Goal: Transaction & Acquisition: Purchase product/service

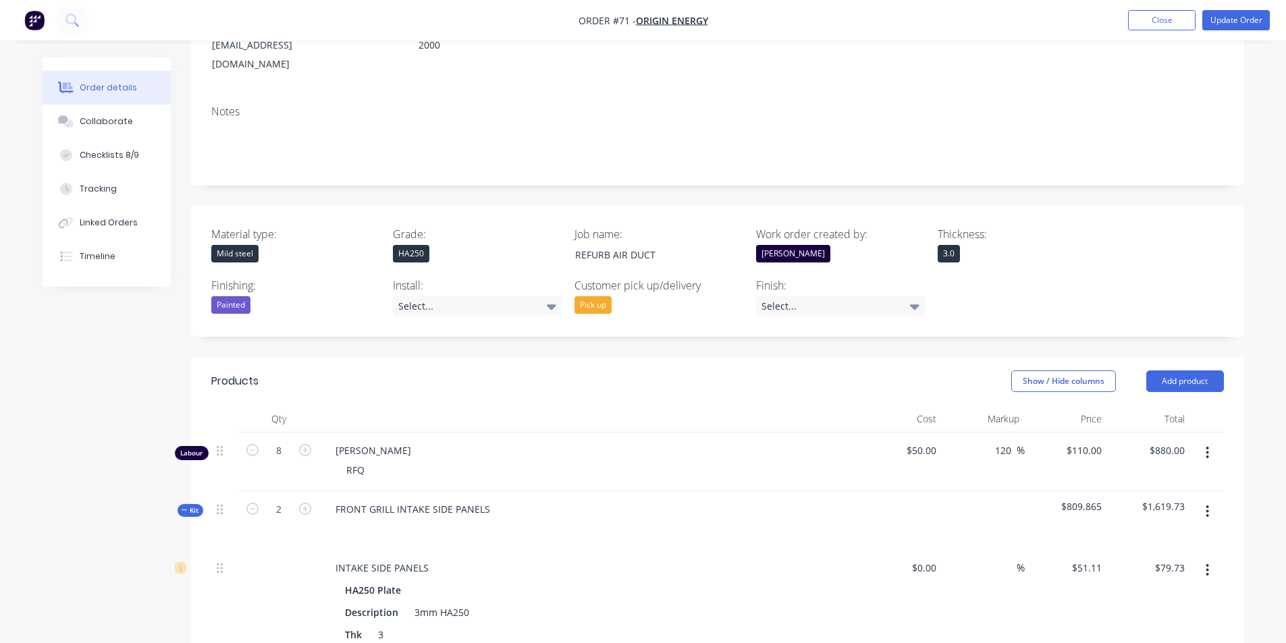
scroll to position [207, 0]
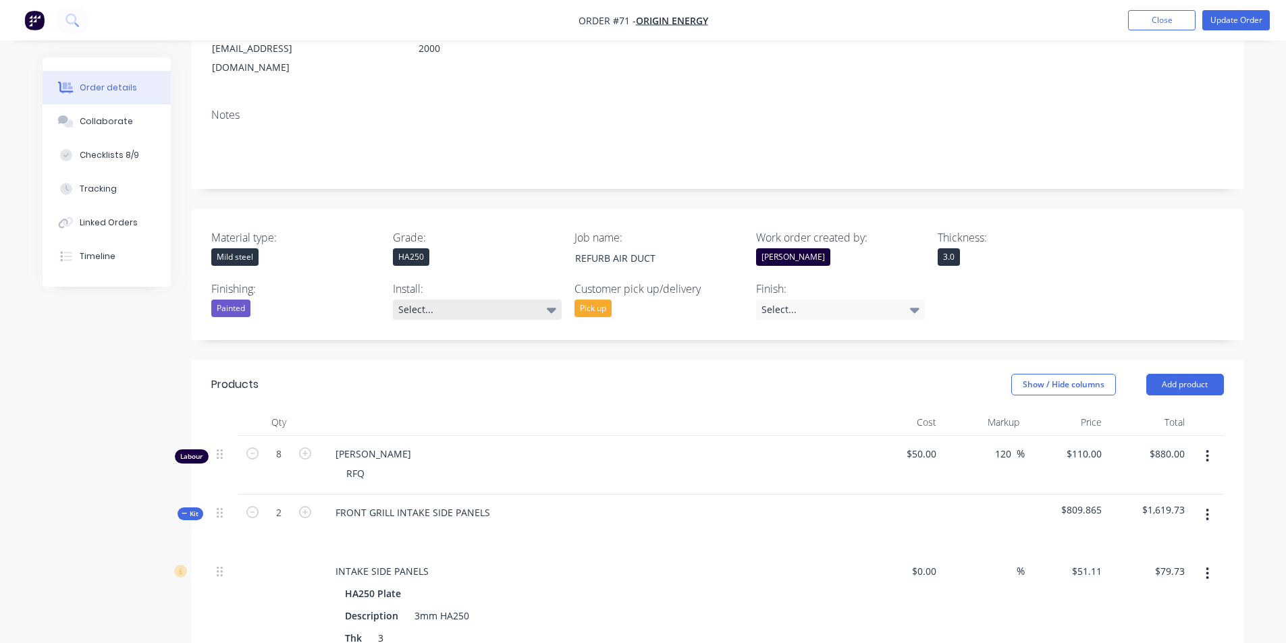
click at [554, 308] on icon at bounding box center [551, 310] width 9 height 5
click at [445, 358] on button "No" at bounding box center [494, 354] width 202 height 27
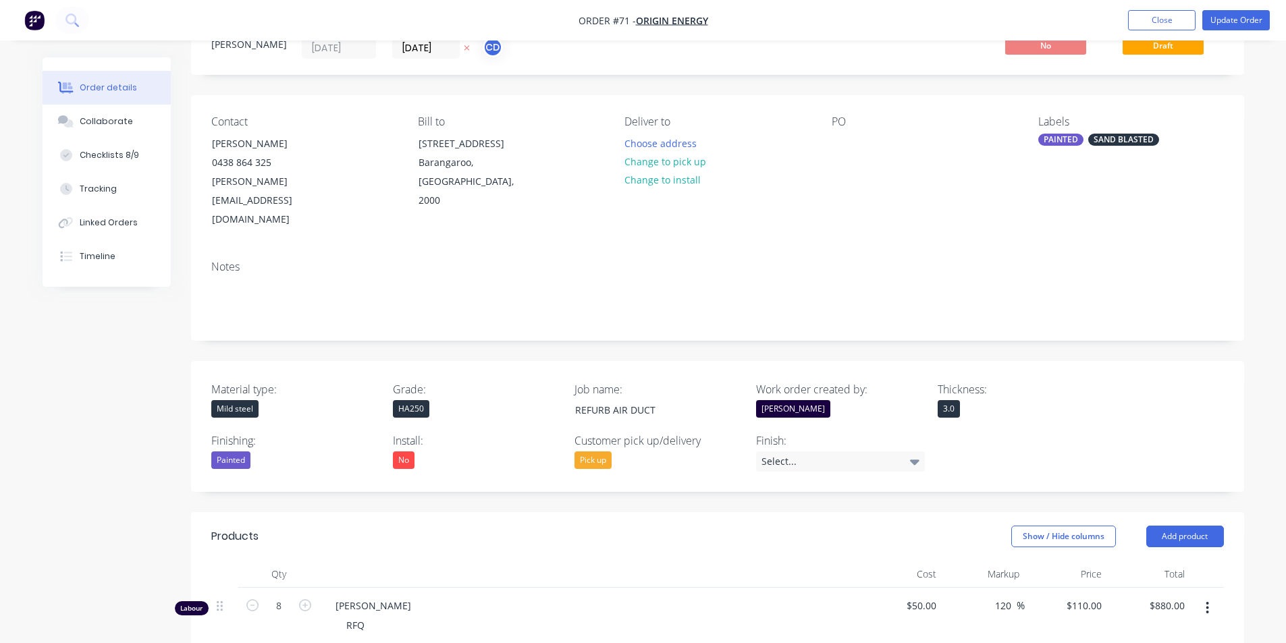
scroll to position [4, 0]
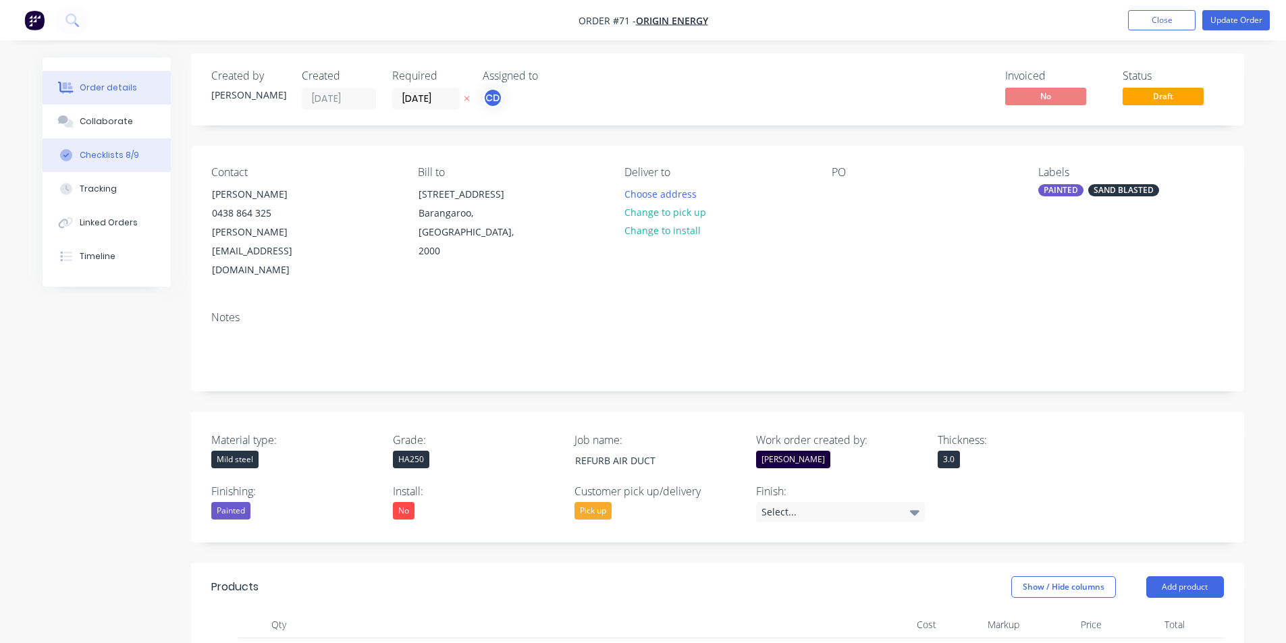
click at [136, 158] on button "Checklists 8/9" at bounding box center [107, 155] width 128 height 34
type textarea "x"
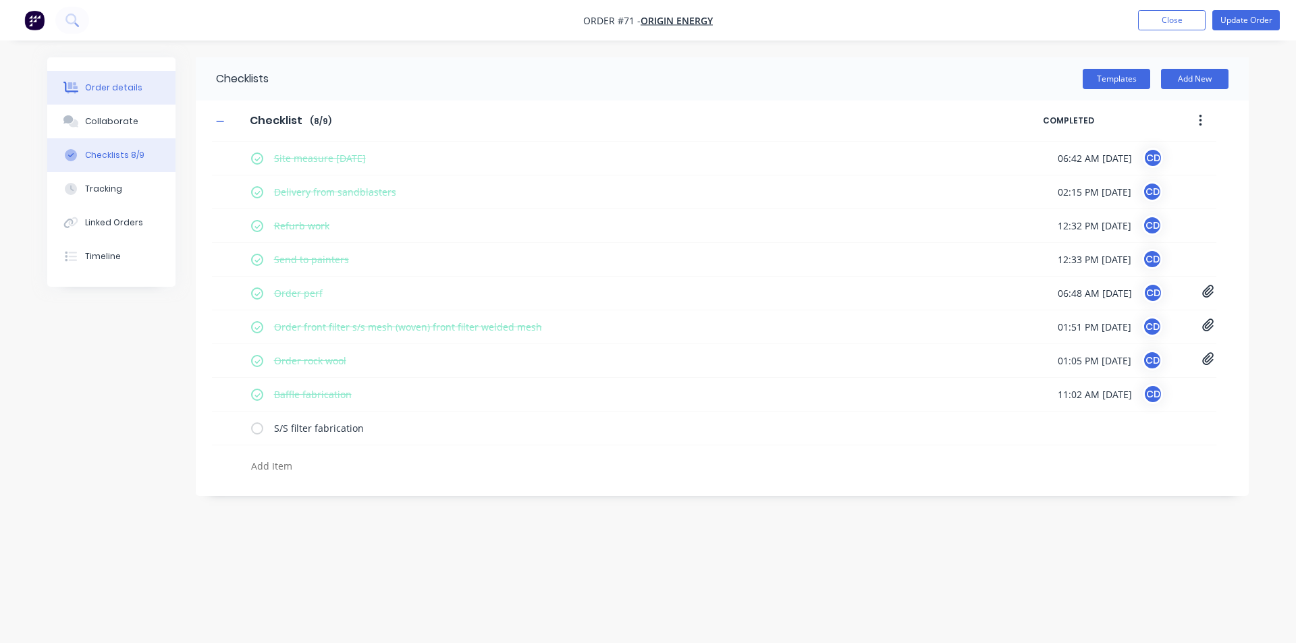
click at [103, 80] on button "Order details" at bounding box center [111, 88] width 128 height 34
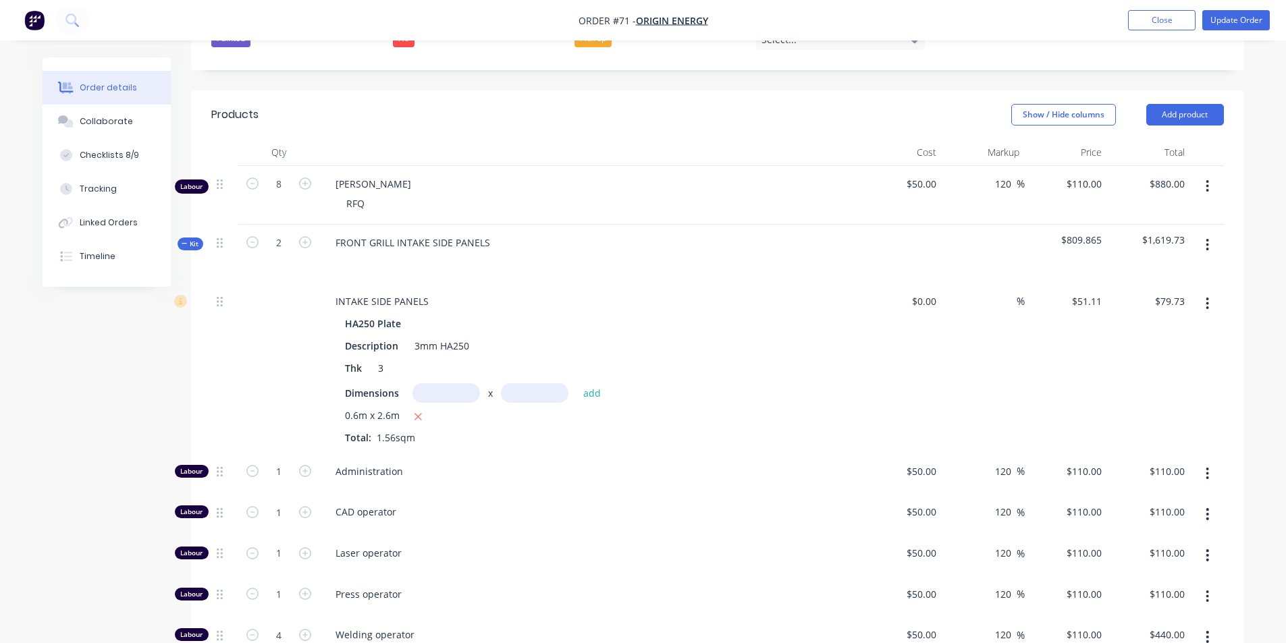
scroll to position [611, 0]
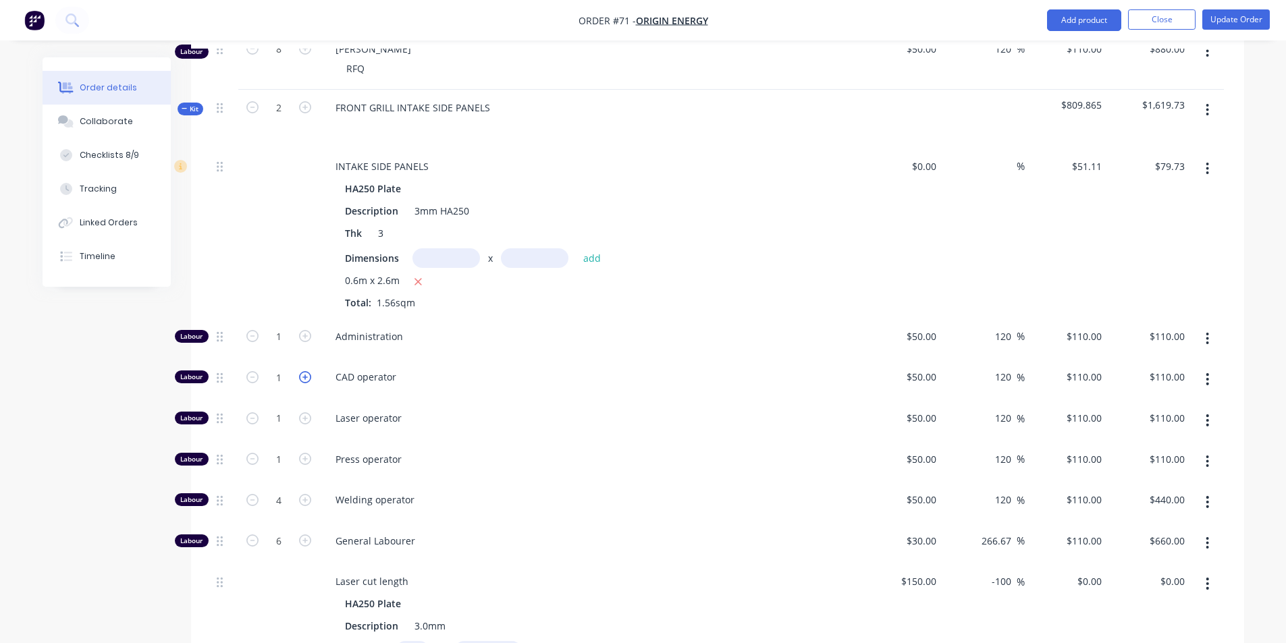
click at [306, 371] on icon "button" at bounding box center [305, 377] width 12 height 12
type input "2"
type input "$220.00"
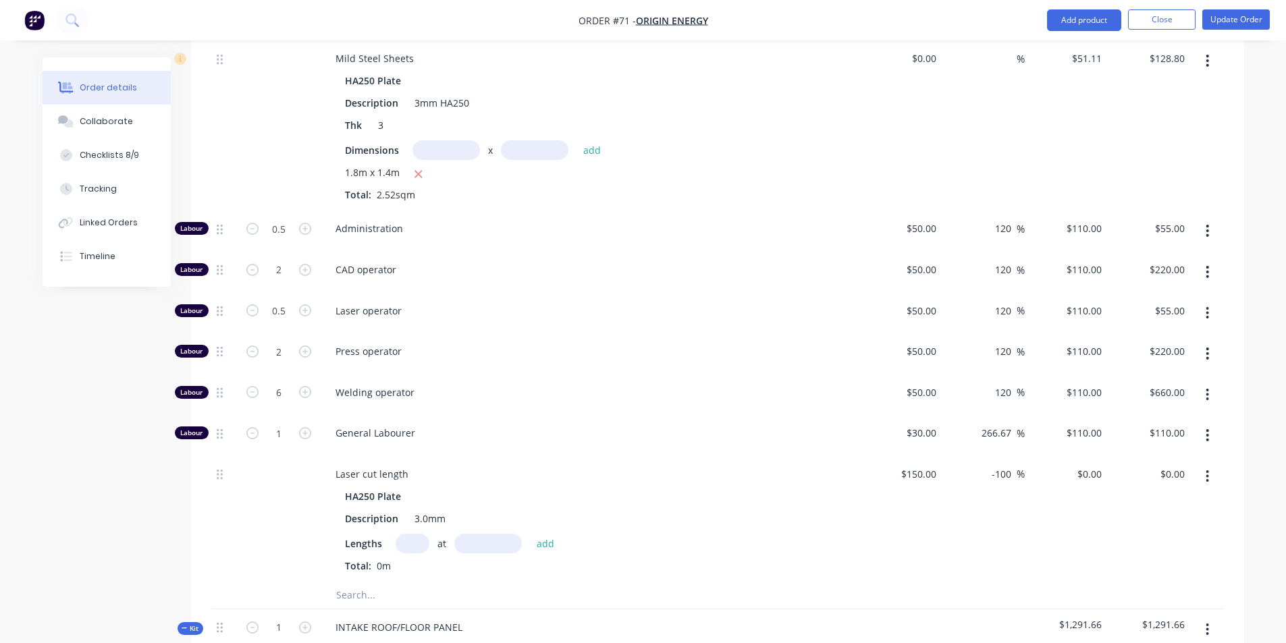
scroll to position [1421, 0]
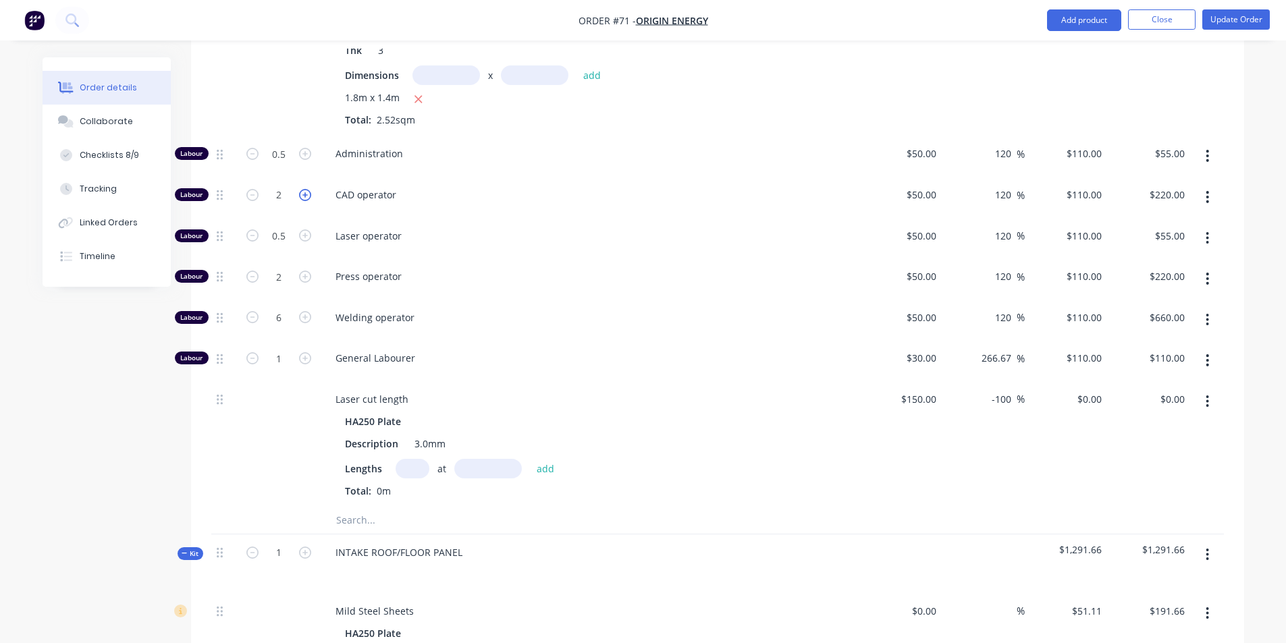
click at [304, 189] on icon "button" at bounding box center [305, 195] width 12 height 12
type input "3"
type input "$330.00"
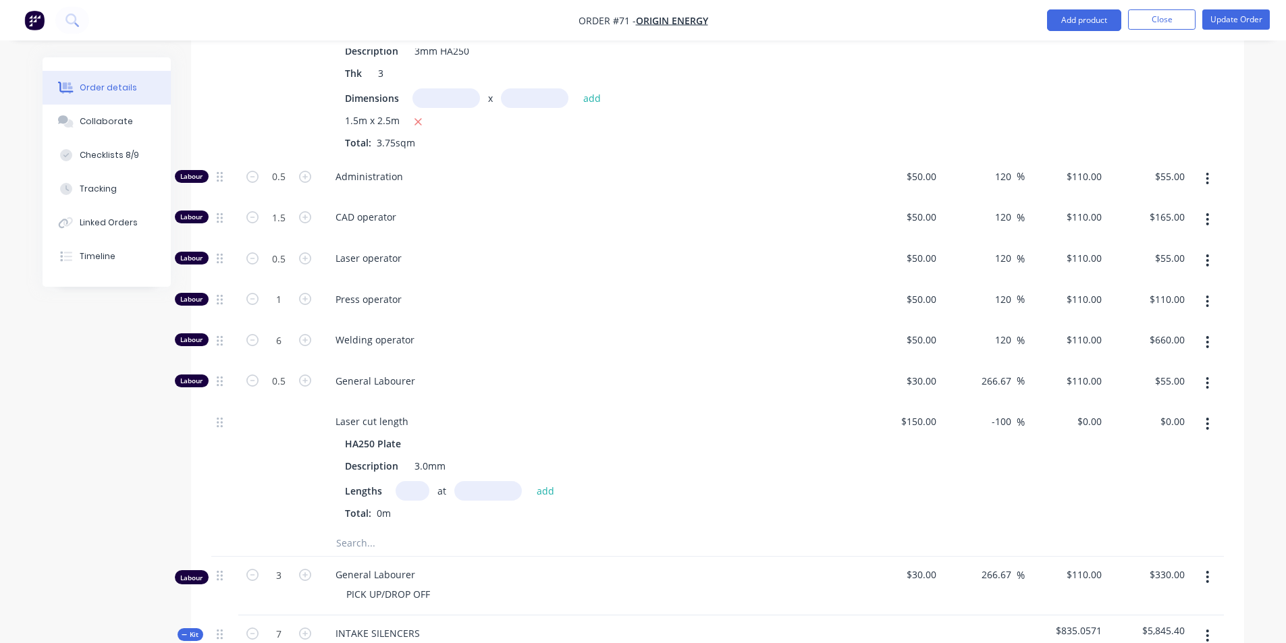
scroll to position [2029, 0]
click at [302, 209] on icon "button" at bounding box center [305, 215] width 12 height 12
type input "2.5"
type input "$275.00"
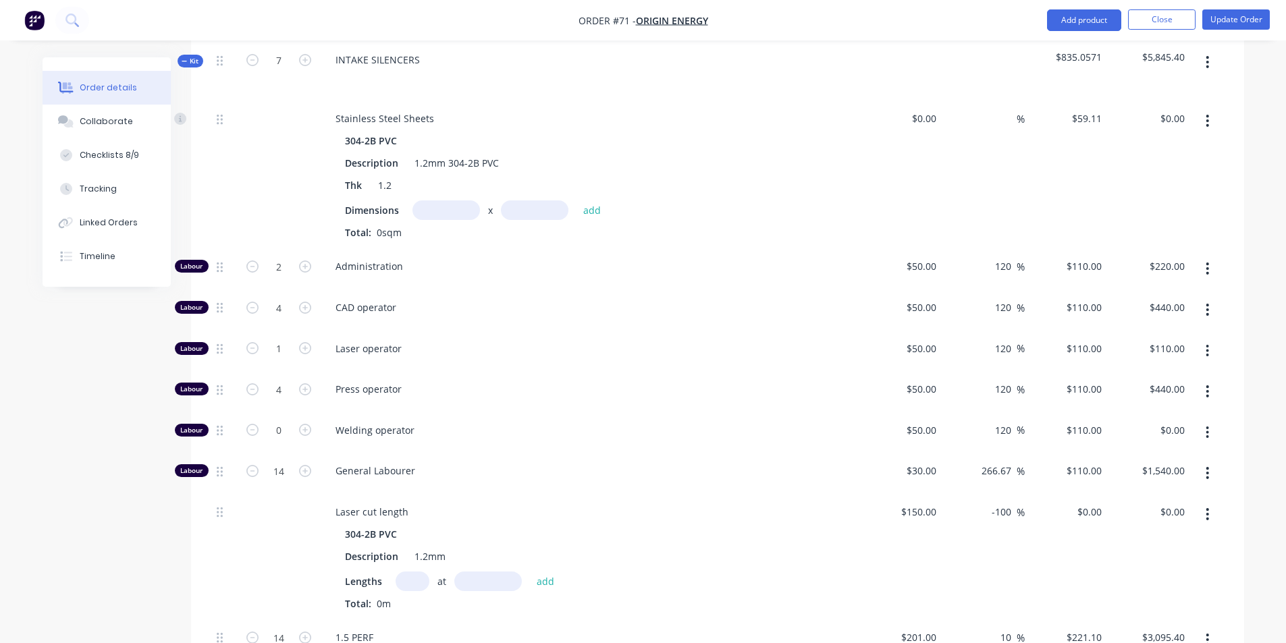
scroll to position [2636, 0]
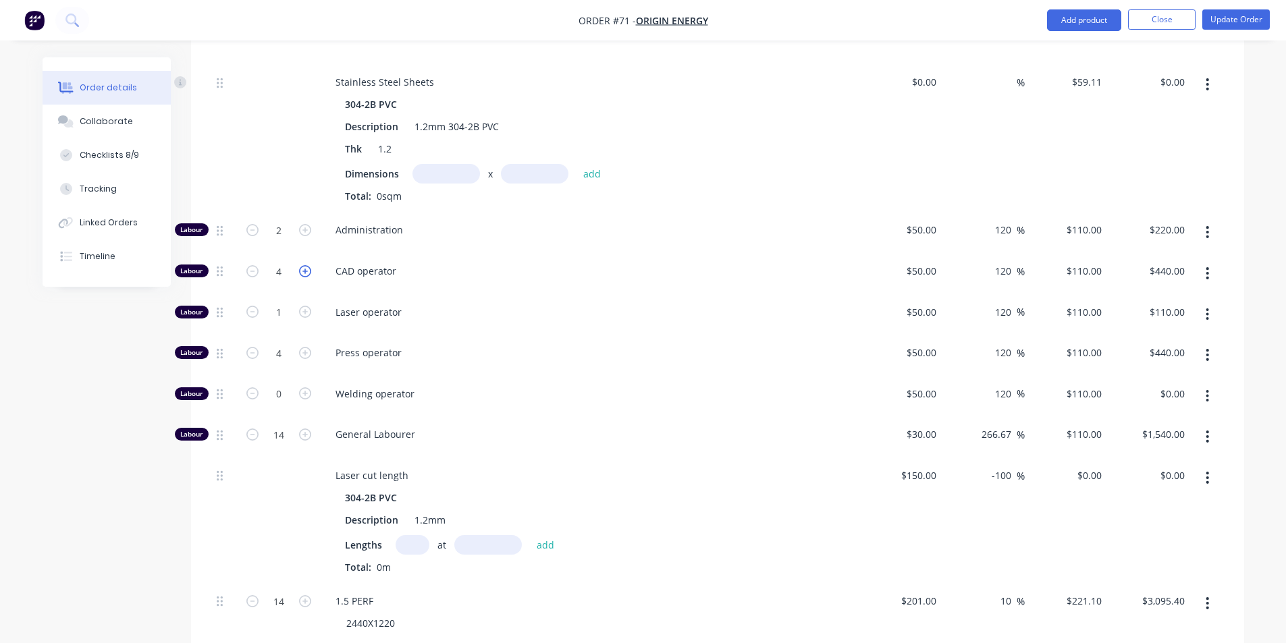
click at [310, 265] on icon "button" at bounding box center [305, 271] width 12 height 12
type input "5"
type input "$550.00"
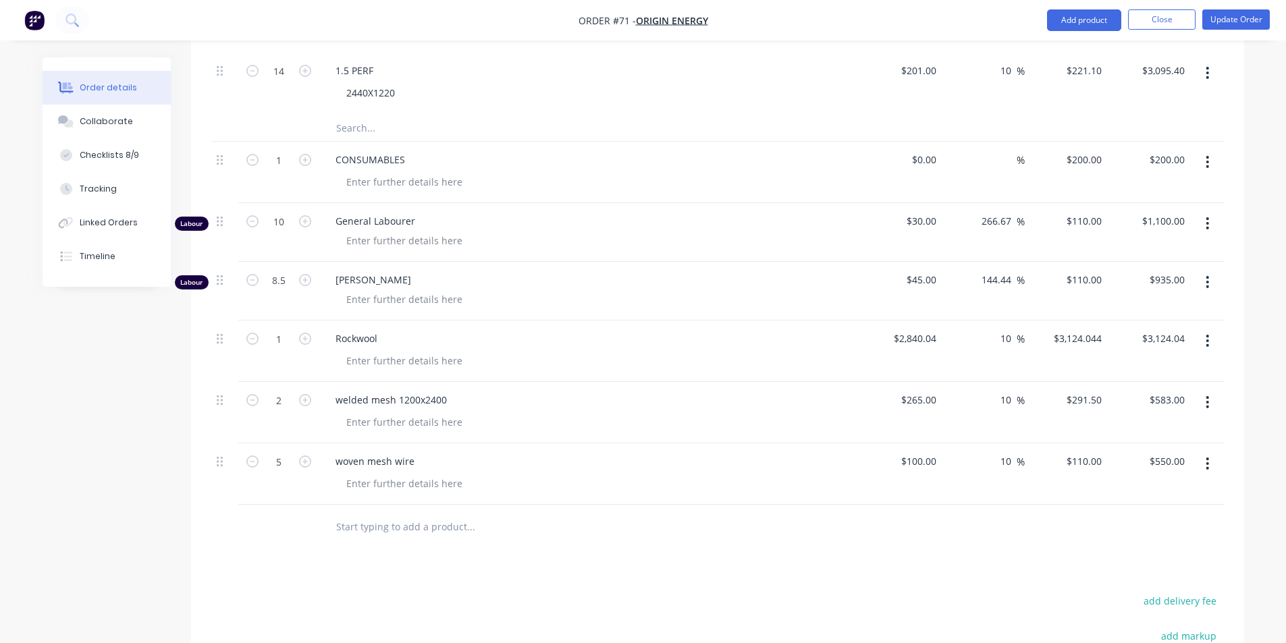
scroll to position [3109, 0]
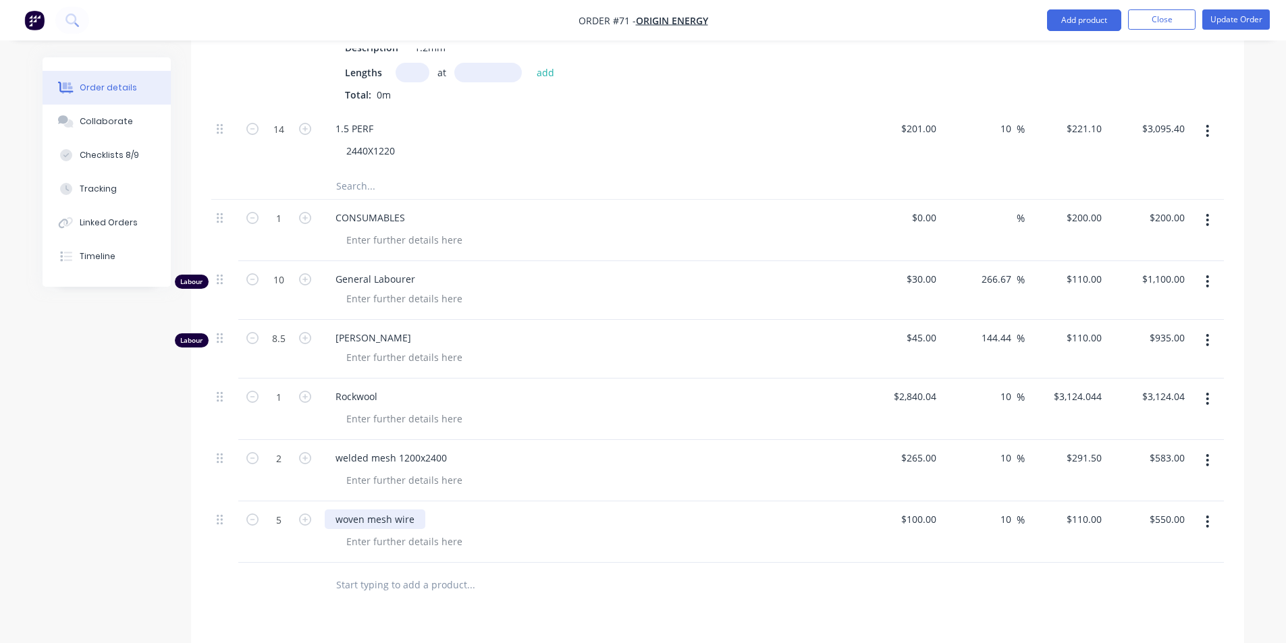
click at [418, 510] on div "woven mesh wire" at bounding box center [375, 520] width 101 height 20
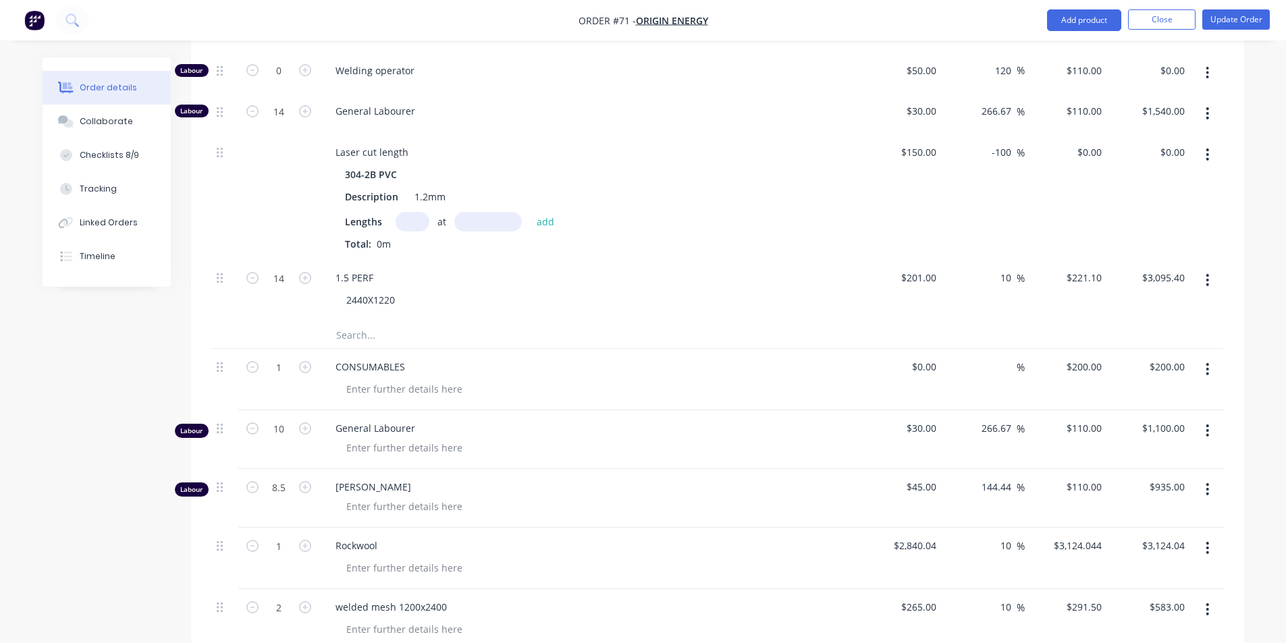
scroll to position [2906, 0]
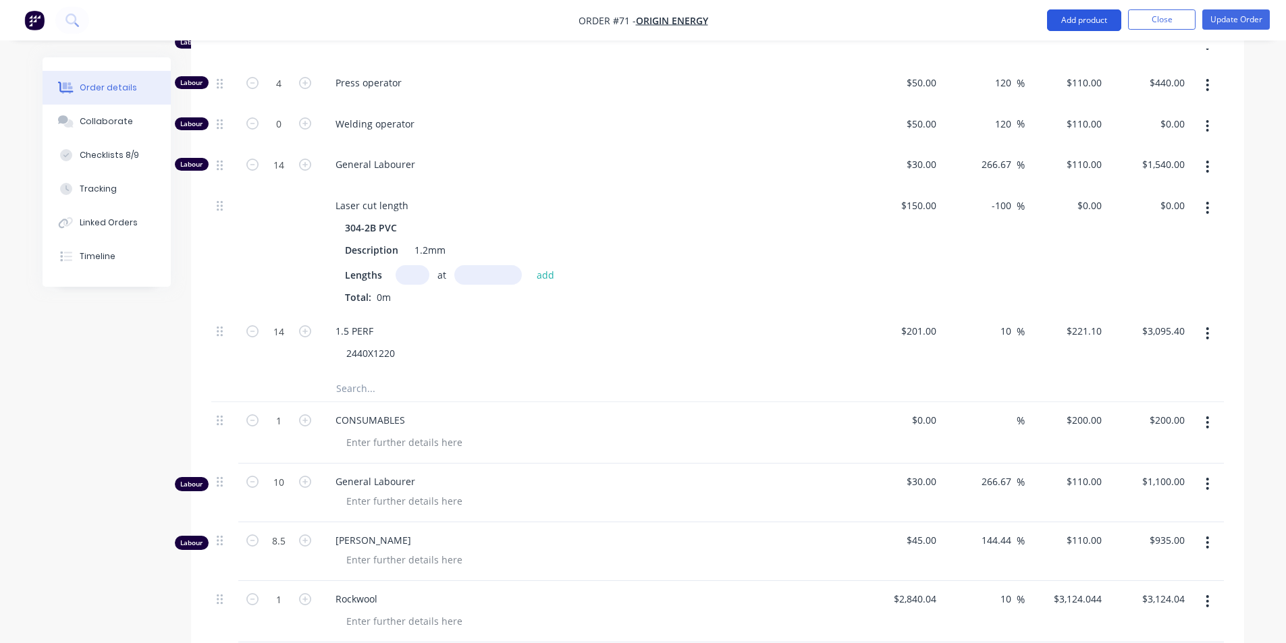
click at [1102, 16] on button "Add product" at bounding box center [1084, 20] width 74 height 22
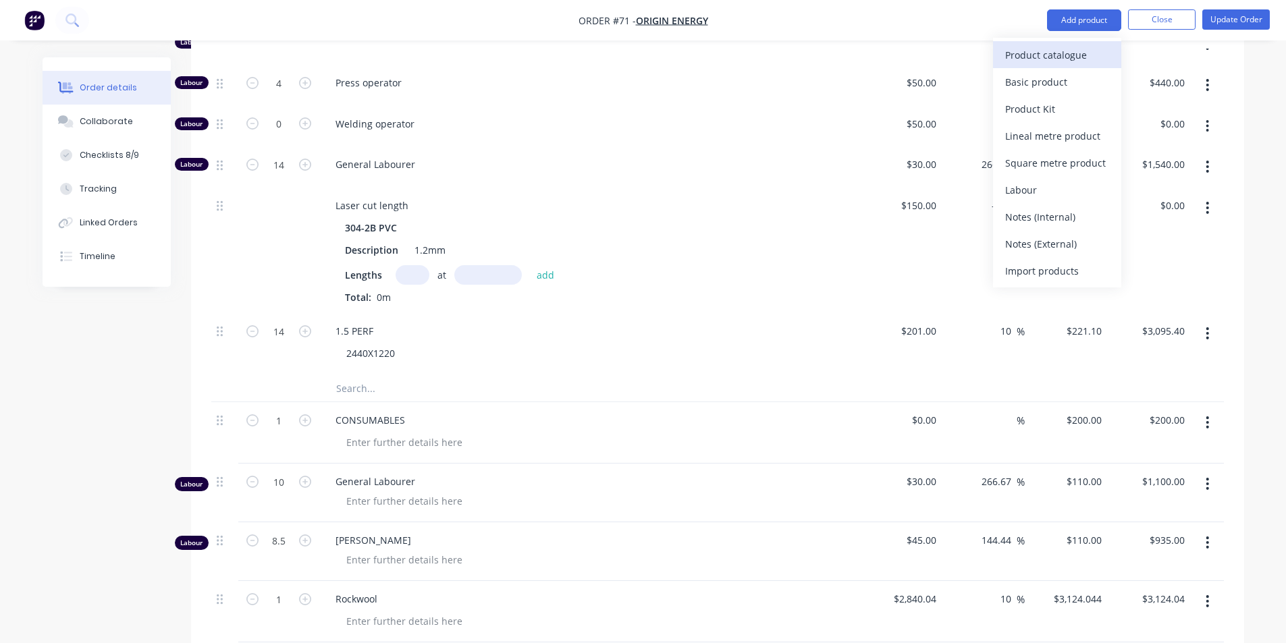
click at [1079, 53] on div "Product catalogue" at bounding box center [1057, 55] width 104 height 20
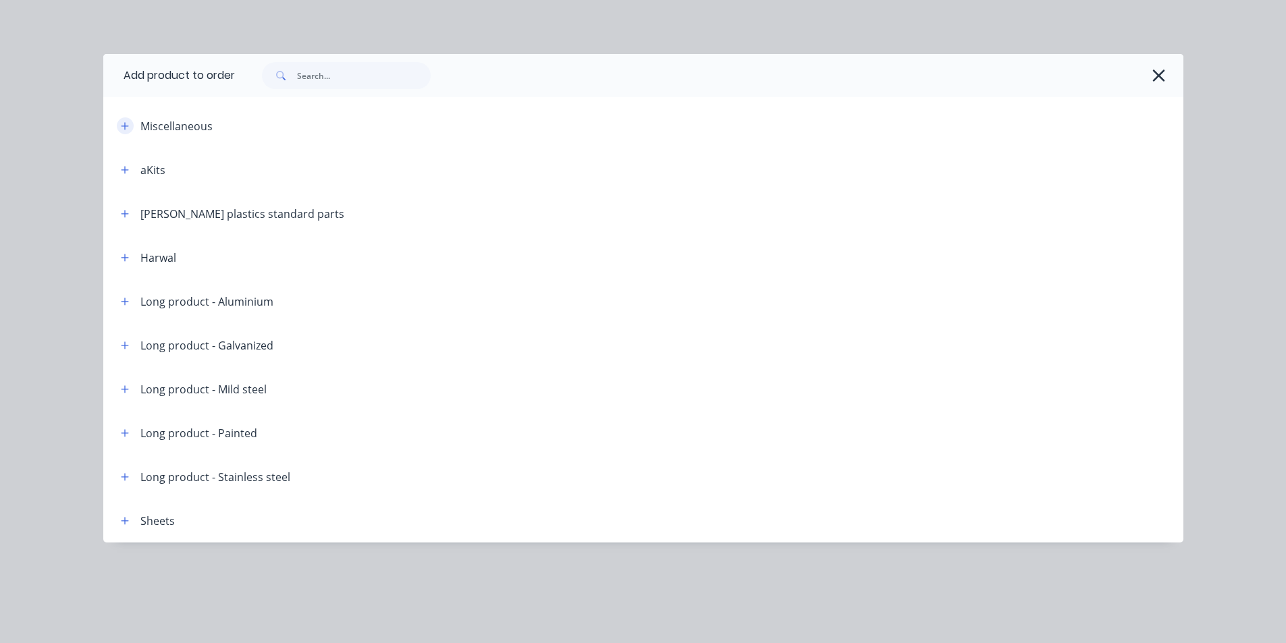
click at [130, 127] on button "button" at bounding box center [125, 125] width 17 height 17
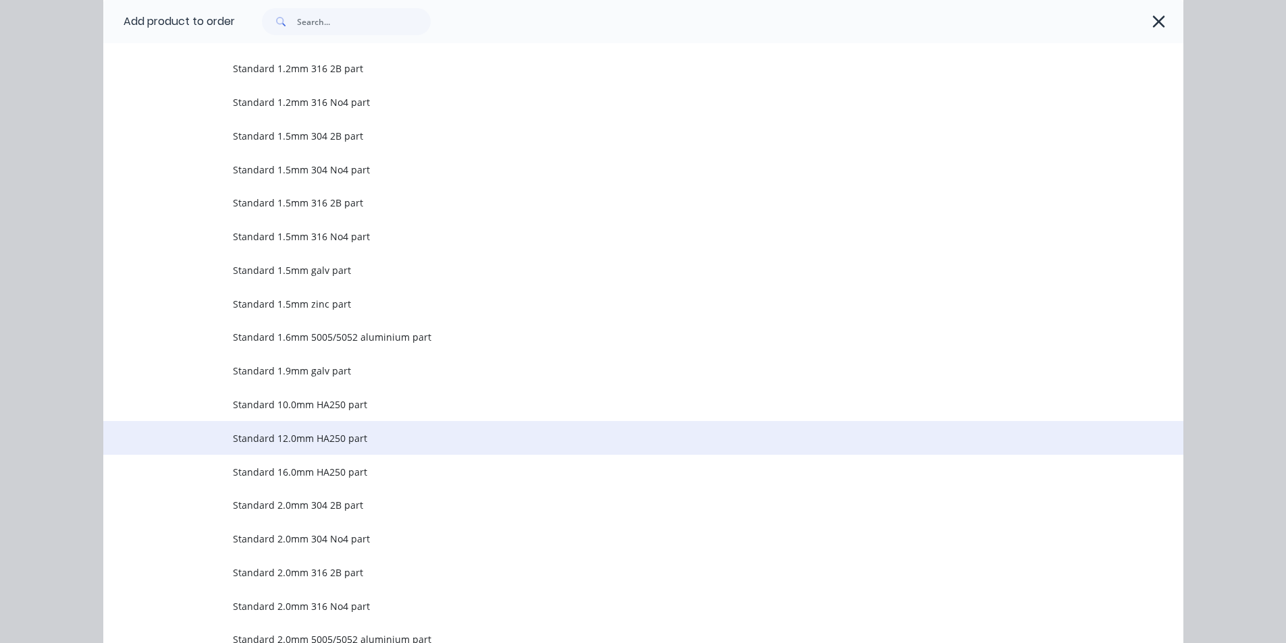
scroll to position [472, 0]
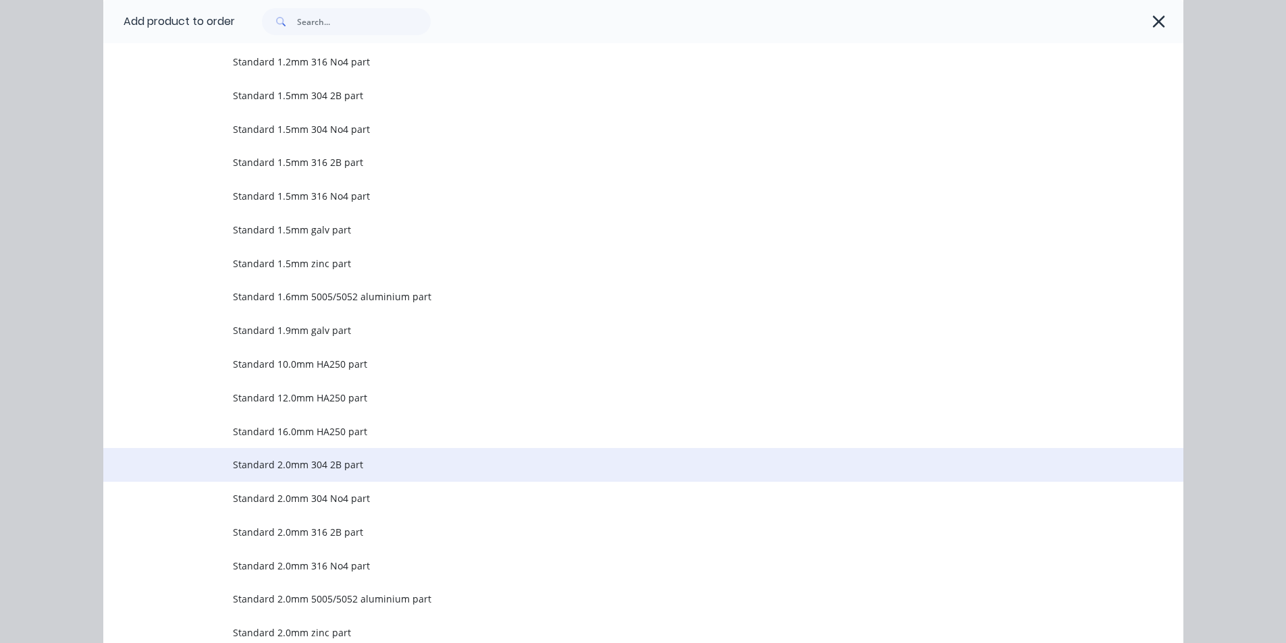
click at [297, 458] on span "Standard 2.0mm 304 2B part" at bounding box center [613, 465] width 760 height 14
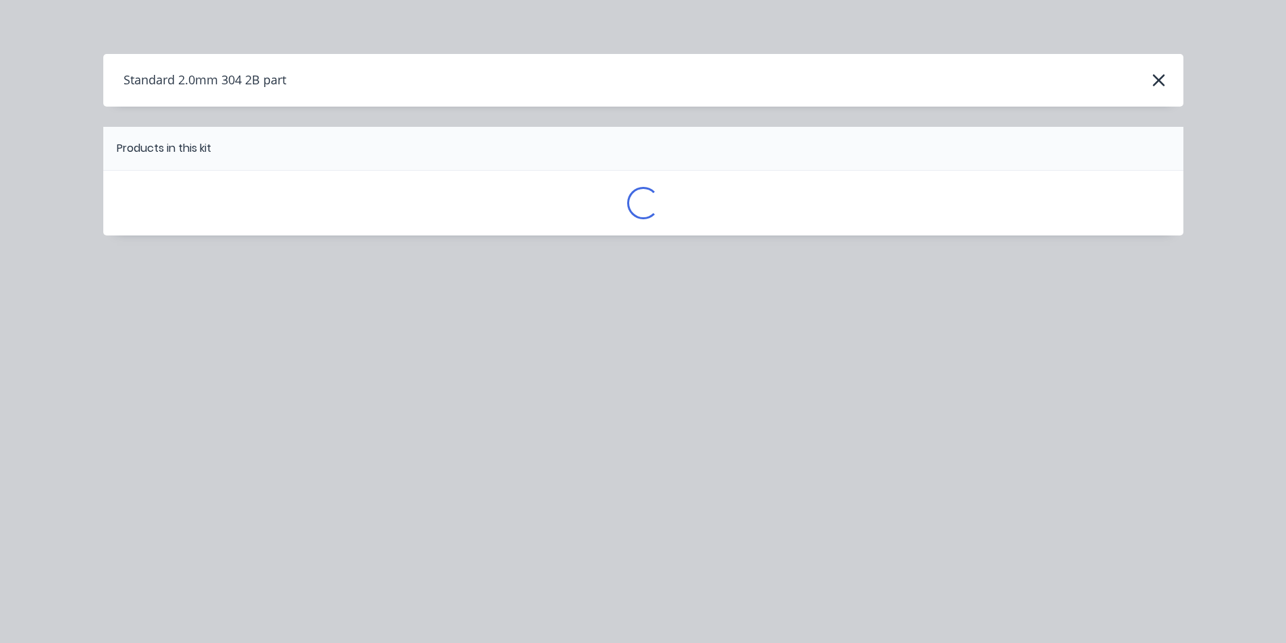
scroll to position [0, 0]
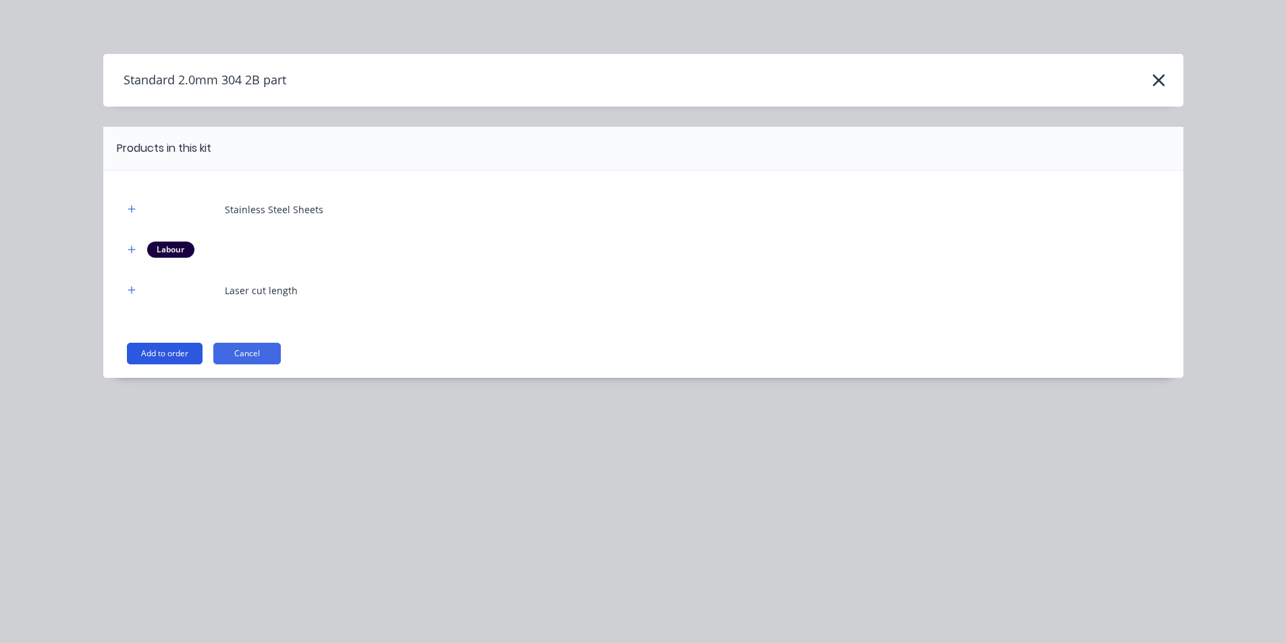
click at [170, 353] on button "Add to order" at bounding box center [165, 354] width 76 height 22
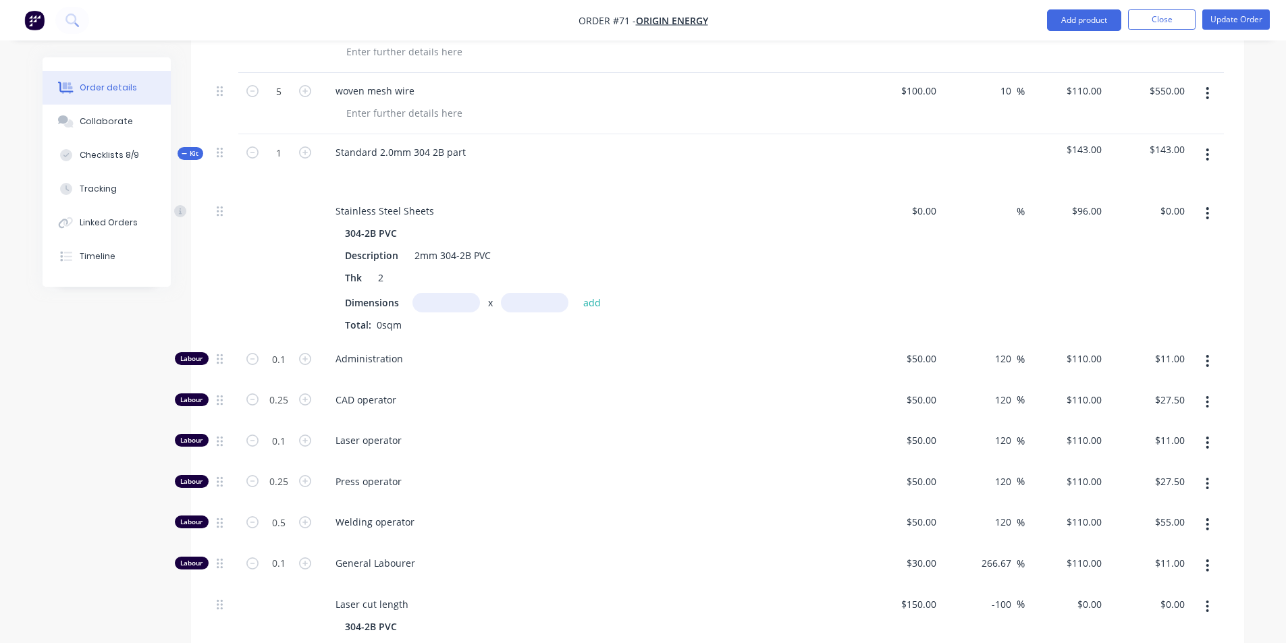
scroll to position [3512, 0]
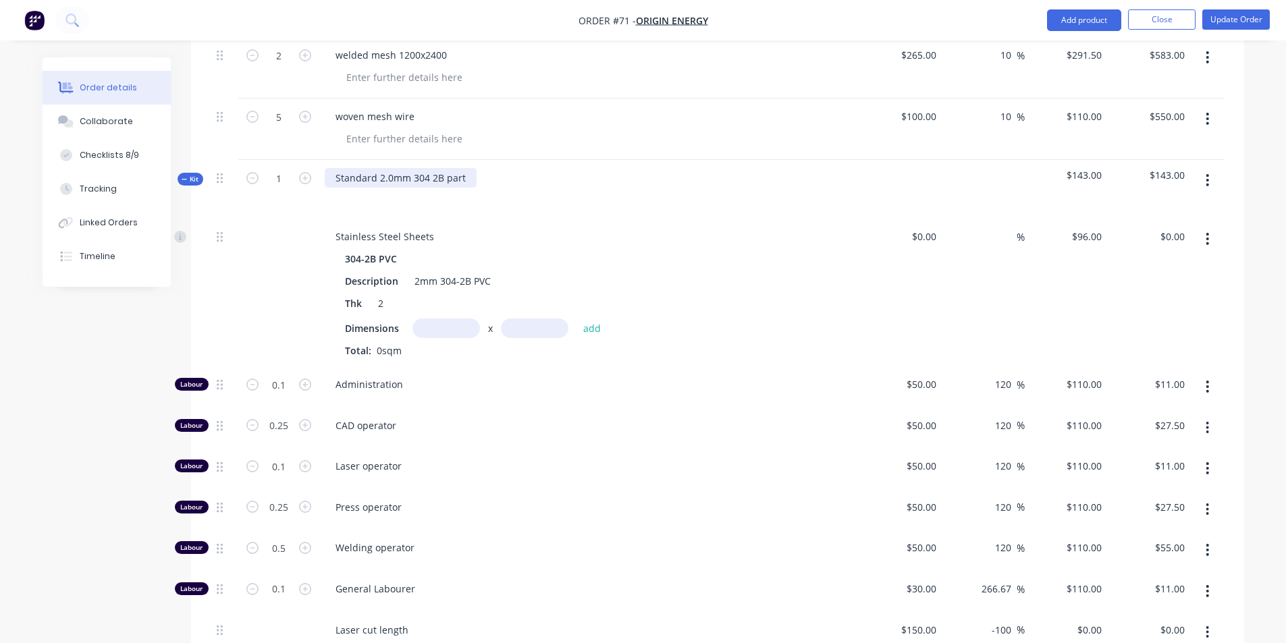
click at [467, 168] on div "Standard 2.0mm 304 2B part" at bounding box center [401, 178] width 152 height 20
drag, startPoint x: 467, startPoint y: 140, endPoint x: 316, endPoint y: 147, distance: 151.4
click at [316, 160] on div "Kit 1 Standard 2.0mm 304 2B part $143.00 $143.00" at bounding box center [717, 189] width 1012 height 59
type input "16"
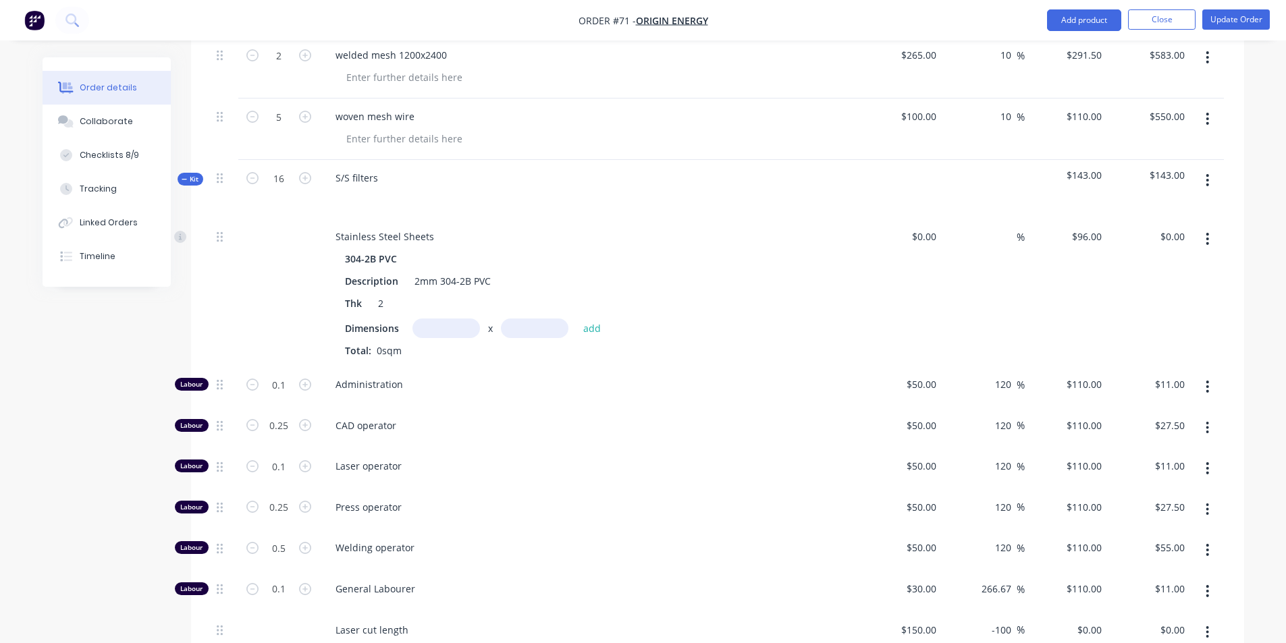
click at [491, 160] on div "S/S filters" at bounding box center [589, 189] width 540 height 59
type input "1.6"
type input "$176.00"
type input "4"
type input "$440.00"
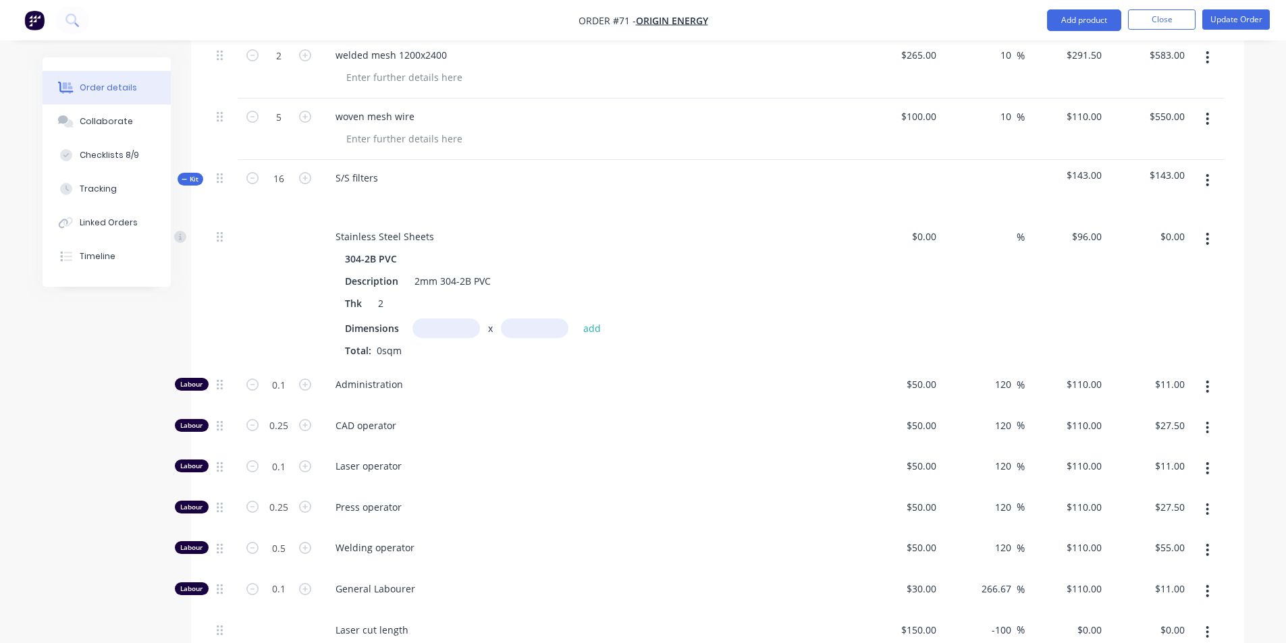
type input "1.6"
type input "$176.00"
type input "4"
type input "$440.00"
type input "8"
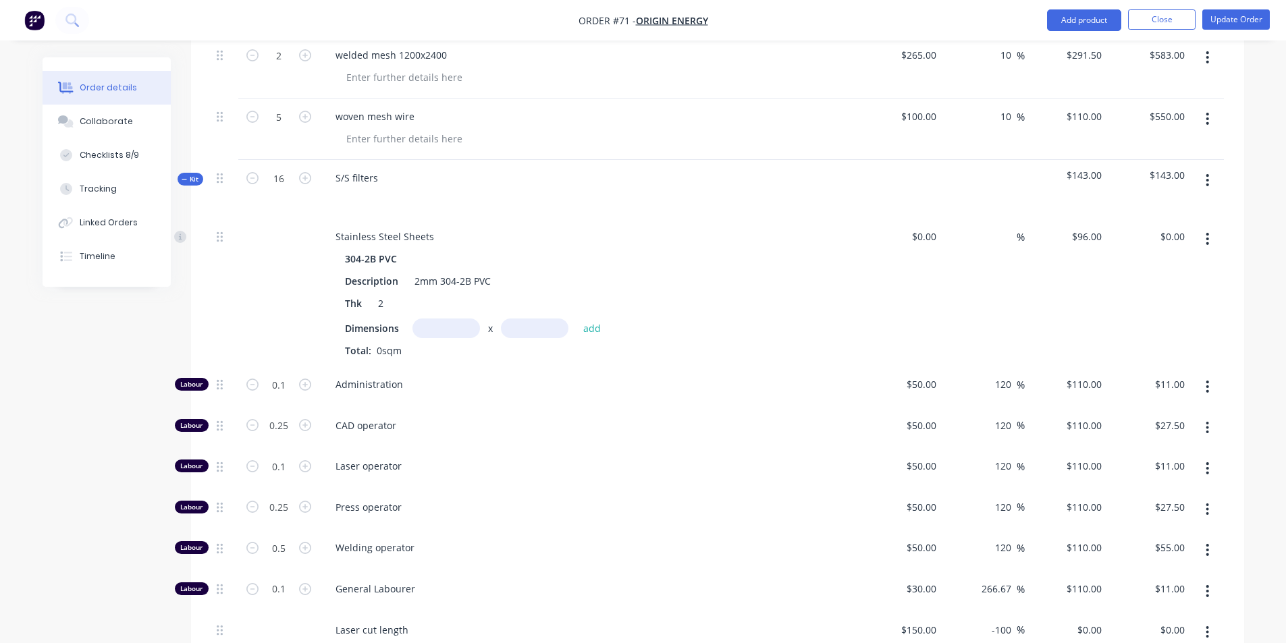
type input "$880.00"
type input "1.6"
type input "$176.00"
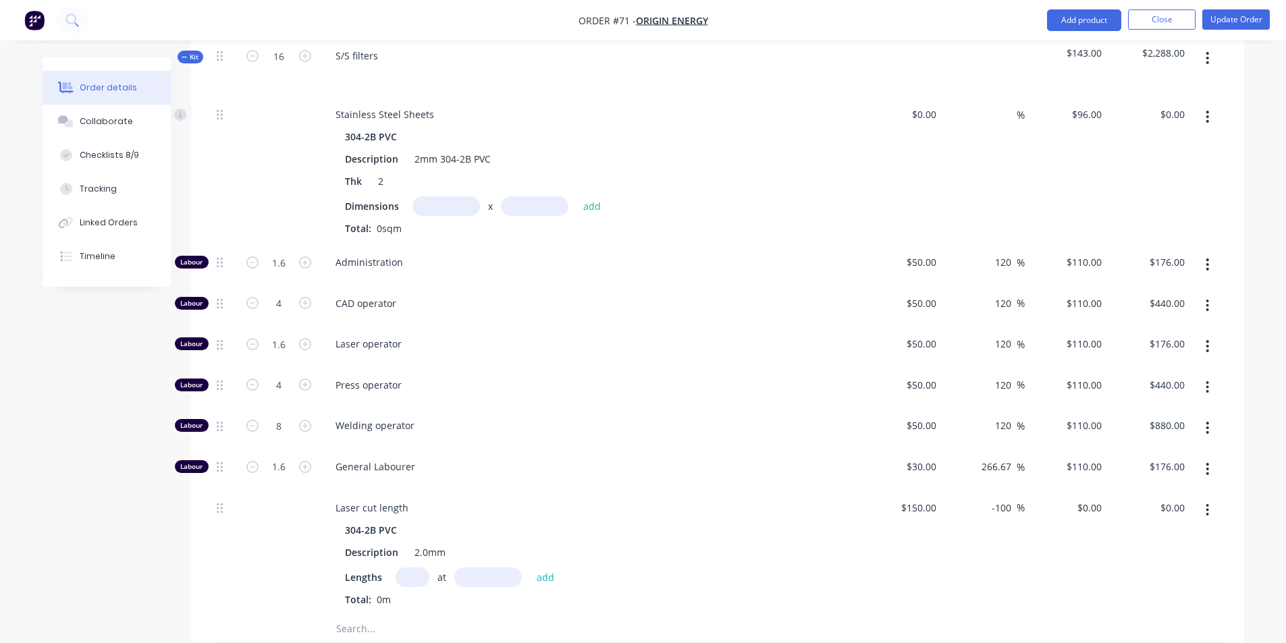
scroll to position [3647, 0]
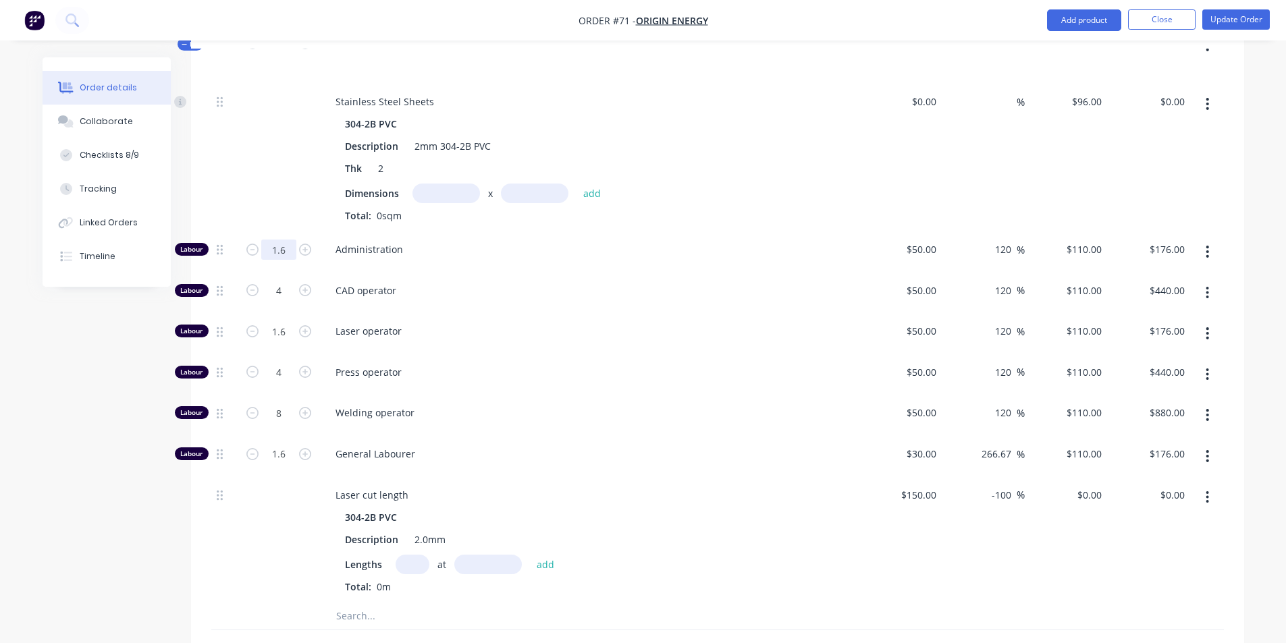
type input "0.5"
click at [583, 231] on div "Administration" at bounding box center [589, 251] width 540 height 41
type input "$55.00"
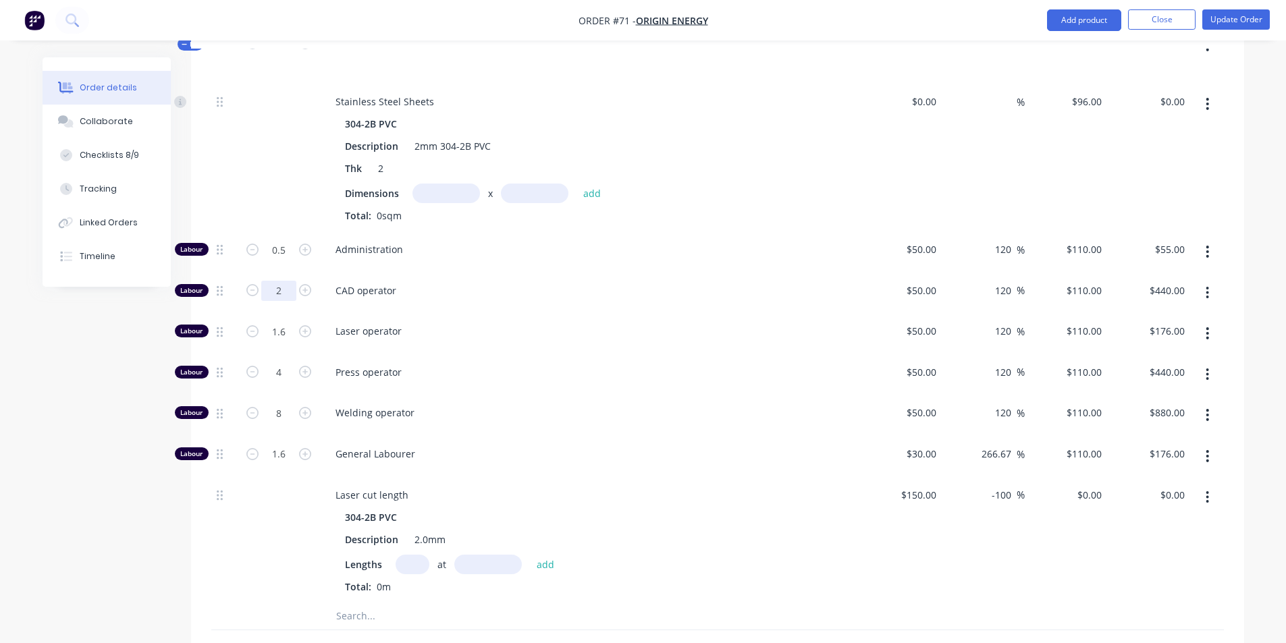
type input "2"
click at [700, 313] on div "Laser operator" at bounding box center [589, 333] width 540 height 41
type input "$220.00"
type input "0.5"
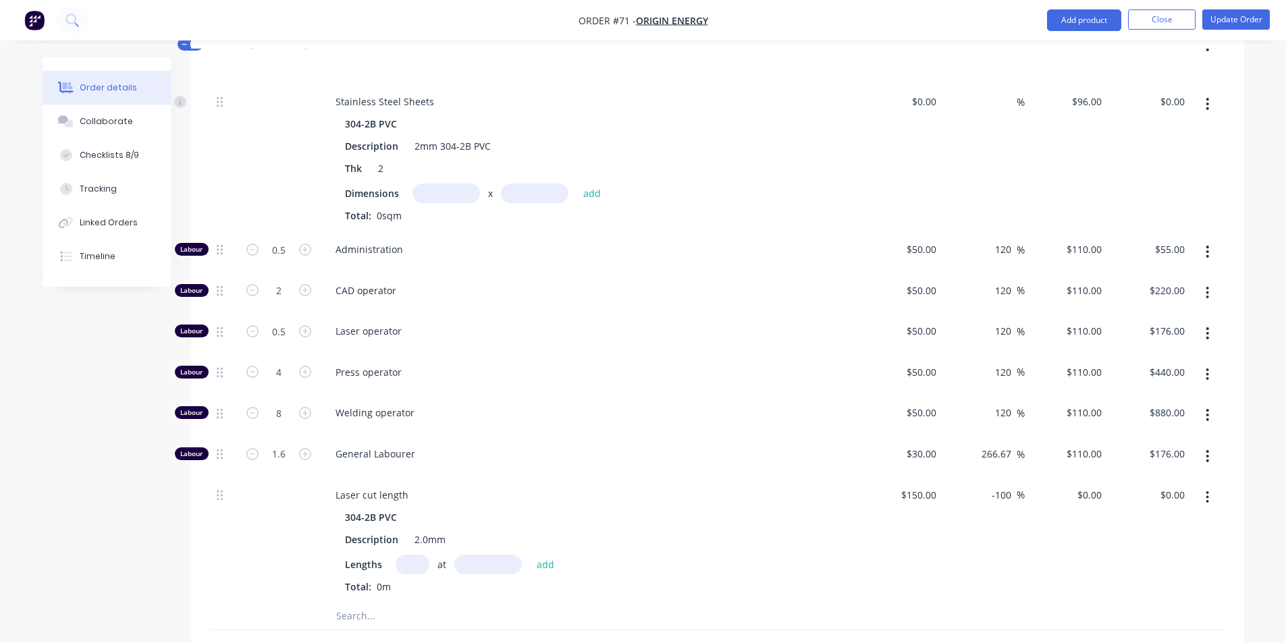
click at [585, 313] on div "Laser operator" at bounding box center [589, 333] width 540 height 41
type input "$55.00"
type input "1.5"
click at [665, 313] on div "Laser operator" at bounding box center [589, 333] width 540 height 41
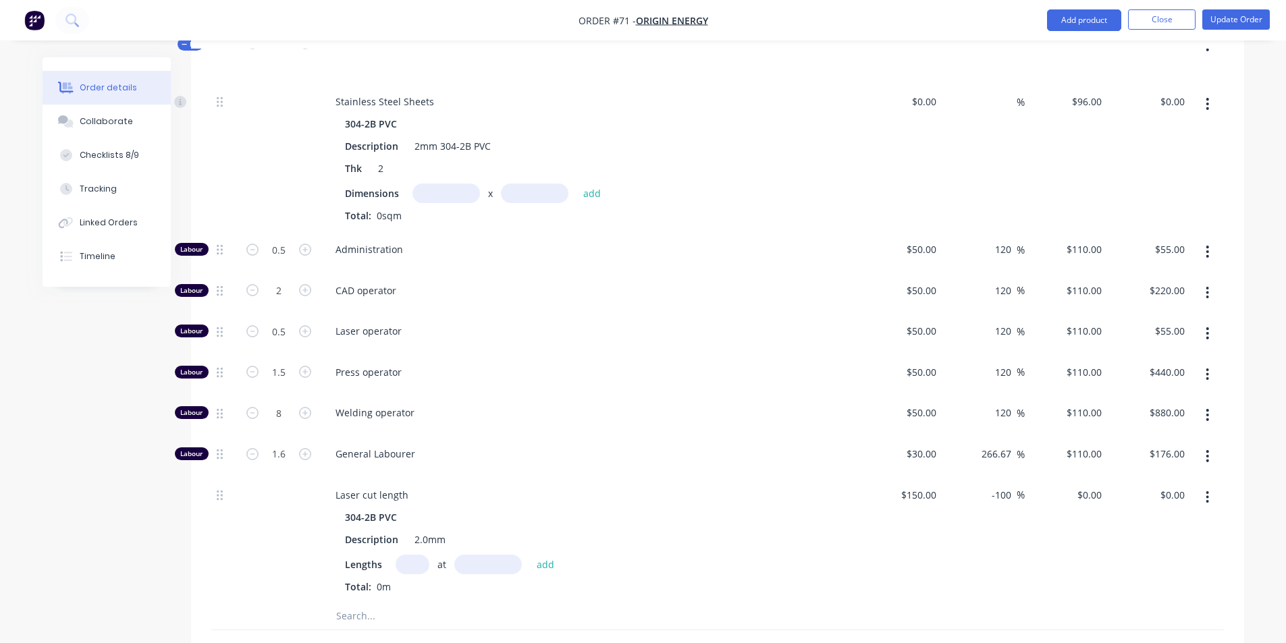
type input "$165.00"
type input "0"
click at [647, 356] on div "Press operator" at bounding box center [589, 374] width 540 height 41
type input "$0.00"
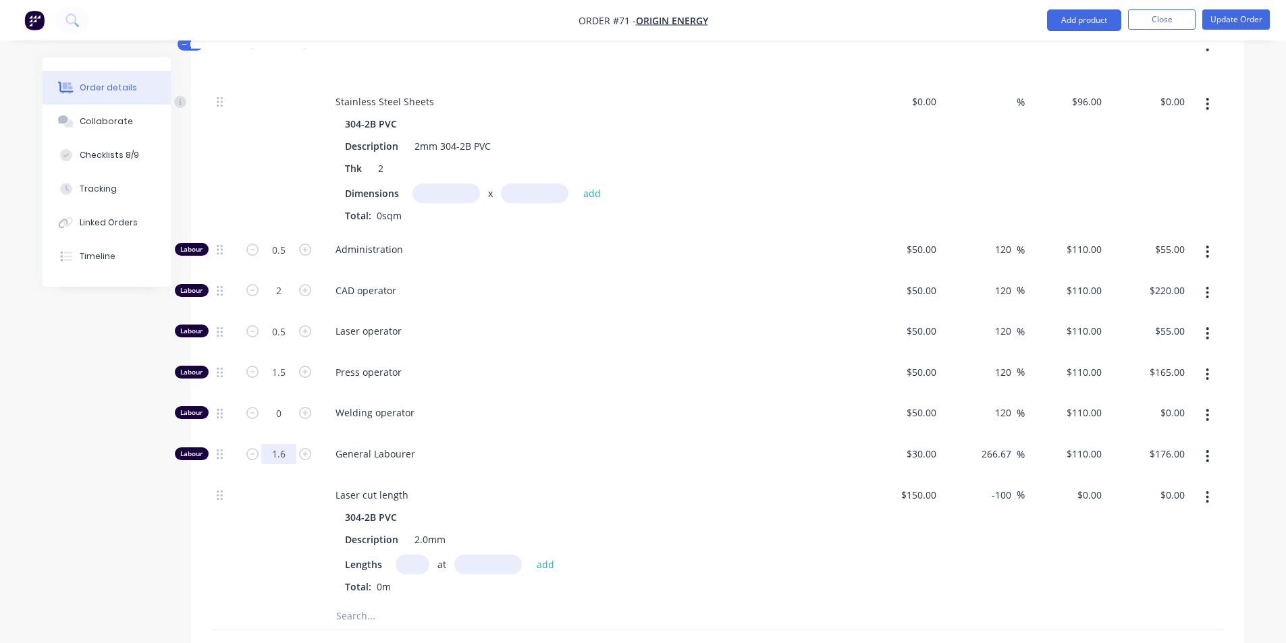
type input "4"
click at [618, 354] on div "Press operator" at bounding box center [589, 374] width 540 height 41
type input "$440.00"
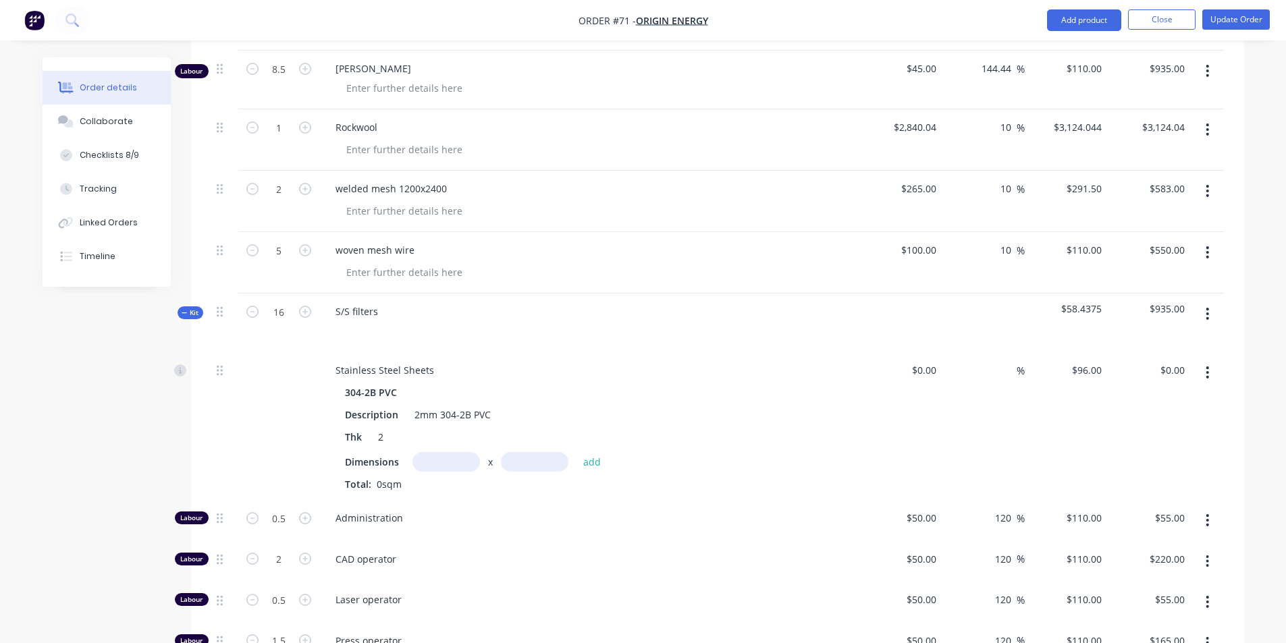
scroll to position [3444, 0]
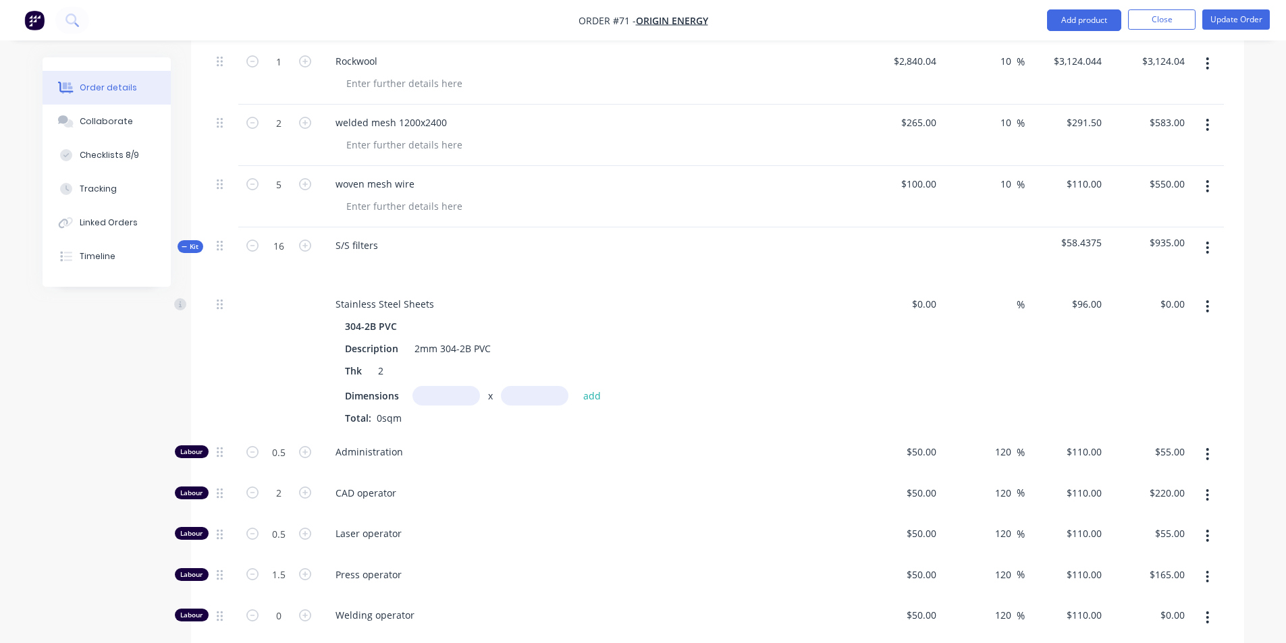
click at [431, 386] on input "text" at bounding box center [445, 396] width 67 height 20
type input "1.6m"
click at [533, 386] on input "text" at bounding box center [534, 396] width 67 height 20
type input "1.2m"
click at [593, 387] on button "add" at bounding box center [592, 396] width 32 height 18
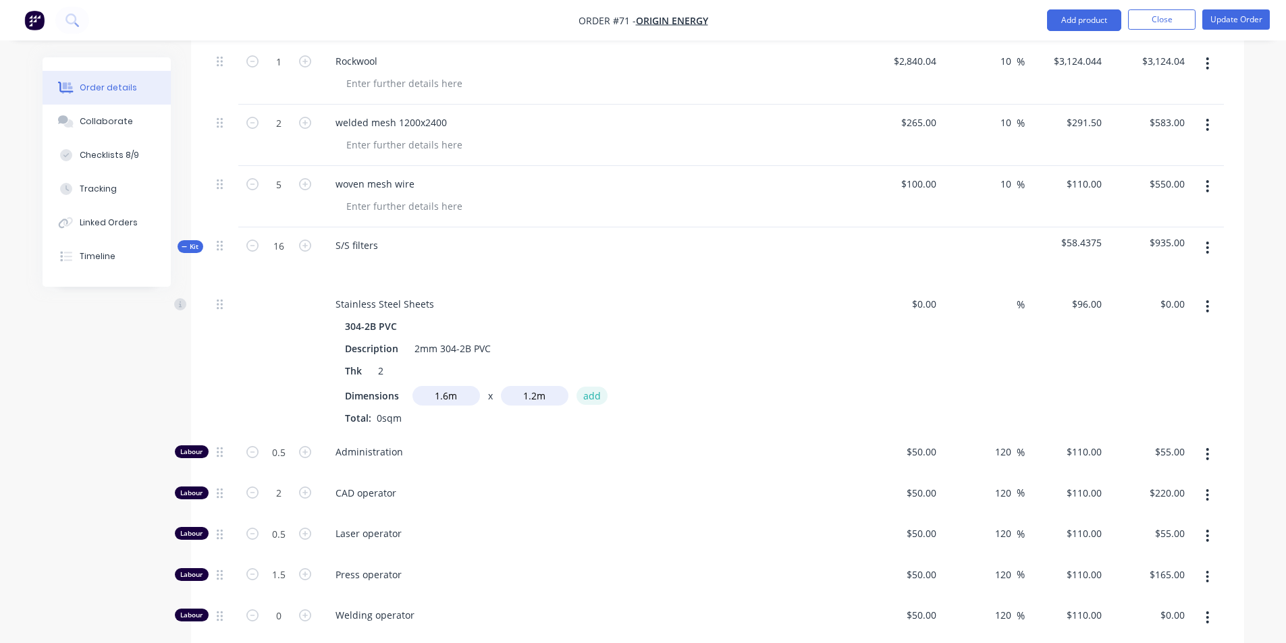
type input "$184.32"
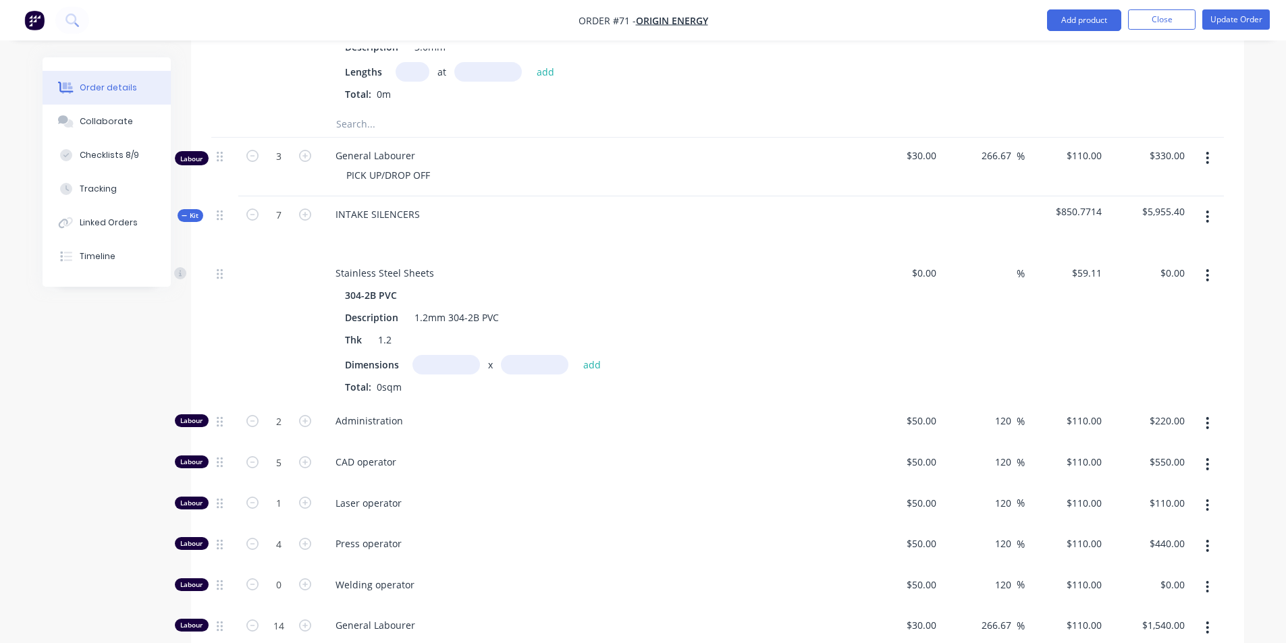
scroll to position [2319, 0]
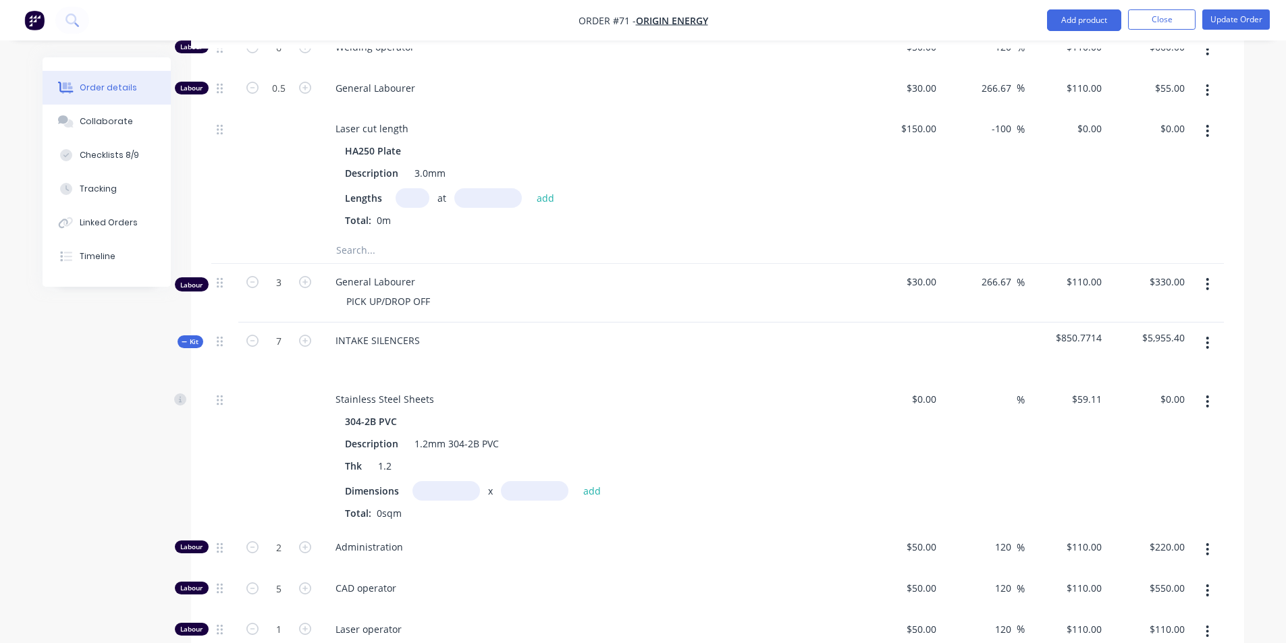
click at [1205, 331] on button "button" at bounding box center [1207, 343] width 32 height 24
click at [1170, 369] on div "Add product to kit" at bounding box center [1160, 379] width 104 height 20
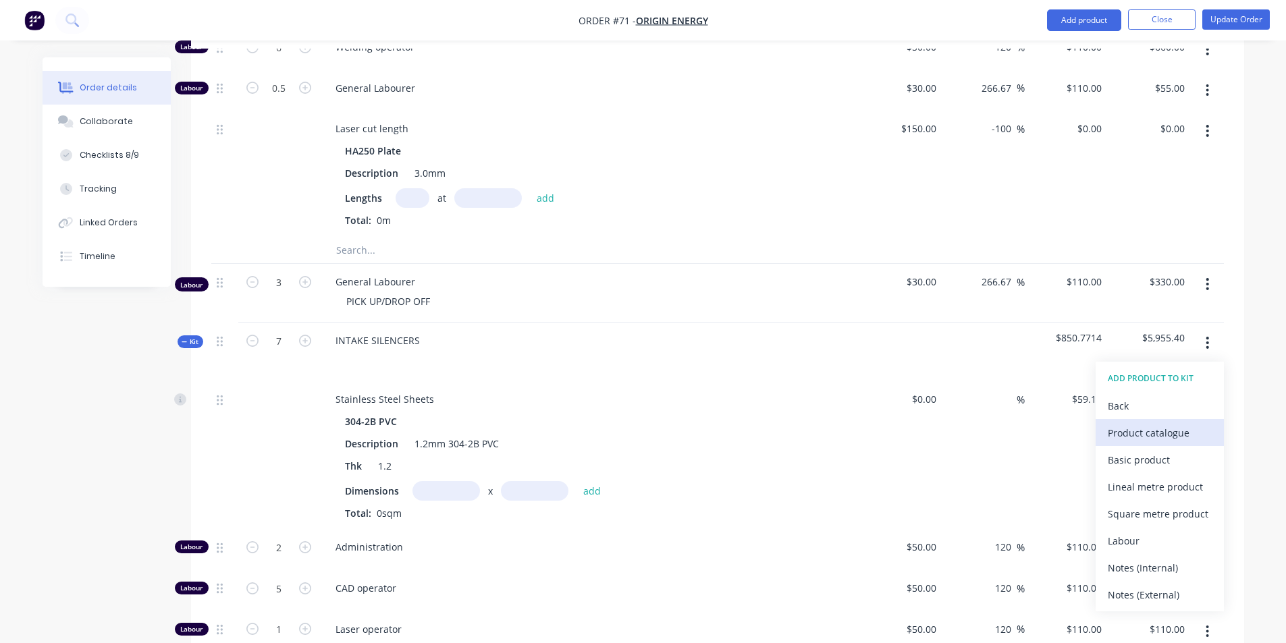
click at [1159, 423] on div "Product catalogue" at bounding box center [1160, 433] width 104 height 20
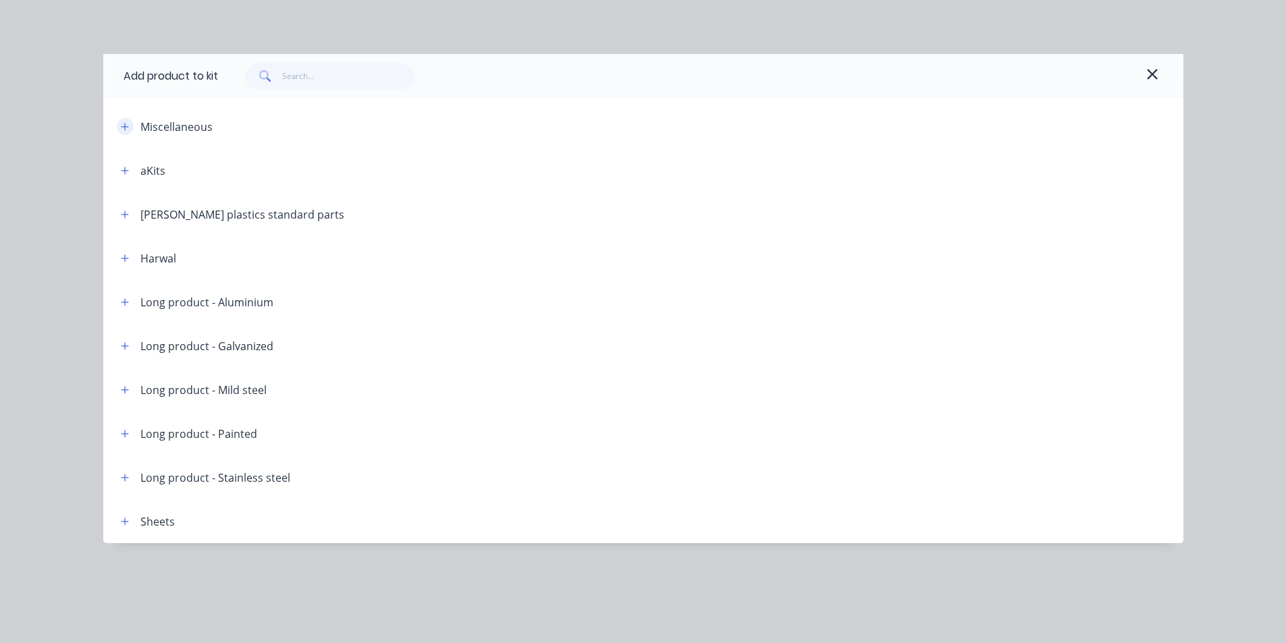
click at [123, 124] on icon "button" at bounding box center [125, 126] width 8 height 9
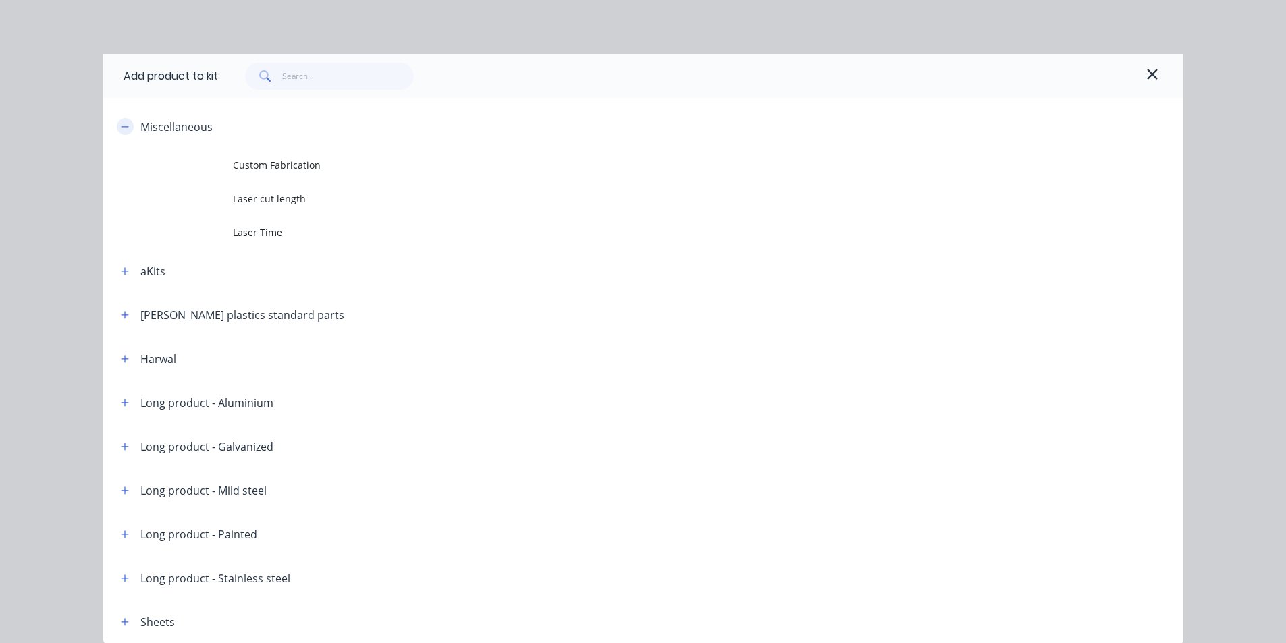
click at [121, 126] on icon "button" at bounding box center [124, 126] width 7 height 1
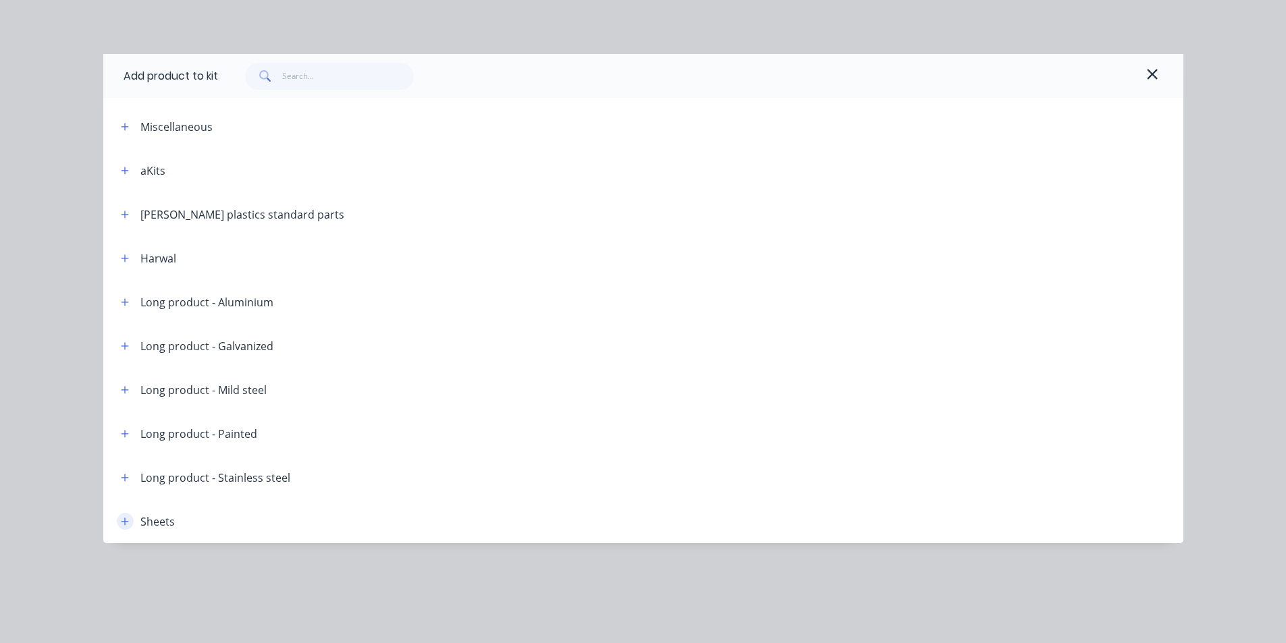
click at [127, 522] on icon "button" at bounding box center [124, 521] width 7 height 7
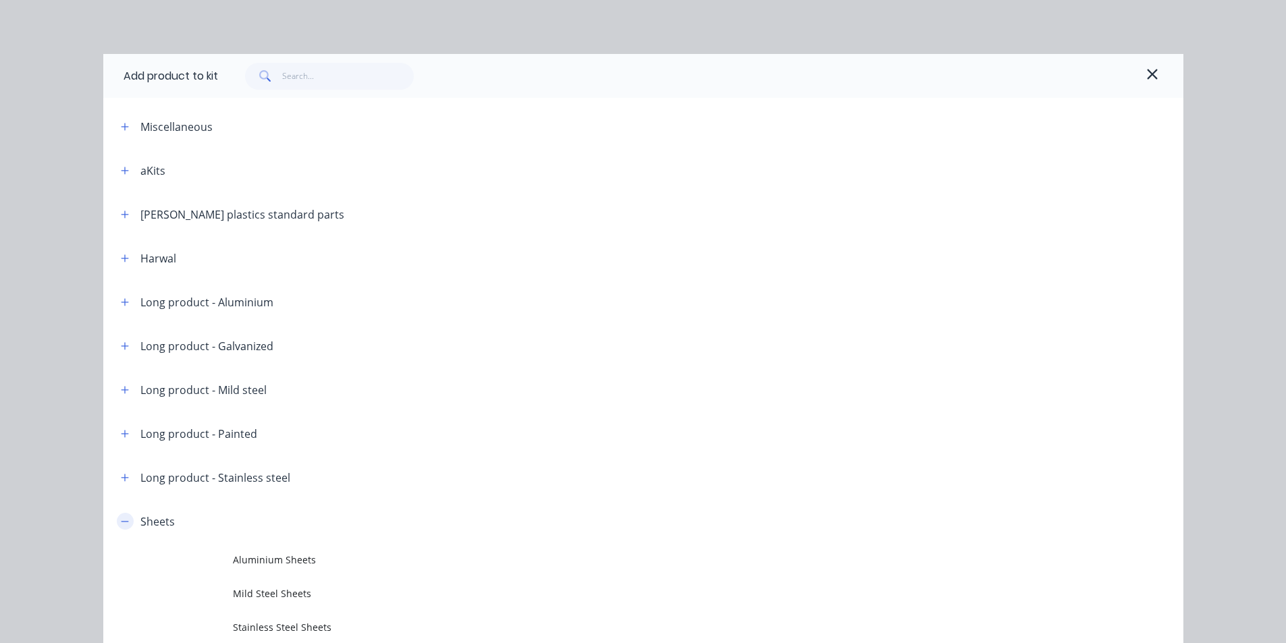
scroll to position [60, 0]
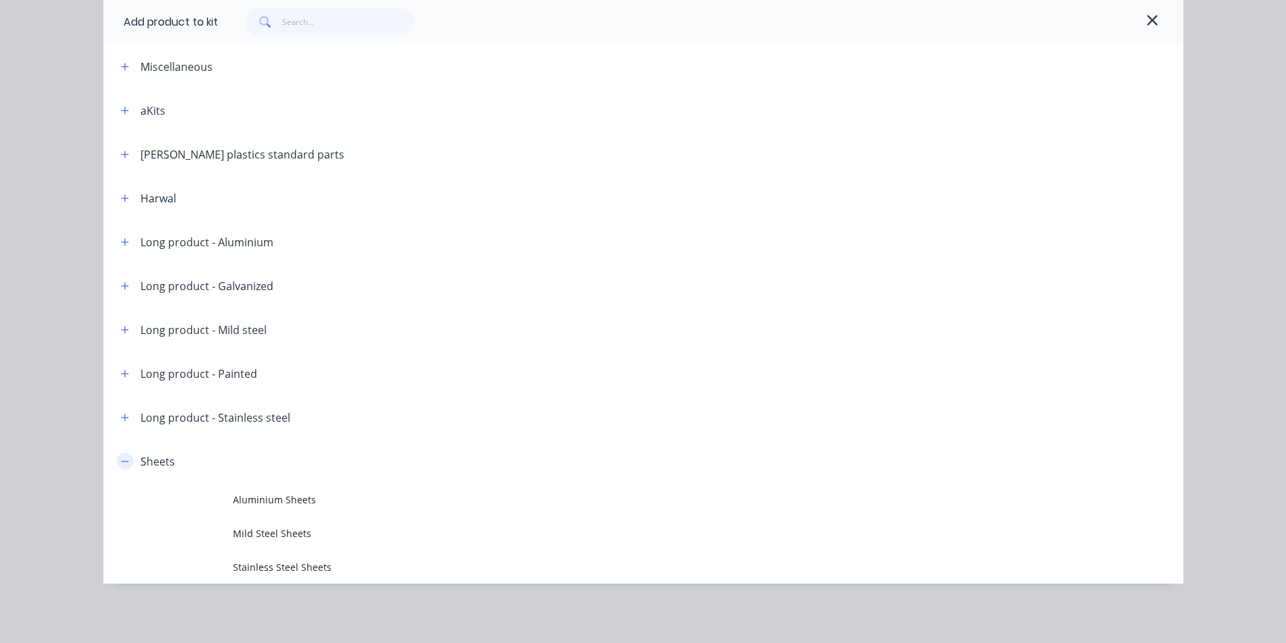
click at [121, 460] on icon "button" at bounding box center [125, 461] width 8 height 9
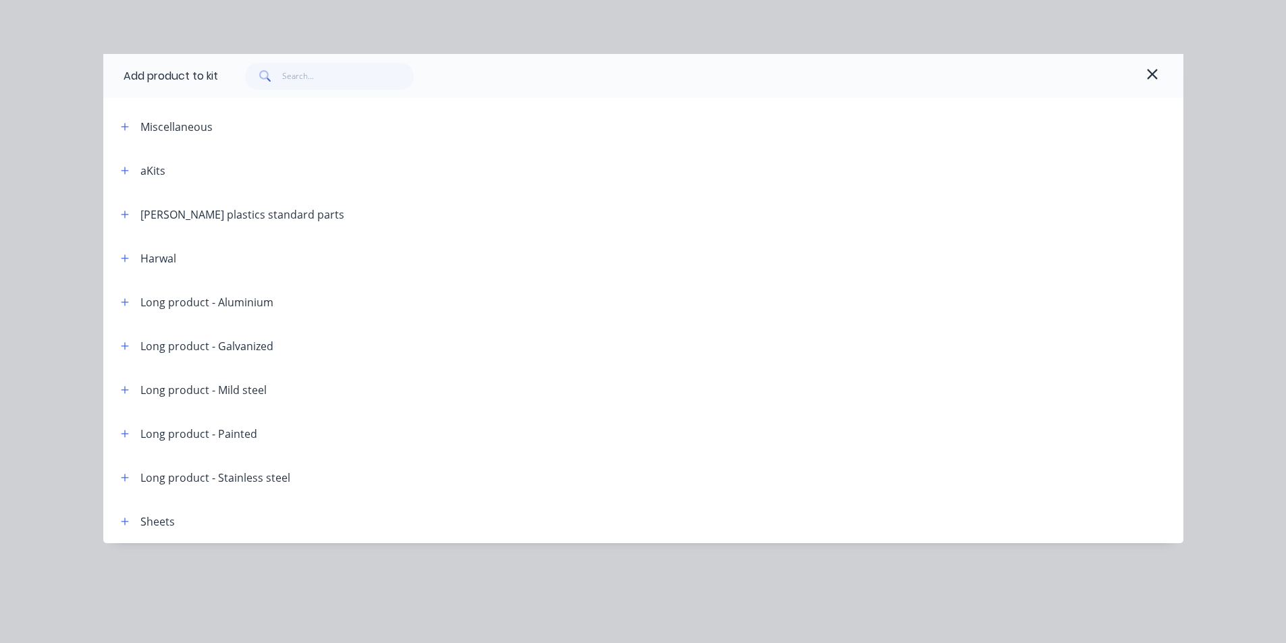
scroll to position [0, 0]
click at [130, 131] on button "button" at bounding box center [125, 126] width 17 height 17
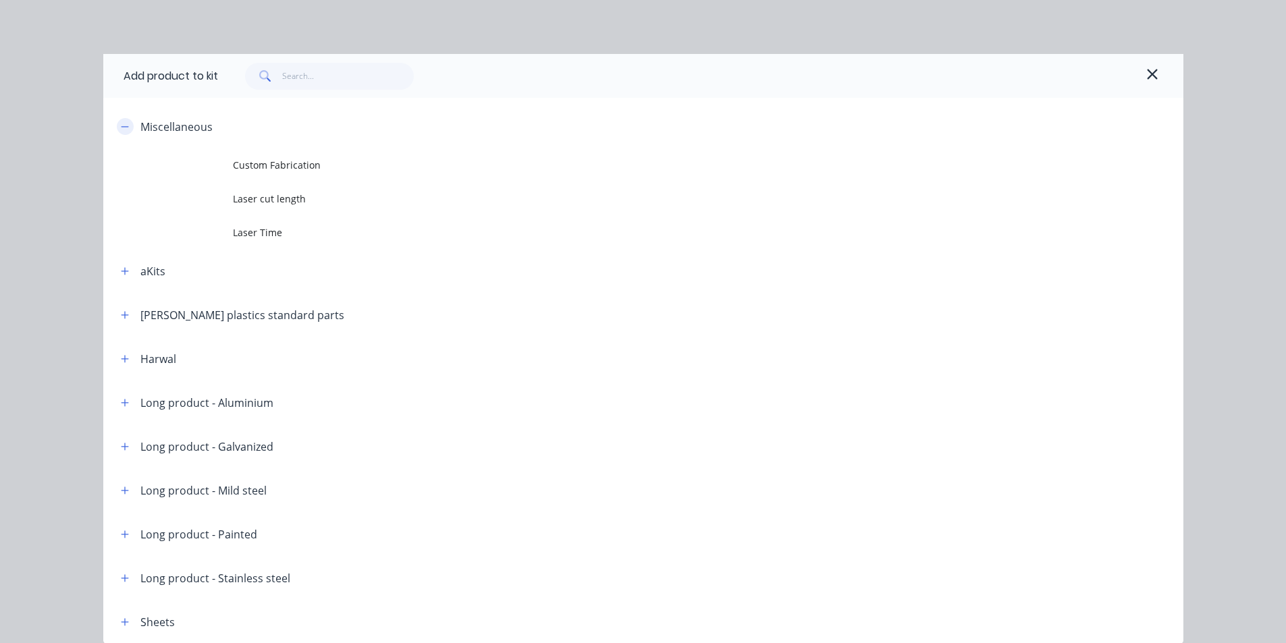
click at [126, 125] on button "button" at bounding box center [125, 126] width 17 height 17
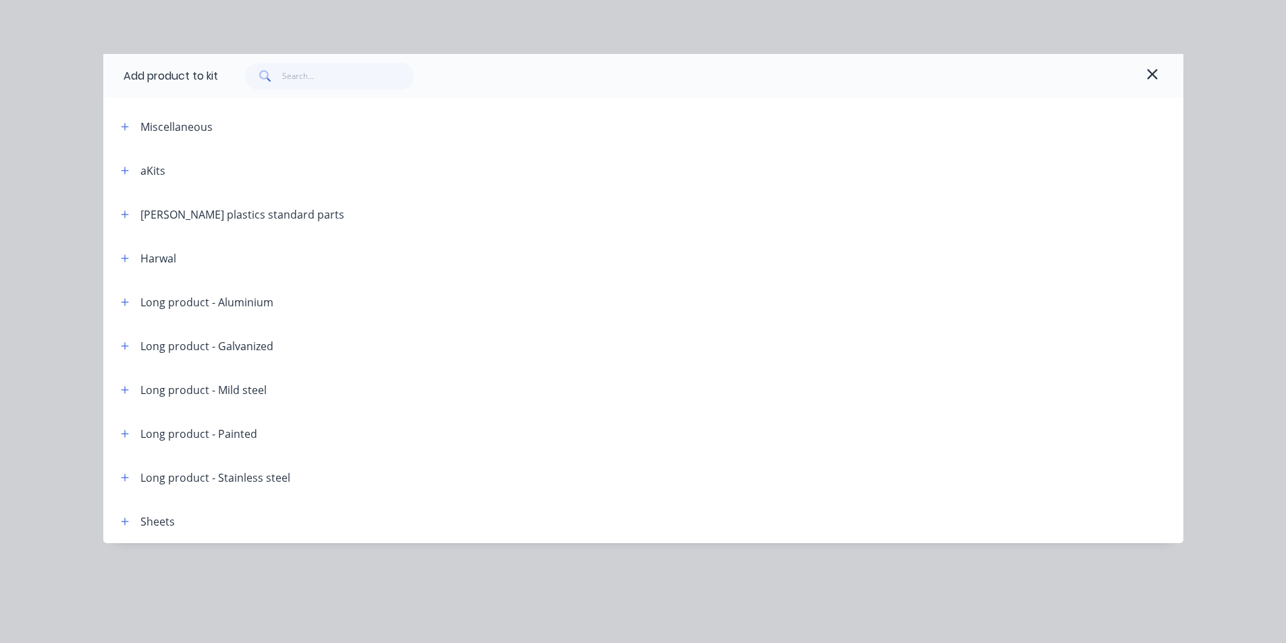
scroll to position [2521, 0]
click at [1157, 77] on icon "button" at bounding box center [1152, 74] width 12 height 16
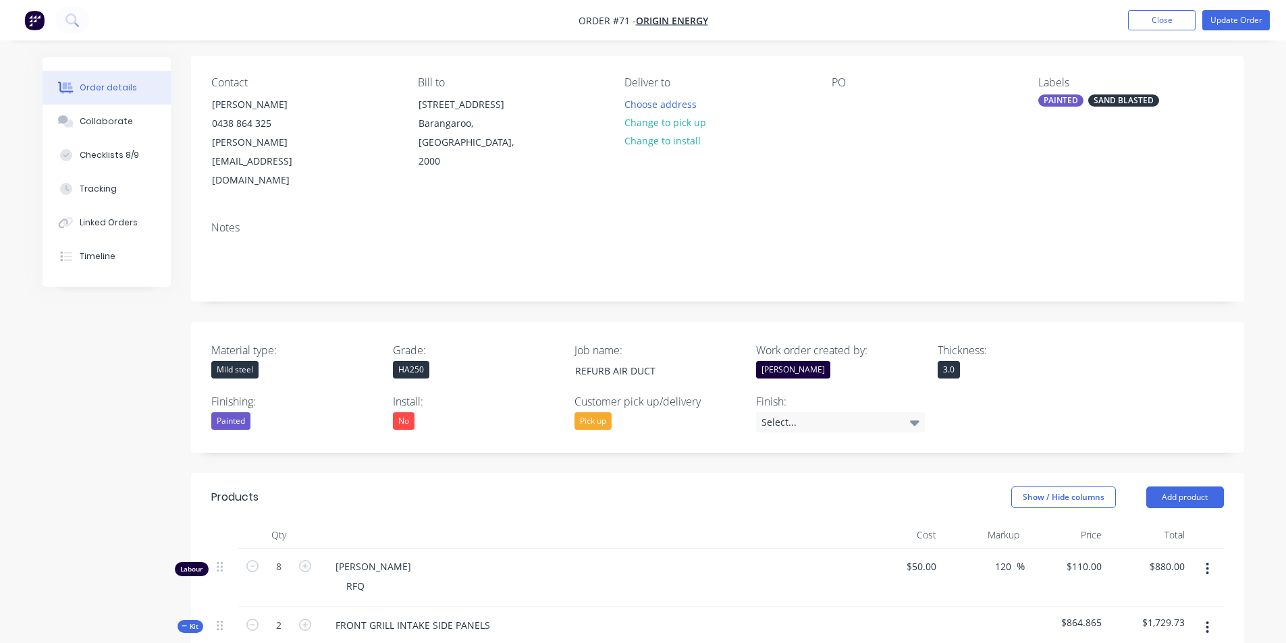
scroll to position [92, 0]
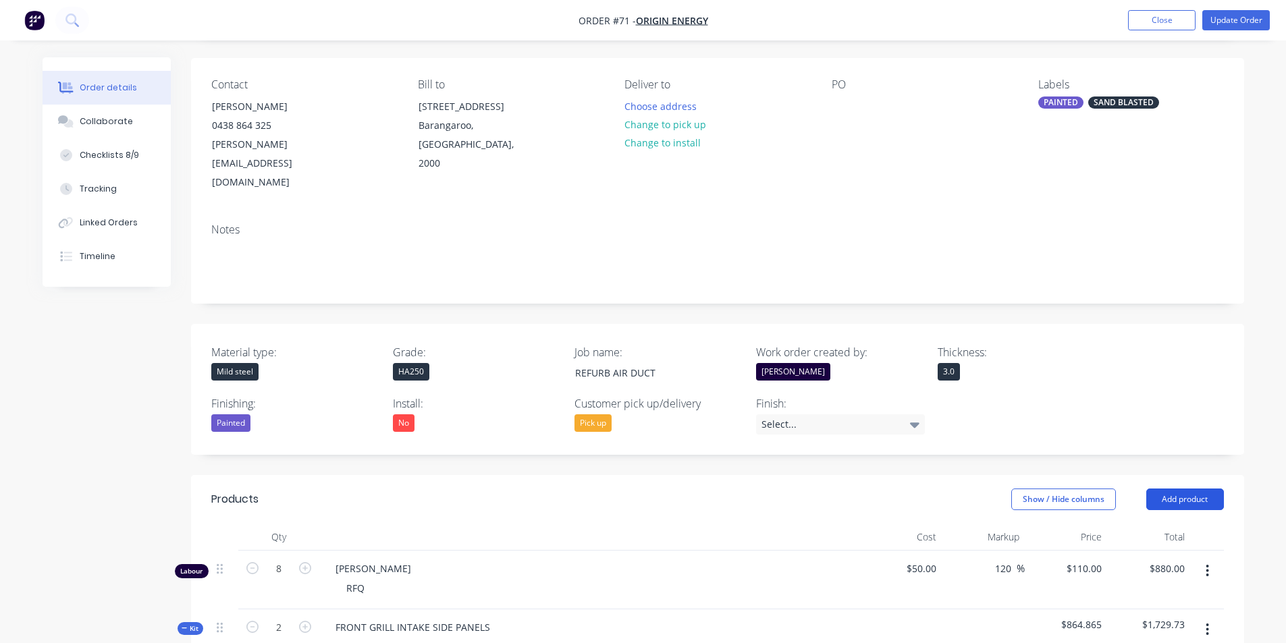
click at [1207, 489] on button "Add product" at bounding box center [1185, 500] width 78 height 22
click at [1159, 524] on div "Product catalogue" at bounding box center [1160, 534] width 104 height 20
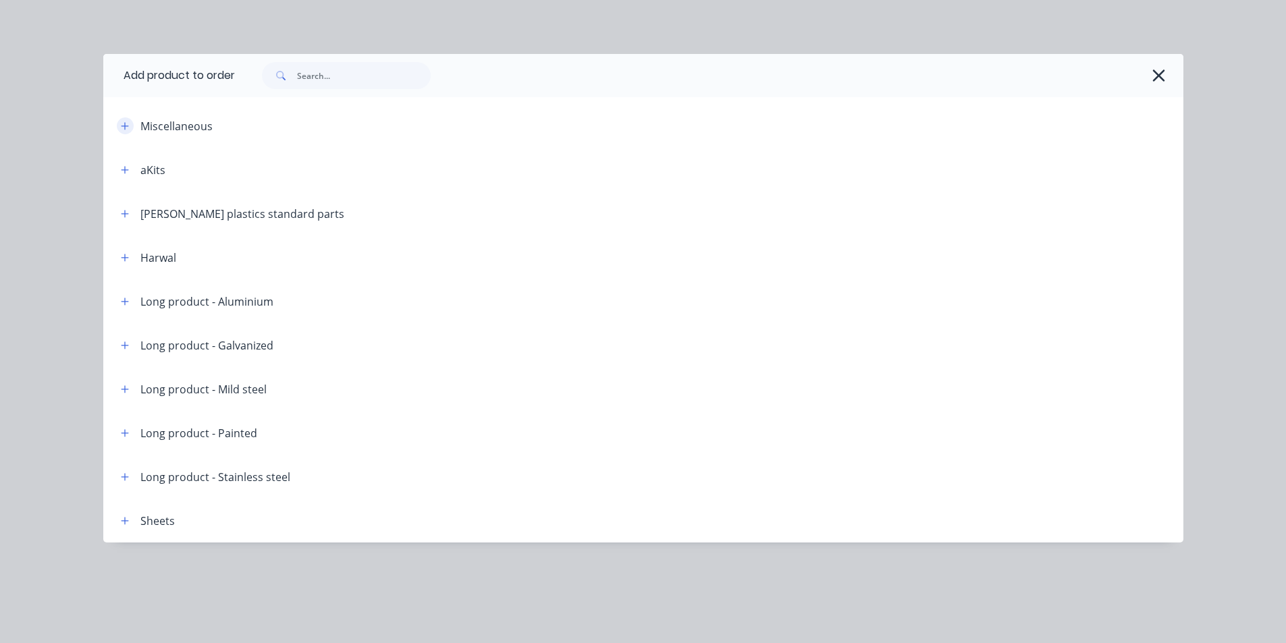
click at [125, 128] on icon "button" at bounding box center [124, 125] width 7 height 7
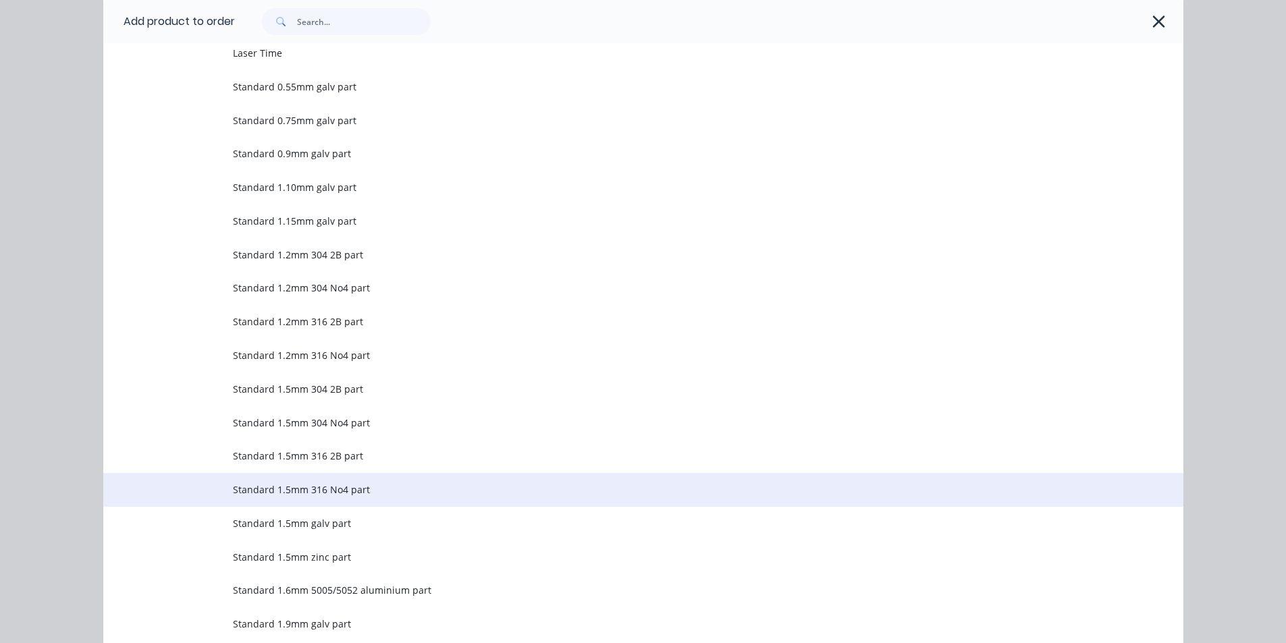
scroll to position [202, 0]
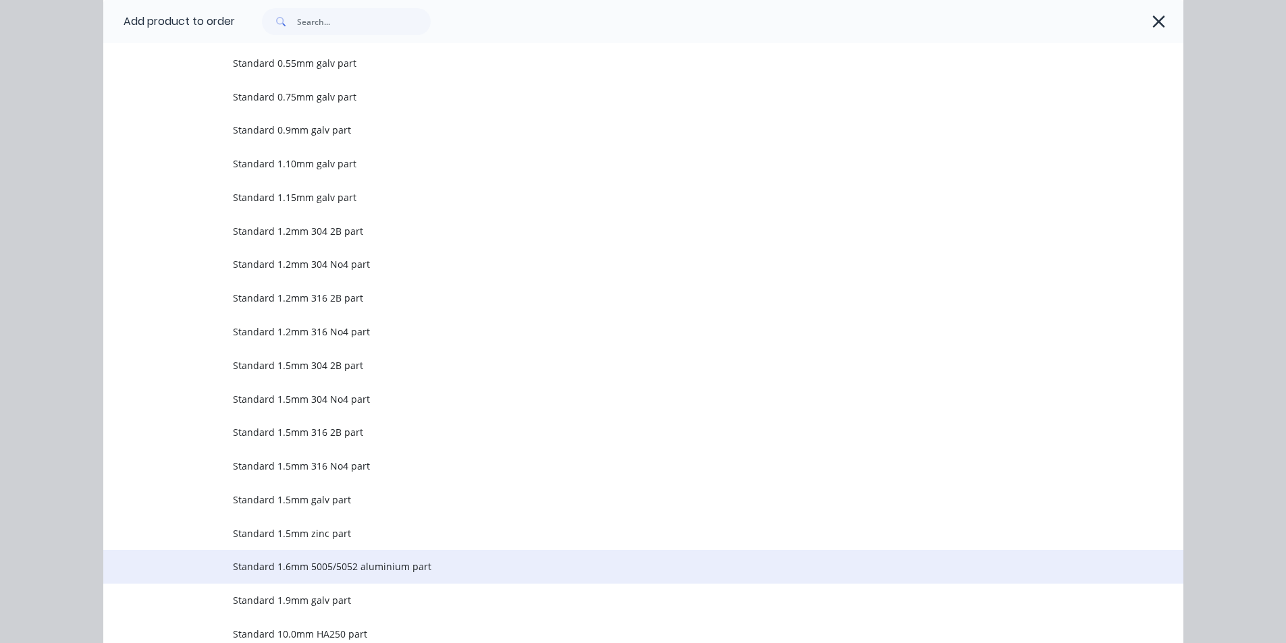
click at [322, 561] on span "Standard 1.6mm 5005/5052 aluminium part" at bounding box center [613, 566] width 760 height 14
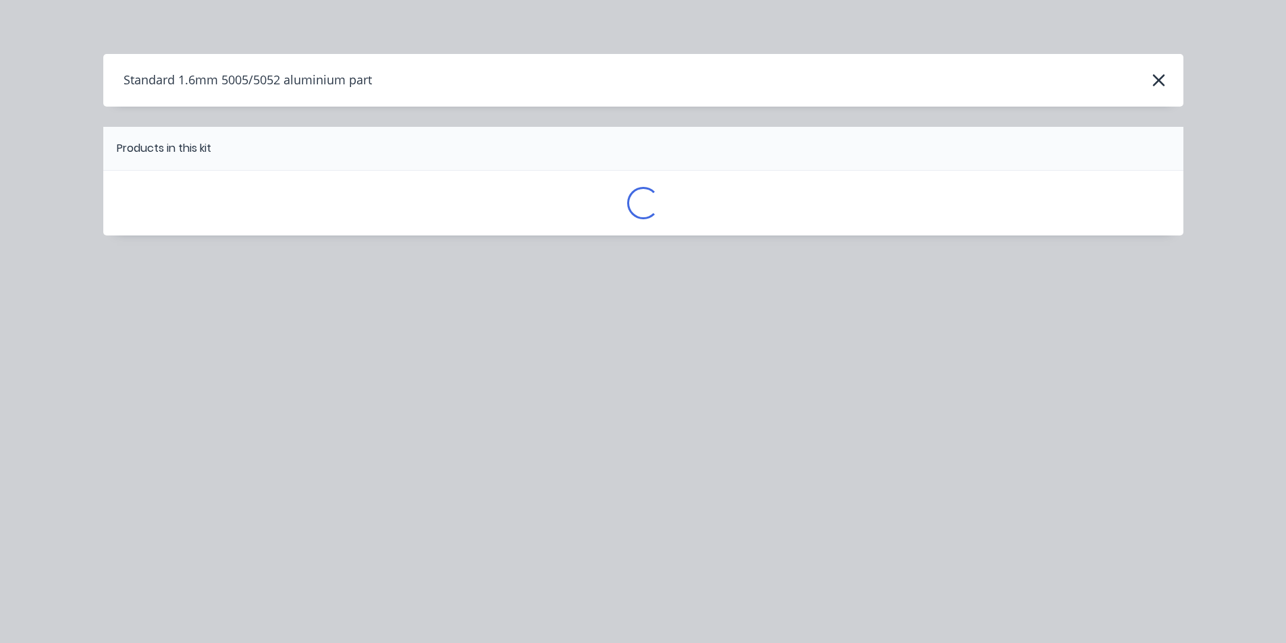
scroll to position [0, 0]
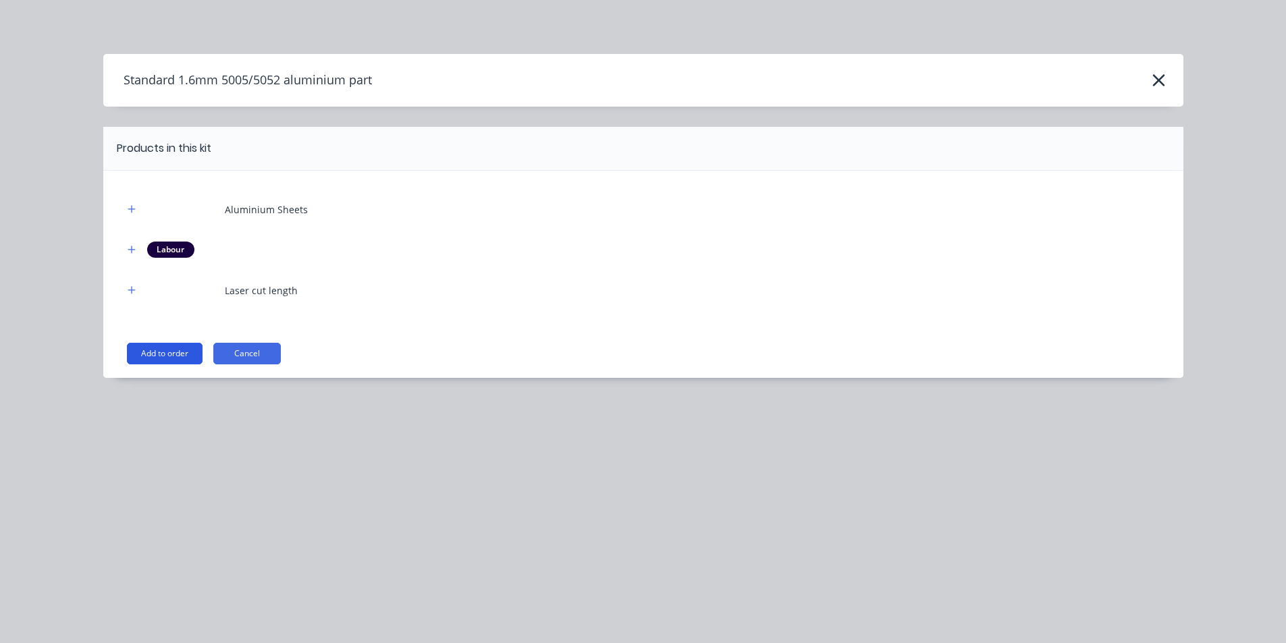
click at [160, 348] on button "Add to order" at bounding box center [165, 354] width 76 height 22
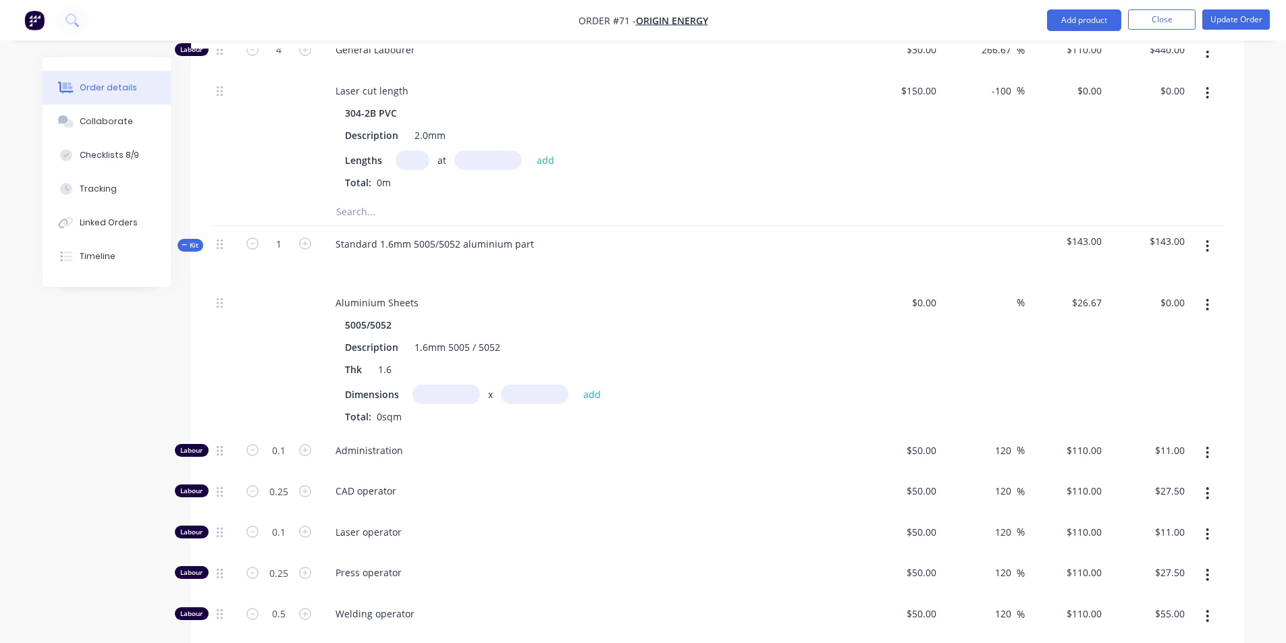
scroll to position [4074, 0]
click at [530, 234] on div "Standard 1.6mm 5005/5052 aluminium part" at bounding box center [435, 244] width 220 height 20
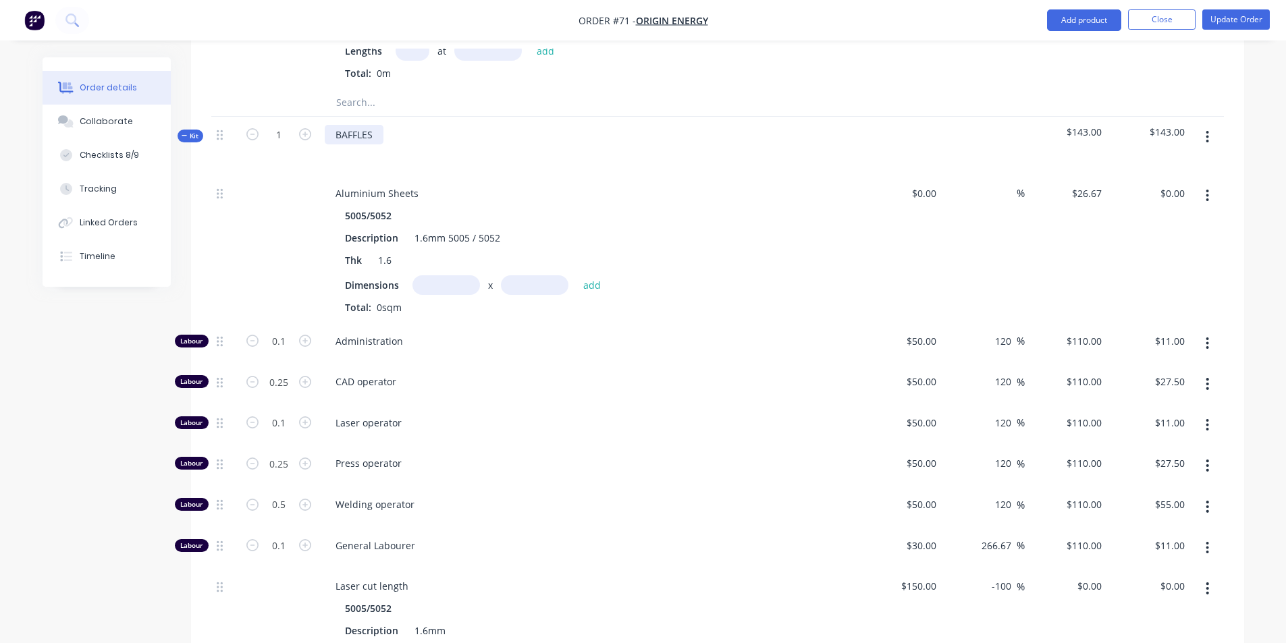
scroll to position [4206, 0]
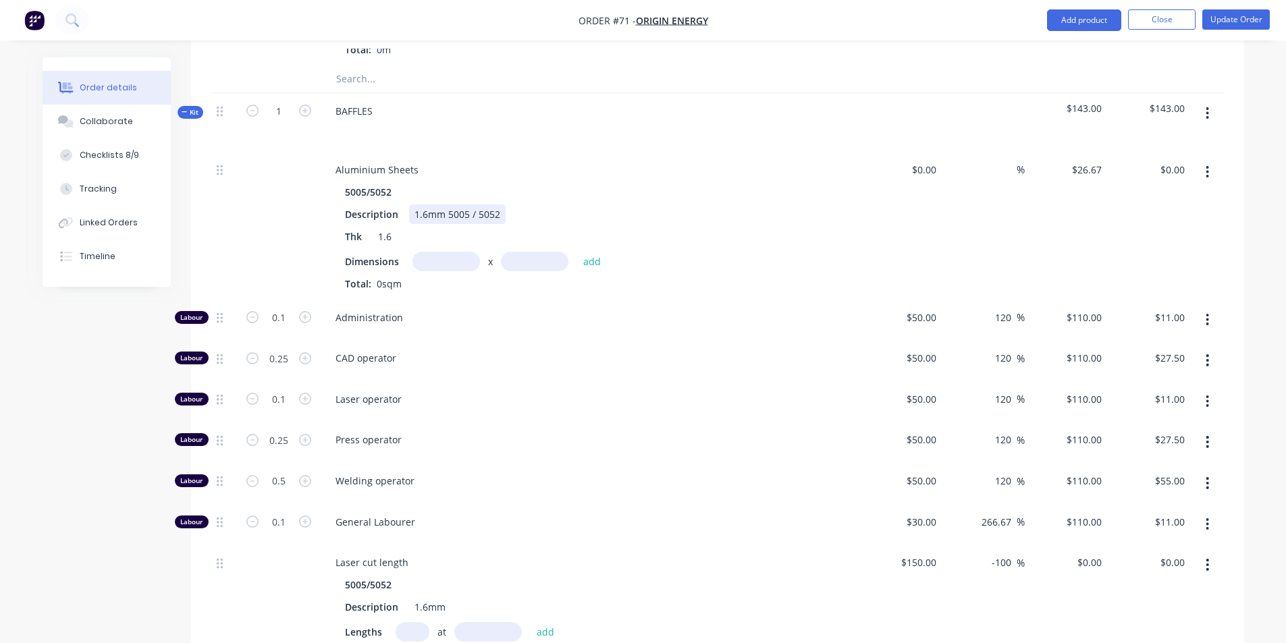
click at [559, 204] on div "Description 1.6mm 5005 / 5052" at bounding box center [586, 214] width 494 height 20
type input "0.5"
type input "$55.00"
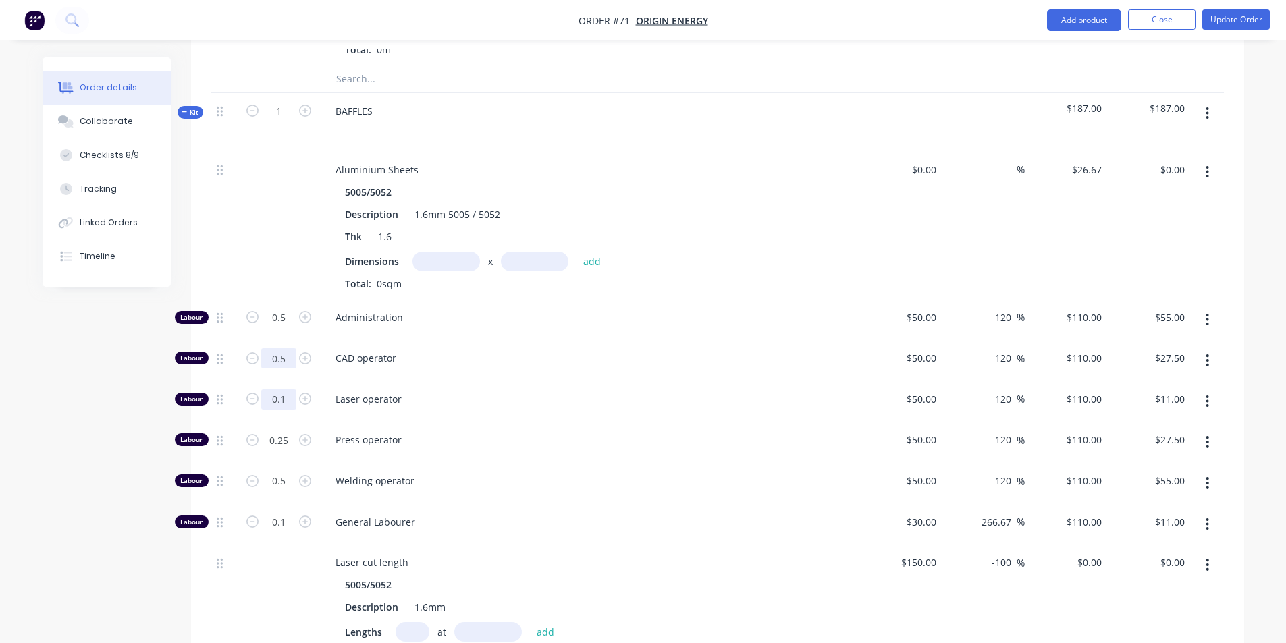
type input "0.5"
type input "$55.00"
type input "0.5"
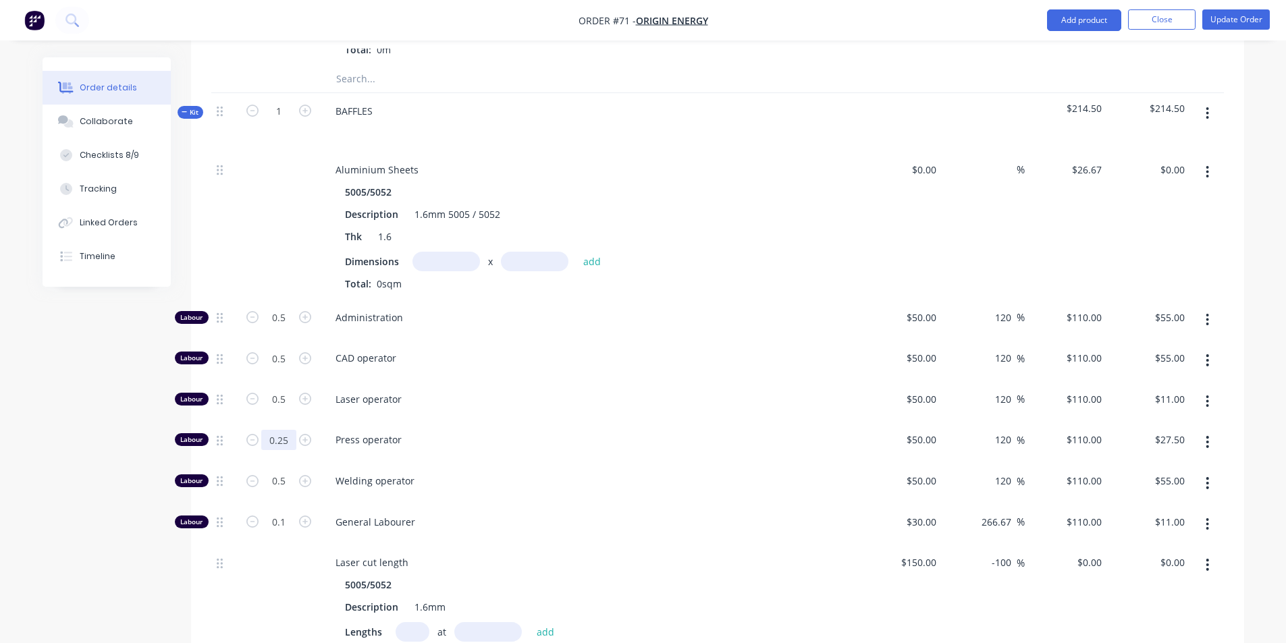
type input "$55.00"
type input "1"
click at [584, 422] on div "Press operator" at bounding box center [589, 442] width 540 height 41
type input "$110.00"
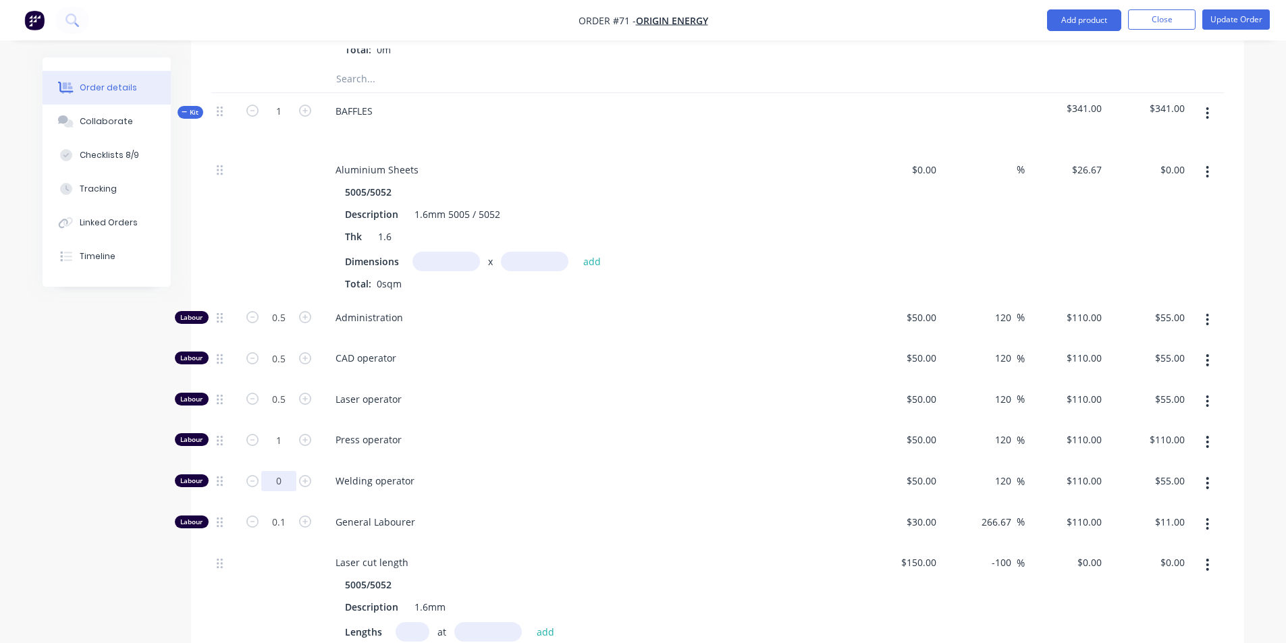
type input "0"
click at [562, 504] on div "General Labourer" at bounding box center [589, 524] width 540 height 41
type input "$0.00"
type input "0.5"
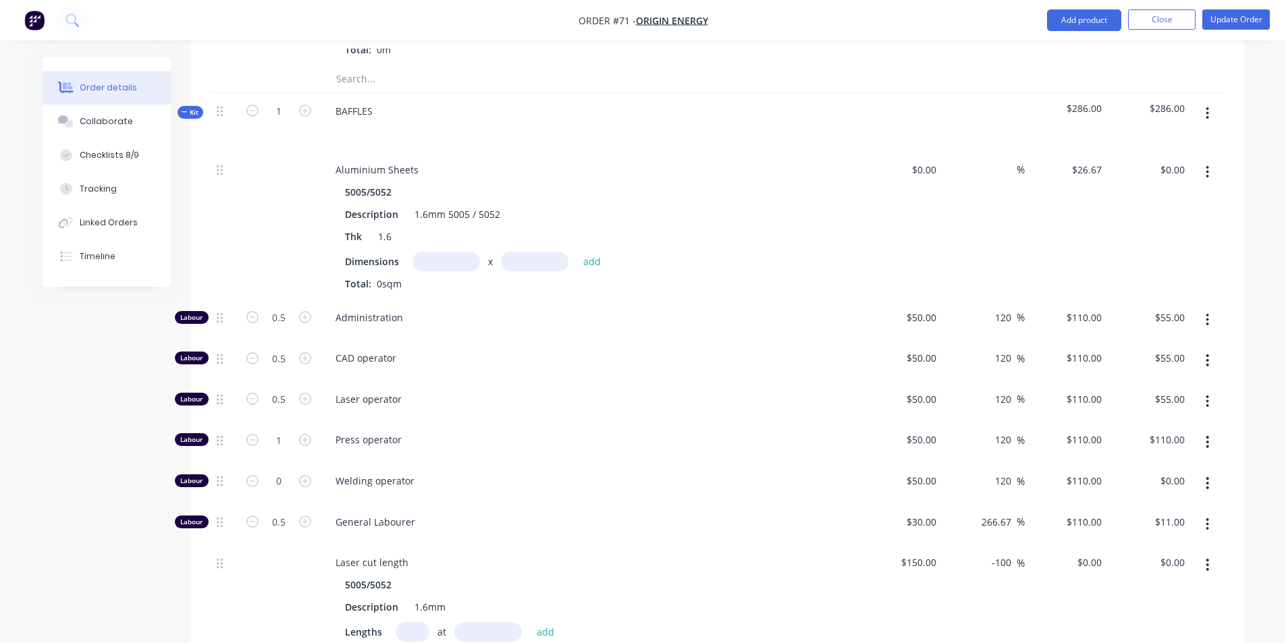
click at [538, 474] on span "Welding operator" at bounding box center [594, 481] width 518 height 14
type input "$55.00"
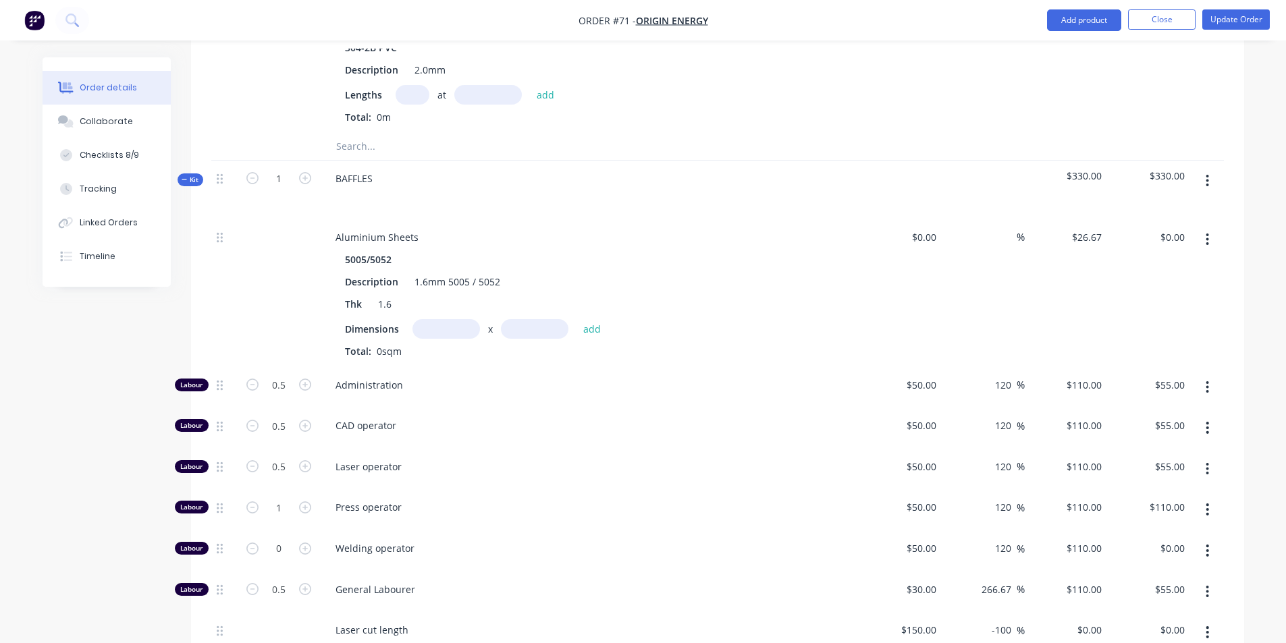
scroll to position [4071, 0]
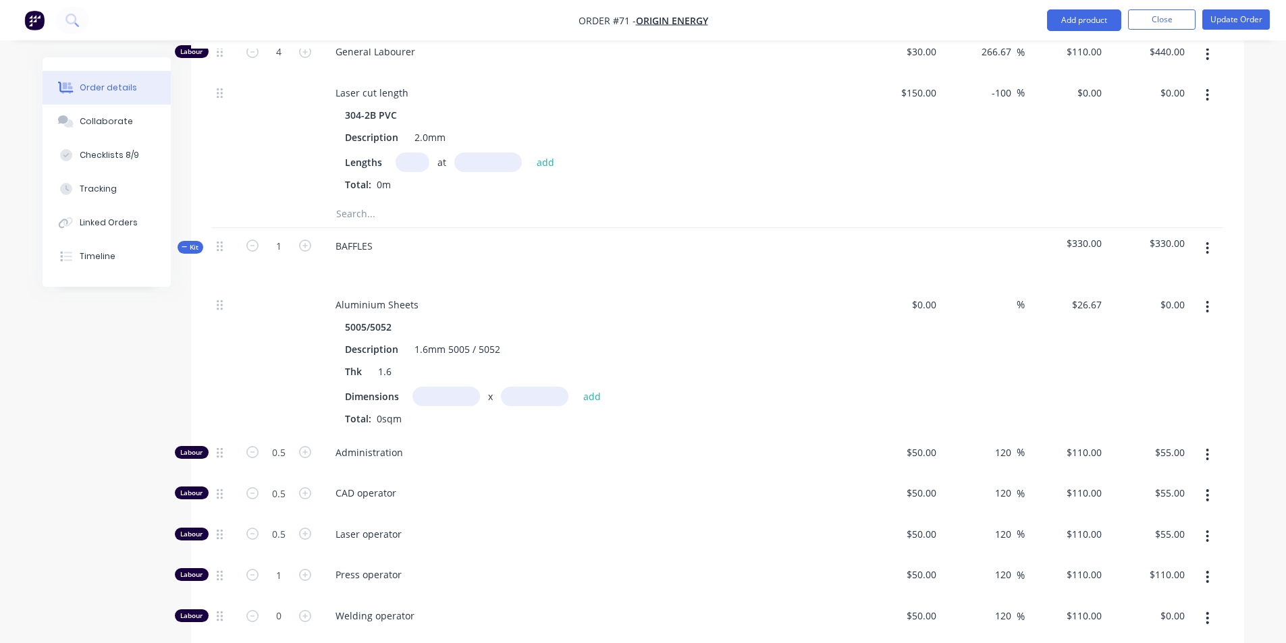
click at [447, 387] on input "text" at bounding box center [445, 397] width 67 height 20
type input "1.2m"
click at [539, 387] on input "text" at bounding box center [534, 397] width 67 height 20
type input "2.4m"
click at [588, 387] on button "add" at bounding box center [592, 396] width 32 height 18
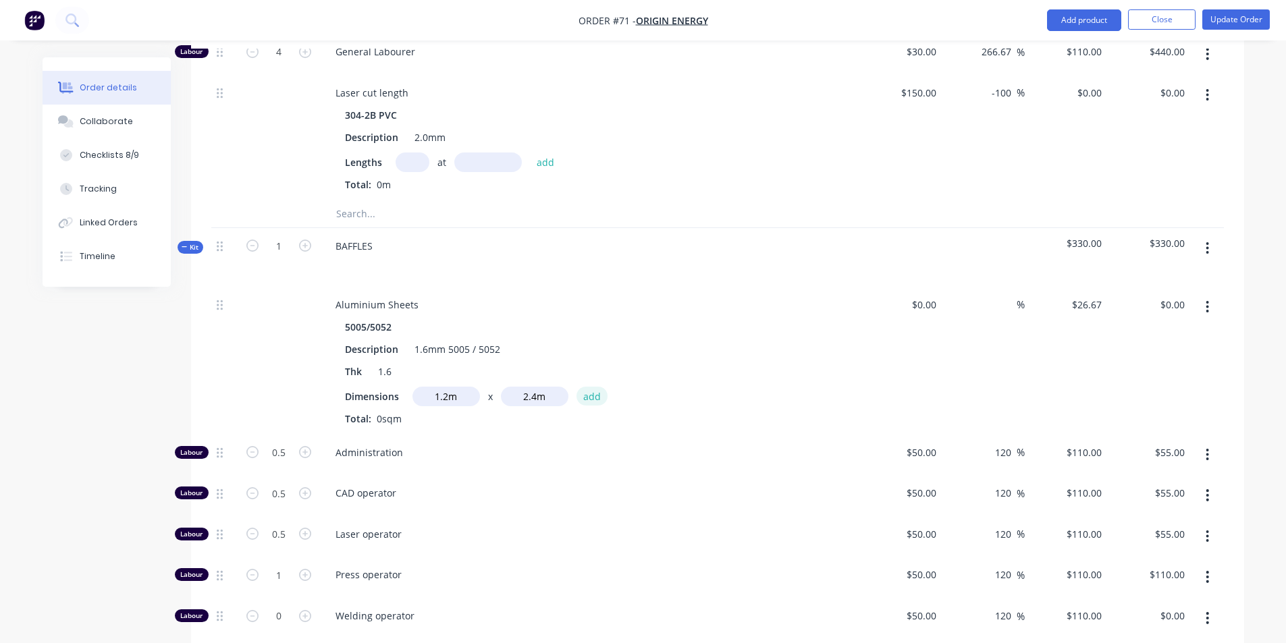
type input "$76.81"
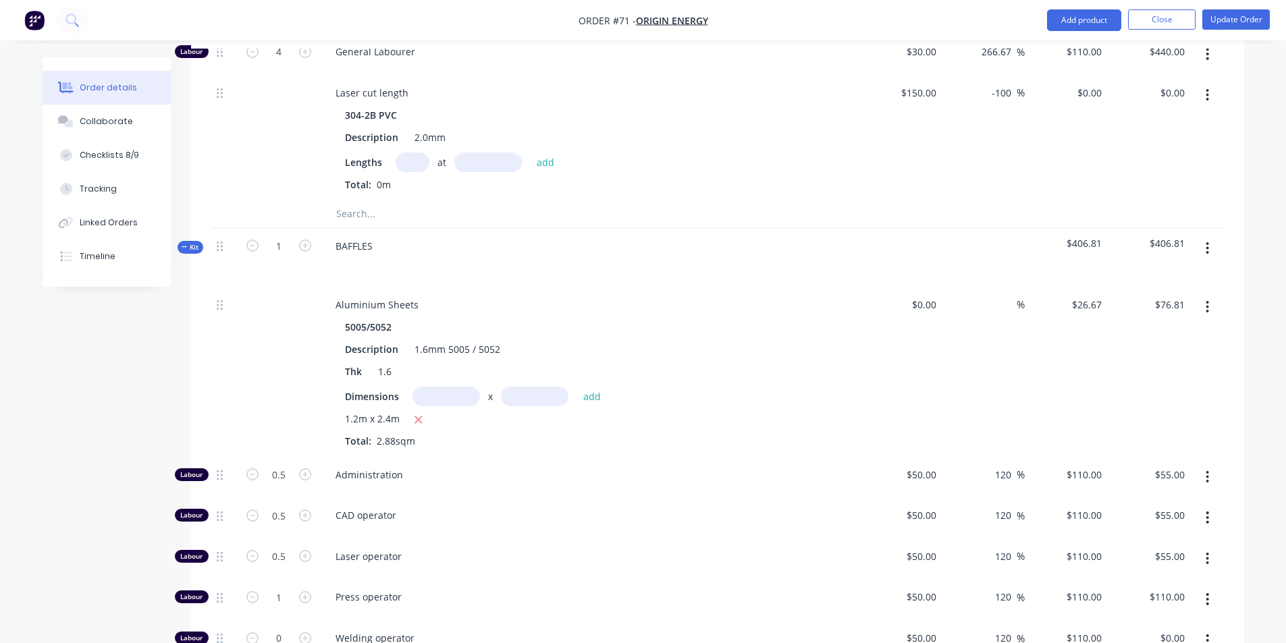
click at [458, 387] on input "text" at bounding box center [445, 397] width 67 height 20
type input "1.2m"
click at [520, 387] on input "text" at bounding box center [534, 397] width 67 height 20
type input "2.4m"
click at [584, 387] on button "add" at bounding box center [592, 396] width 32 height 18
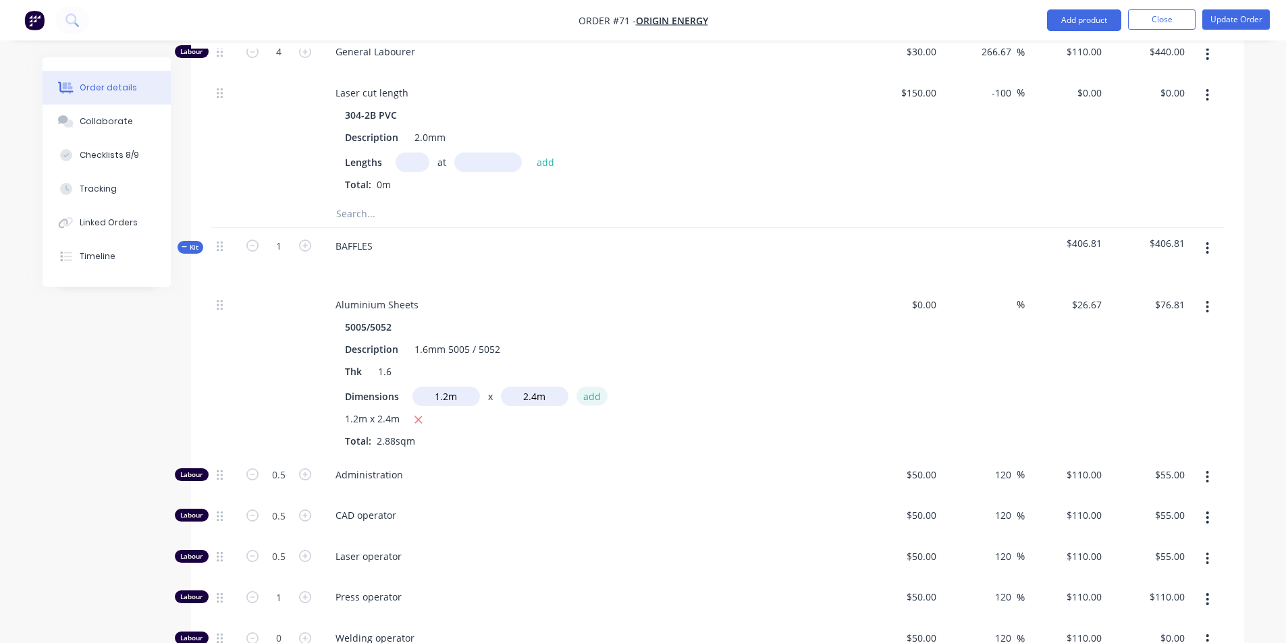
type input "$153.62"
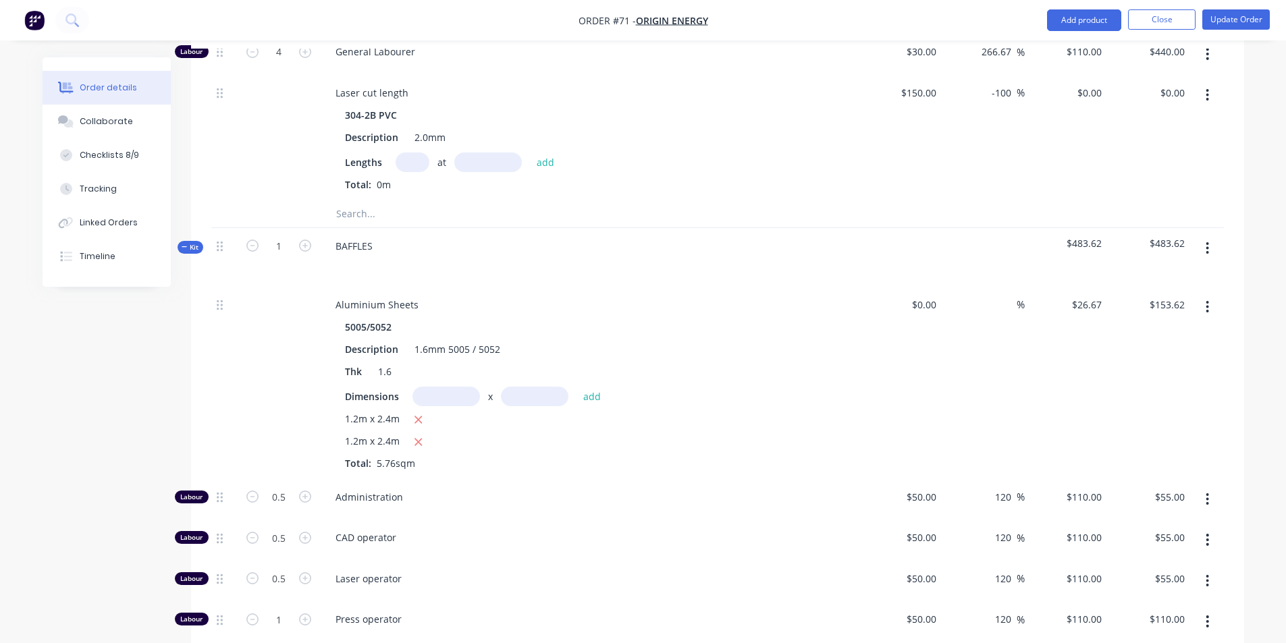
click at [456, 387] on input "text" at bounding box center [445, 397] width 67 height 20
type input "1.2m"
click at [519, 387] on input "text" at bounding box center [534, 397] width 67 height 20
type input "2.4m"
click at [589, 387] on button "add" at bounding box center [592, 396] width 32 height 18
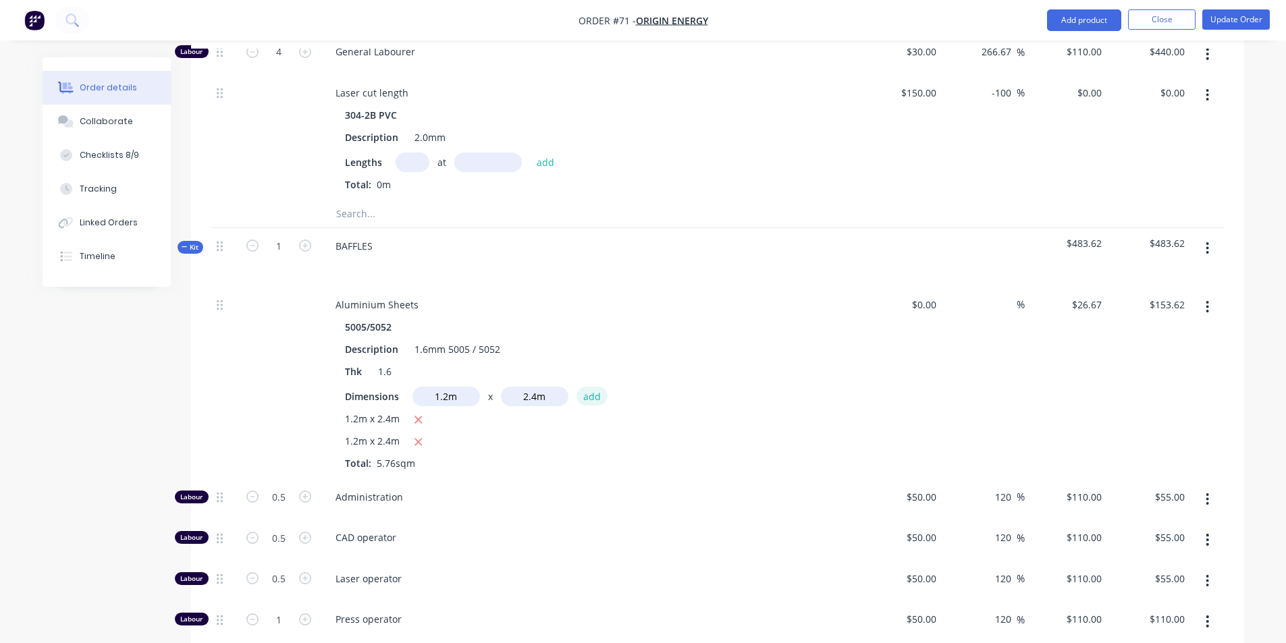
type input "$230.43"
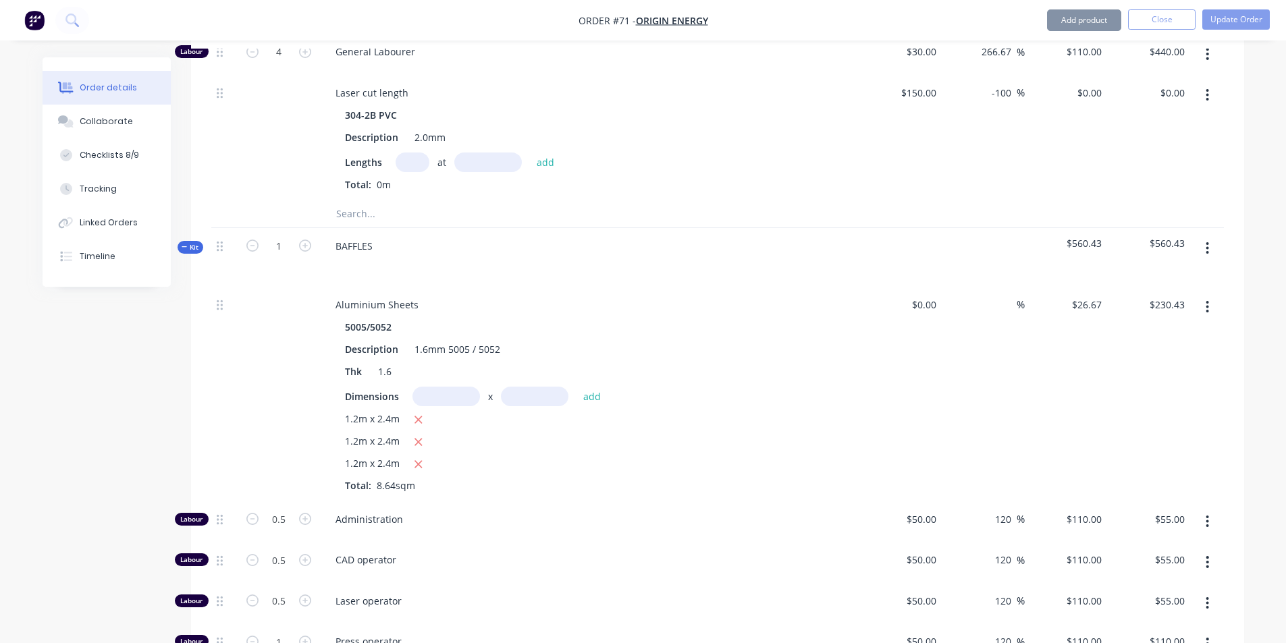
click at [454, 387] on input "text" at bounding box center [445, 397] width 67 height 20
type input "1.2m"
click at [530, 387] on input "text" at bounding box center [534, 397] width 67 height 20
type input "2.4m"
click at [587, 387] on button "add" at bounding box center [592, 396] width 32 height 18
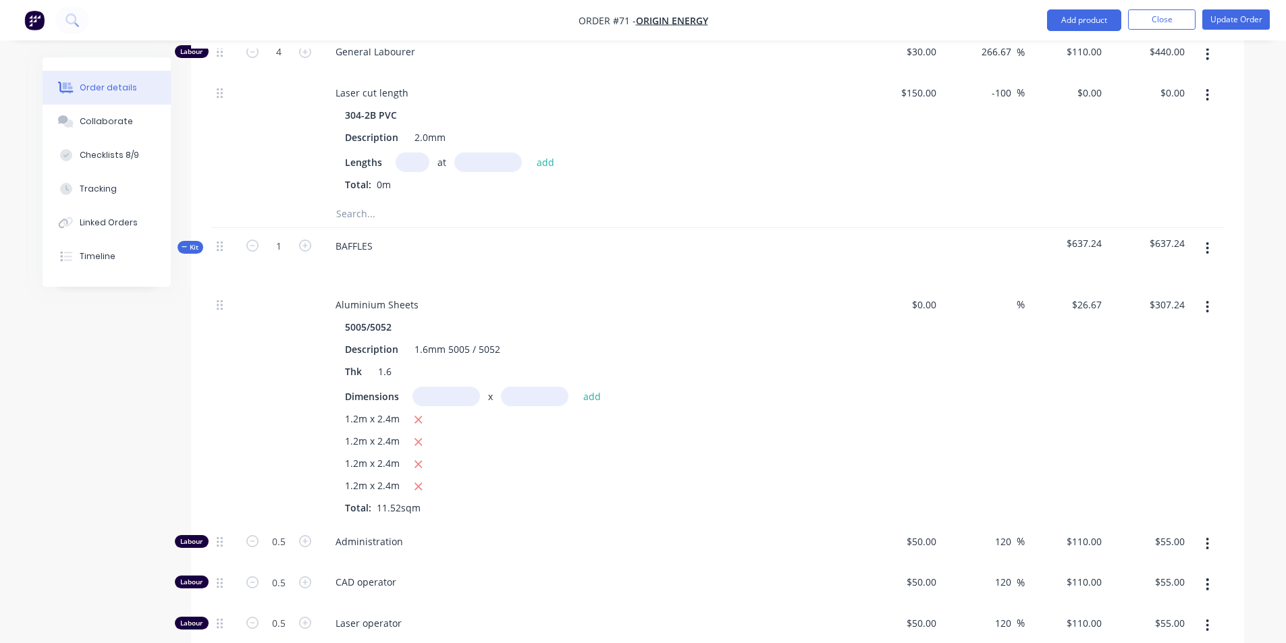
click at [441, 387] on input "text" at bounding box center [445, 397] width 67 height 20
click at [422, 412] on button "button" at bounding box center [418, 420] width 17 height 17
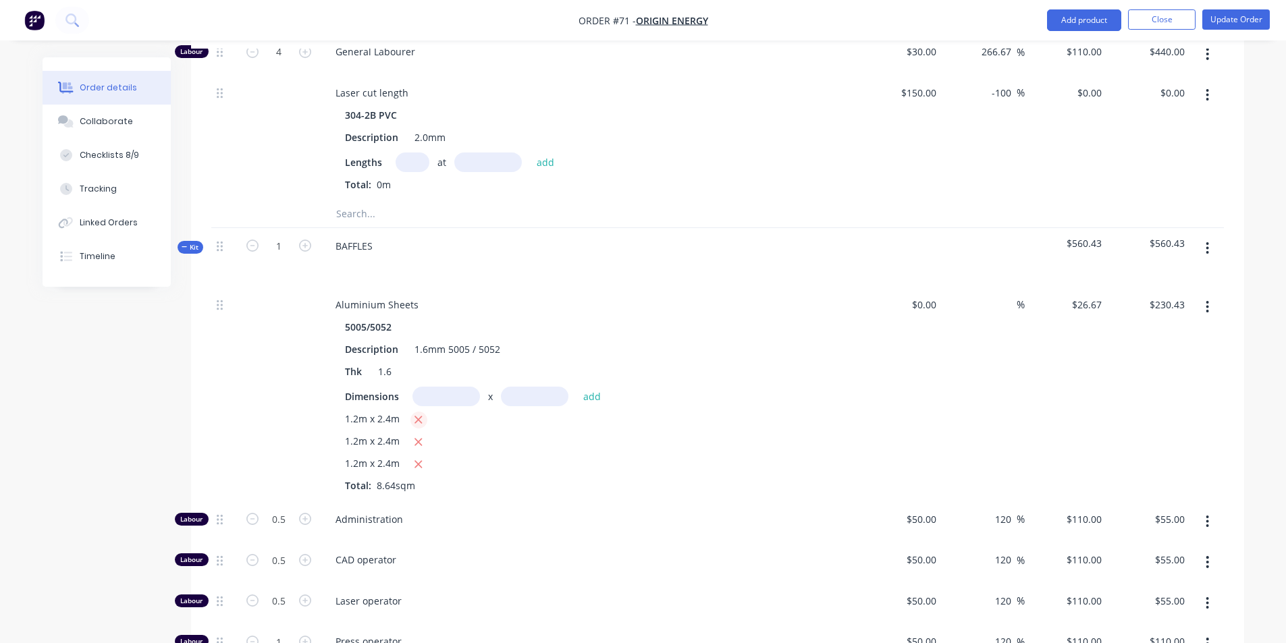
click at [422, 412] on button "button" at bounding box center [418, 420] width 17 height 17
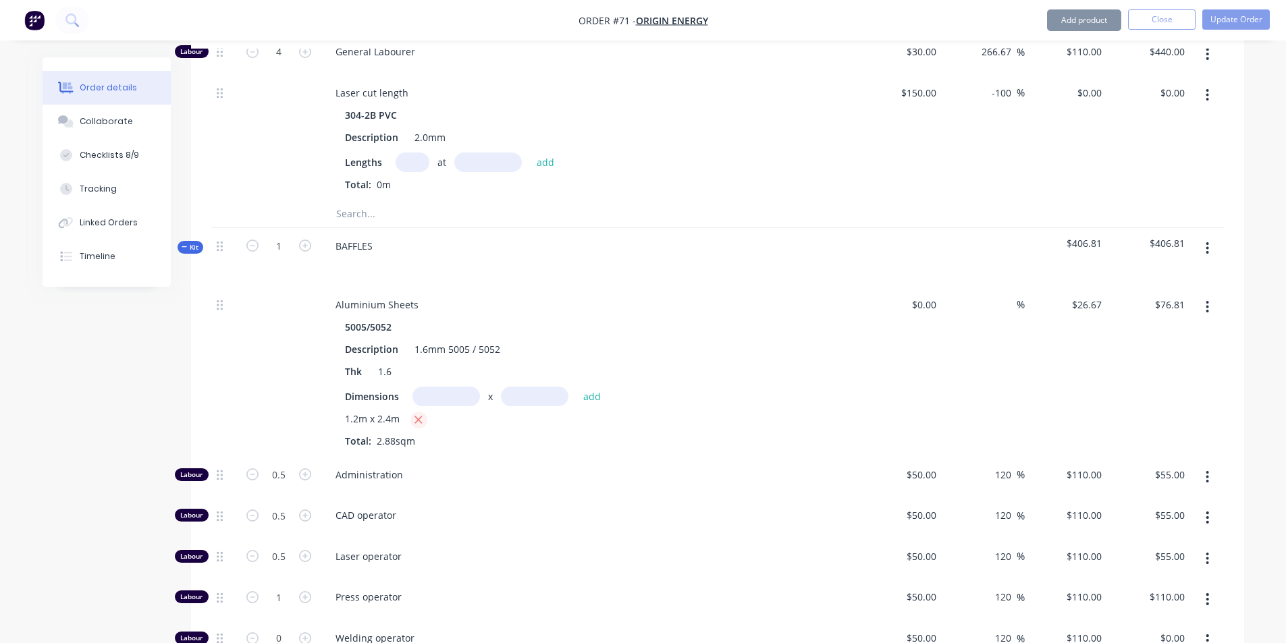
click at [422, 412] on button "button" at bounding box center [418, 420] width 17 height 17
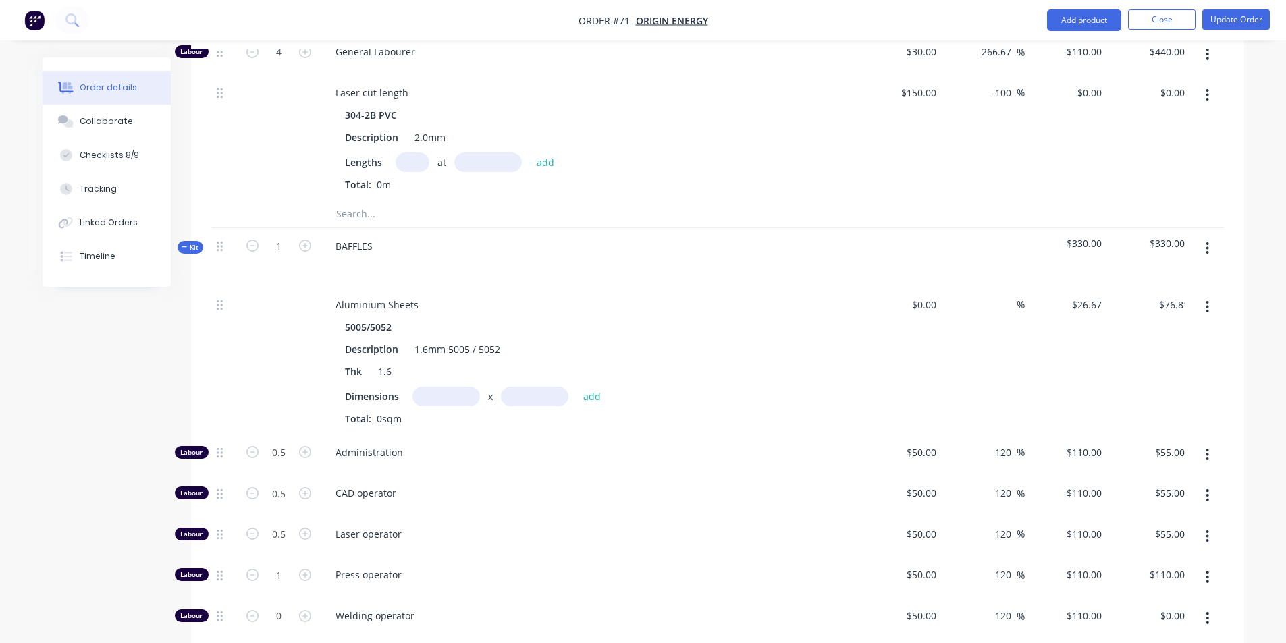
type input "$0.00"
click at [450, 387] on input "text" at bounding box center [445, 397] width 67 height 20
type input "1.5m"
click at [514, 387] on input "text" at bounding box center [534, 397] width 67 height 20
type input "3m"
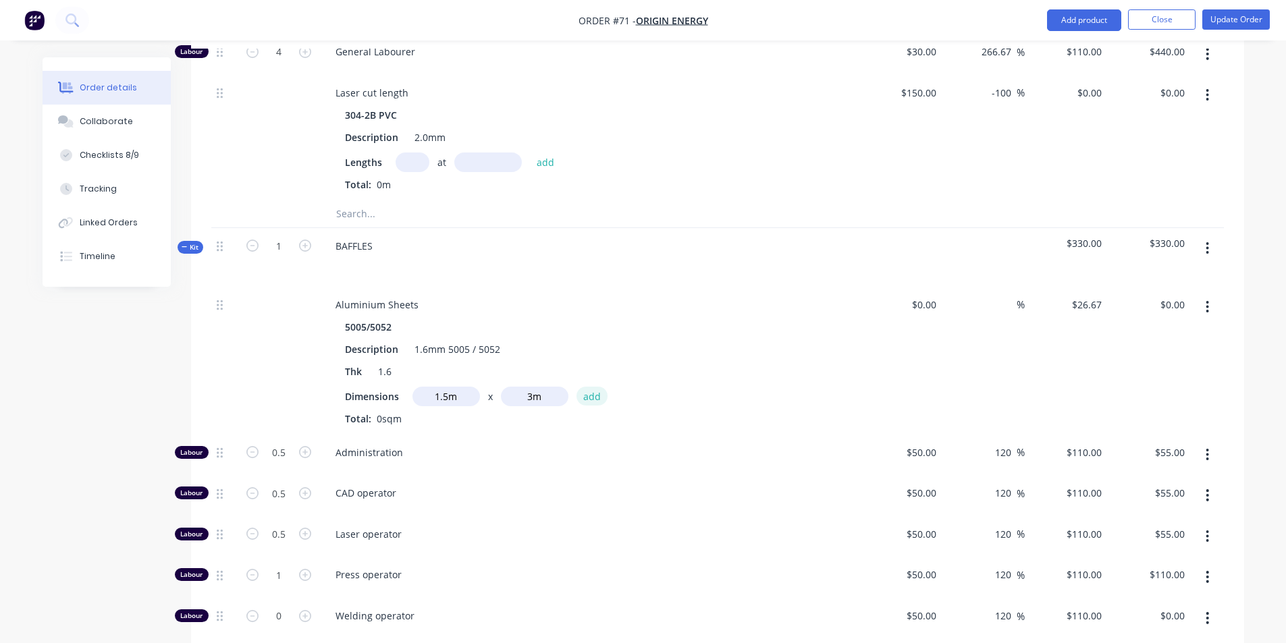
click at [584, 387] on button "add" at bounding box center [592, 396] width 32 height 18
type input "$120.02"
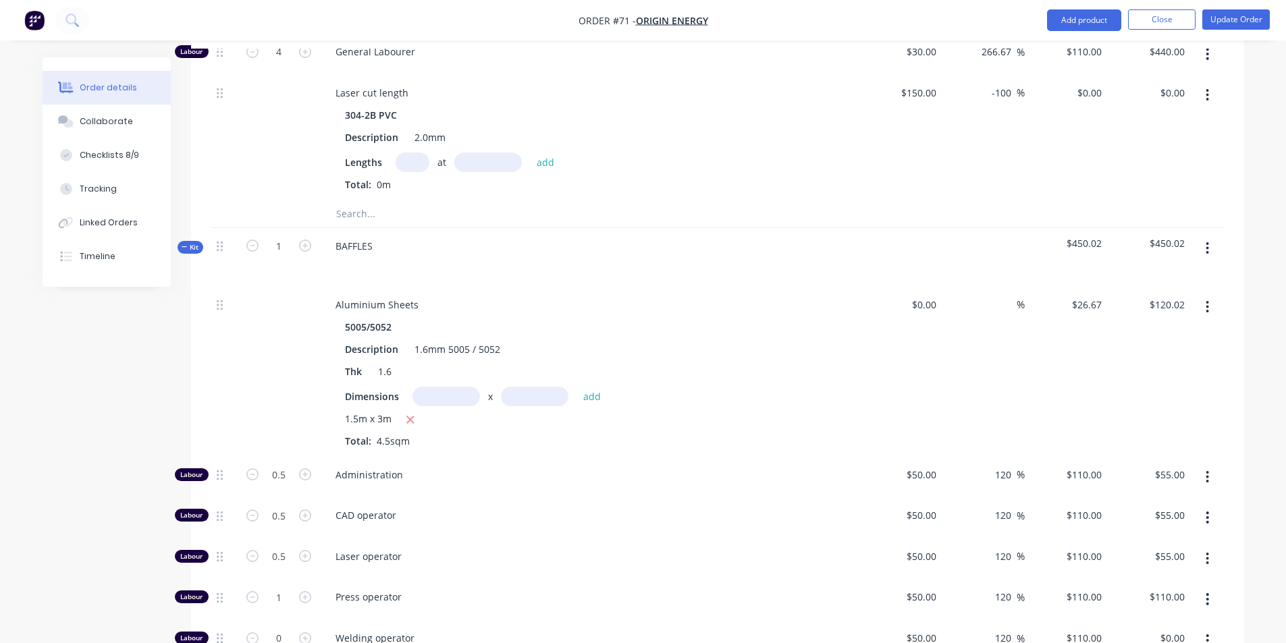
click at [448, 387] on input "text" at bounding box center [445, 397] width 67 height 20
type input "1.5m"
click at [522, 387] on input "text" at bounding box center [534, 397] width 67 height 20
type input "3m"
click at [582, 387] on button "add" at bounding box center [592, 396] width 32 height 18
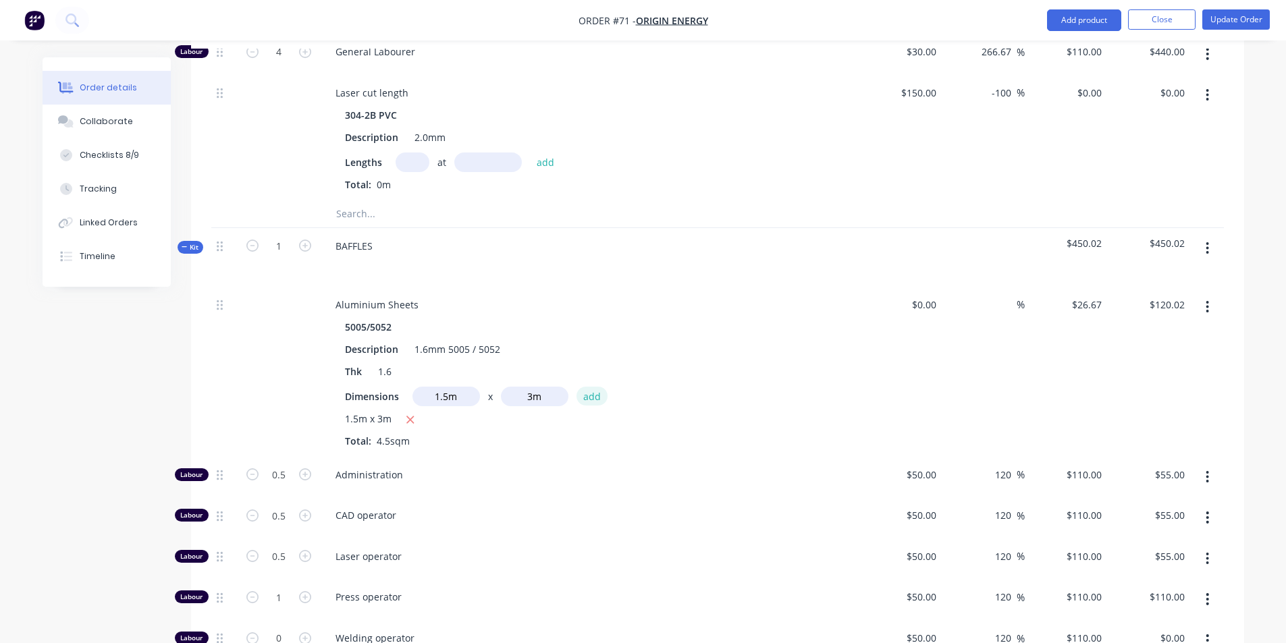
type input "$240.03"
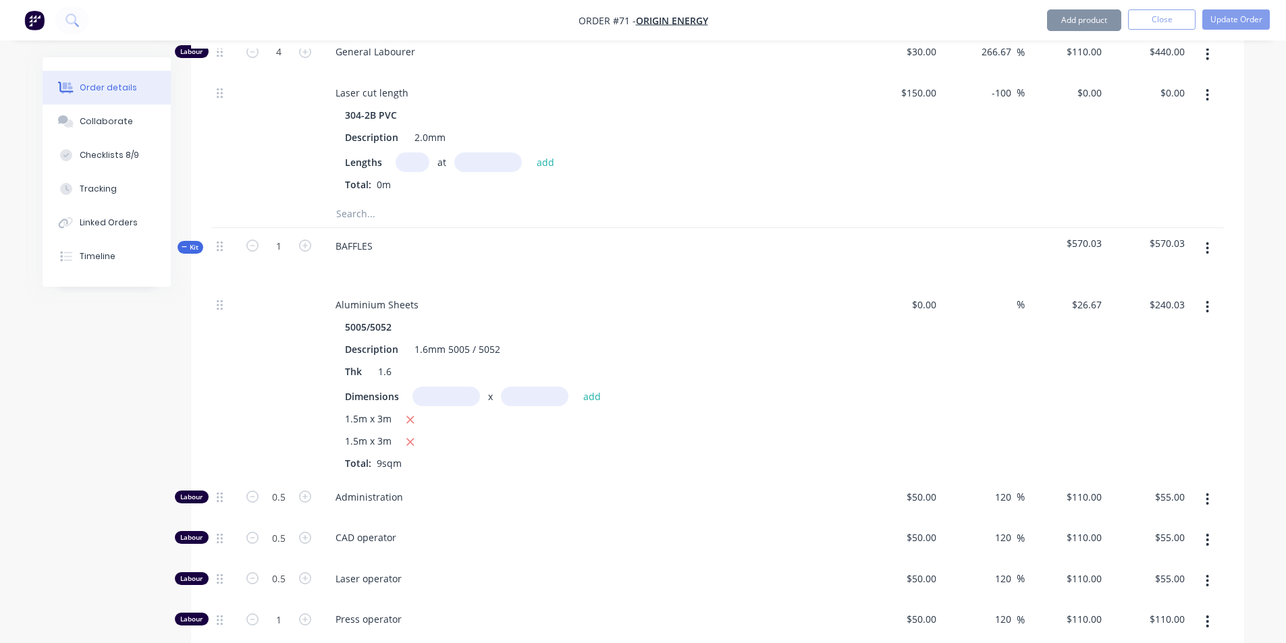
click at [453, 387] on input "text" at bounding box center [445, 397] width 67 height 20
type input "1.5m"
click at [549, 387] on input "text" at bounding box center [534, 397] width 67 height 20
type input "3m"
click at [589, 387] on button "add" at bounding box center [592, 396] width 32 height 18
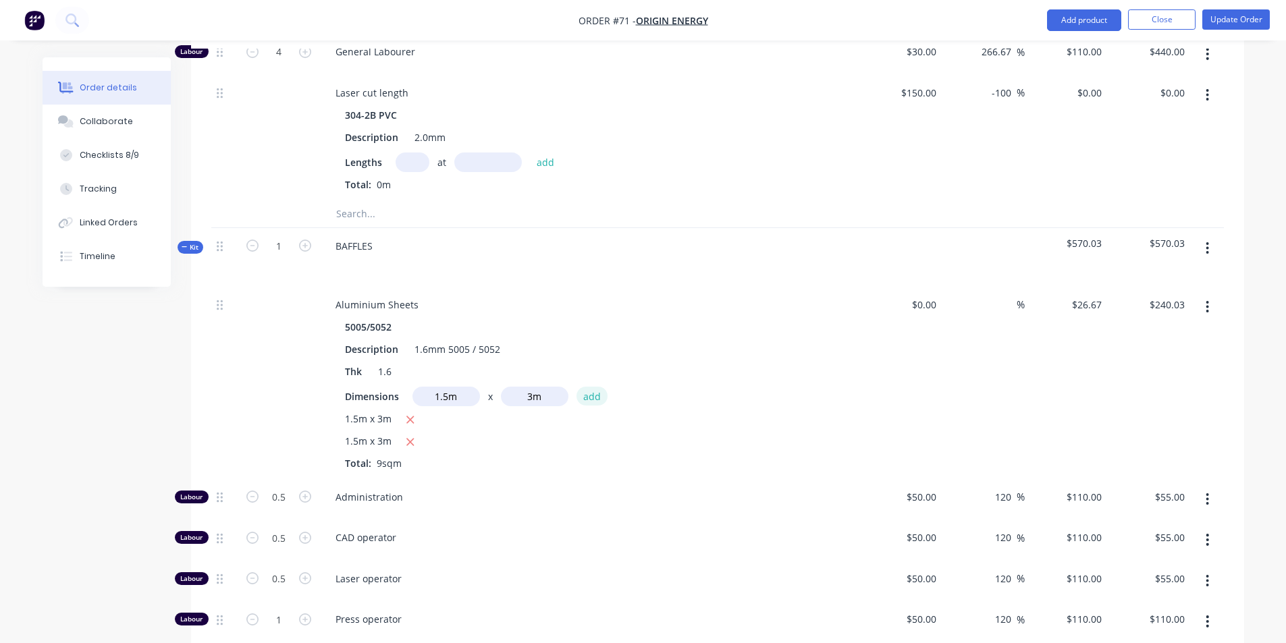
type input "$360.05"
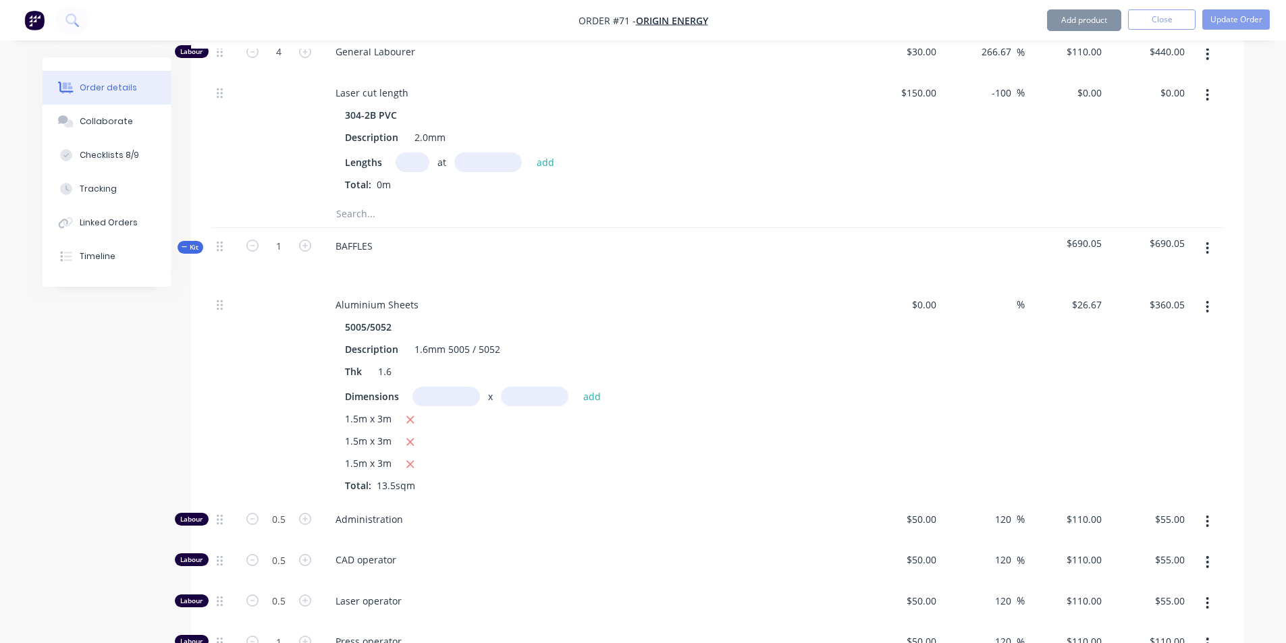
click at [451, 387] on input "text" at bounding box center [445, 397] width 67 height 20
type input "1.5m"
click at [514, 387] on input "text" at bounding box center [534, 397] width 67 height 20
type input "3m"
click at [586, 387] on button "add" at bounding box center [592, 396] width 32 height 18
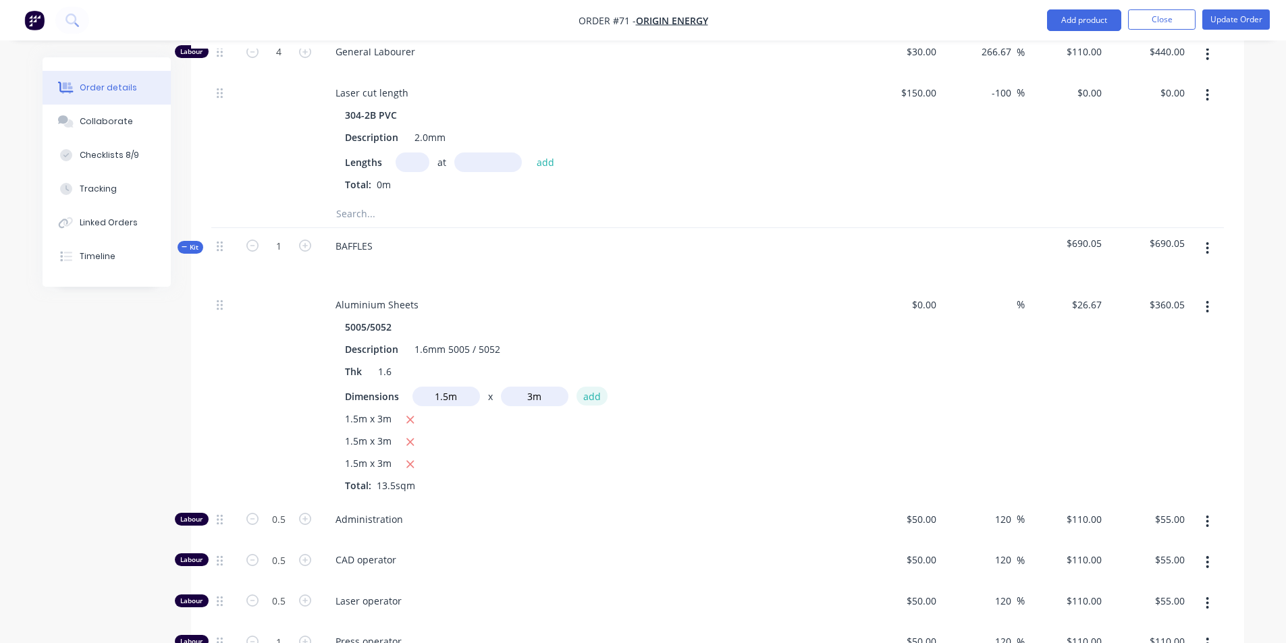
type input "$480.06"
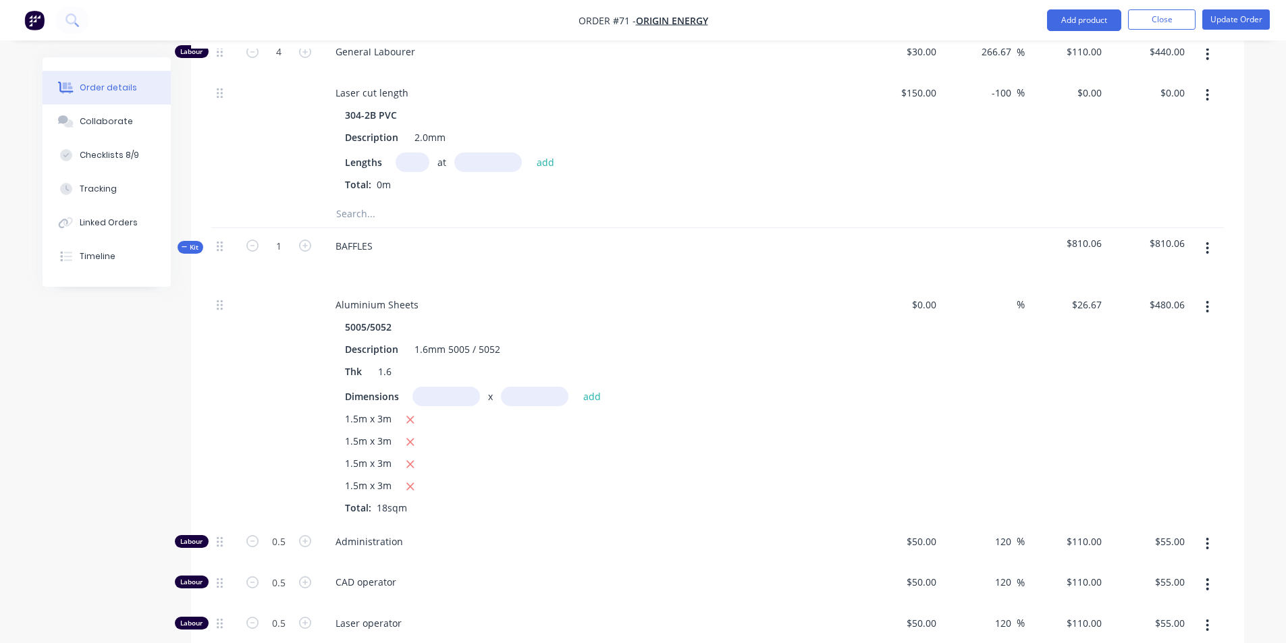
click at [454, 387] on input "text" at bounding box center [445, 397] width 67 height 20
type input "0.9m"
click at [522, 387] on input "text" at bounding box center [534, 397] width 67 height 20
type input "3m"
click at [597, 387] on button "add" at bounding box center [592, 396] width 32 height 18
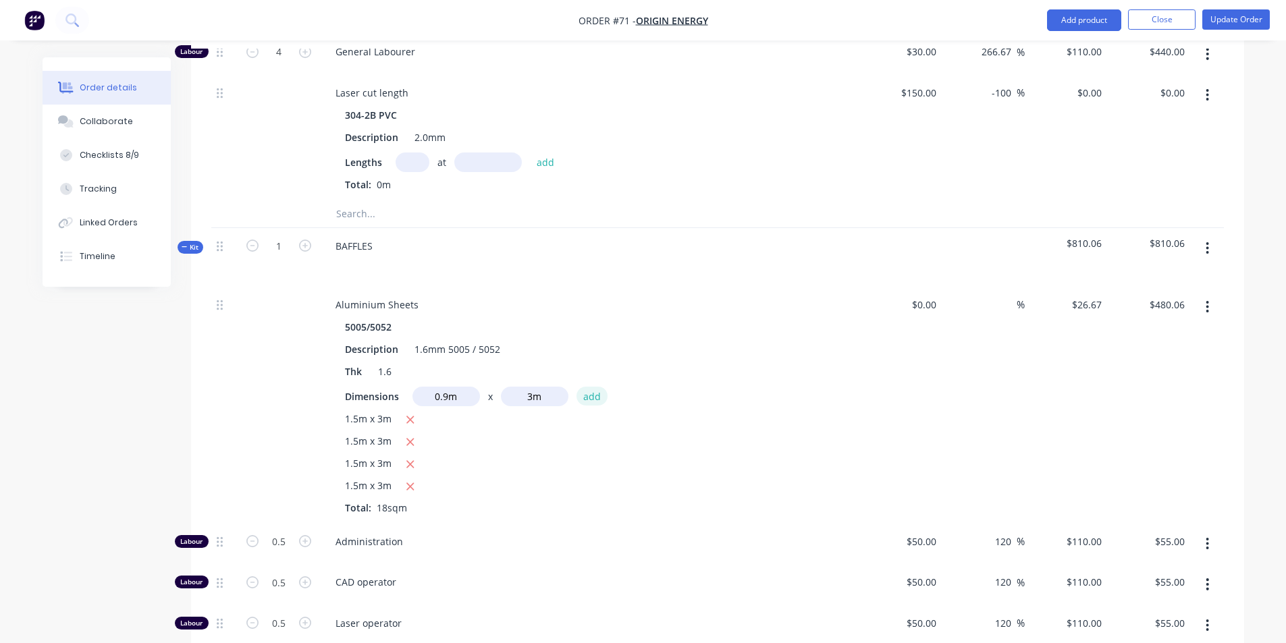
type input "$552.07"
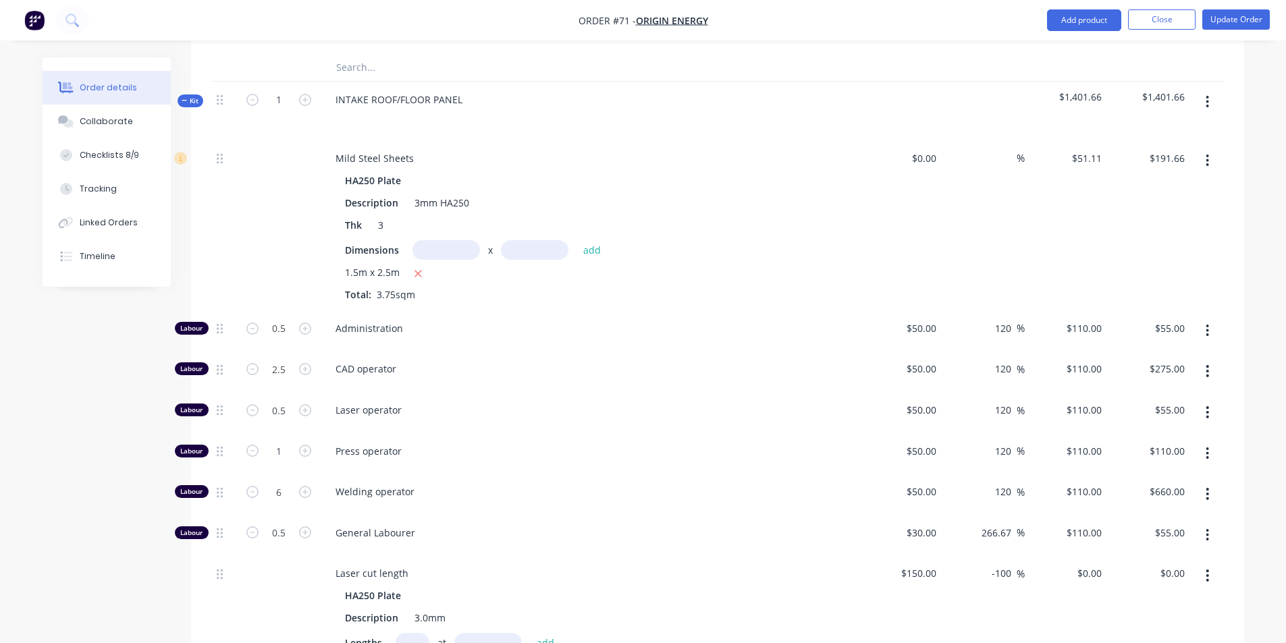
scroll to position [1820, 0]
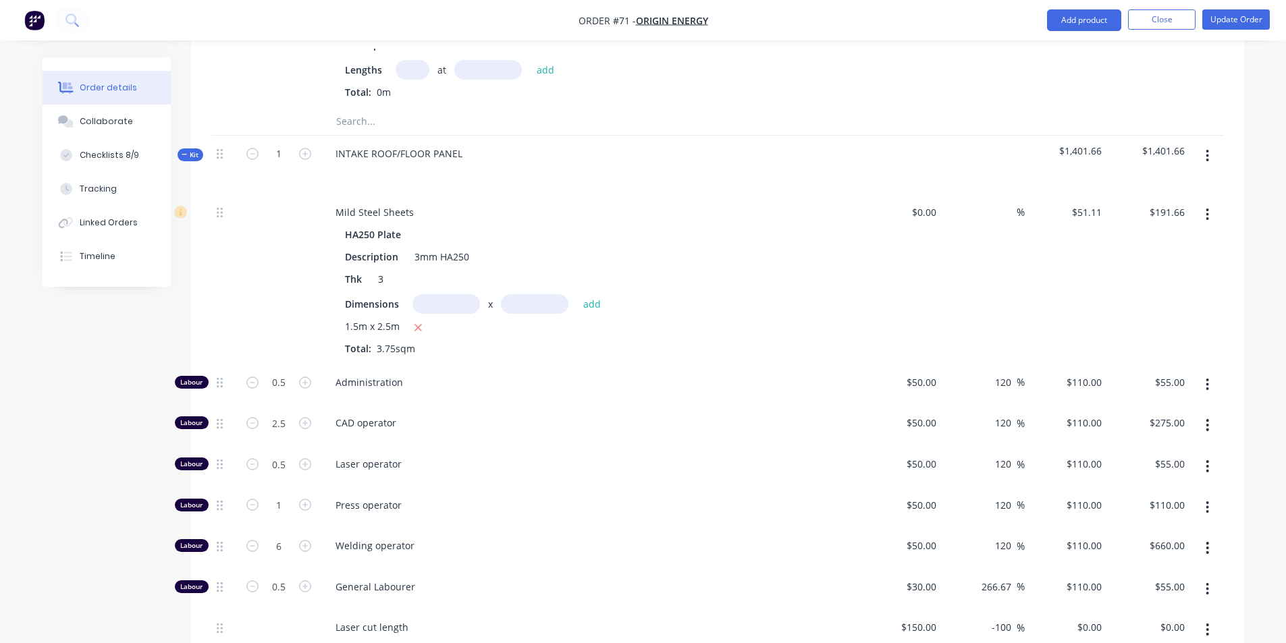
click at [466, 294] on input "text" at bounding box center [445, 304] width 67 height 20
type input "1.5m"
click at [532, 294] on input "text" at bounding box center [534, 304] width 67 height 20
type input "3m"
click at [587, 295] on button "add" at bounding box center [592, 304] width 32 height 18
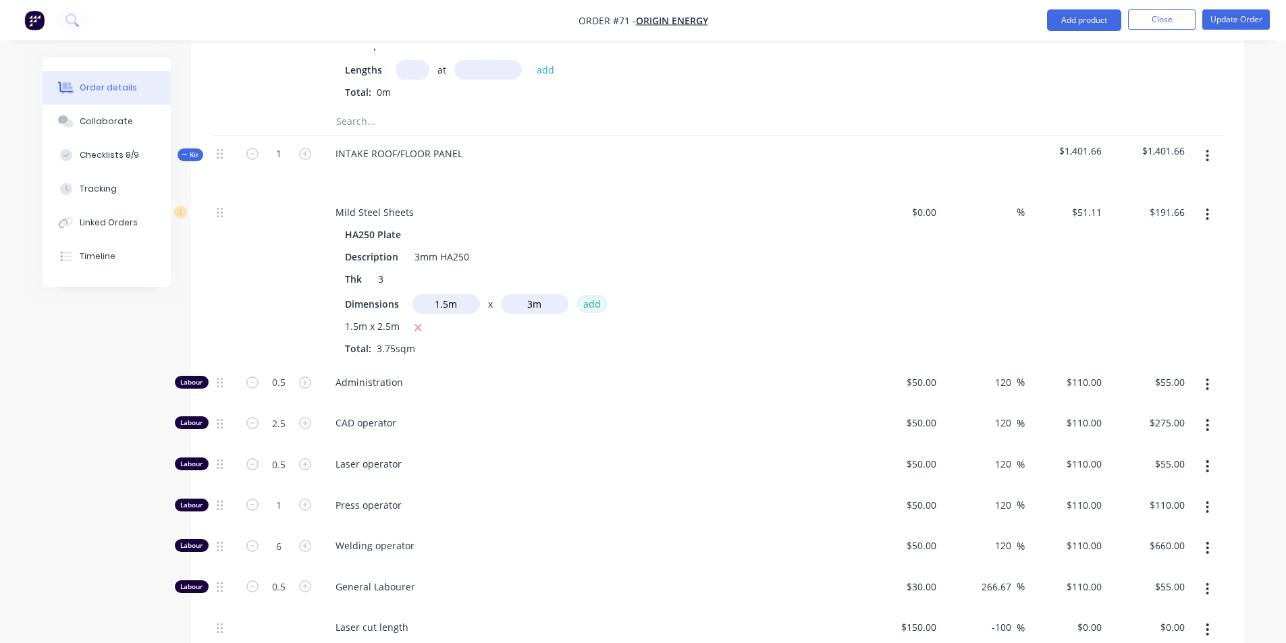
type input "$421.66"
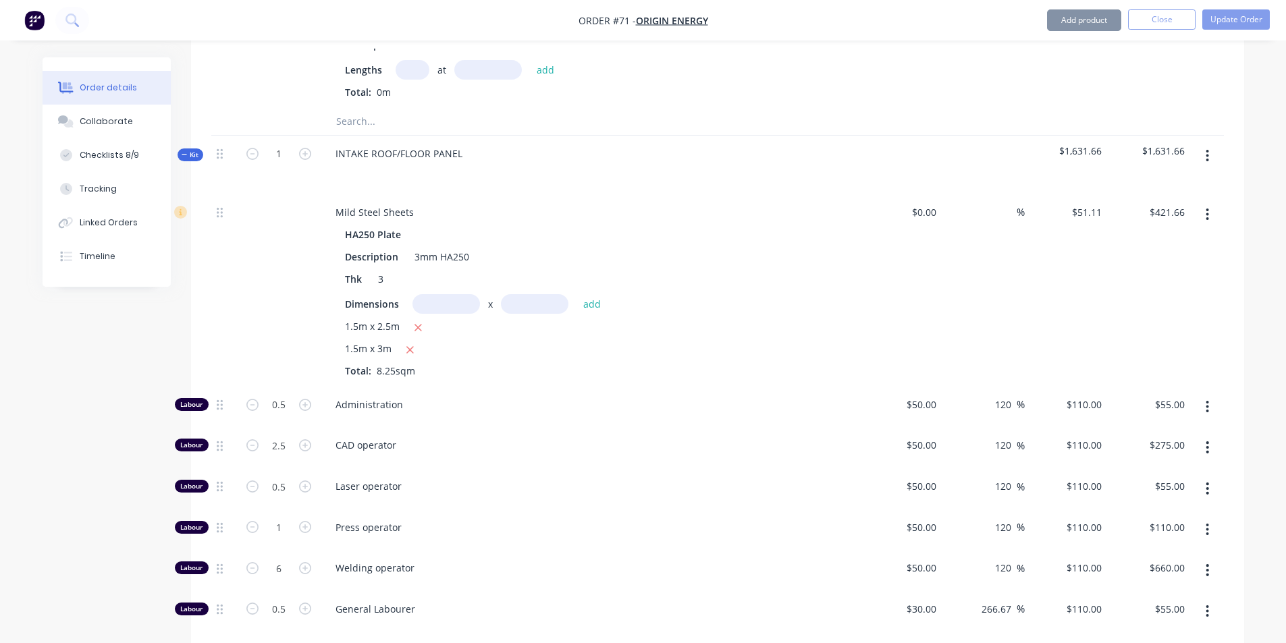
click at [466, 294] on input "text" at bounding box center [445, 304] width 67 height 20
type input "1.5m"
click at [510, 294] on input "text" at bounding box center [534, 304] width 67 height 20
type input "3m"
click at [594, 295] on button "add" at bounding box center [592, 304] width 32 height 18
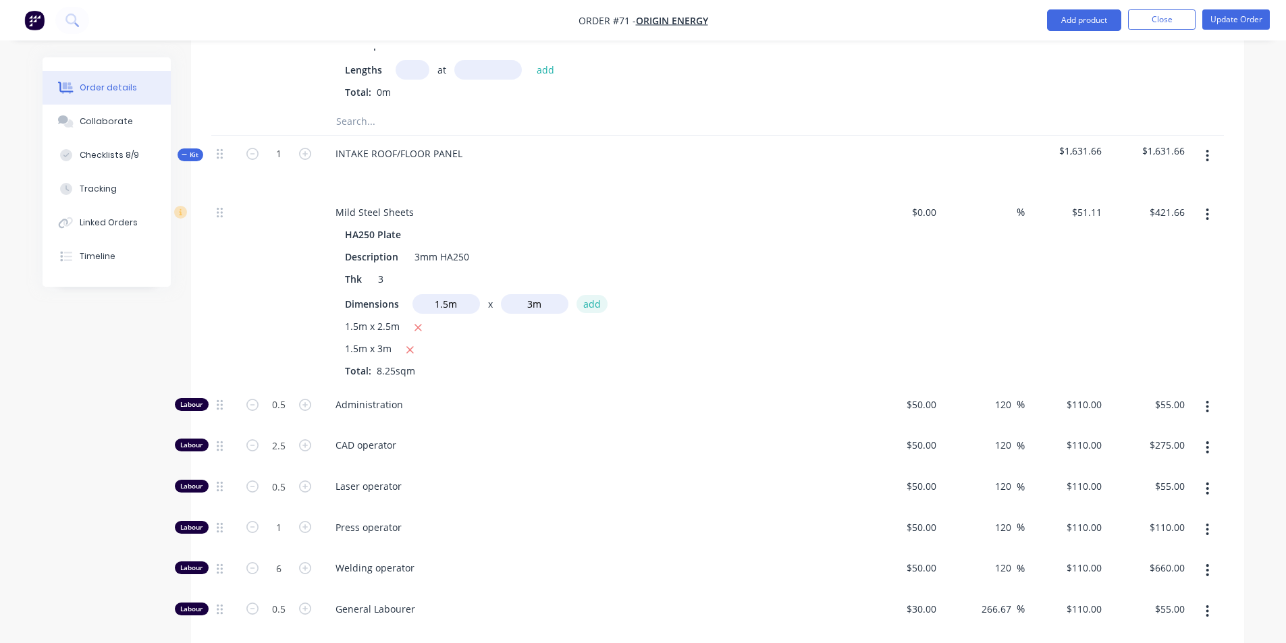
type input "$651.65"
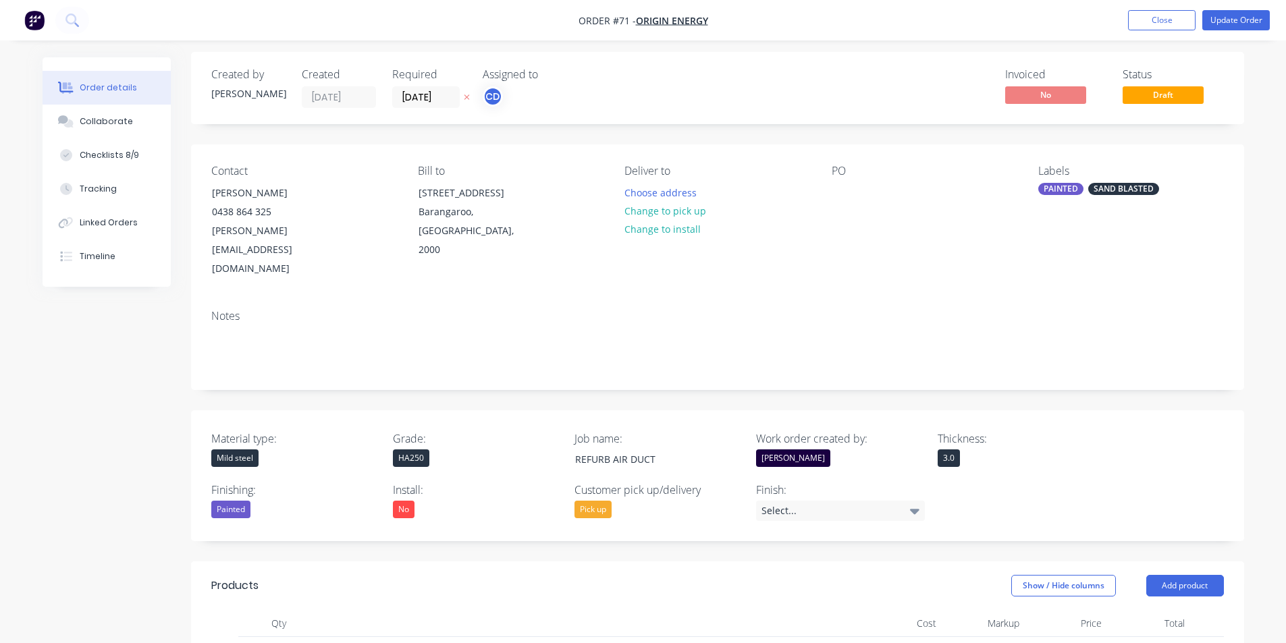
scroll to position [0, 0]
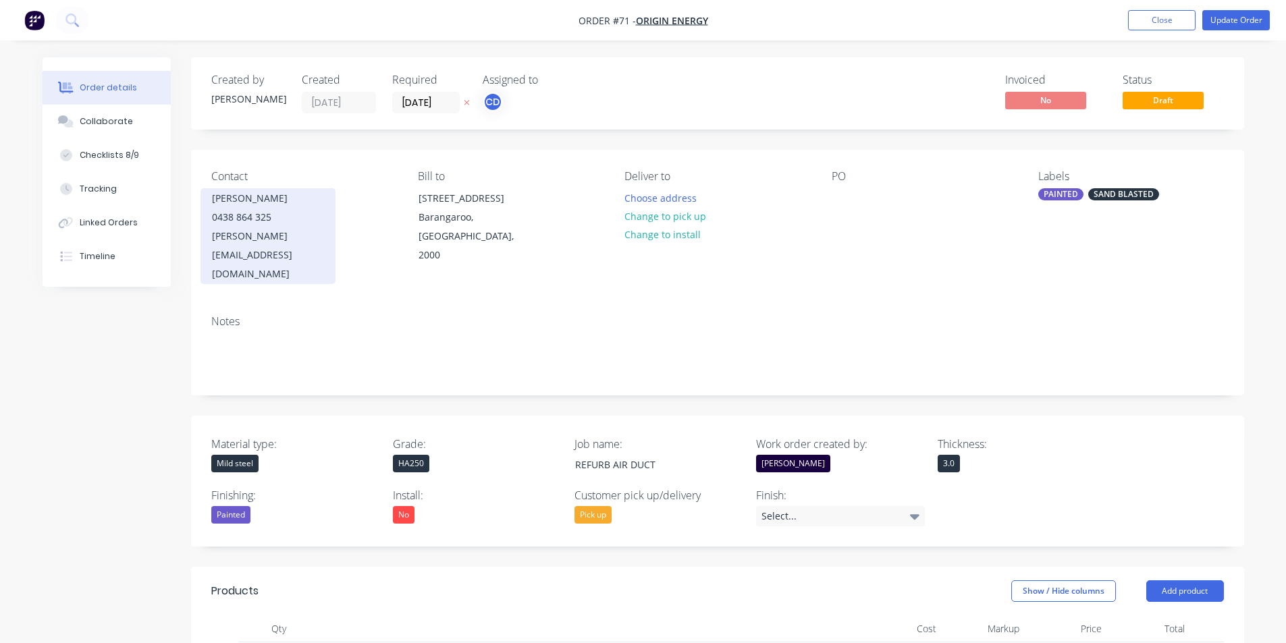
click at [323, 215] on div "0438 864 325" at bounding box center [268, 217] width 112 height 19
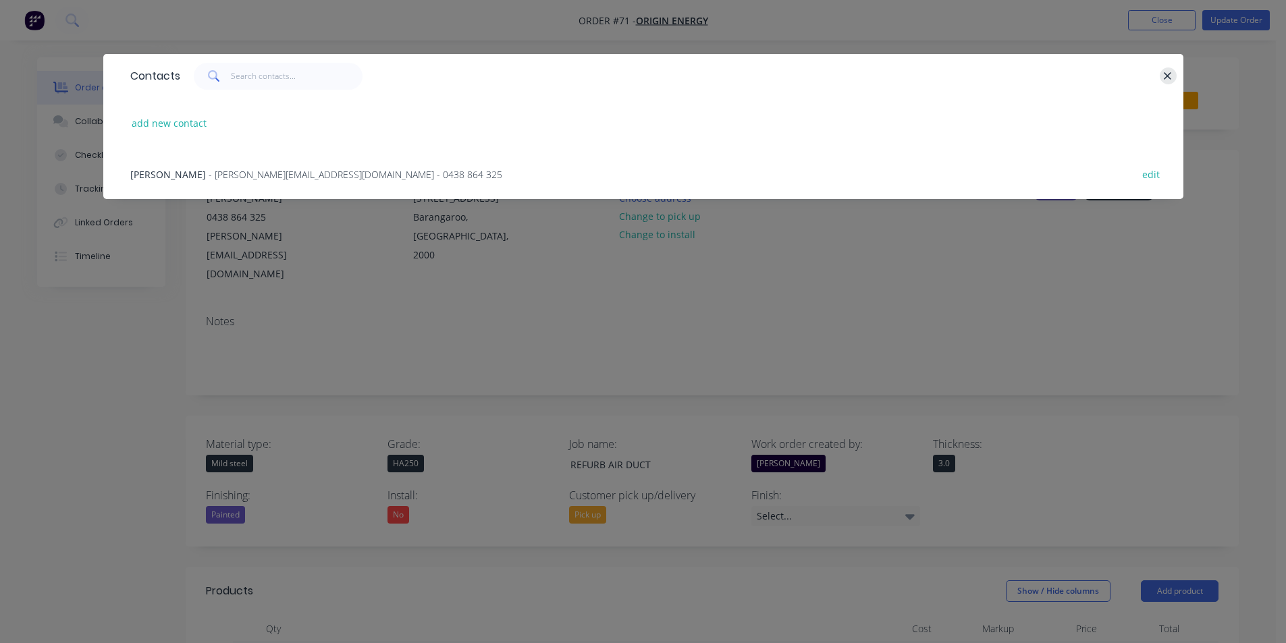
click at [1161, 75] on button "button" at bounding box center [1167, 75] width 17 height 17
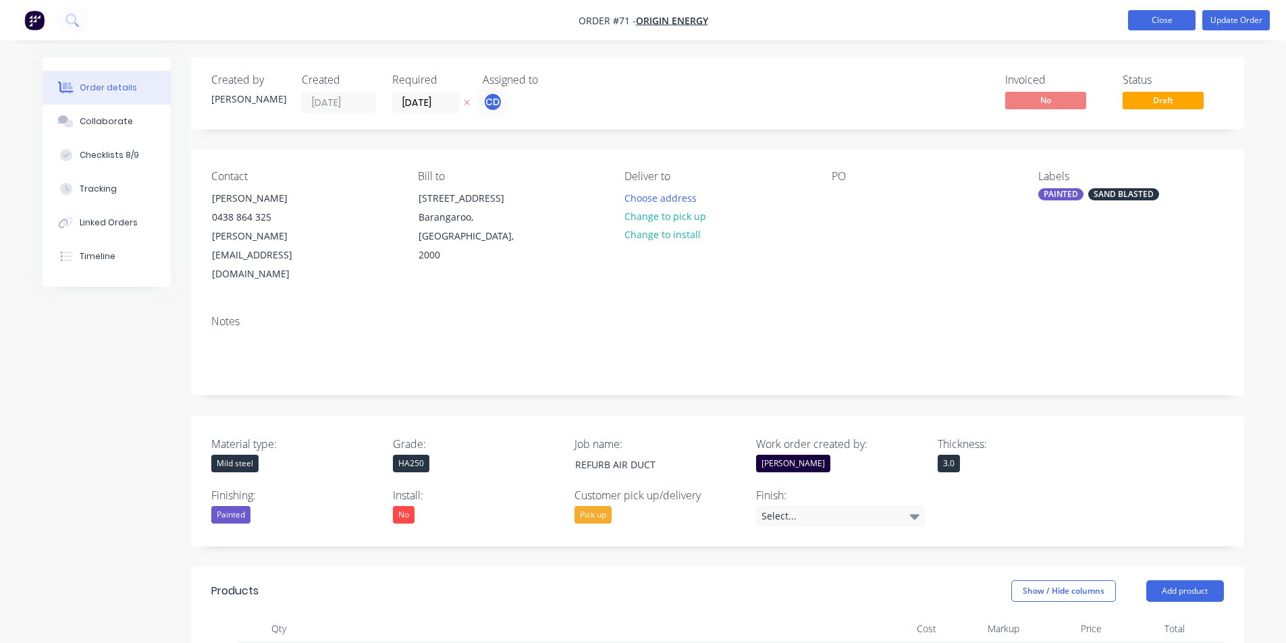
click at [1145, 28] on button "Close" at bounding box center [1161, 20] width 67 height 20
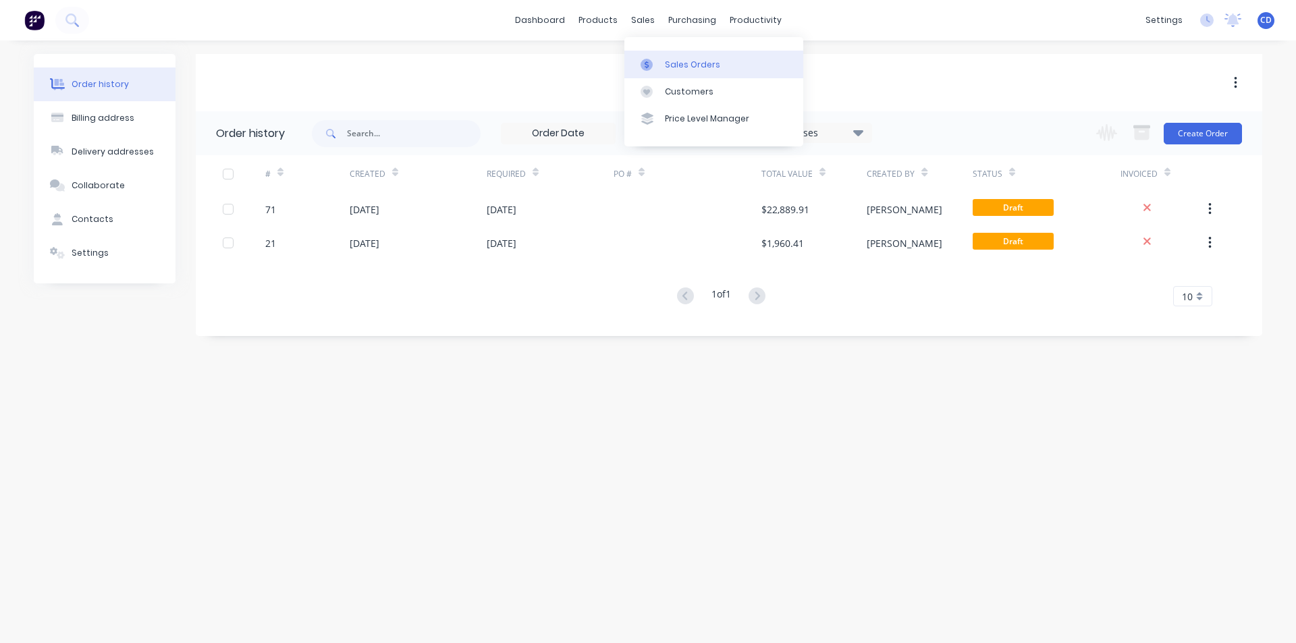
click at [670, 59] on div "Sales Orders" at bounding box center [692, 65] width 55 height 12
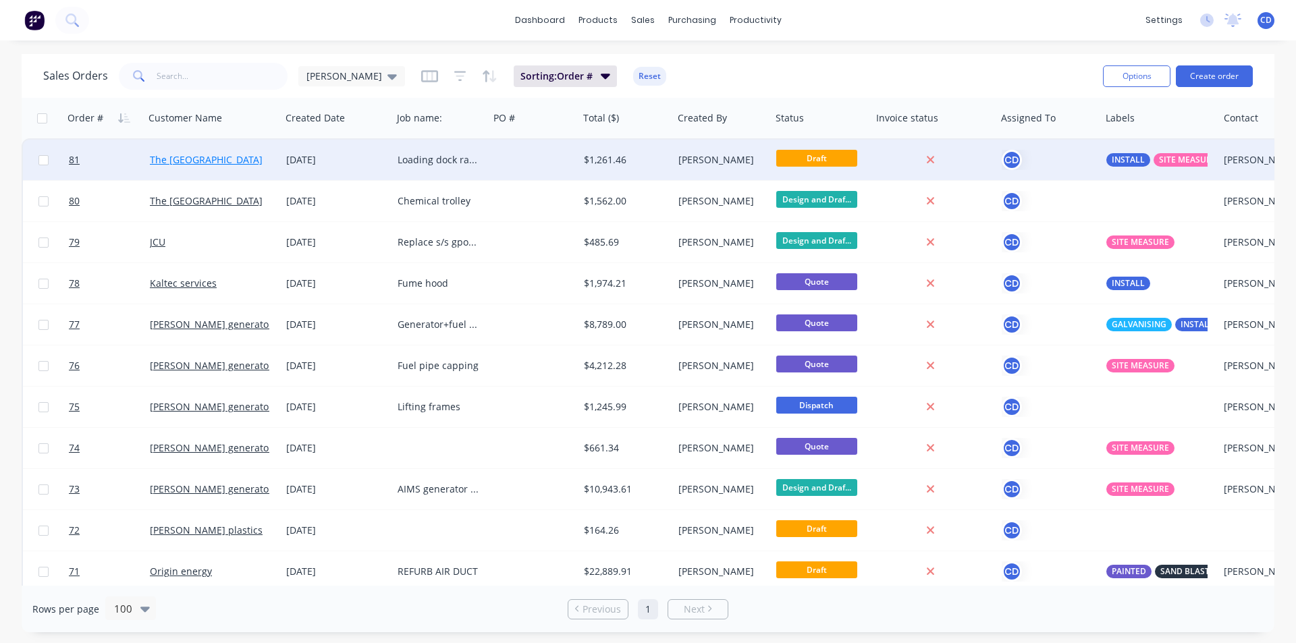
click at [214, 165] on link "The [GEOGRAPHIC_DATA]" at bounding box center [206, 159] width 113 height 13
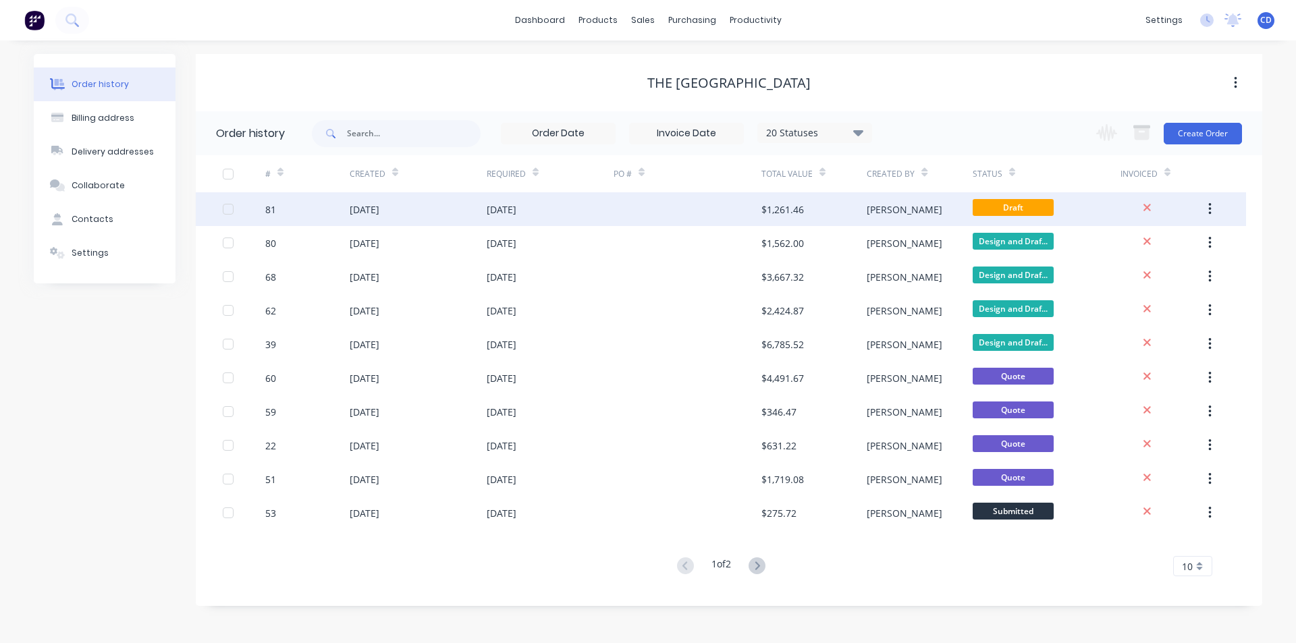
click at [376, 215] on div "[DATE]" at bounding box center [365, 209] width 30 height 14
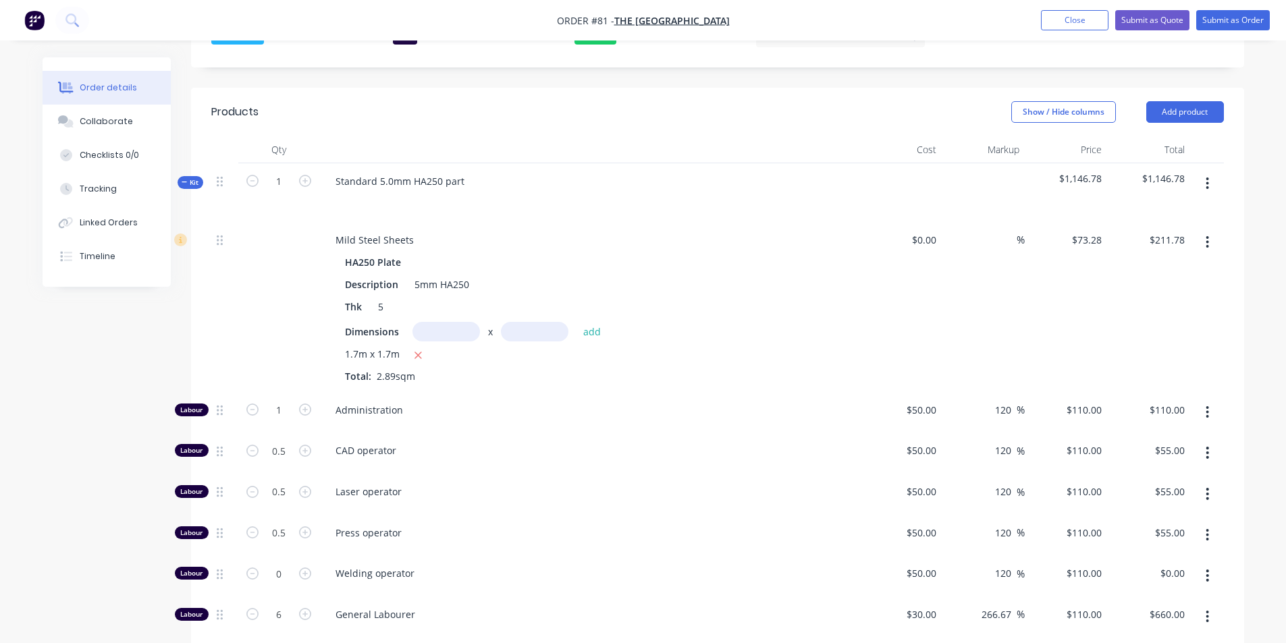
scroll to position [337, 0]
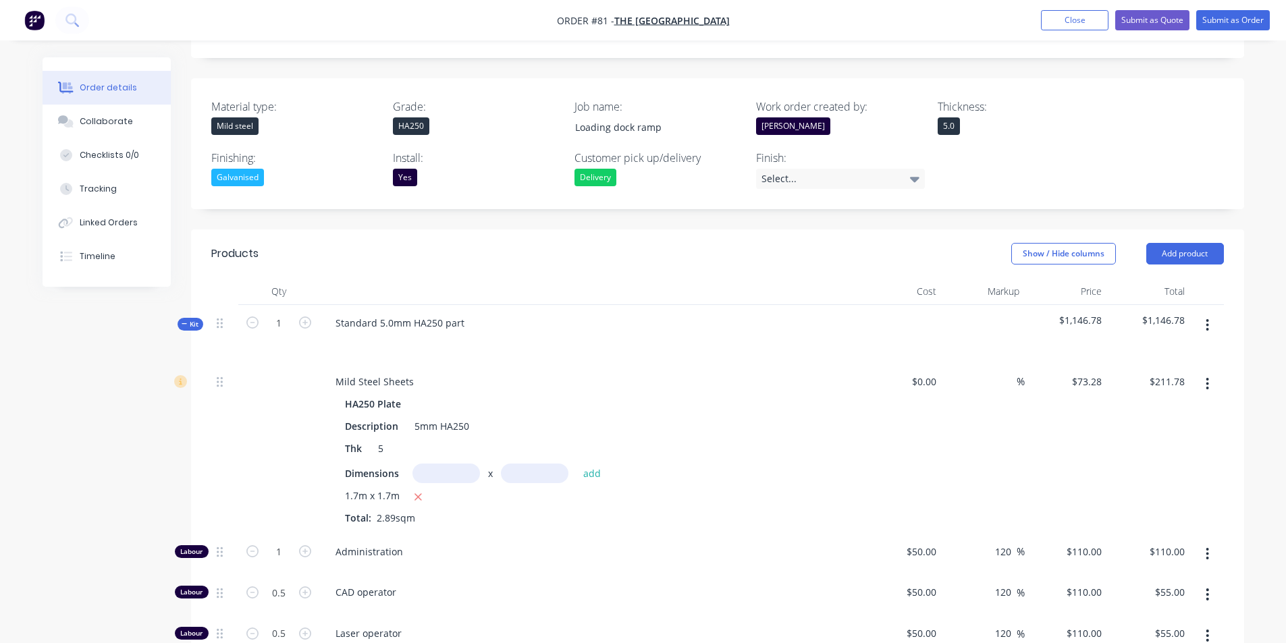
click at [1207, 318] on icon "button" at bounding box center [1206, 325] width 3 height 15
click at [1157, 432] on div "Delete" at bounding box center [1160, 442] width 104 height 20
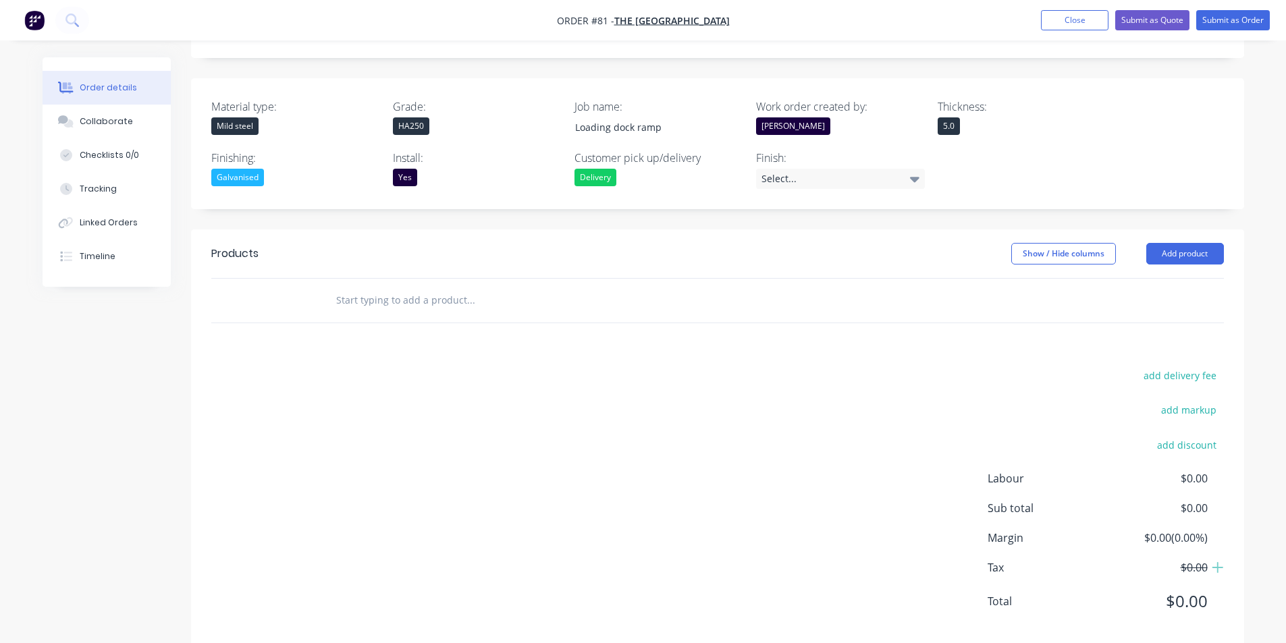
scroll to position [324, 0]
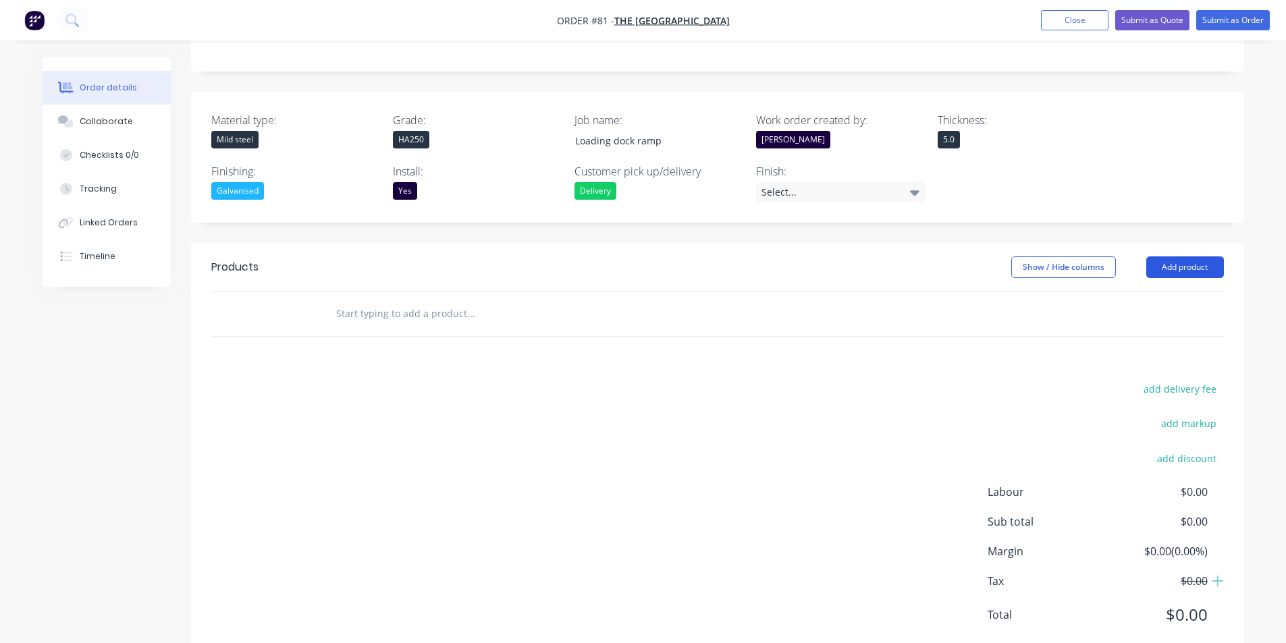
click at [1168, 256] on button "Add product" at bounding box center [1185, 267] width 78 height 22
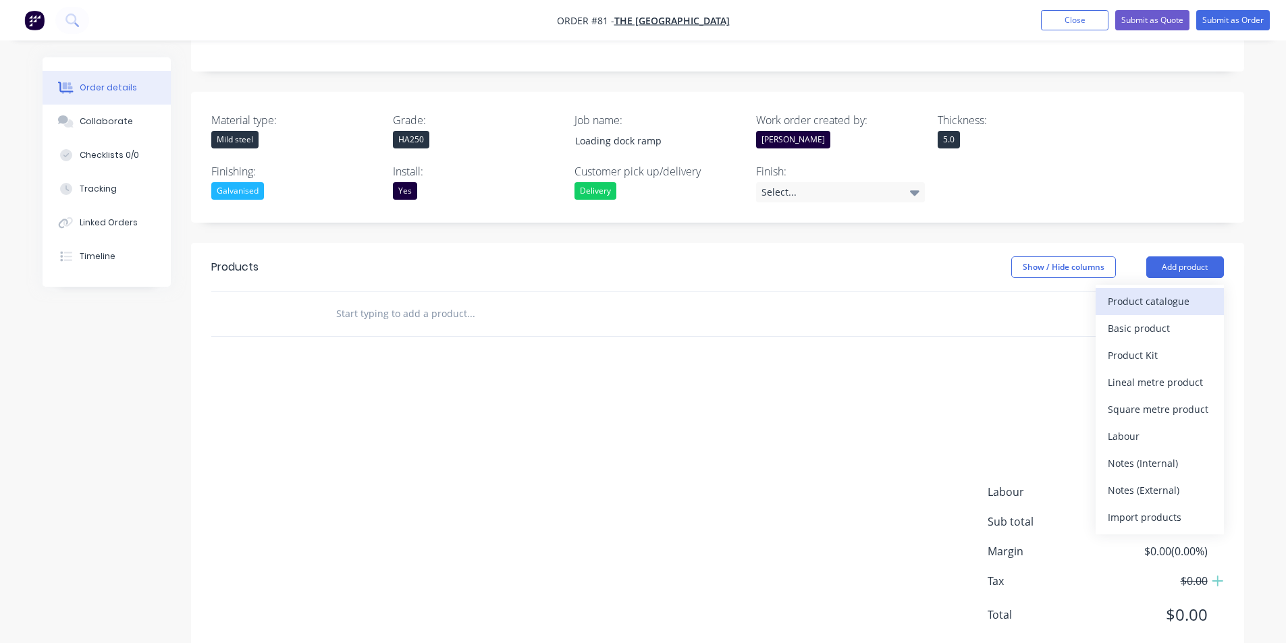
click at [1151, 292] on div "Product catalogue" at bounding box center [1160, 302] width 104 height 20
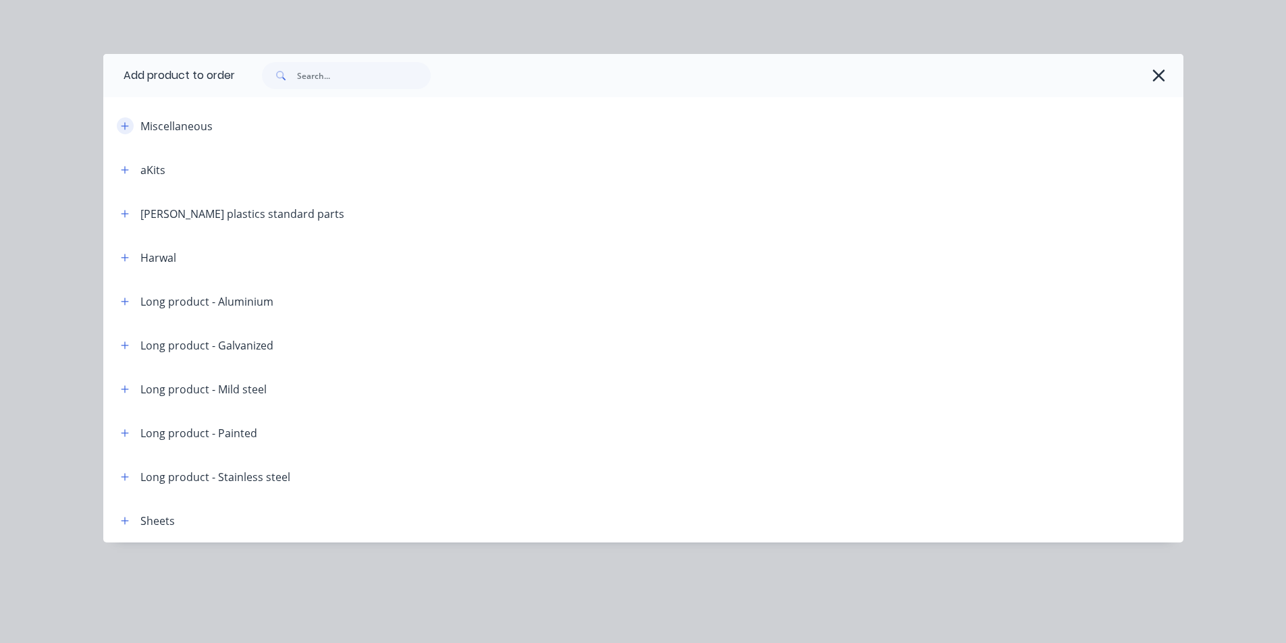
click at [121, 130] on icon "button" at bounding box center [125, 125] width 8 height 9
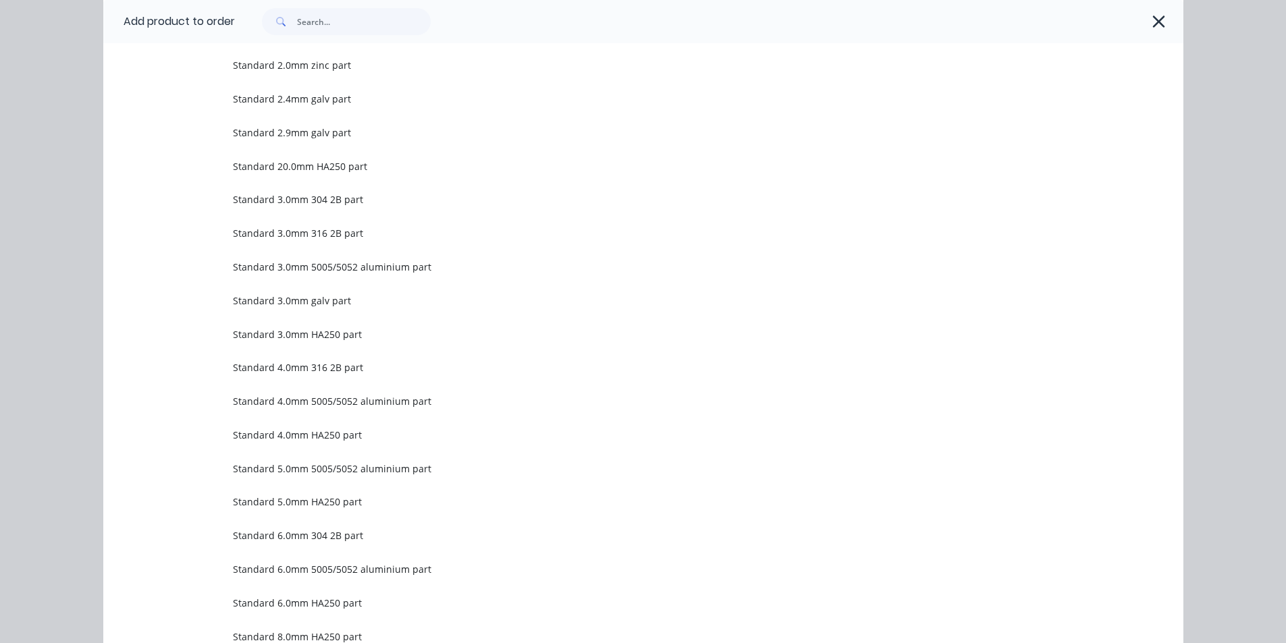
scroll to position [1080, 0]
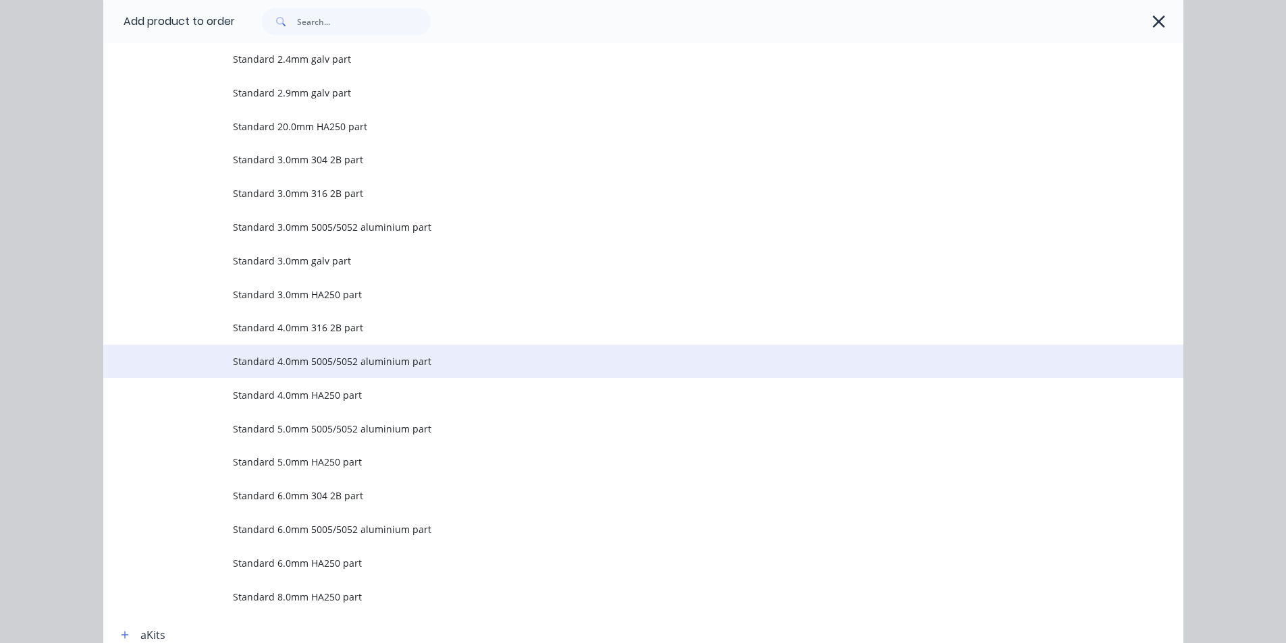
click at [315, 365] on span "Standard 4.0mm 5005/5052 aluminium part" at bounding box center [613, 361] width 760 height 14
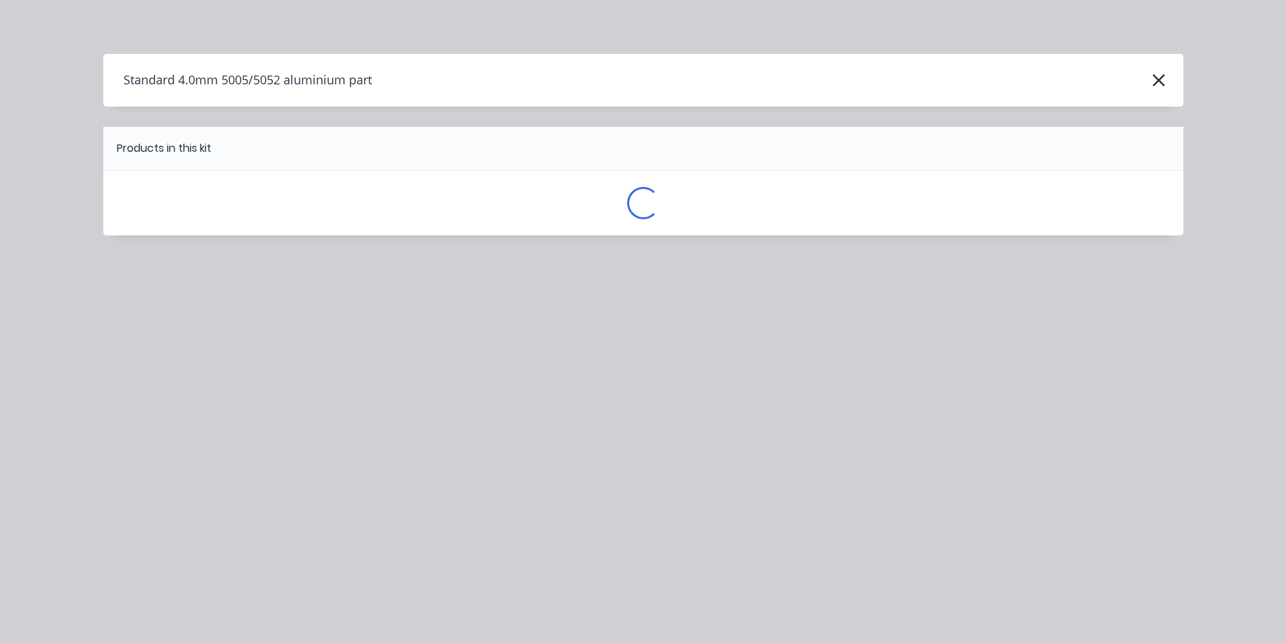
scroll to position [0, 0]
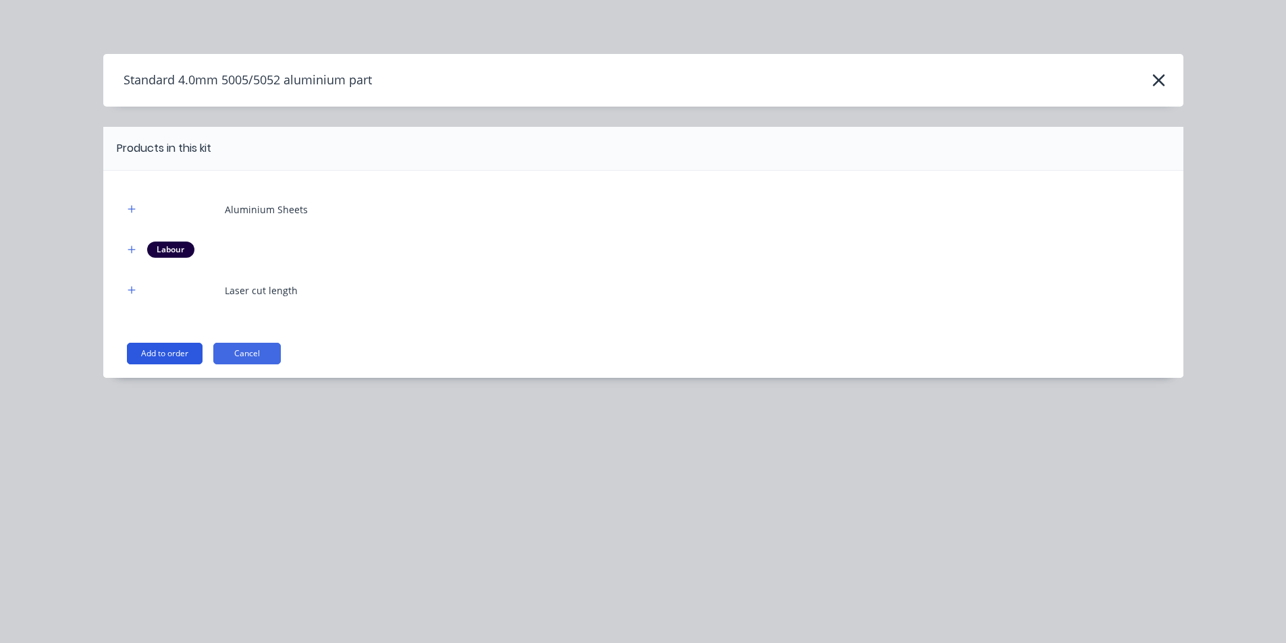
click at [183, 355] on button "Add to order" at bounding box center [165, 354] width 76 height 22
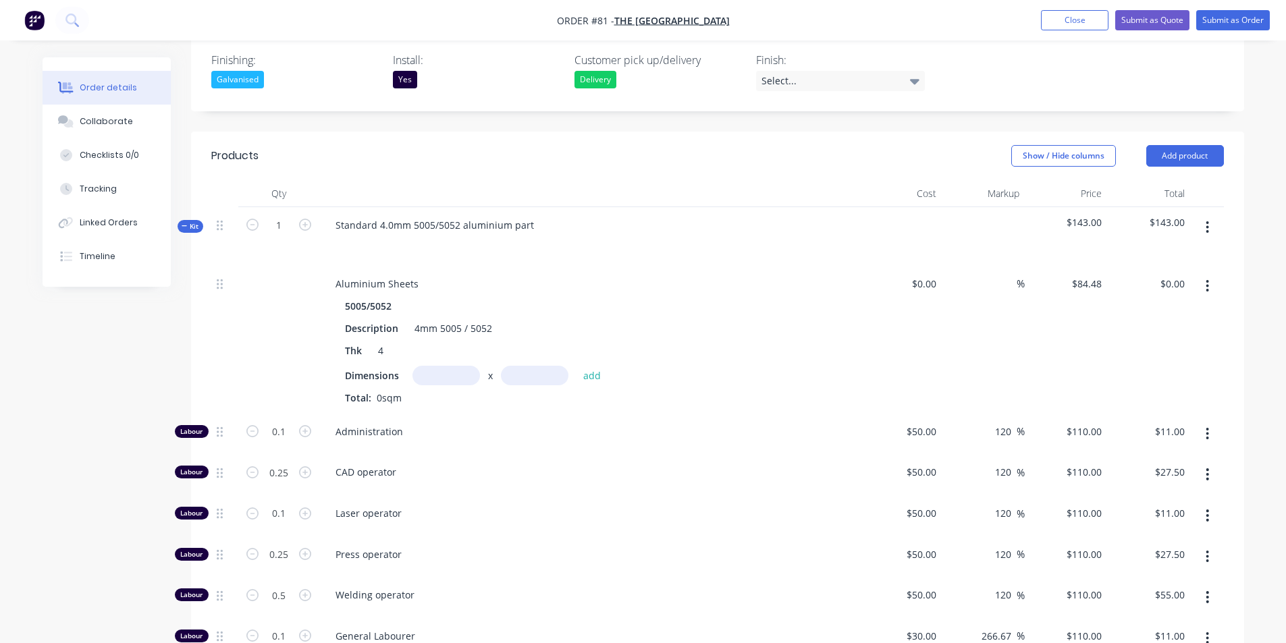
scroll to position [459, 0]
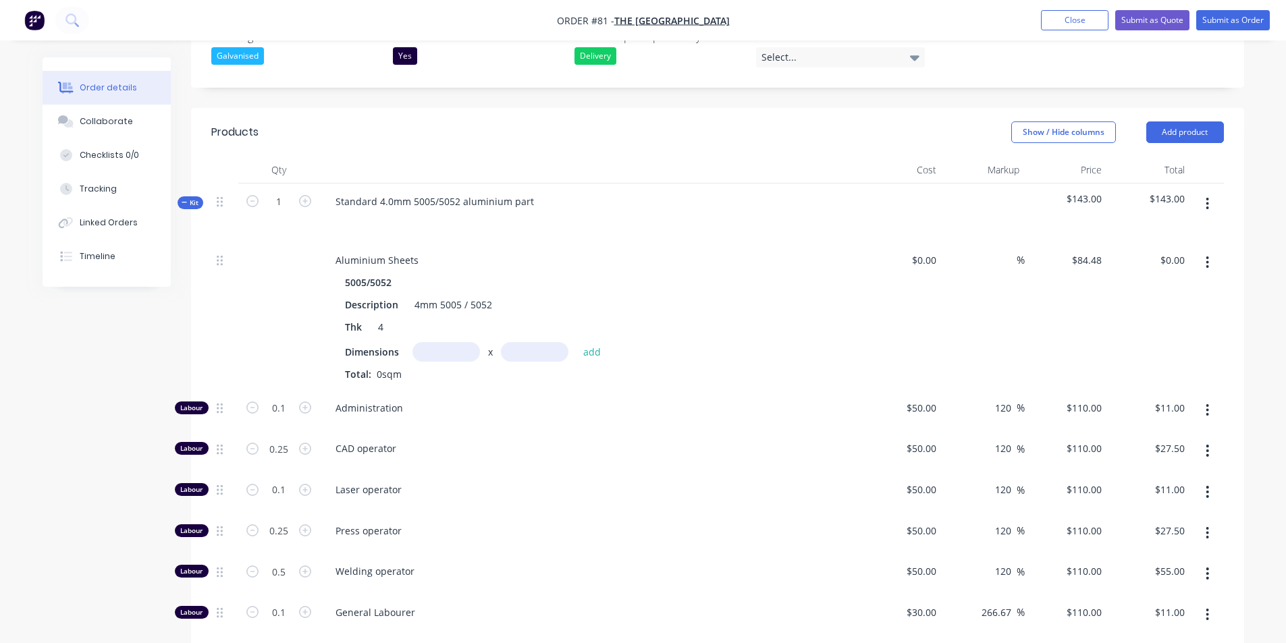
click at [435, 342] on input "text" at bounding box center [445, 352] width 67 height 20
type input "1.7m"
click at [523, 342] on input "text" at bounding box center [534, 352] width 67 height 20
type input "1.7m"
click at [593, 343] on button "add" at bounding box center [592, 352] width 32 height 18
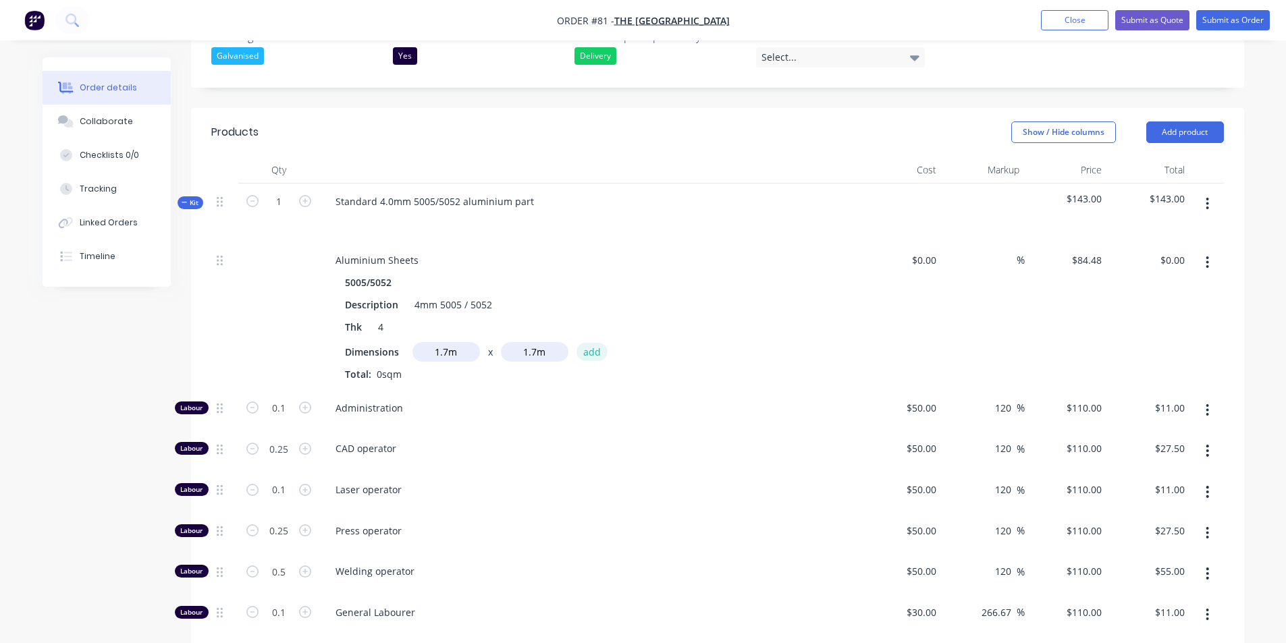
type input "$244.15"
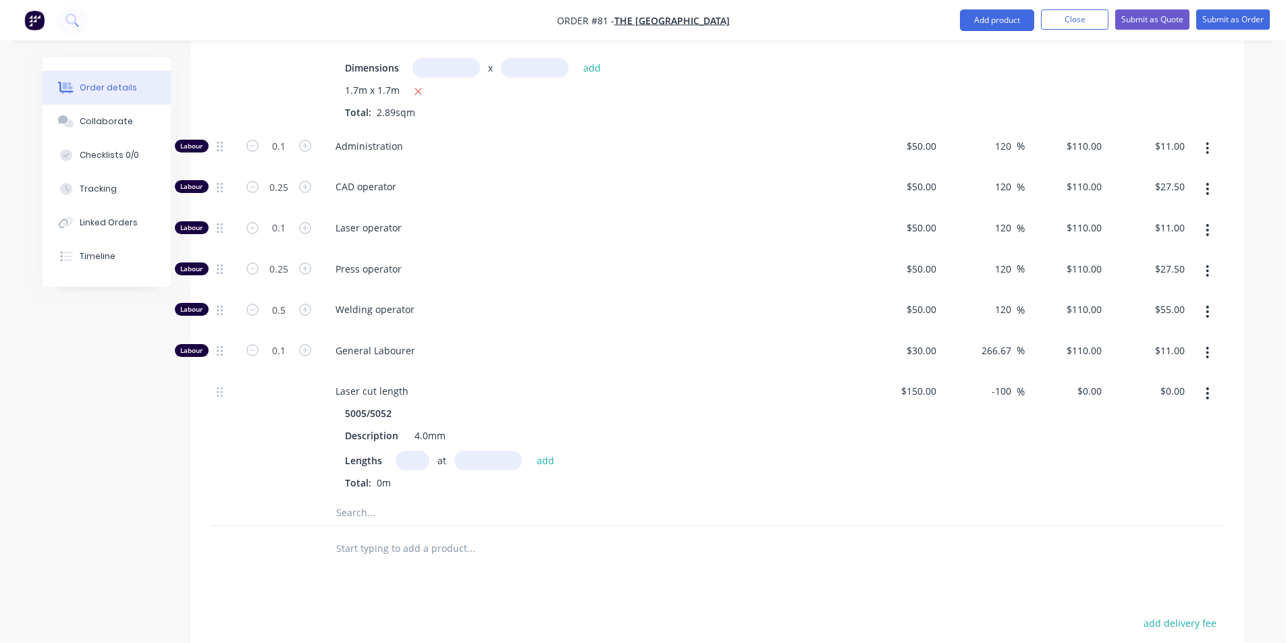
scroll to position [661, 0]
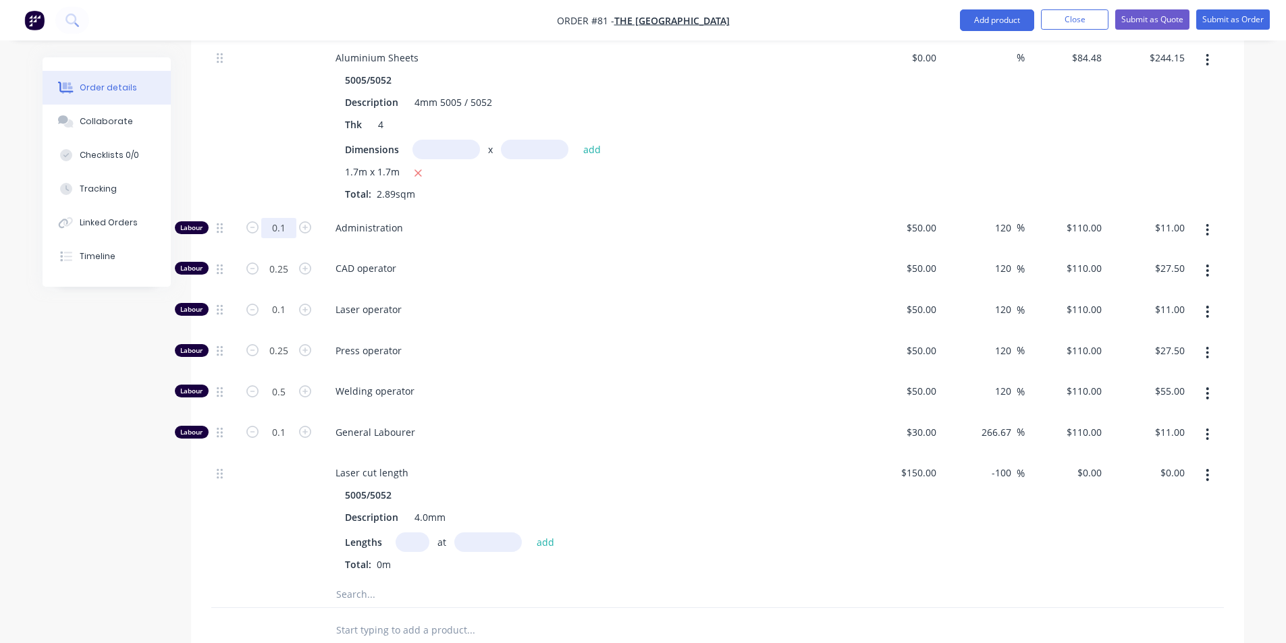
click at [283, 218] on input "0.1" at bounding box center [278, 228] width 35 height 20
click at [289, 218] on input "0.1" at bounding box center [278, 228] width 35 height 20
click at [288, 218] on input "0.1" at bounding box center [278, 228] width 35 height 20
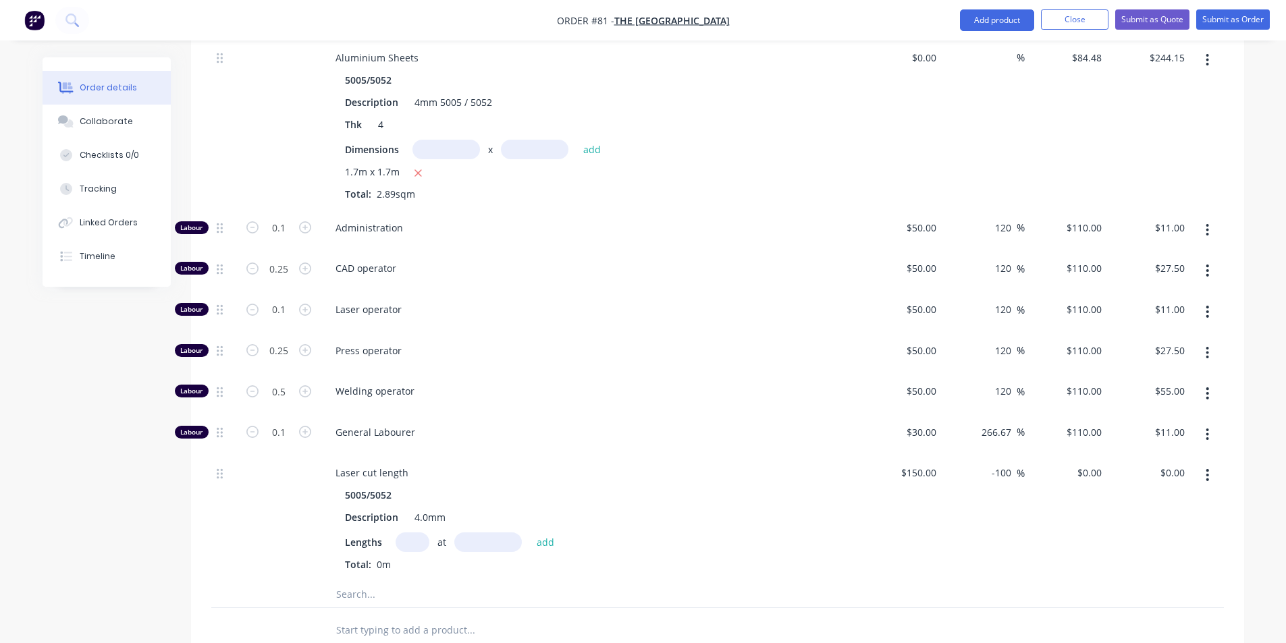
click at [576, 261] on span "CAD operator" at bounding box center [594, 268] width 518 height 14
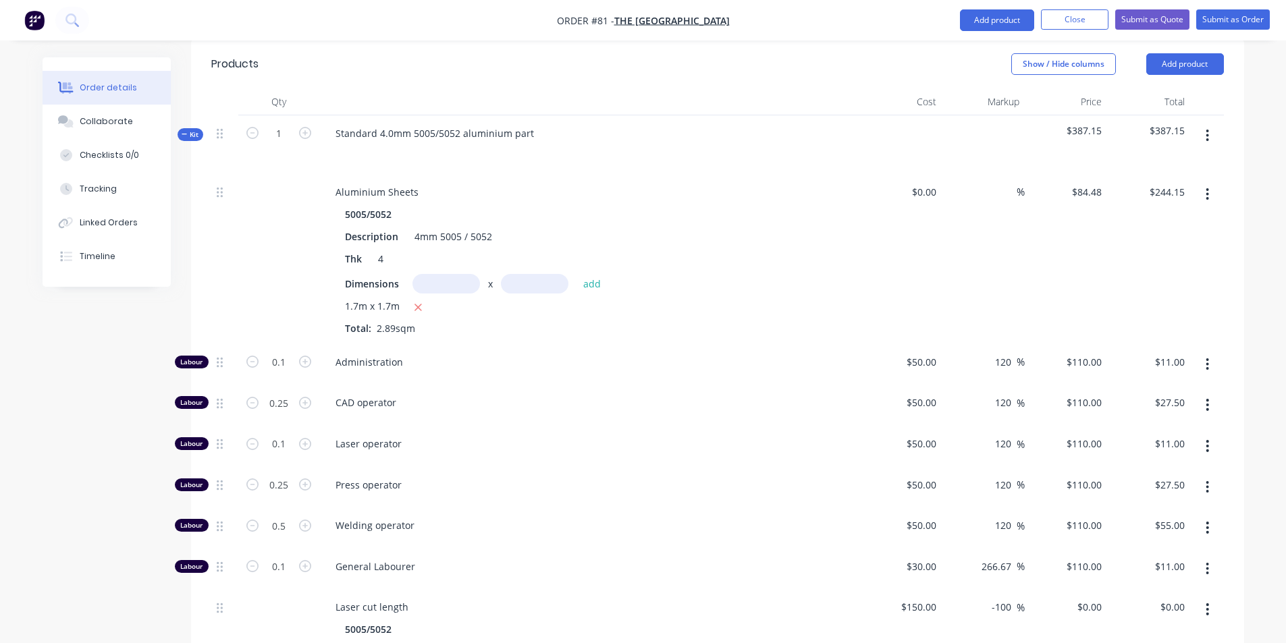
scroll to position [526, 0]
click at [302, 356] on icon "button" at bounding box center [305, 362] width 12 height 12
type input "1.1"
type input "$121.00"
click at [245, 354] on button "button" at bounding box center [253, 361] width 18 height 14
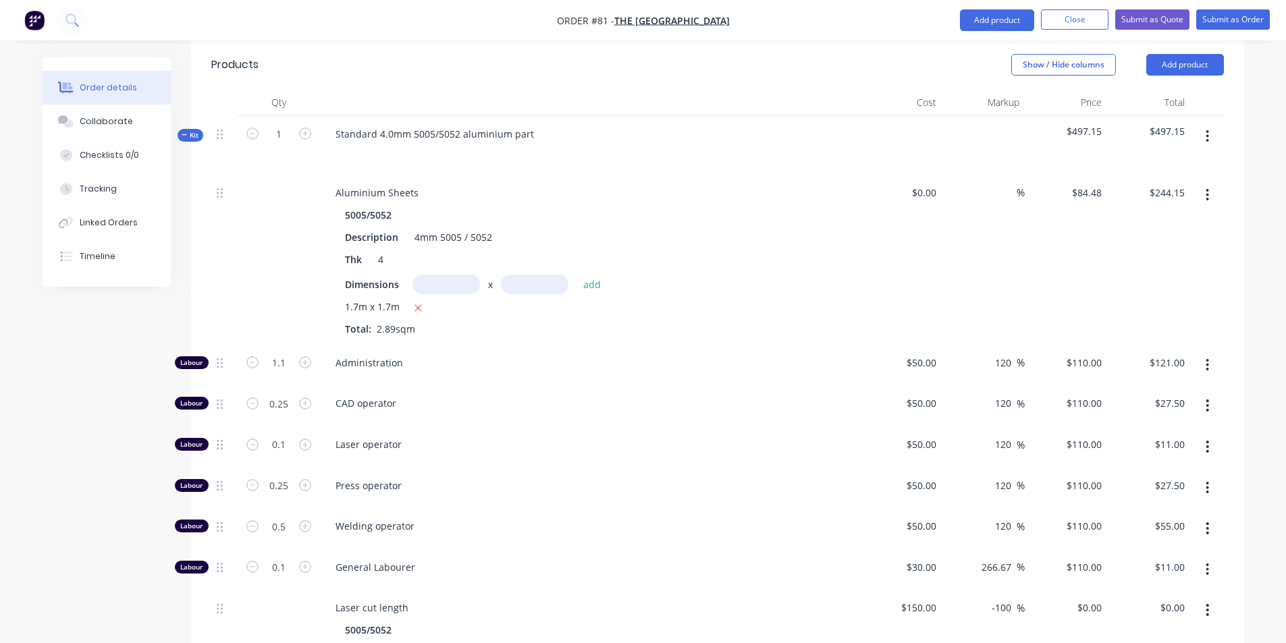
type input "0.1"
type input "$11.00"
click at [277, 353] on input "0.1" at bounding box center [278, 363] width 35 height 20
click at [285, 353] on input "0.1" at bounding box center [278, 363] width 35 height 20
type input "0"
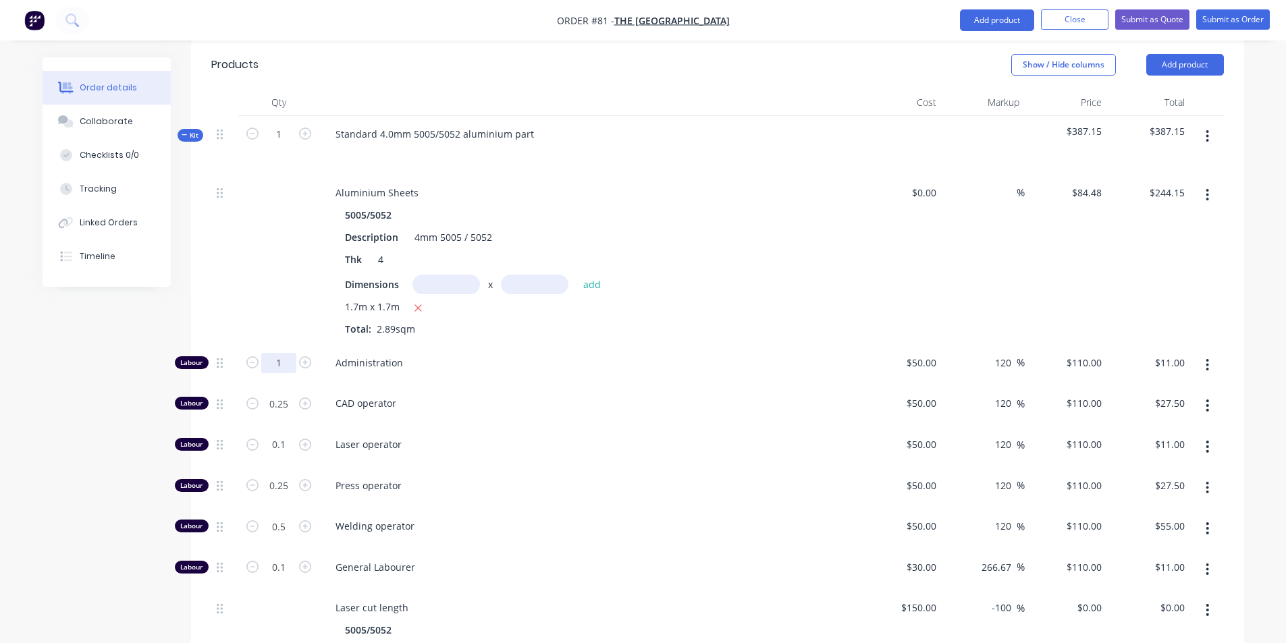
type input "1"
type input "$110.00"
click at [531, 356] on span "Administration" at bounding box center [594, 363] width 518 height 14
click at [290, 366] on input "0.25" at bounding box center [278, 363] width 35 height 20
type input "0.5"
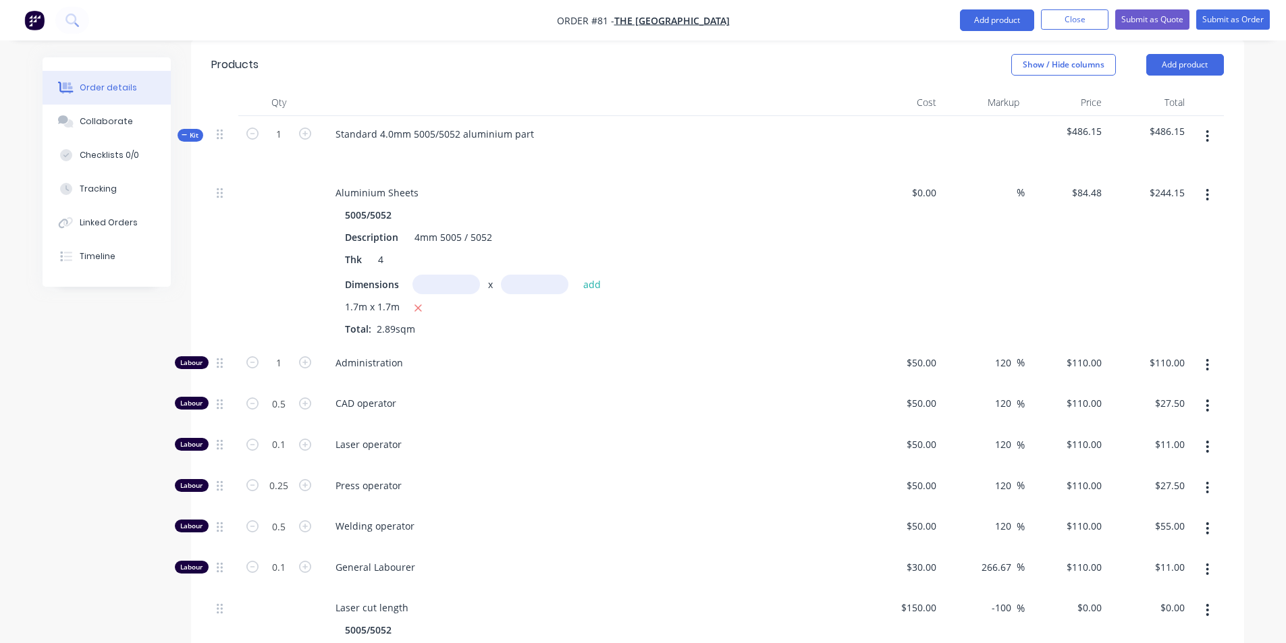
type input "$55.00"
click at [491, 385] on div "CAD operator" at bounding box center [589, 405] width 540 height 41
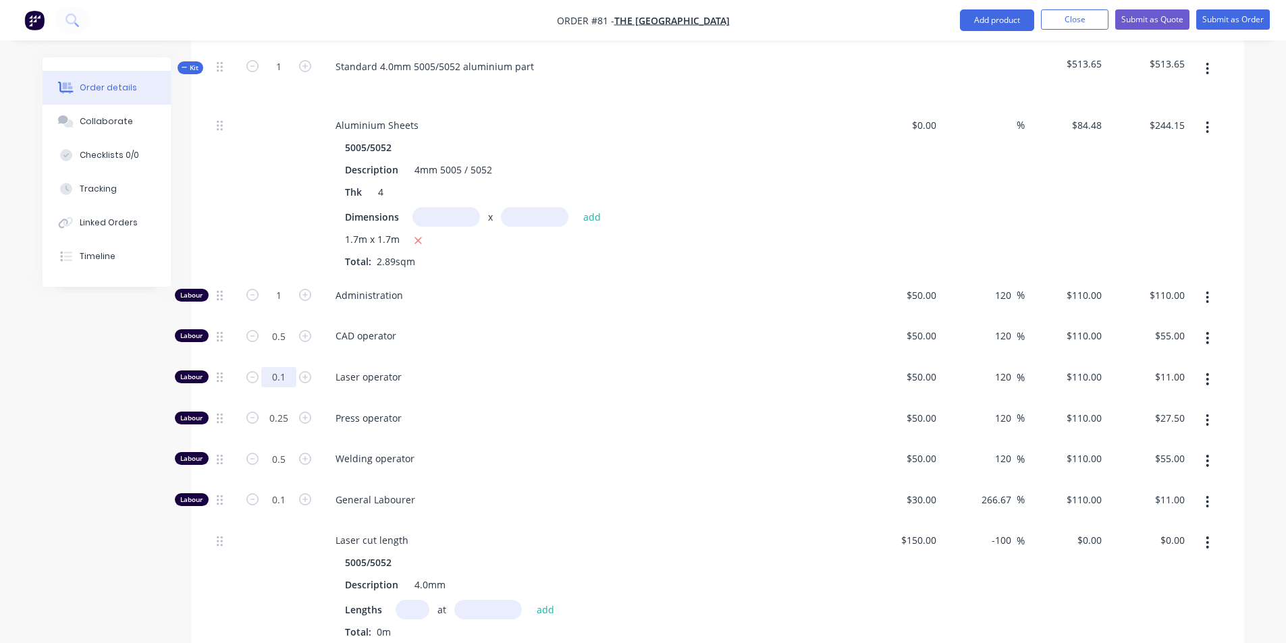
click at [283, 306] on input "0.1" at bounding box center [278, 295] width 35 height 20
type input "0.5"
type input "$55.00"
click at [499, 359] on div "Laser operator" at bounding box center [589, 379] width 540 height 41
click at [287, 306] on input "0.25" at bounding box center [278, 295] width 35 height 20
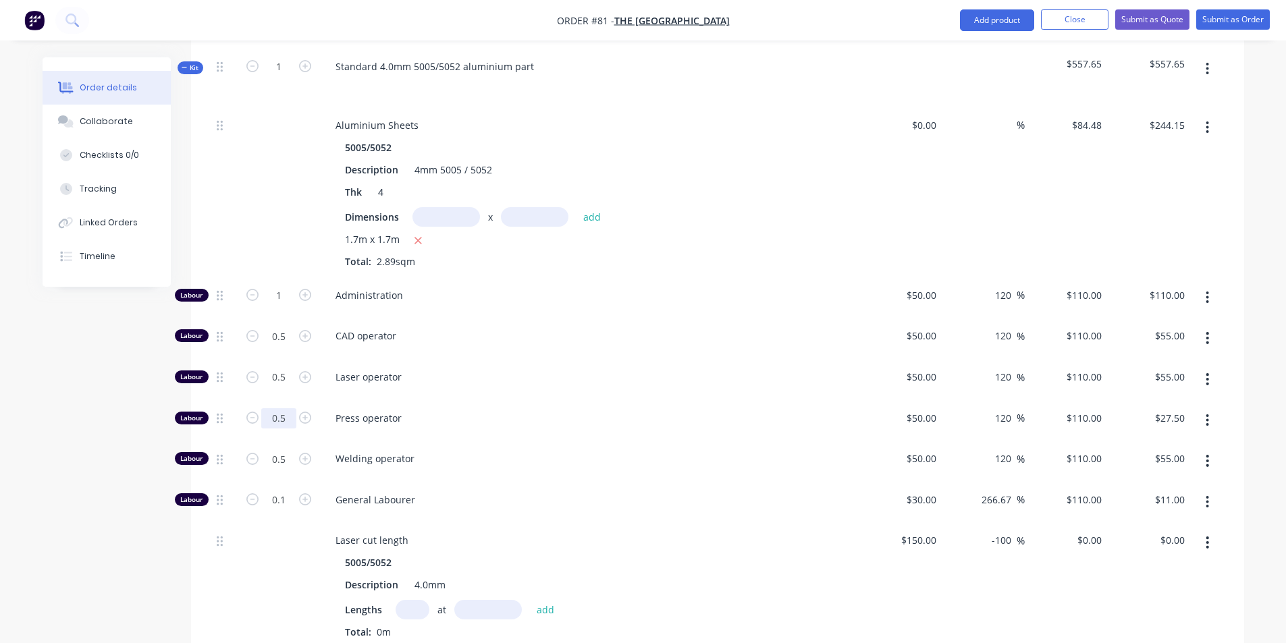
type input "0.5"
type input "$55.00"
click at [579, 370] on span "Laser operator" at bounding box center [594, 377] width 518 height 14
click at [283, 306] on input "0.5" at bounding box center [278, 295] width 35 height 20
type input "0"
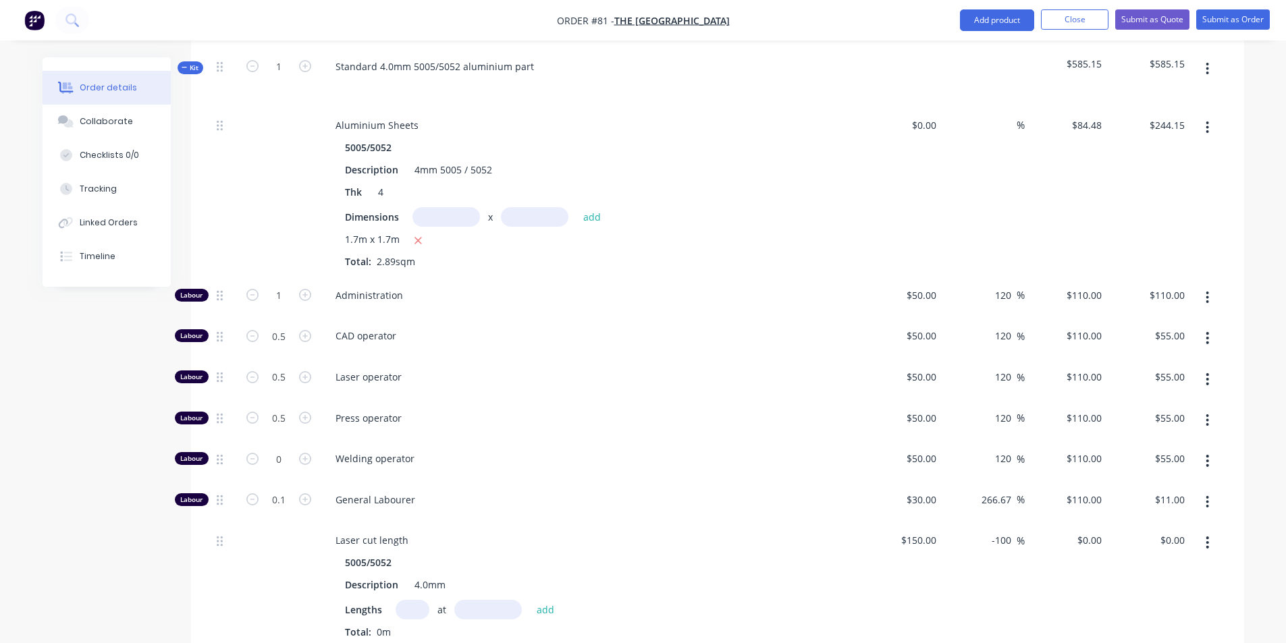
type input "$0.00"
click at [658, 493] on span "General Labourer" at bounding box center [594, 500] width 518 height 14
click at [289, 306] on input "0.1" at bounding box center [278, 295] width 35 height 20
type input "4"
type input "$440.00"
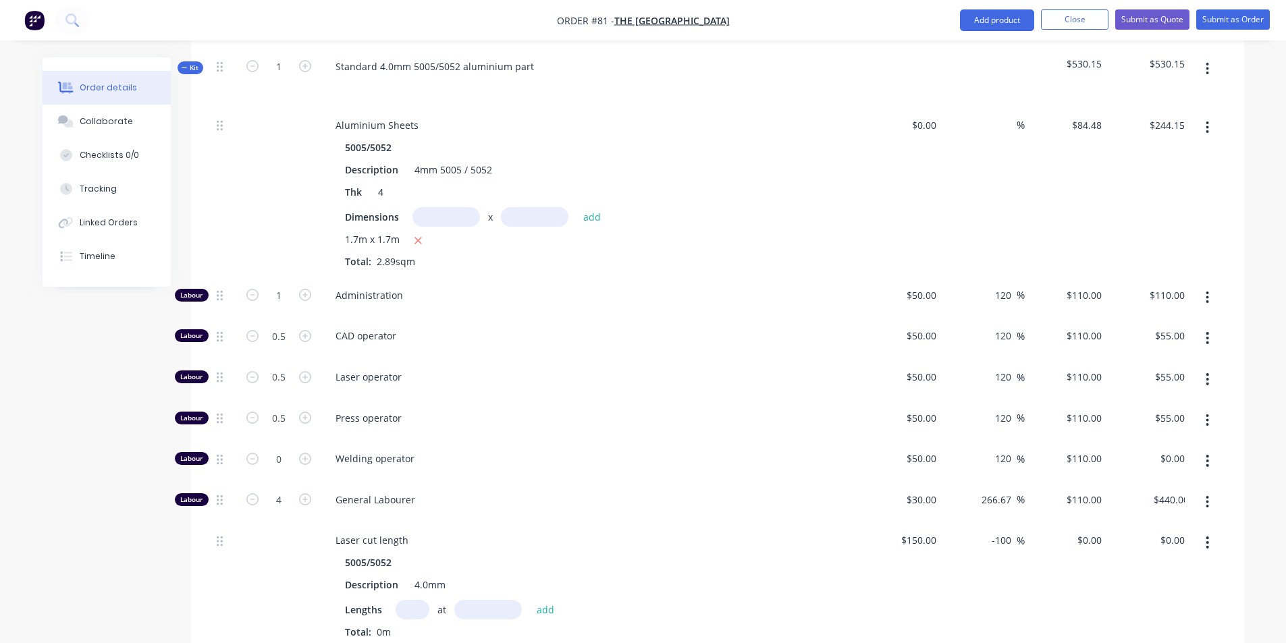
click at [715, 359] on div "Laser operator" at bounding box center [589, 379] width 540 height 41
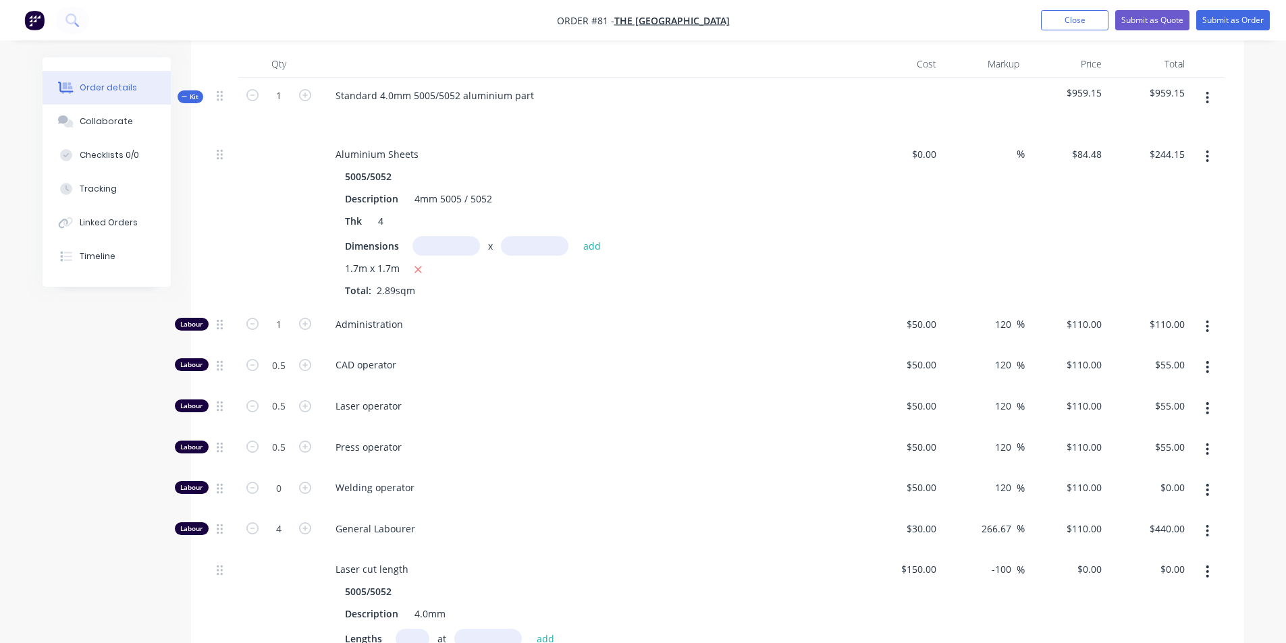
scroll to position [661, 0]
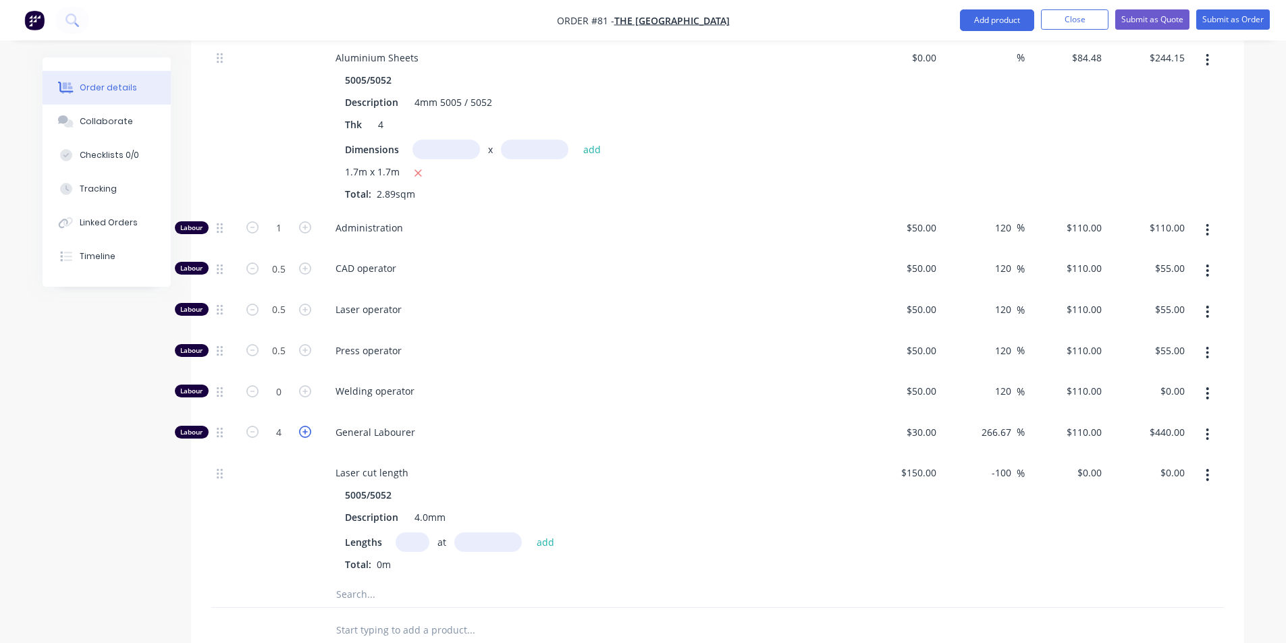
click at [302, 426] on icon "button" at bounding box center [305, 432] width 12 height 12
type input "5"
type input "$550.00"
click at [302, 426] on icon "button" at bounding box center [305, 432] width 12 height 12
type input "6"
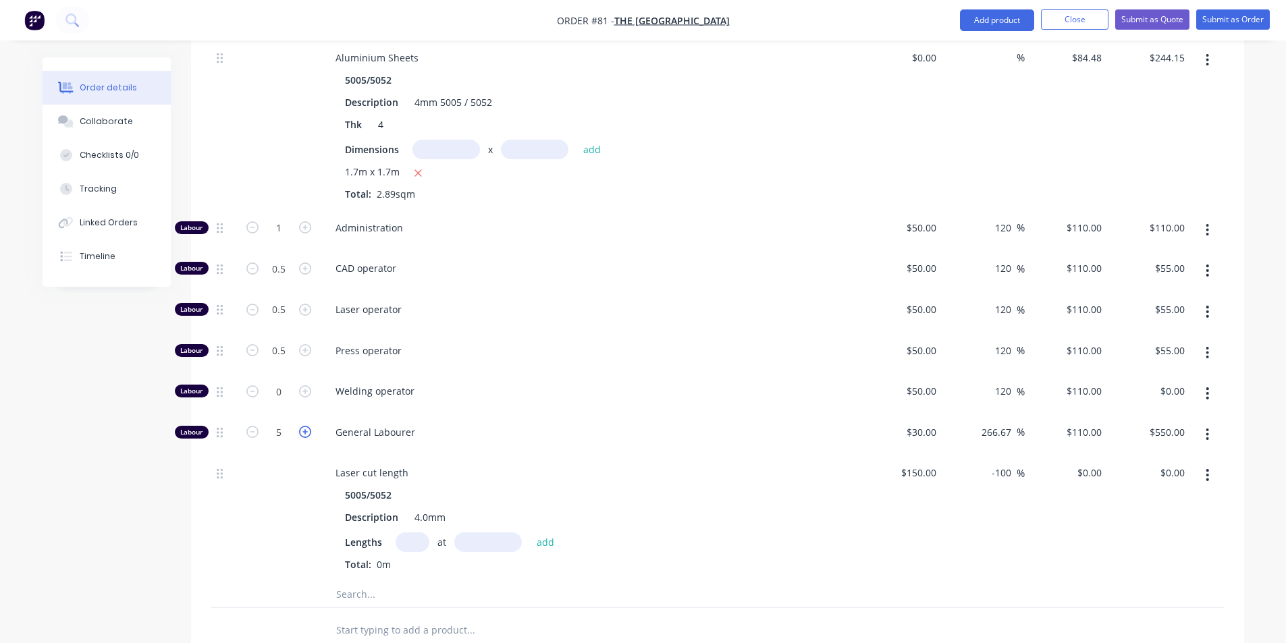
type input "$660.00"
click at [632, 344] on span "Press operator" at bounding box center [594, 351] width 518 height 14
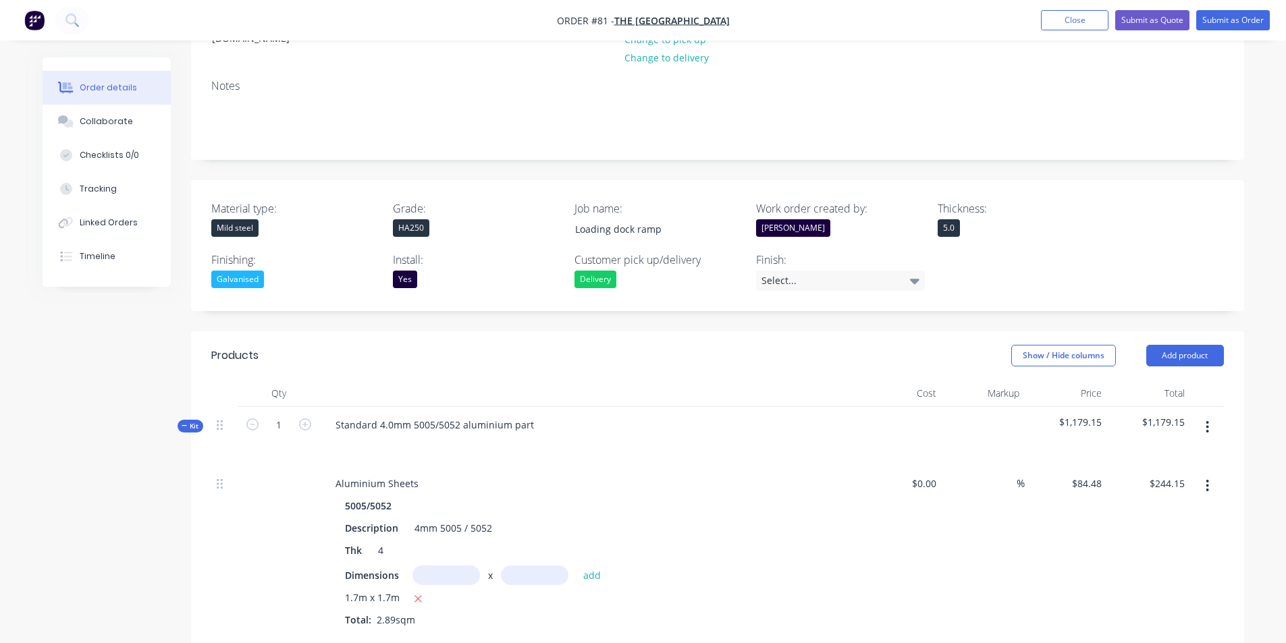
scroll to position [234, 0]
click at [248, 221] on div "Mild steel" at bounding box center [234, 230] width 47 height 18
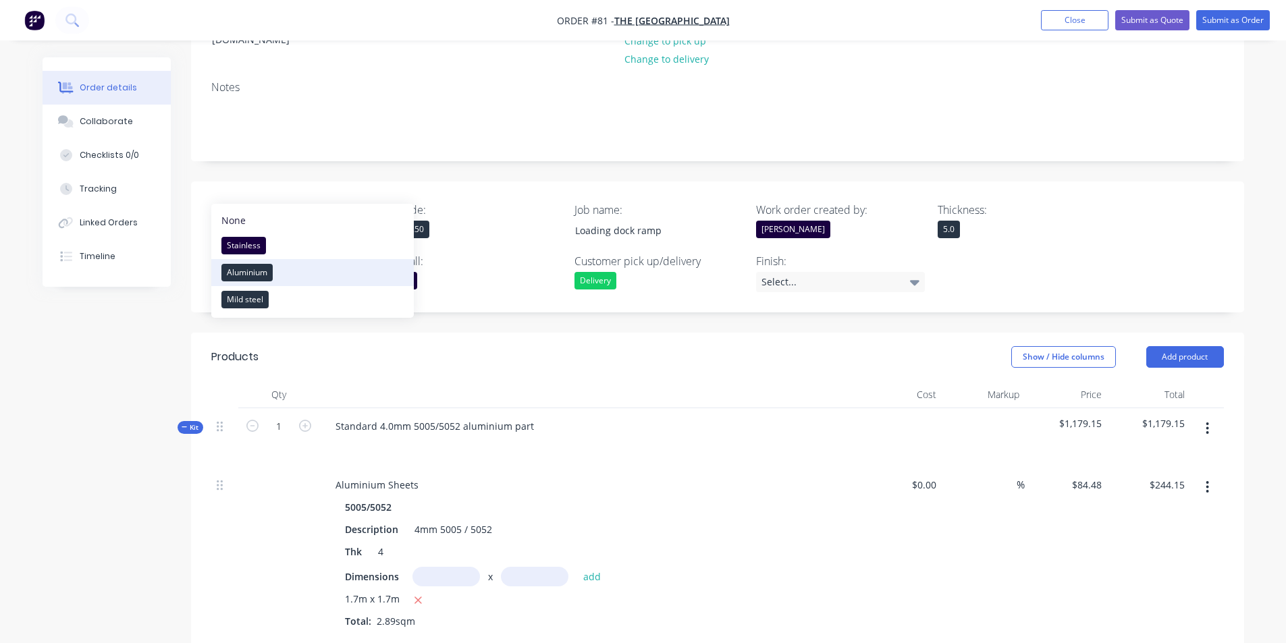
click at [269, 269] on div "Aluminium" at bounding box center [246, 273] width 51 height 18
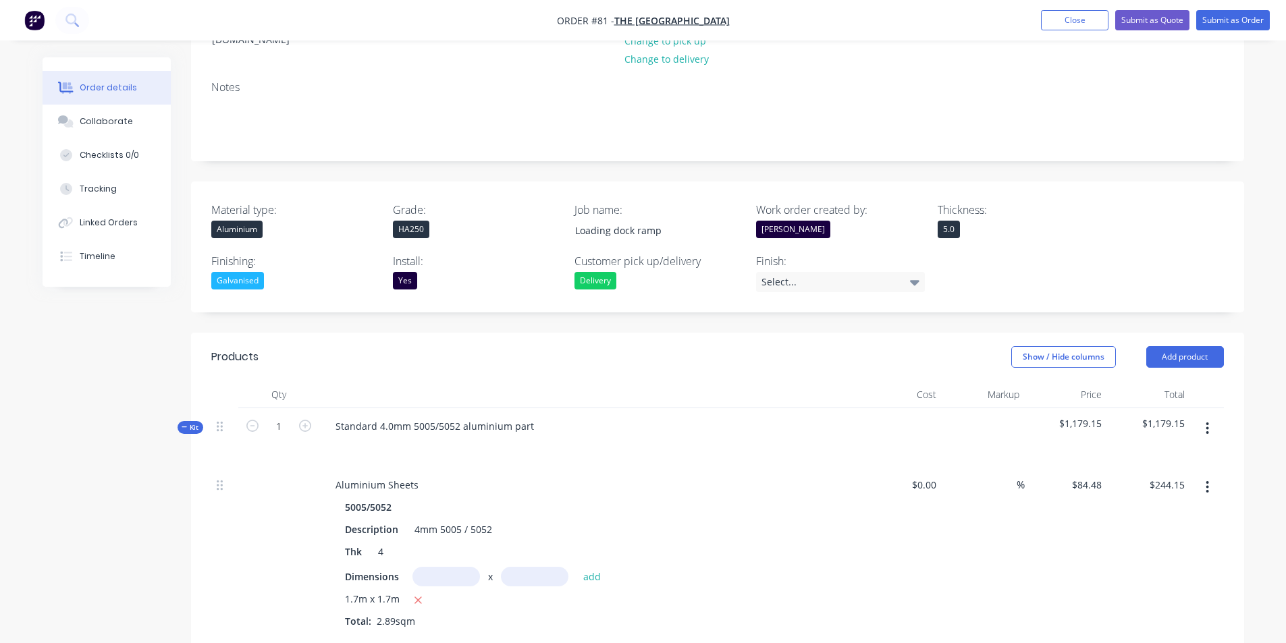
click at [415, 221] on div "HA250" at bounding box center [411, 230] width 36 height 18
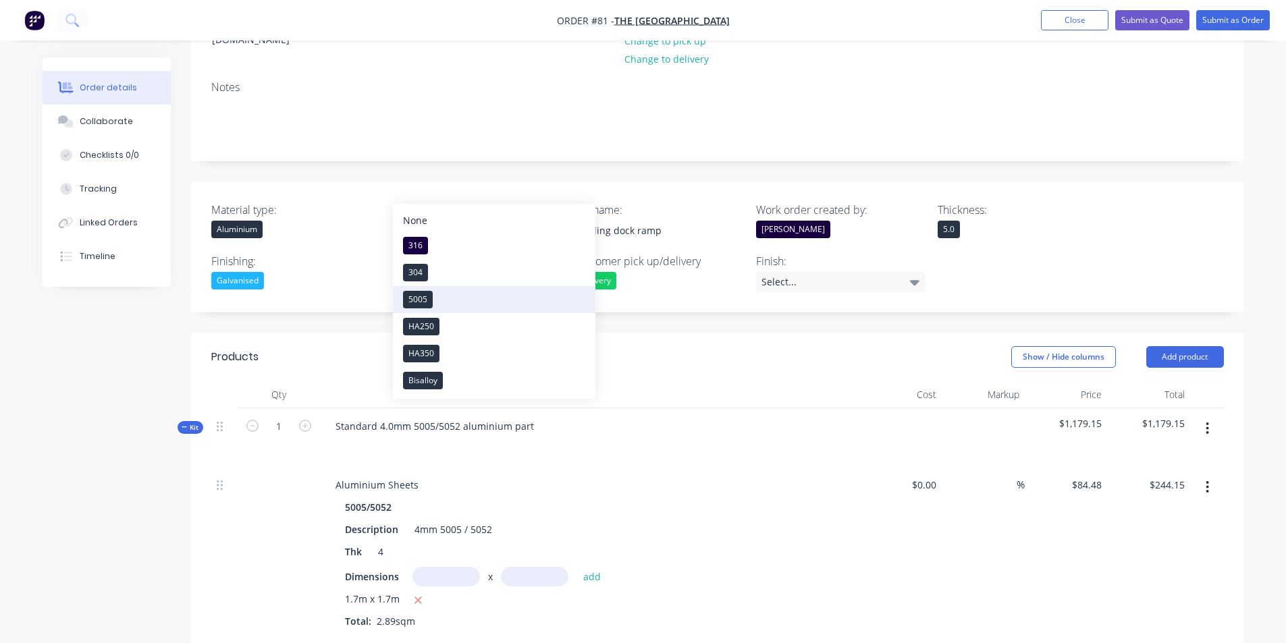
click at [435, 294] on button "5005" at bounding box center [494, 299] width 202 height 27
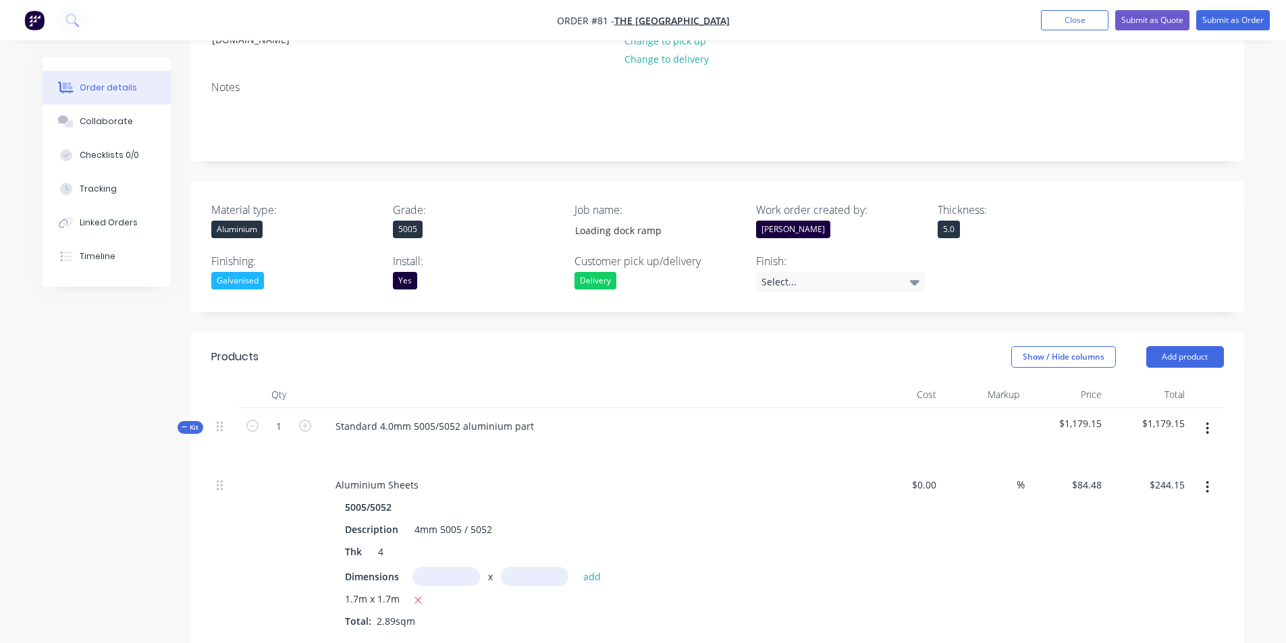
click at [495, 272] on div "Yes" at bounding box center [477, 281] width 169 height 18
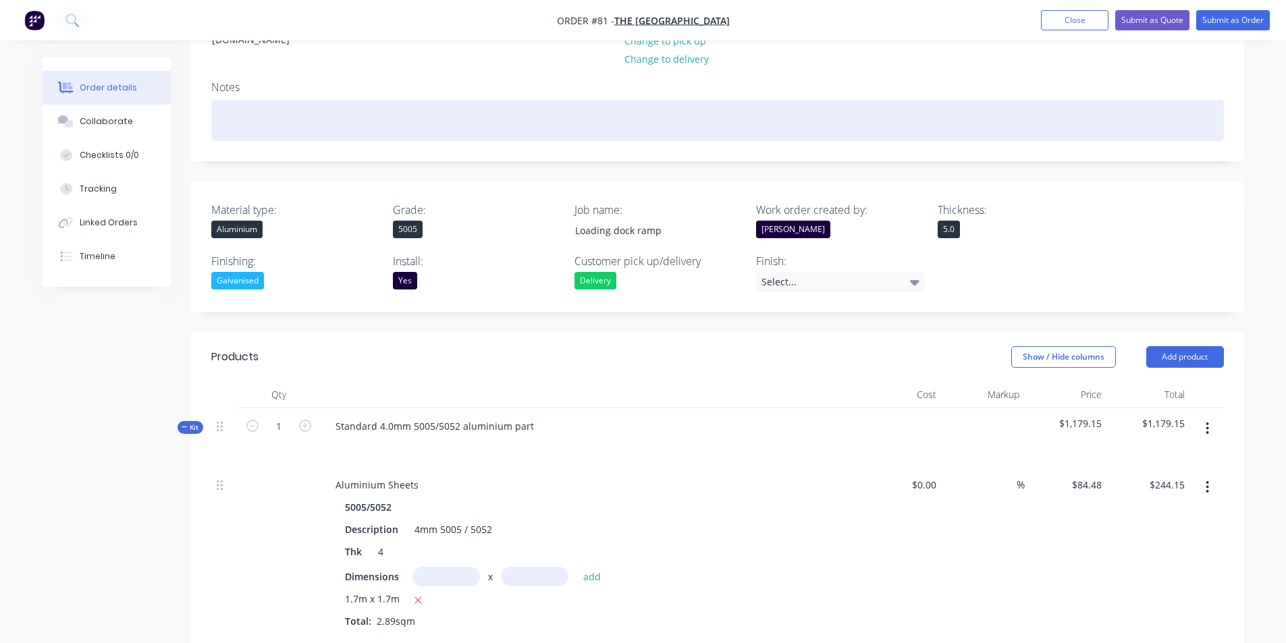
click at [515, 103] on div at bounding box center [717, 120] width 1012 height 41
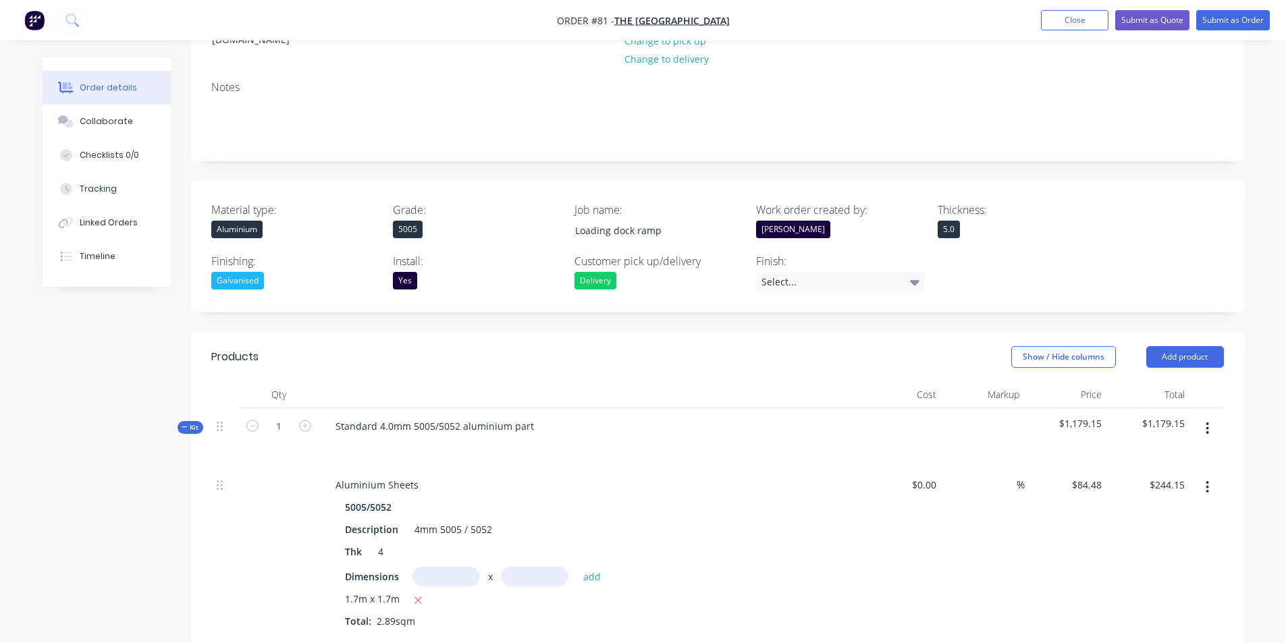
click at [950, 221] on div "5.0" at bounding box center [948, 230] width 22 height 18
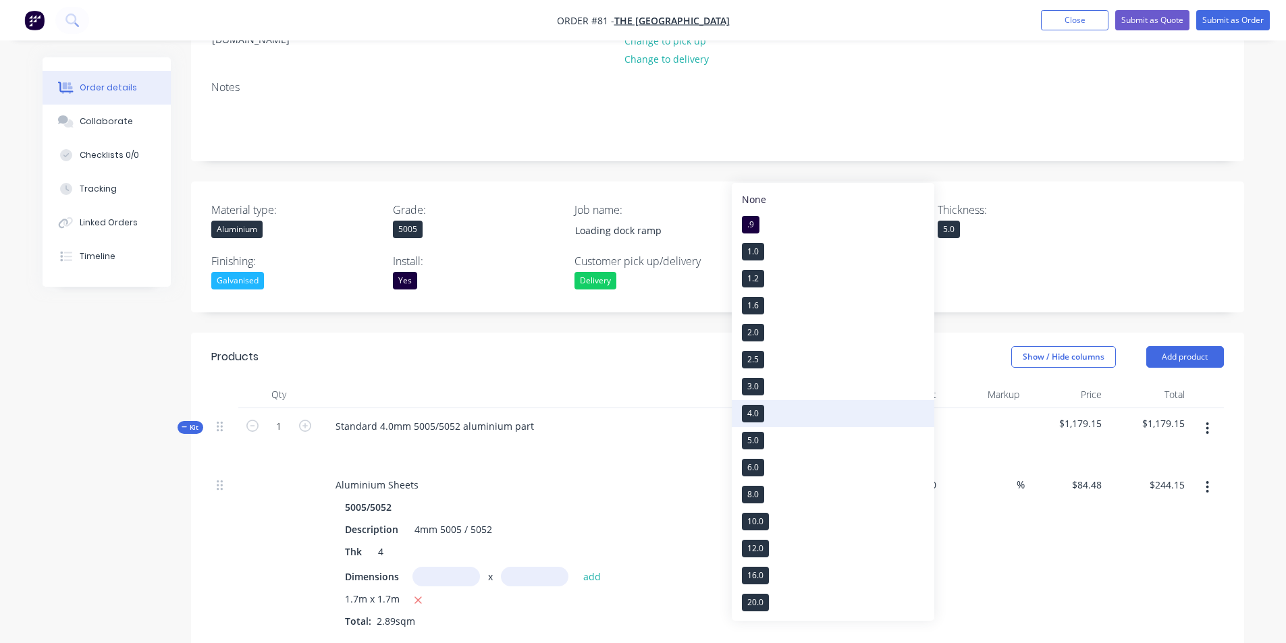
click at [765, 406] on button "4.0" at bounding box center [833, 413] width 202 height 27
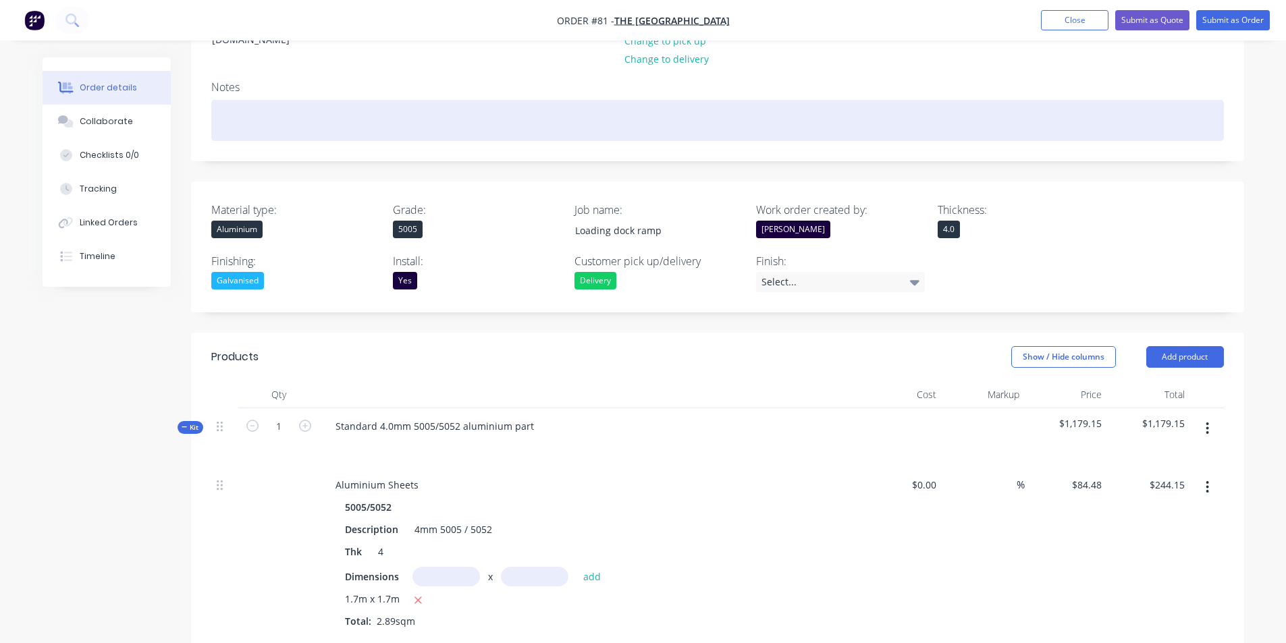
click at [902, 100] on div at bounding box center [717, 120] width 1012 height 41
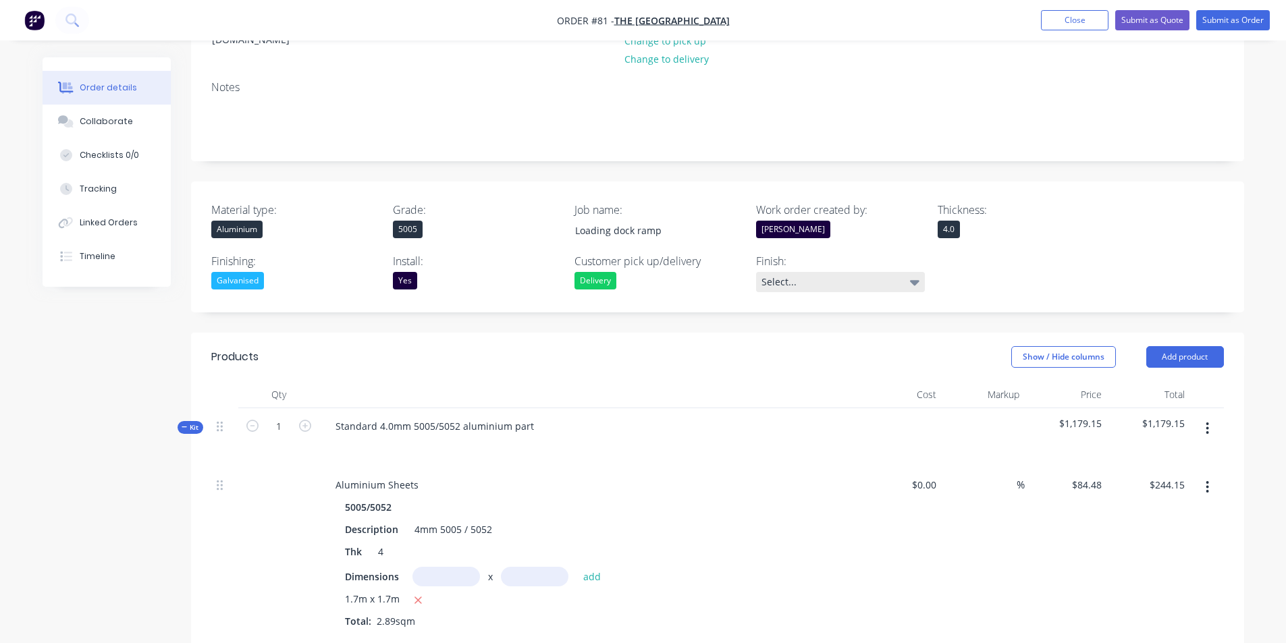
click at [914, 280] on icon at bounding box center [914, 282] width 9 height 5
click at [912, 280] on icon at bounding box center [914, 282] width 9 height 5
click at [906, 272] on div "Select..." at bounding box center [840, 282] width 169 height 20
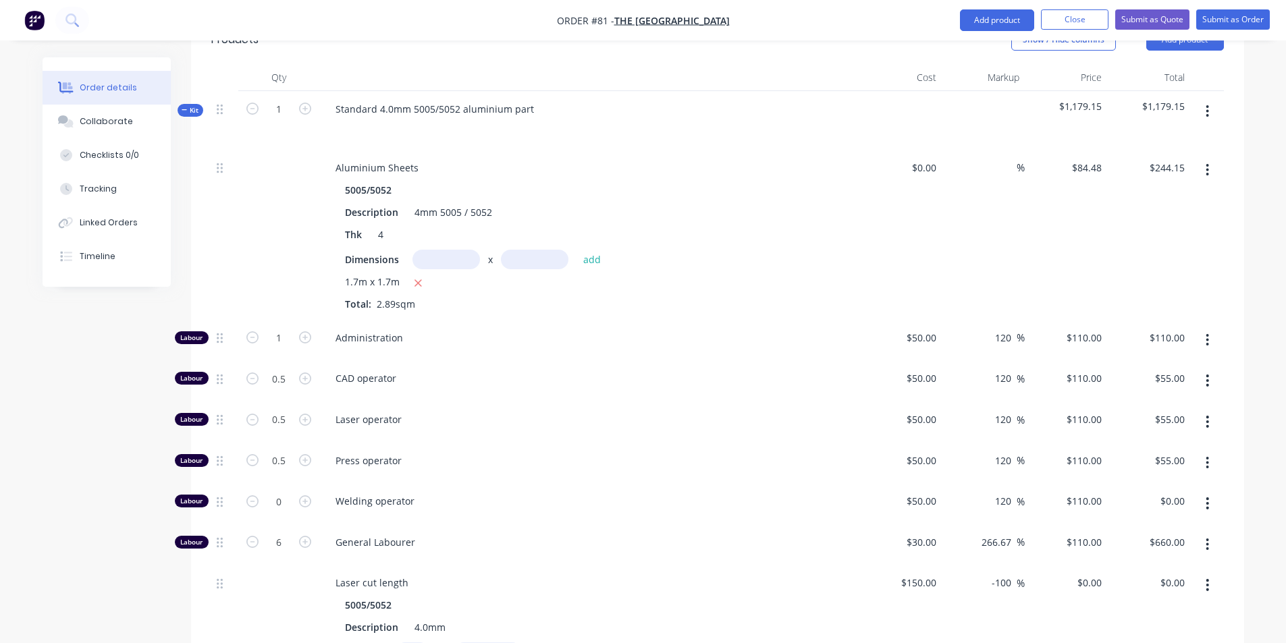
scroll to position [572, 0]
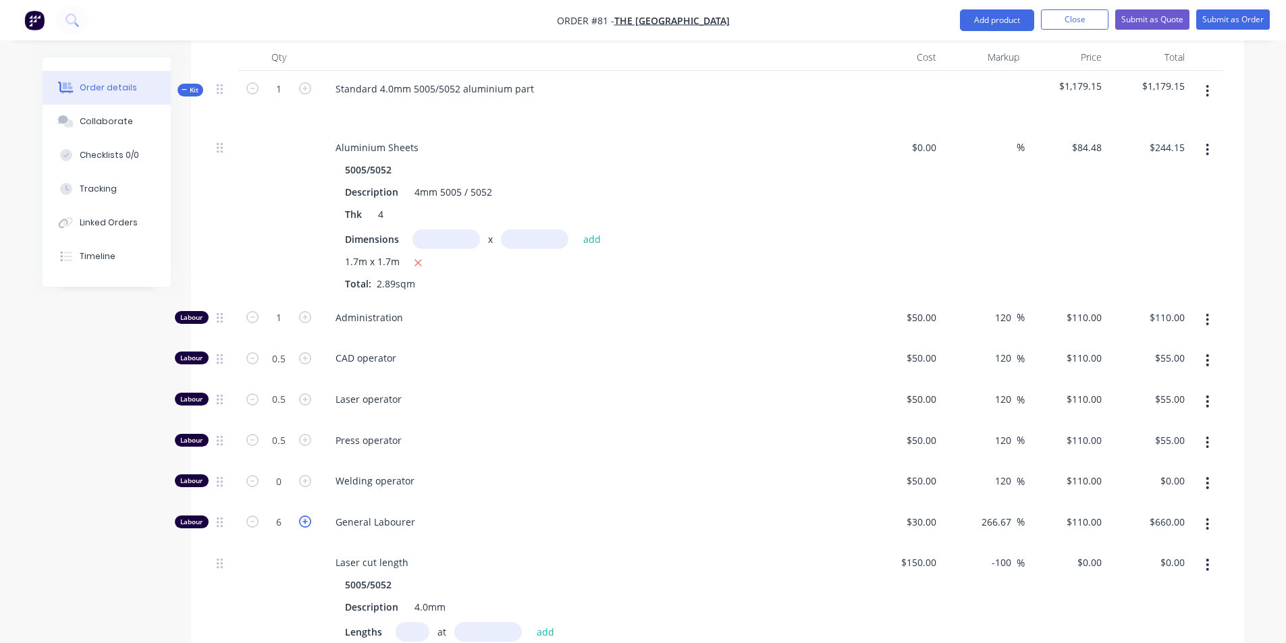
click at [306, 516] on icon "button" at bounding box center [305, 522] width 12 height 12
type input "7"
type input "$770.00"
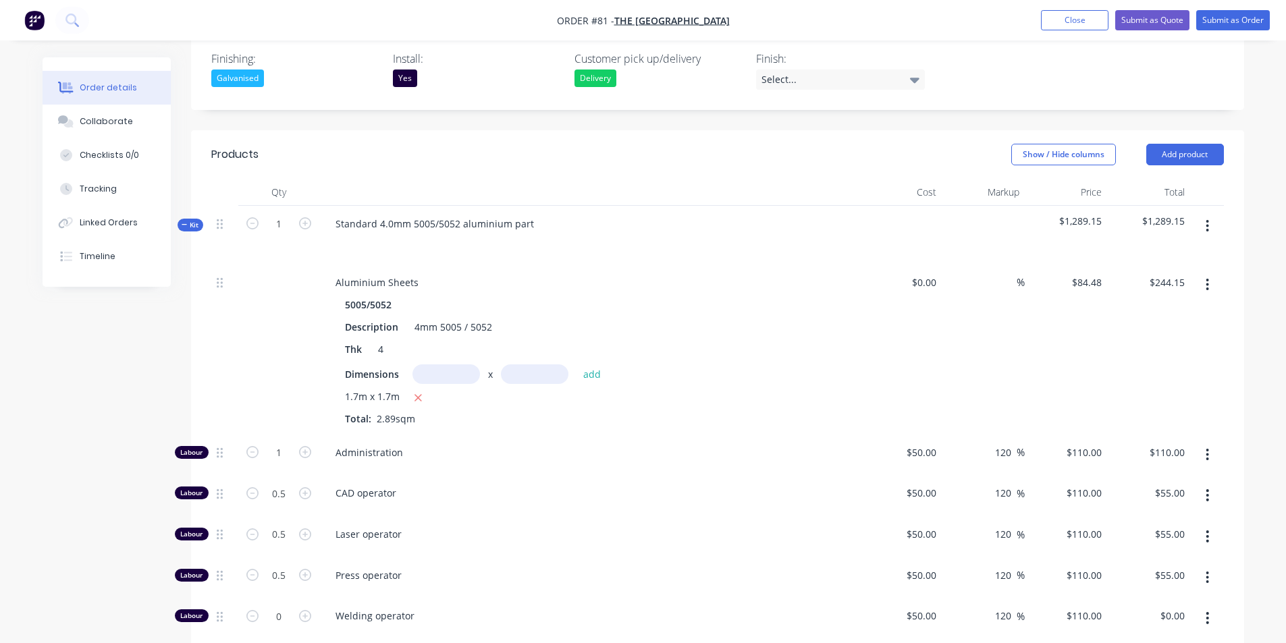
scroll to position [504, 0]
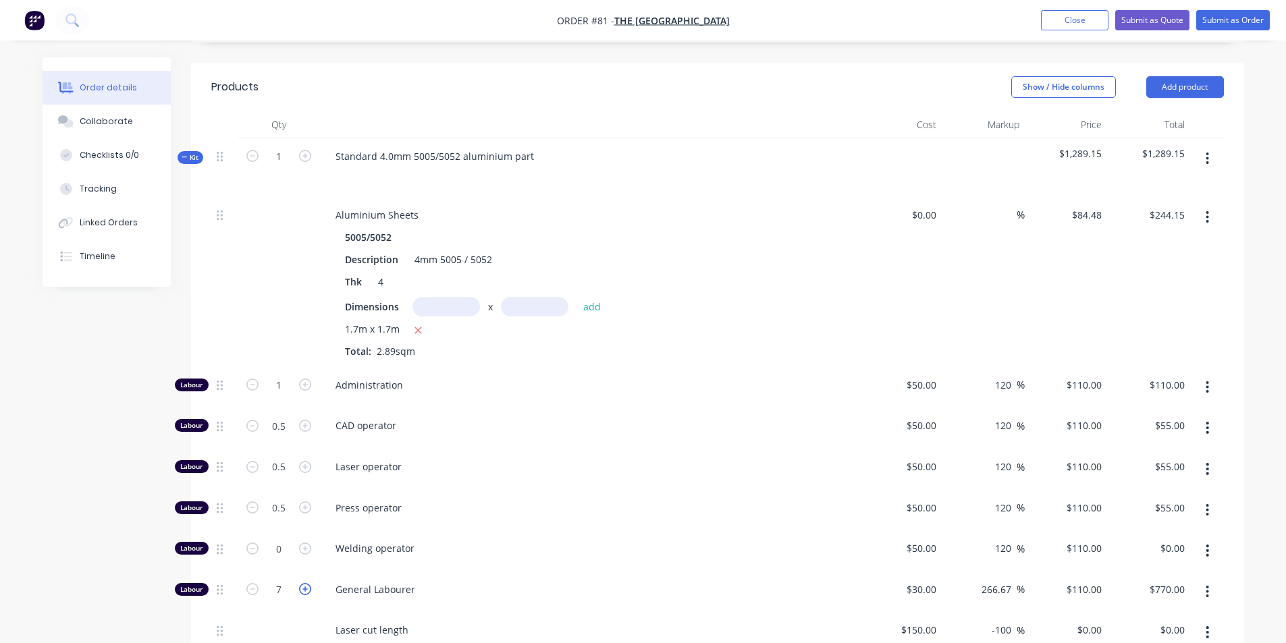
click at [304, 583] on icon "button" at bounding box center [305, 589] width 12 height 12
type input "8"
type input "$880.00"
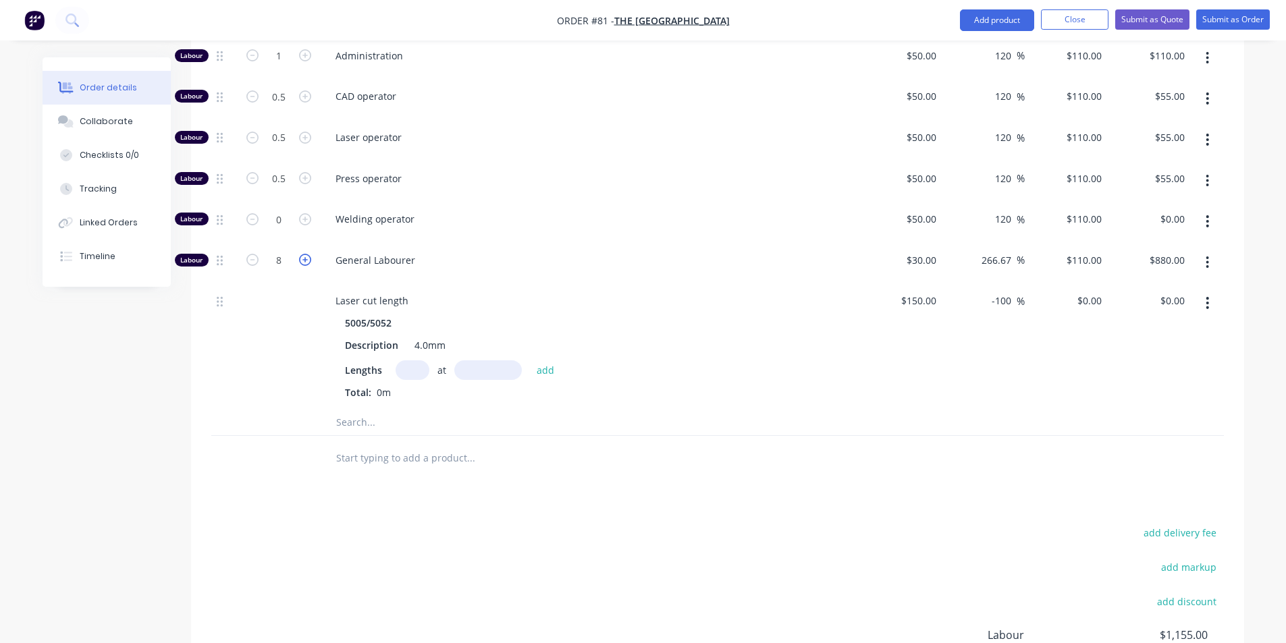
scroll to position [774, 0]
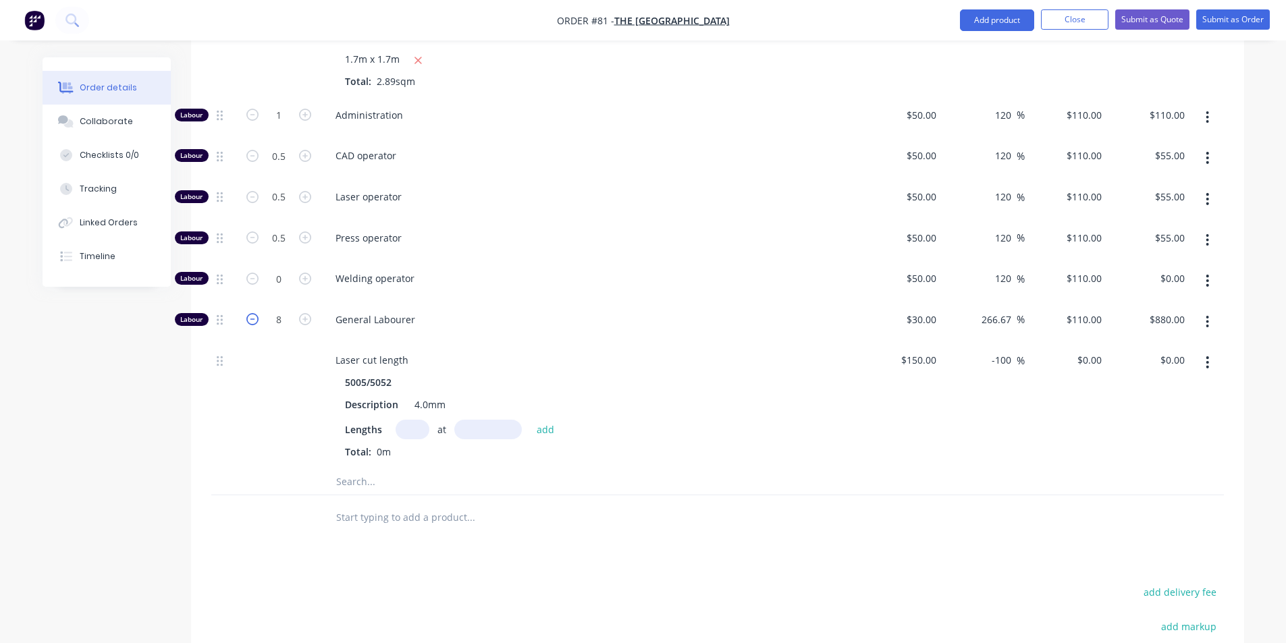
click at [251, 313] on icon "button" at bounding box center [252, 319] width 12 height 12
type input "7"
type input "$770.00"
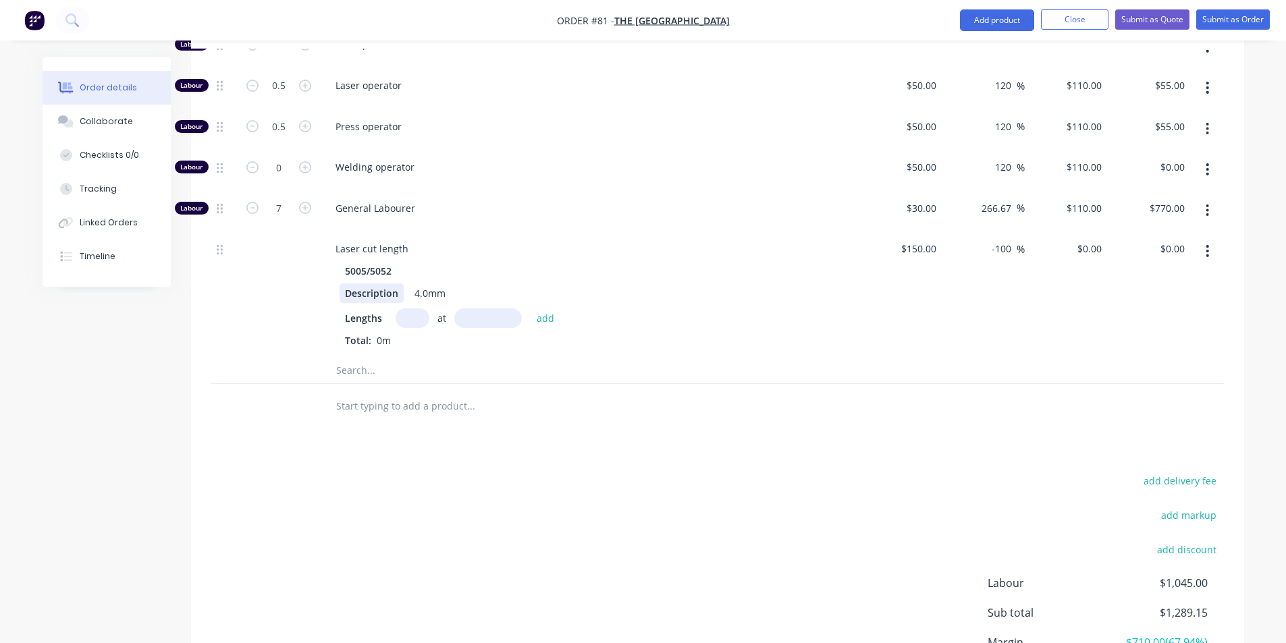
scroll to position [639, 0]
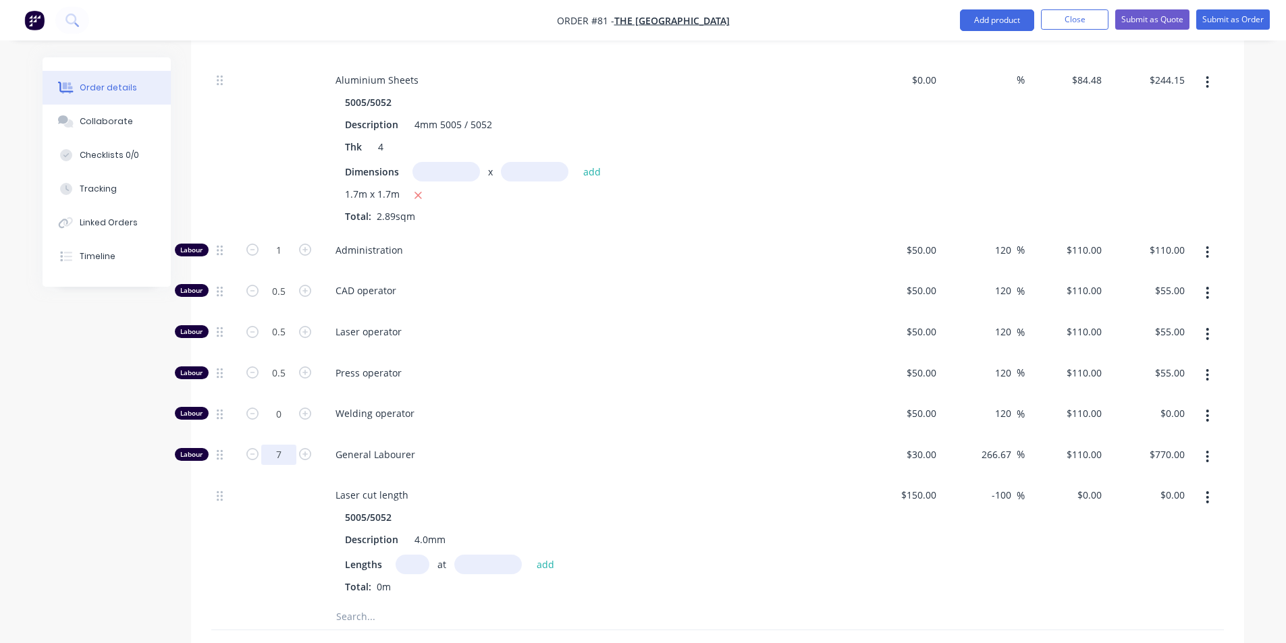
click at [278, 261] on input "7" at bounding box center [278, 250] width 35 height 20
type input "0"
type input "$0.00"
click at [128, 540] on div "Created by [PERSON_NAME] Created [DATE] Required [DATE] Assigned to CD Status D…" at bounding box center [643, 218] width 1201 height 1600
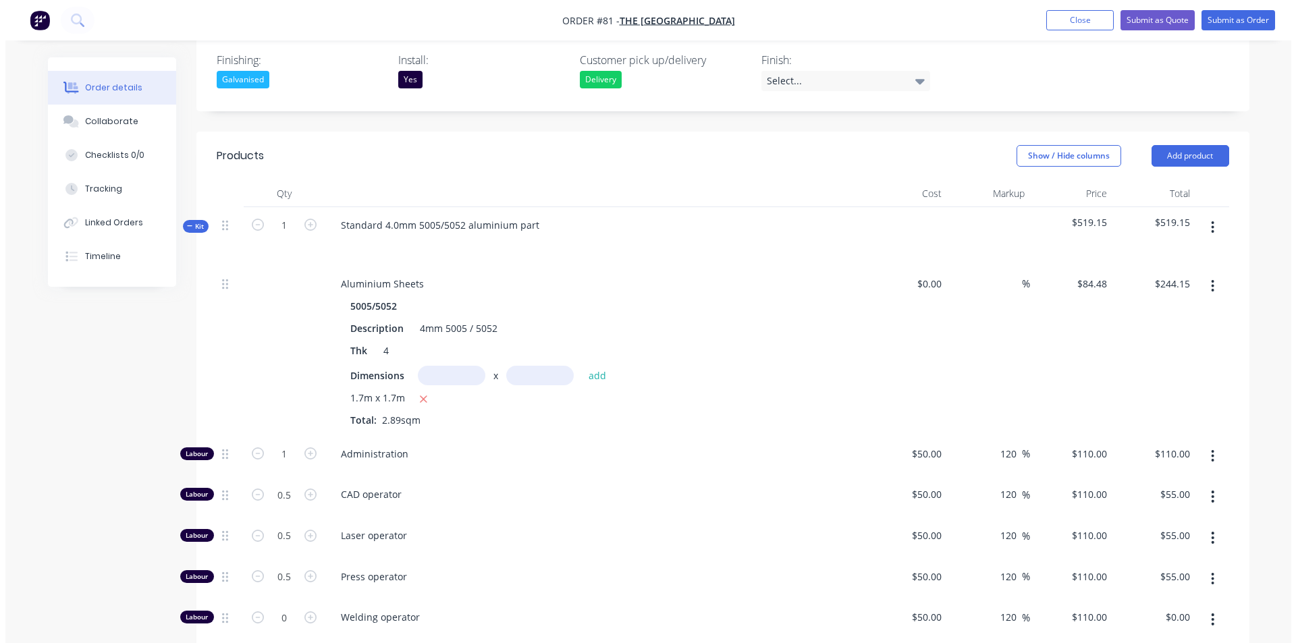
scroll to position [369, 0]
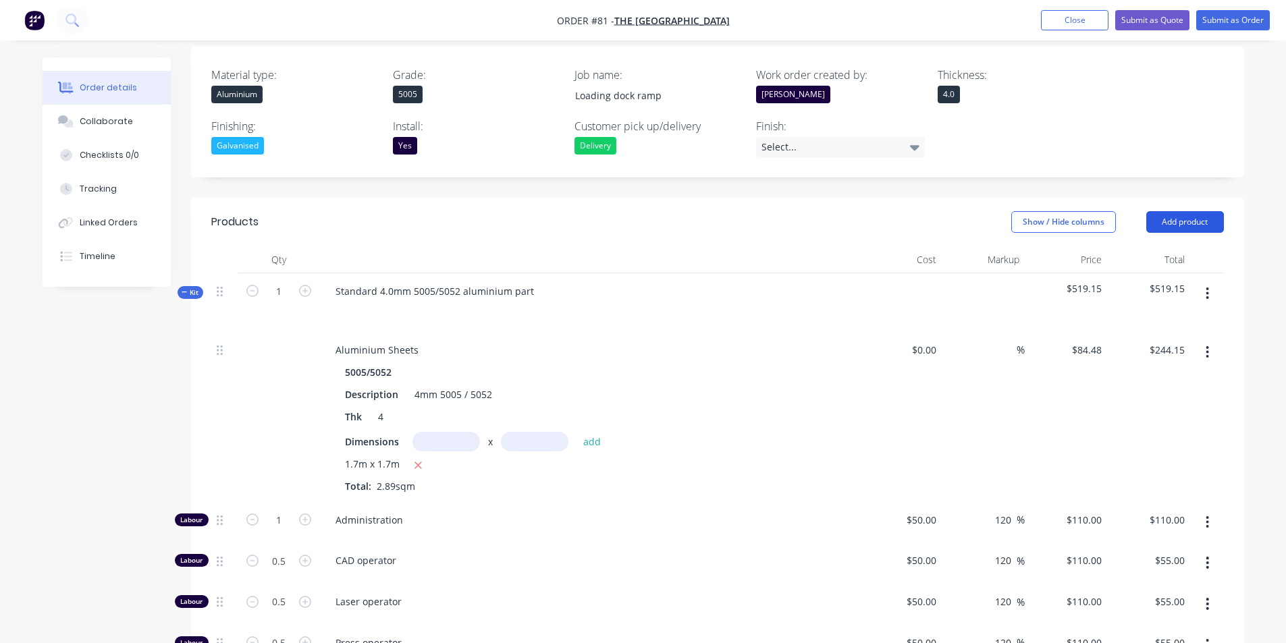
click at [1197, 211] on button "Add product" at bounding box center [1185, 222] width 78 height 22
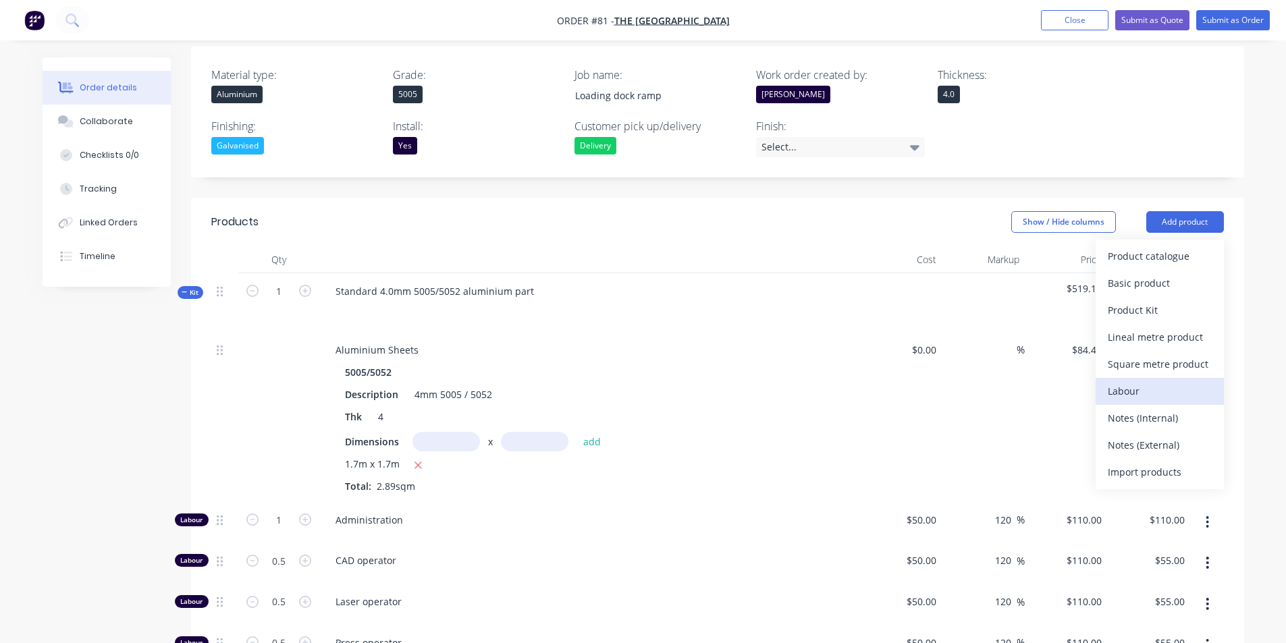
click at [1144, 381] on div "Labour" at bounding box center [1160, 391] width 104 height 20
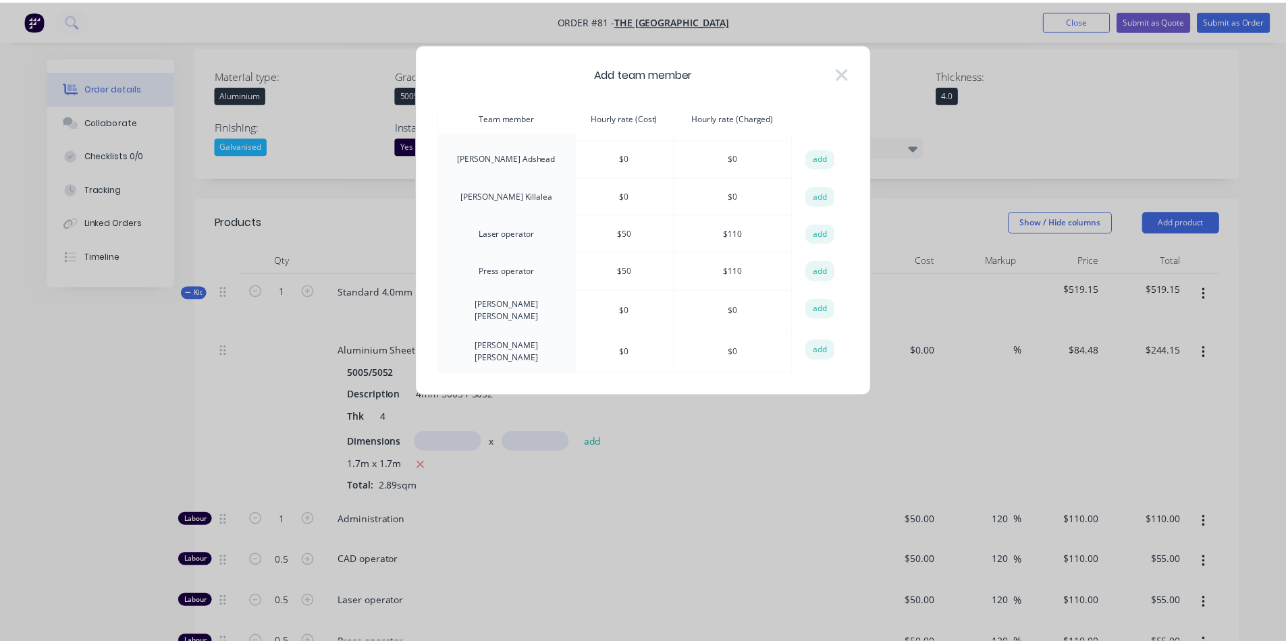
scroll to position [659, 0]
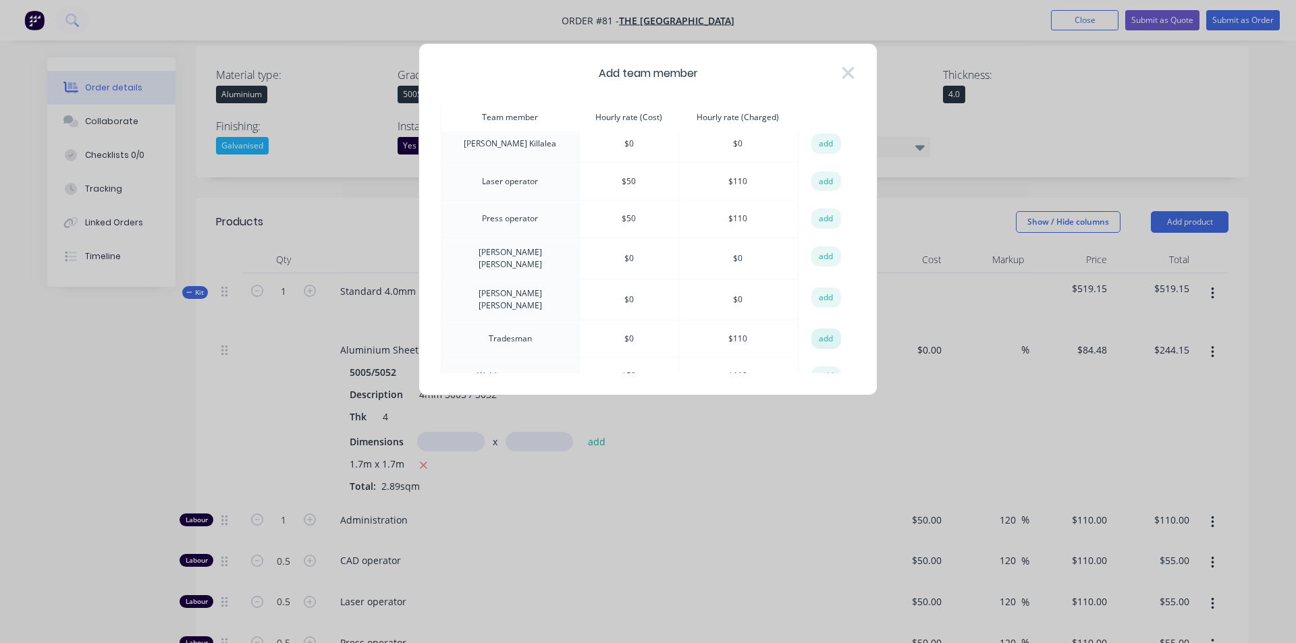
click at [812, 329] on button "add" at bounding box center [826, 339] width 30 height 20
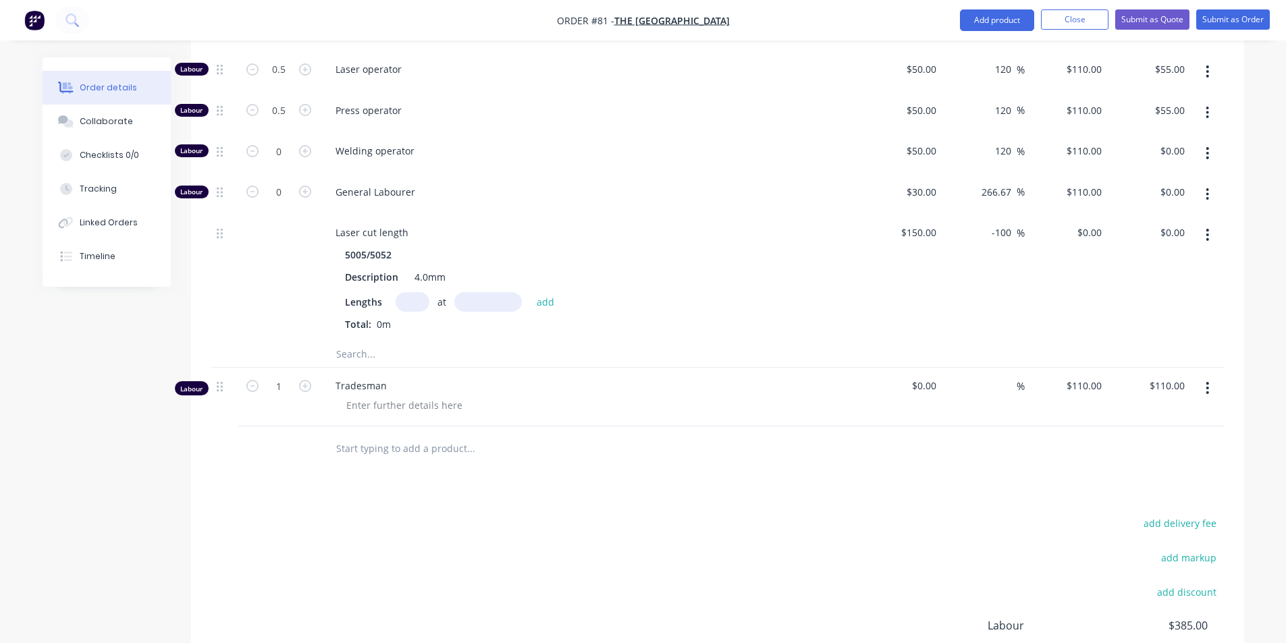
scroll to position [900, 0]
type input "7"
type input "$770.00"
click at [362, 474] on div "Products Show / Hide columns Add product Qty Cost Markup Price Total Kit 1 Stan…" at bounding box center [717, 232] width 1053 height 1130
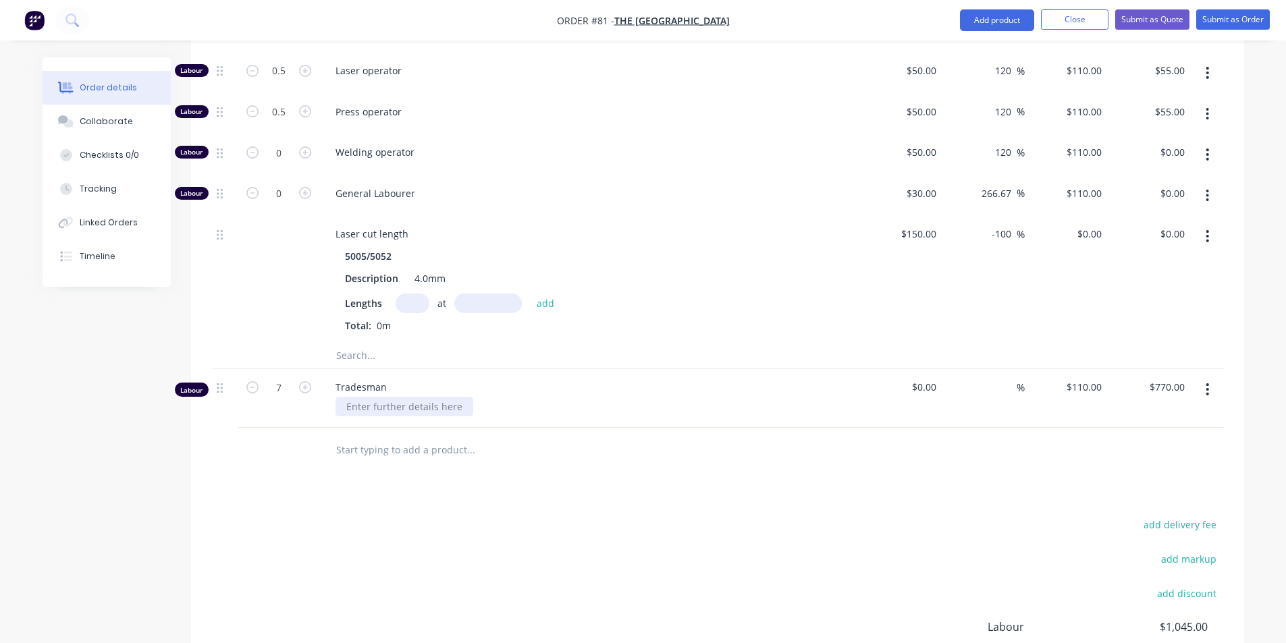
click at [418, 397] on div at bounding box center [404, 407] width 138 height 20
click at [465, 515] on div "add delivery fee add markup add discount Labour $1,045.00 Sub total $1,289.15 M…" at bounding box center [717, 645] width 1012 height 261
click at [387, 397] on div "INSTALL" at bounding box center [364, 407] width 58 height 20
click at [479, 516] on div "add delivery fee add markup add discount Labour $1,045.00 Sub total $1,289.15 M…" at bounding box center [717, 645] width 1012 height 261
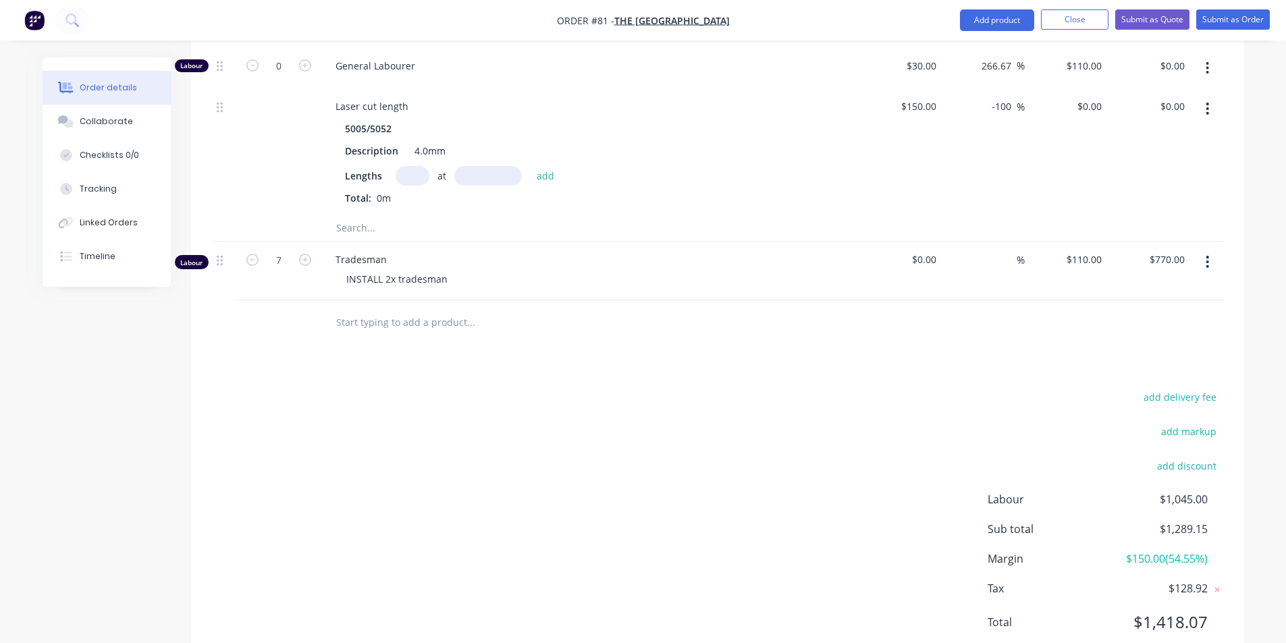
scroll to position [1035, 0]
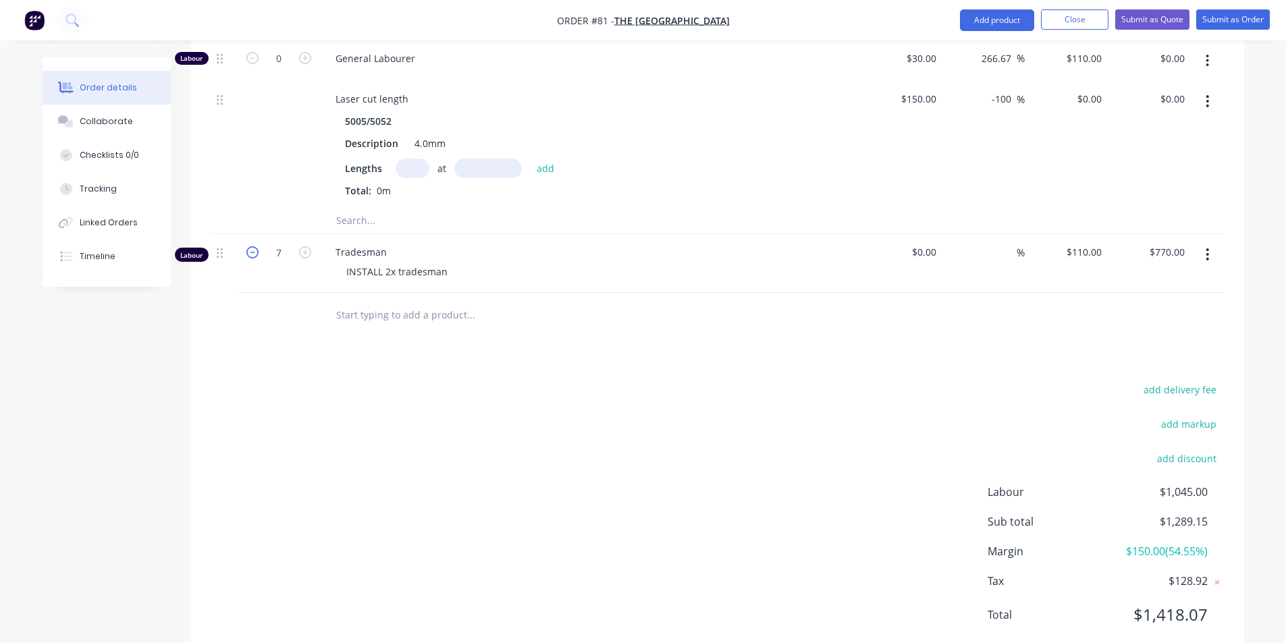
click at [252, 246] on icon "button" at bounding box center [252, 252] width 12 height 12
type input "6"
type input "$660.00"
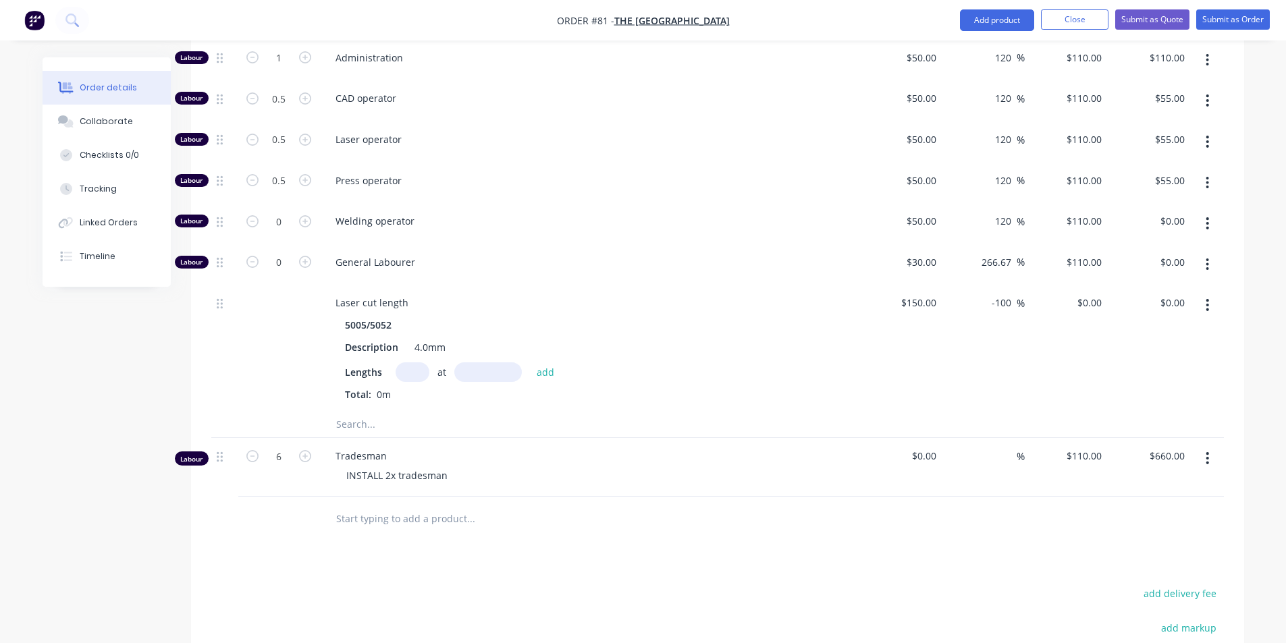
scroll to position [833, 0]
click at [305, 449] on icon "button" at bounding box center [305, 455] width 12 height 12
type input "7"
type input "$770.00"
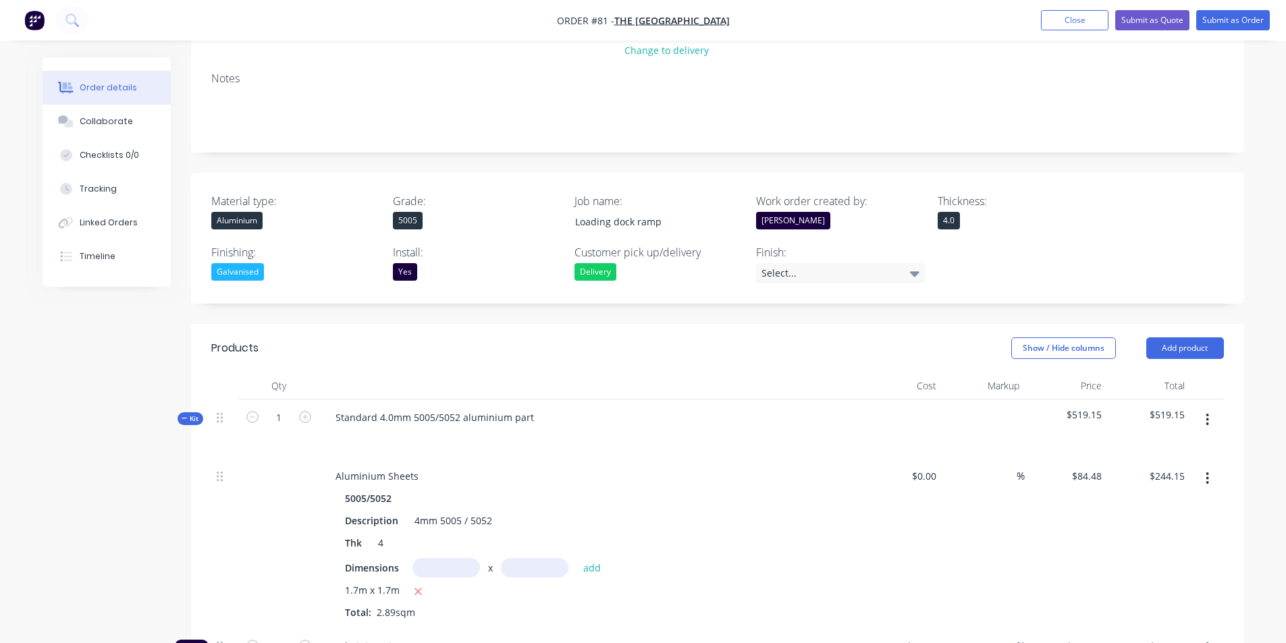
scroll to position [90, 0]
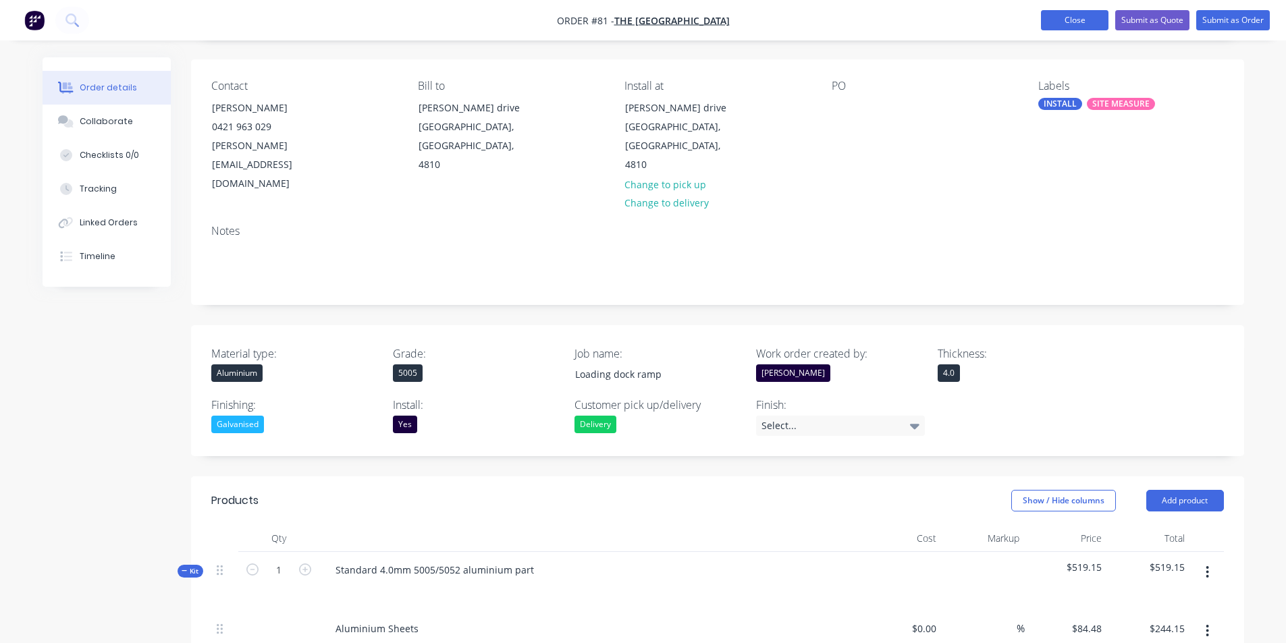
click at [1085, 22] on button "Close" at bounding box center [1074, 20] width 67 height 20
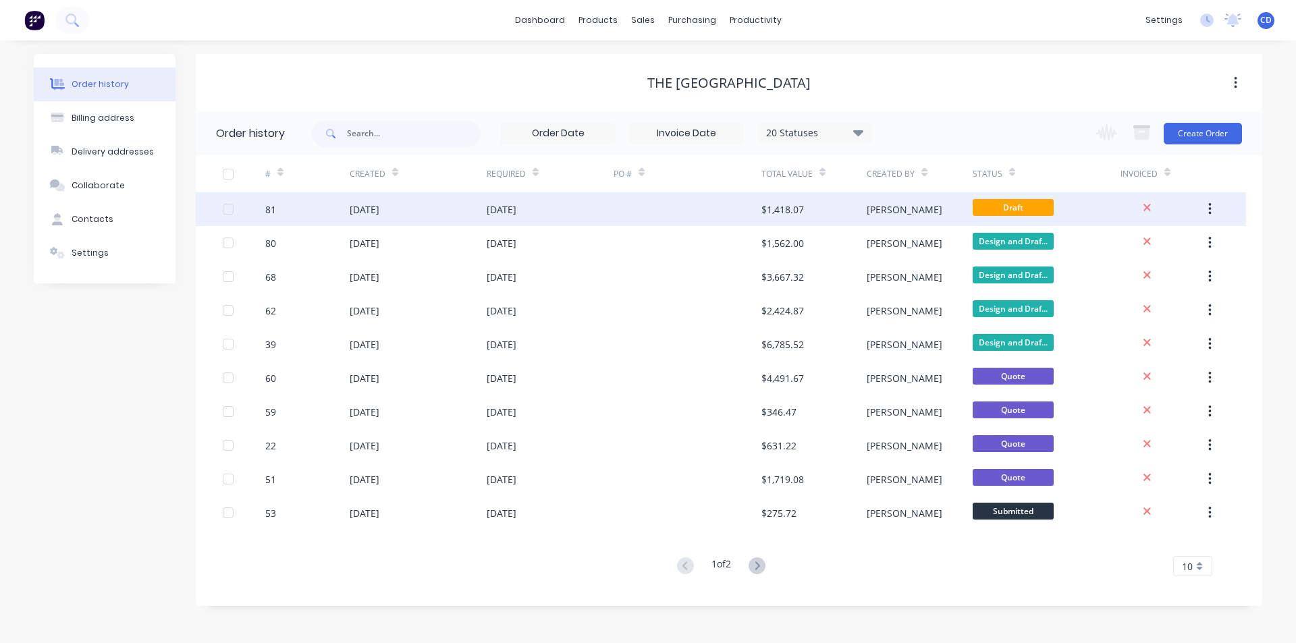
click at [469, 213] on div "[DATE]" at bounding box center [418, 209] width 137 height 34
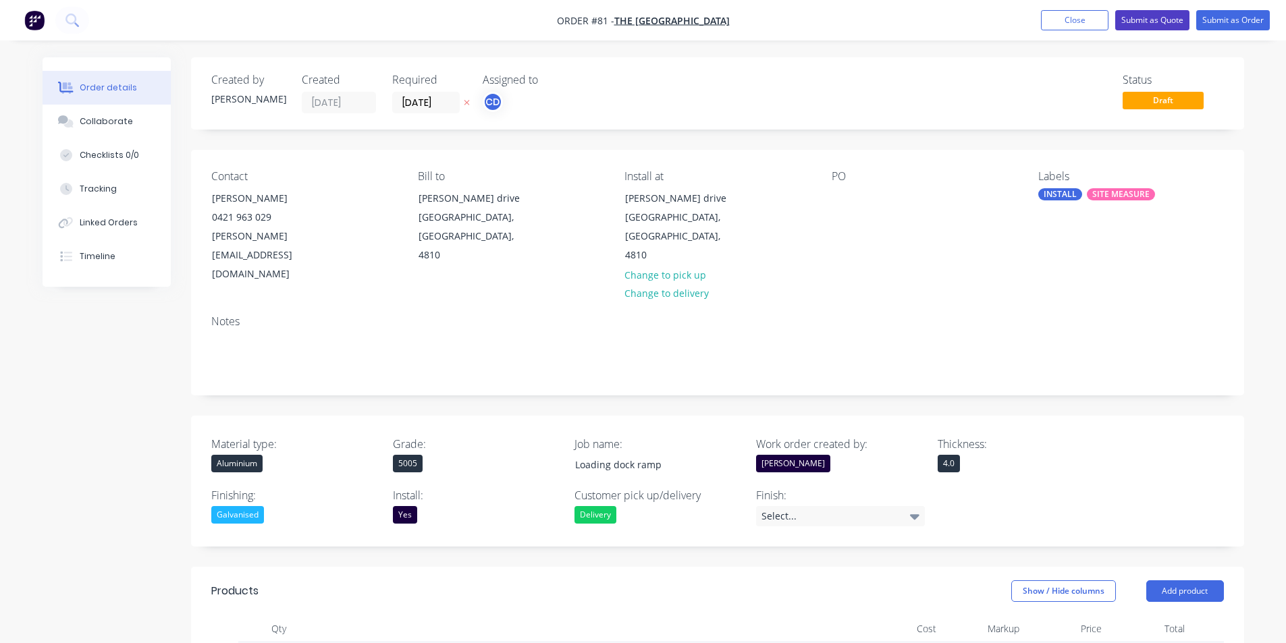
click at [1145, 17] on button "Submit as Quote" at bounding box center [1152, 20] width 74 height 20
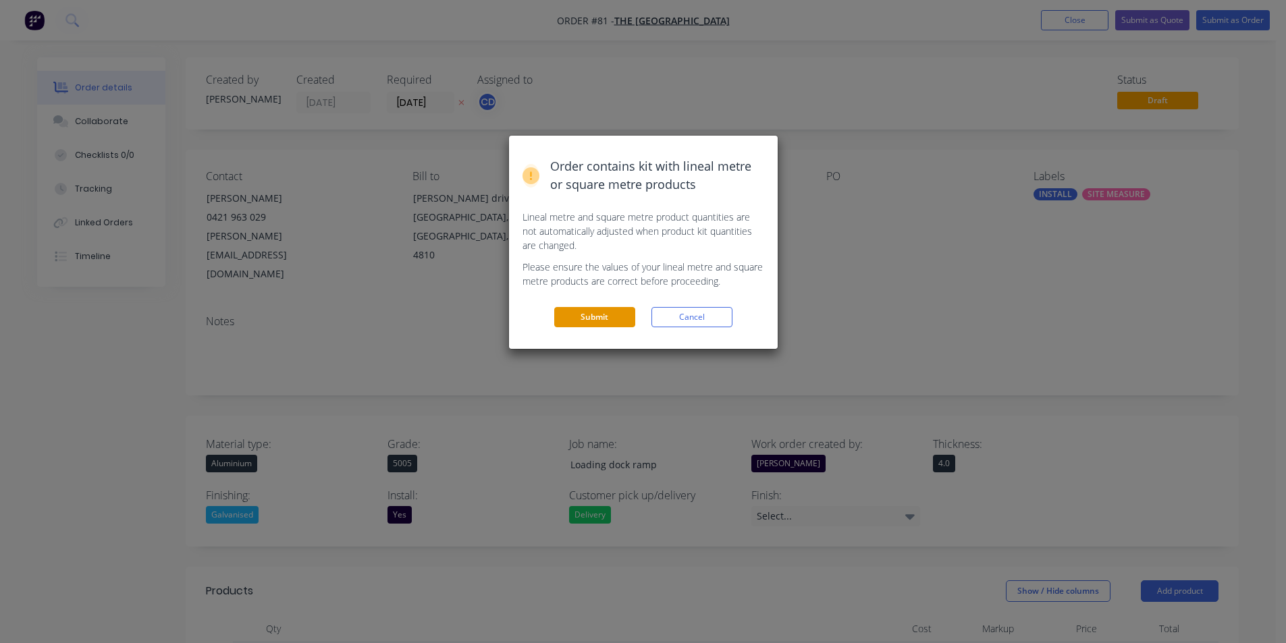
click at [598, 319] on button "Submit" at bounding box center [594, 317] width 81 height 20
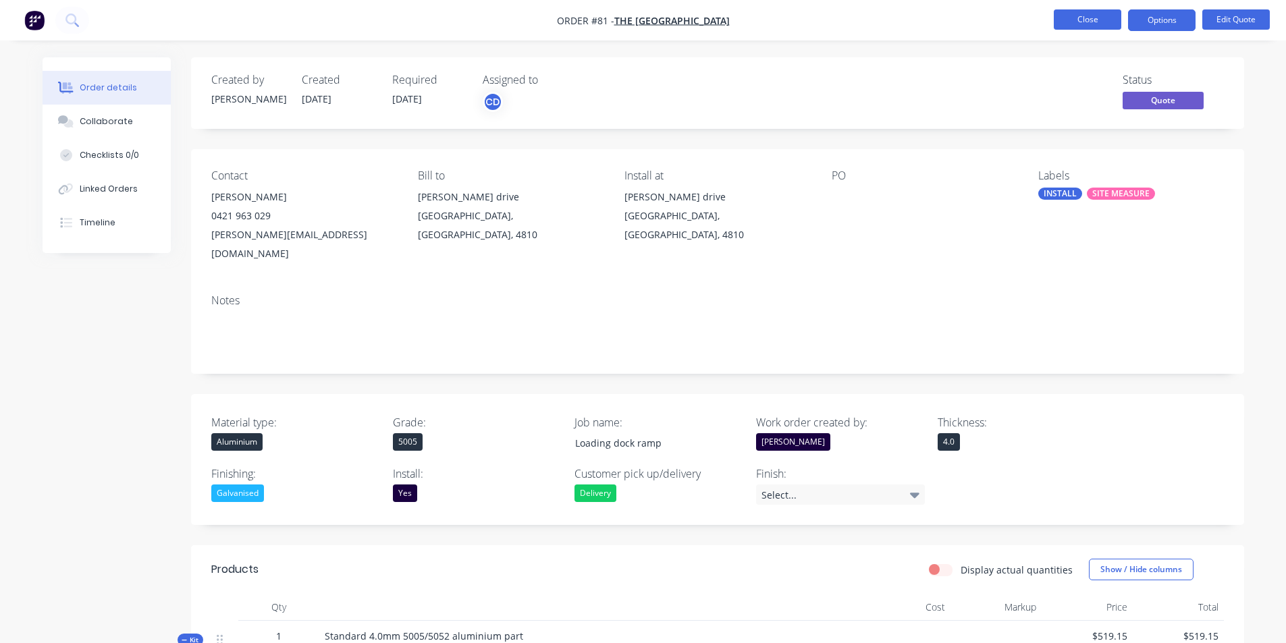
click at [1085, 19] on button "Close" at bounding box center [1087, 19] width 67 height 20
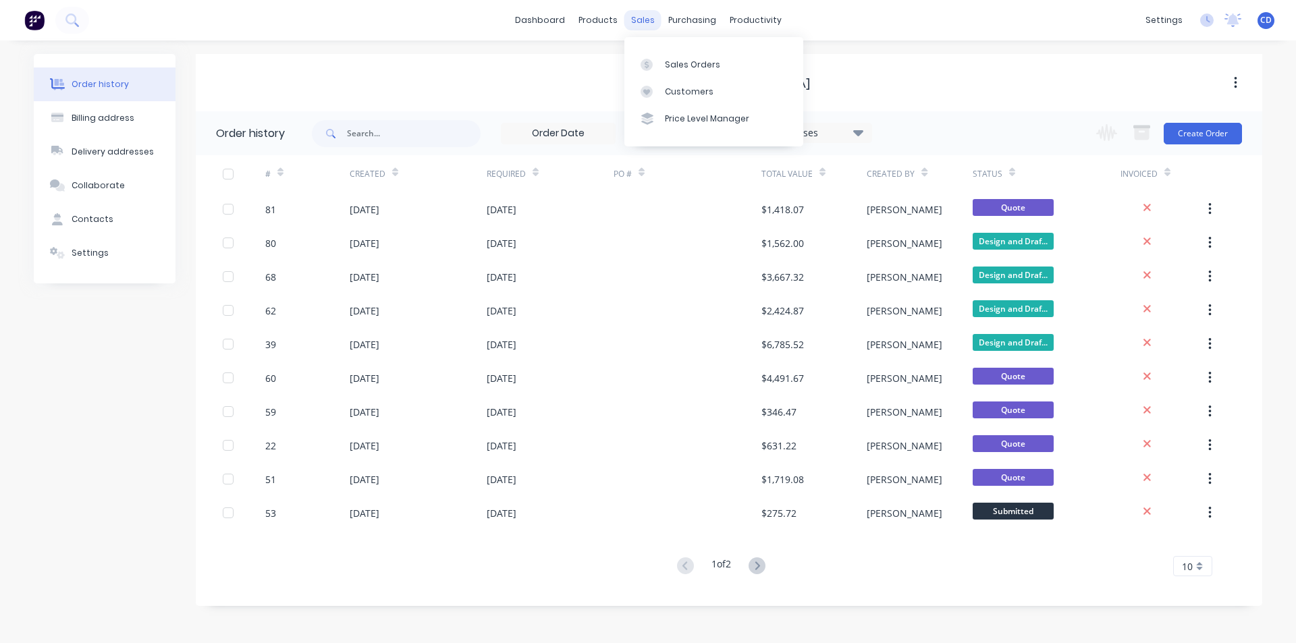
click at [636, 20] on div "sales" at bounding box center [642, 20] width 37 height 20
click at [678, 70] on div "Sales Orders" at bounding box center [692, 65] width 55 height 12
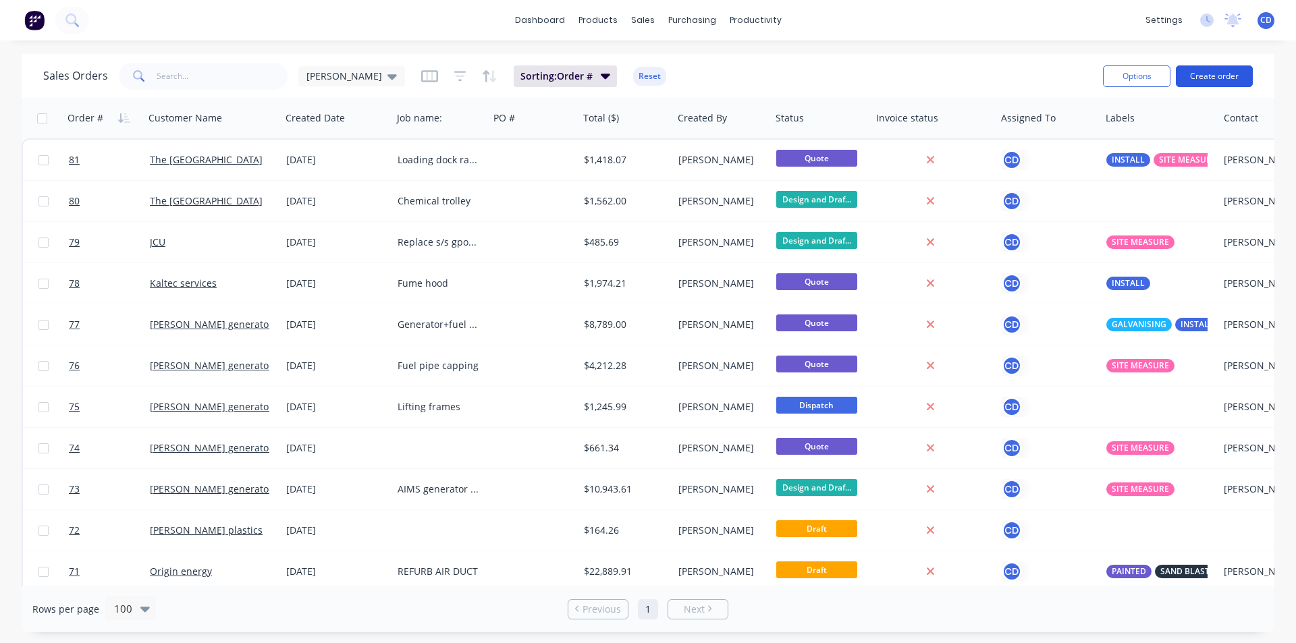
click at [1197, 77] on button "Create order" at bounding box center [1214, 76] width 77 height 22
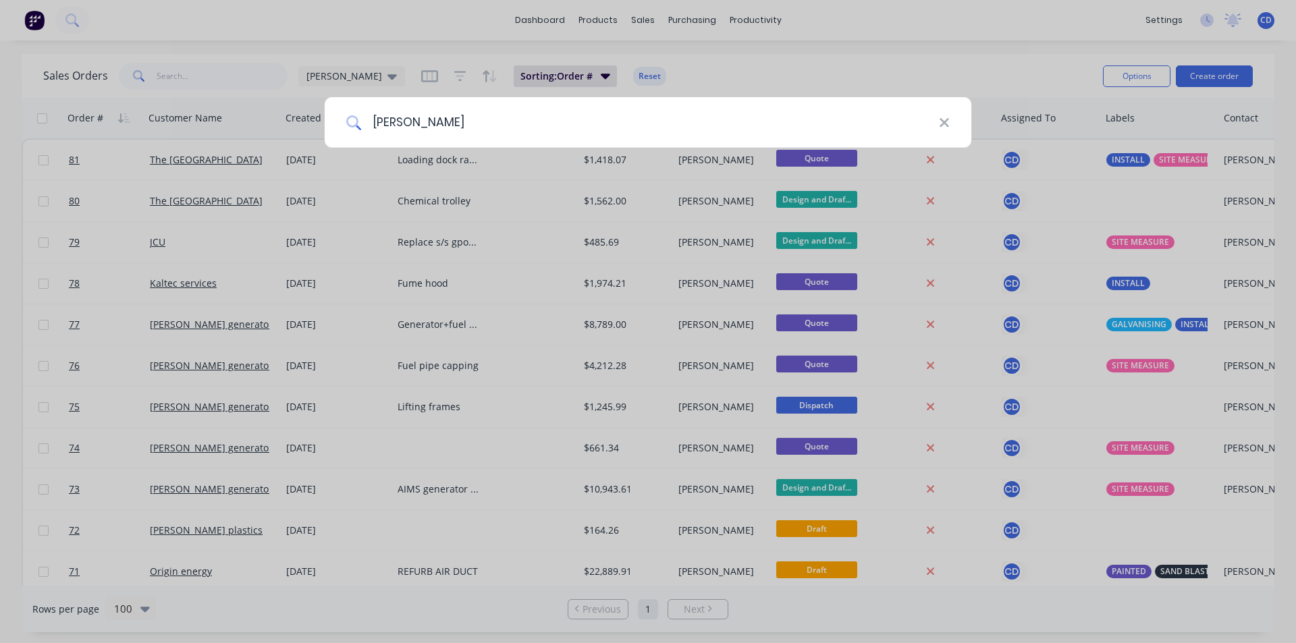
click at [529, 127] on input "[PERSON_NAME]" at bounding box center [650, 122] width 578 height 51
click at [533, 121] on input "[PERSON_NAME]" at bounding box center [650, 122] width 578 height 51
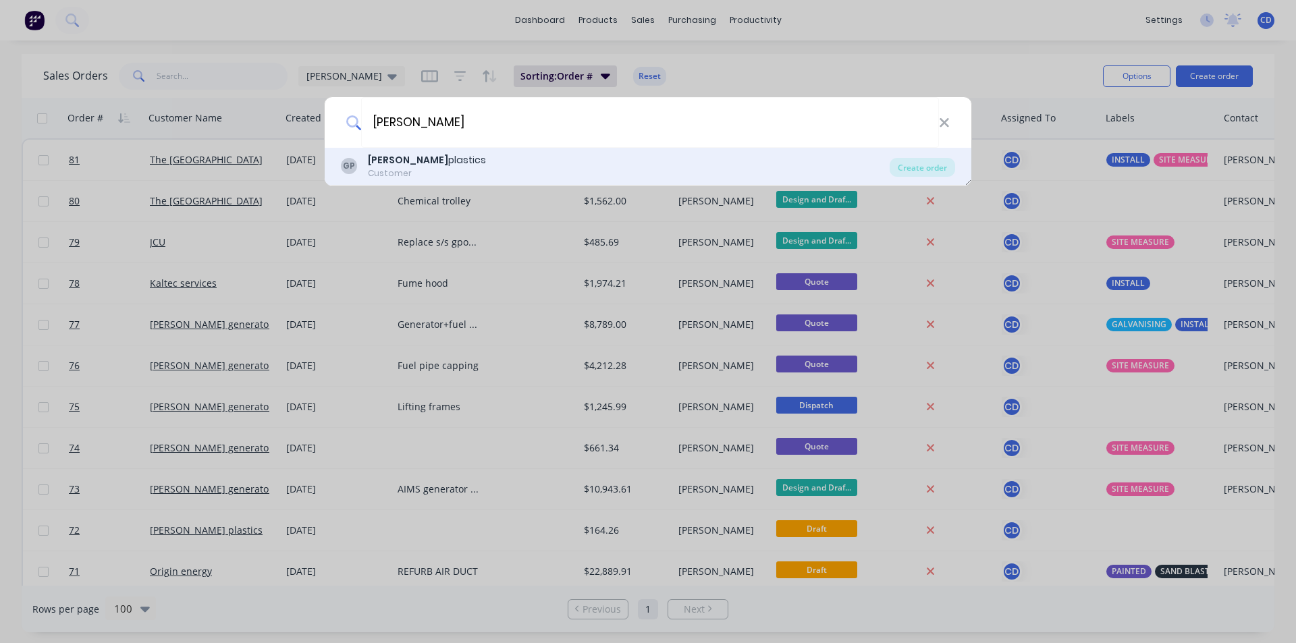
type input "[PERSON_NAME]"
click at [452, 169] on div "[PERSON_NAME] plastics Customer" at bounding box center [615, 166] width 549 height 26
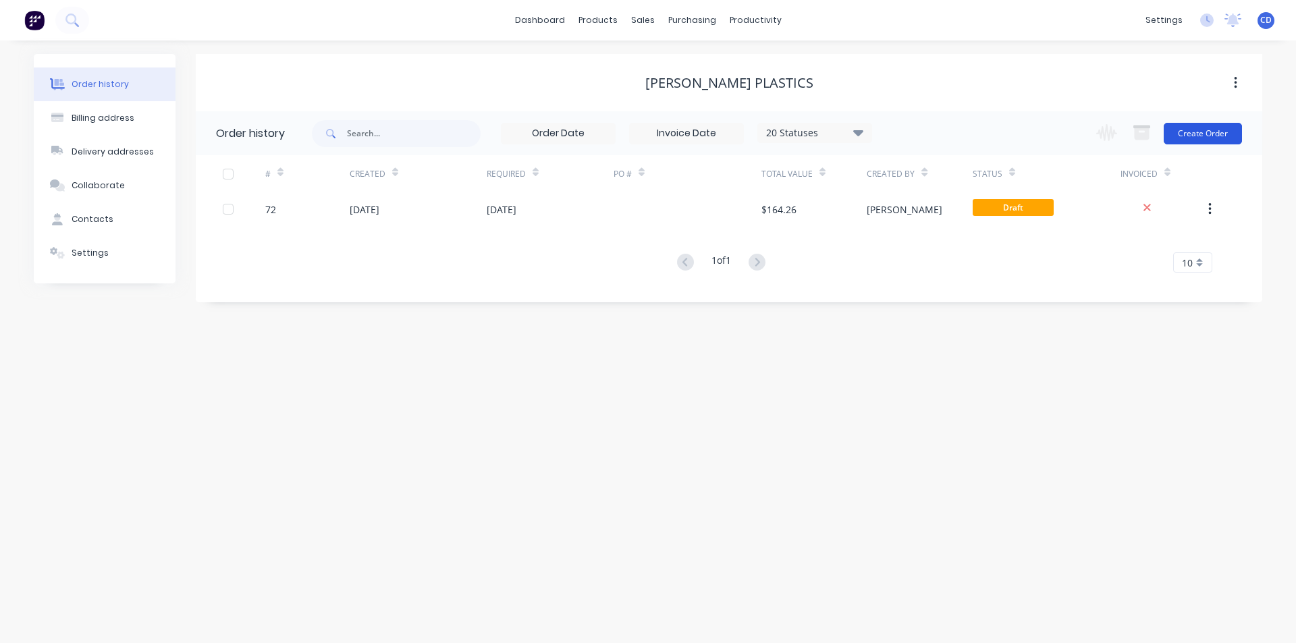
click at [1190, 138] on button "Create Order" at bounding box center [1203, 134] width 78 height 22
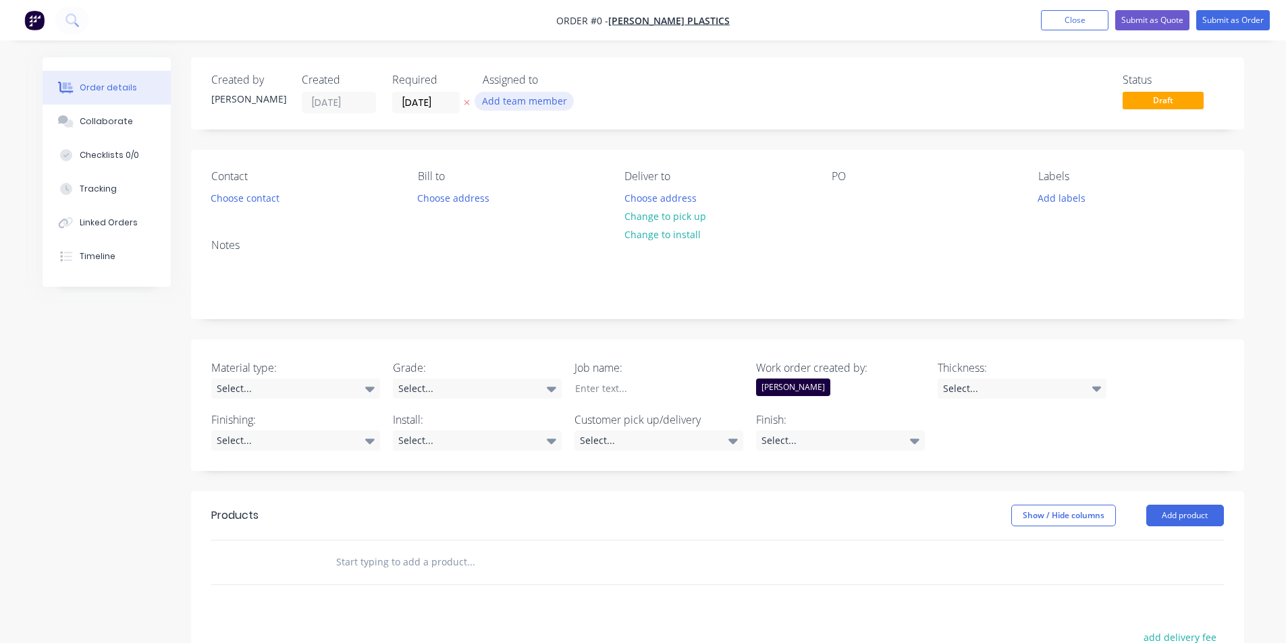
click at [506, 97] on button "Add team member" at bounding box center [523, 101] width 99 height 18
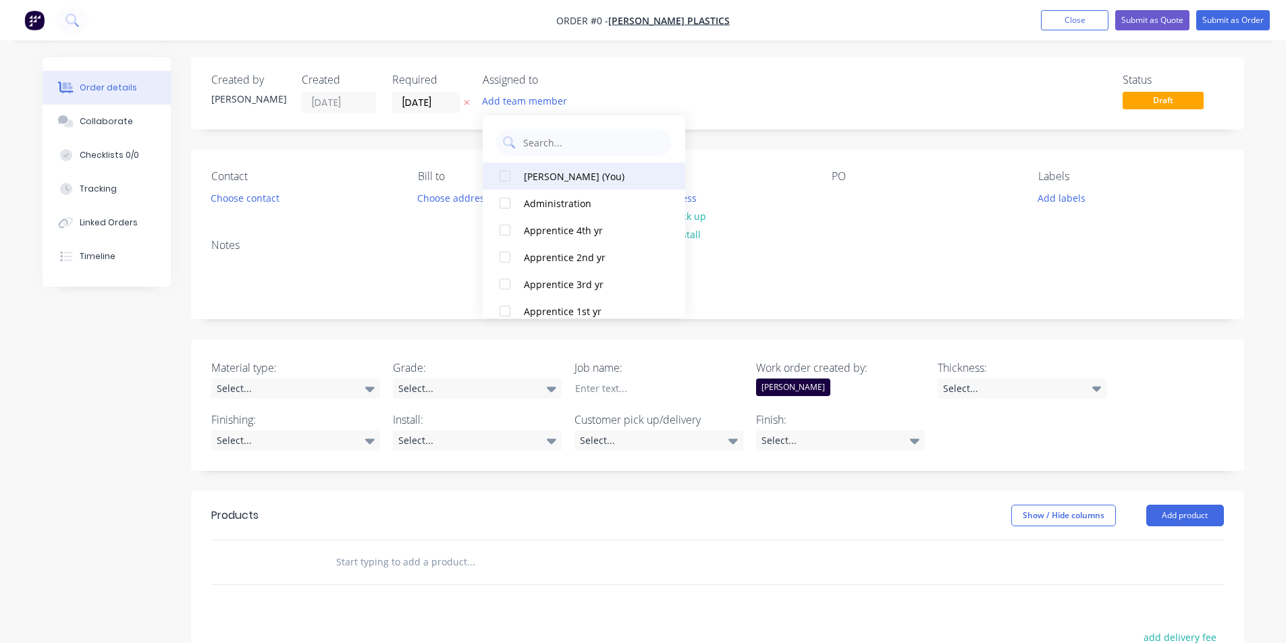
click at [547, 175] on div "[PERSON_NAME] (You)" at bounding box center [591, 176] width 135 height 14
click at [746, 96] on div "Order details Collaborate Checklists 0/0 Tracking Linked Orders Timeline Order …" at bounding box center [643, 493] width 1228 height 872
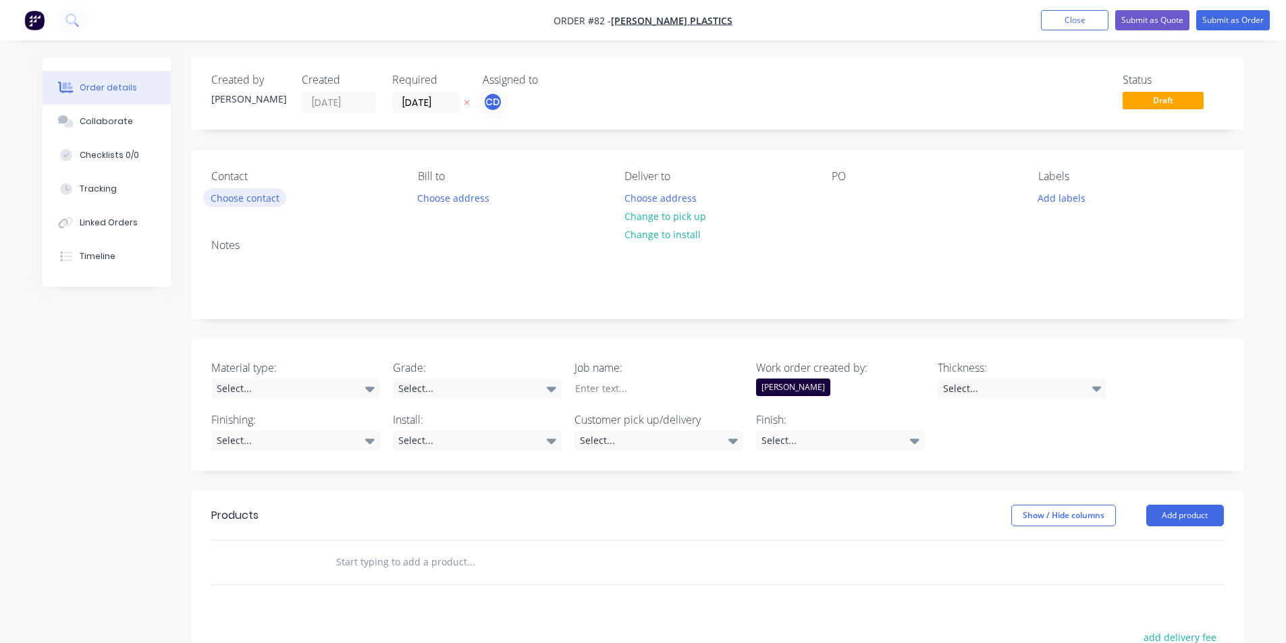
click at [262, 192] on button "Choose contact" at bounding box center [244, 197] width 83 height 18
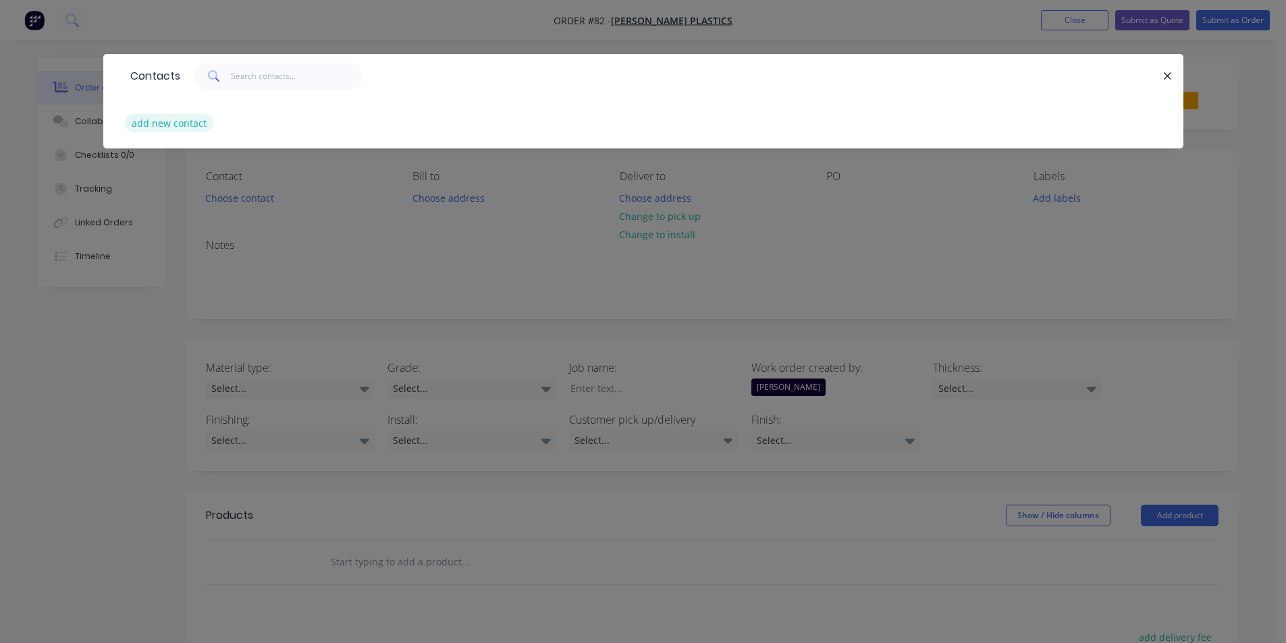
click at [181, 126] on button "add new contact" at bounding box center [169, 123] width 89 height 18
select select "AU"
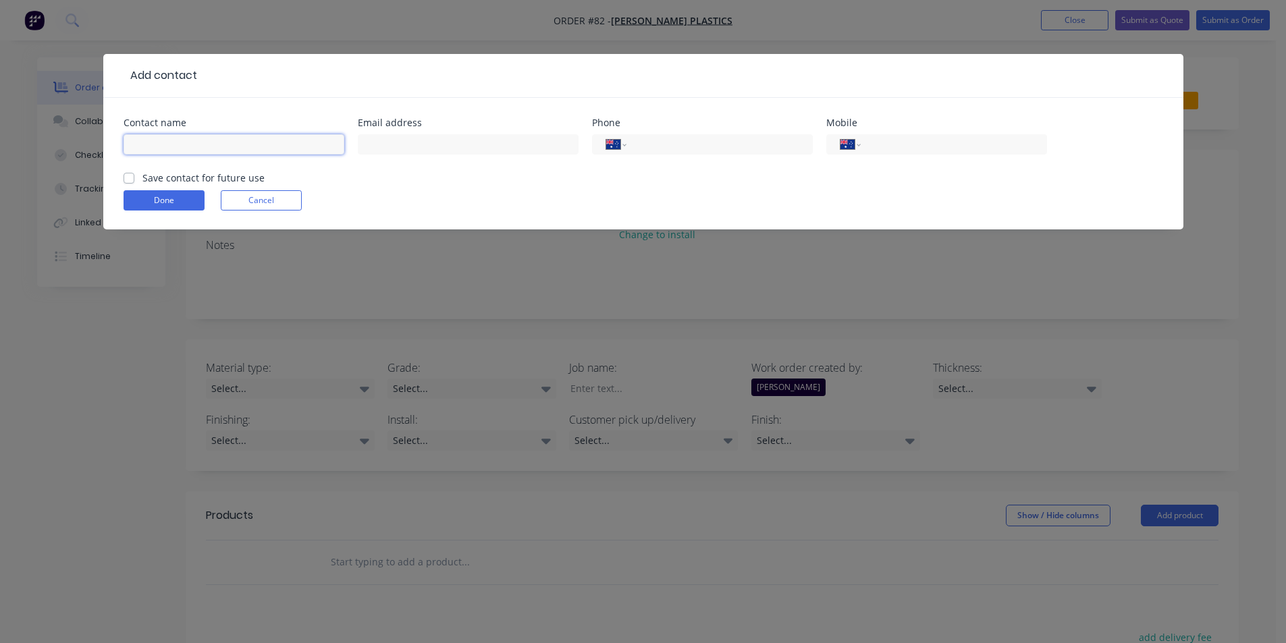
click at [200, 141] on input "text" at bounding box center [234, 144] width 221 height 20
type input "[PERSON_NAME]"
click at [387, 144] on input "text" at bounding box center [468, 144] width 221 height 20
click at [427, 151] on input "text" at bounding box center [468, 144] width 221 height 20
type input "[EMAIL_ADDRESS][PERSON_NAME][DOMAIN_NAME]"
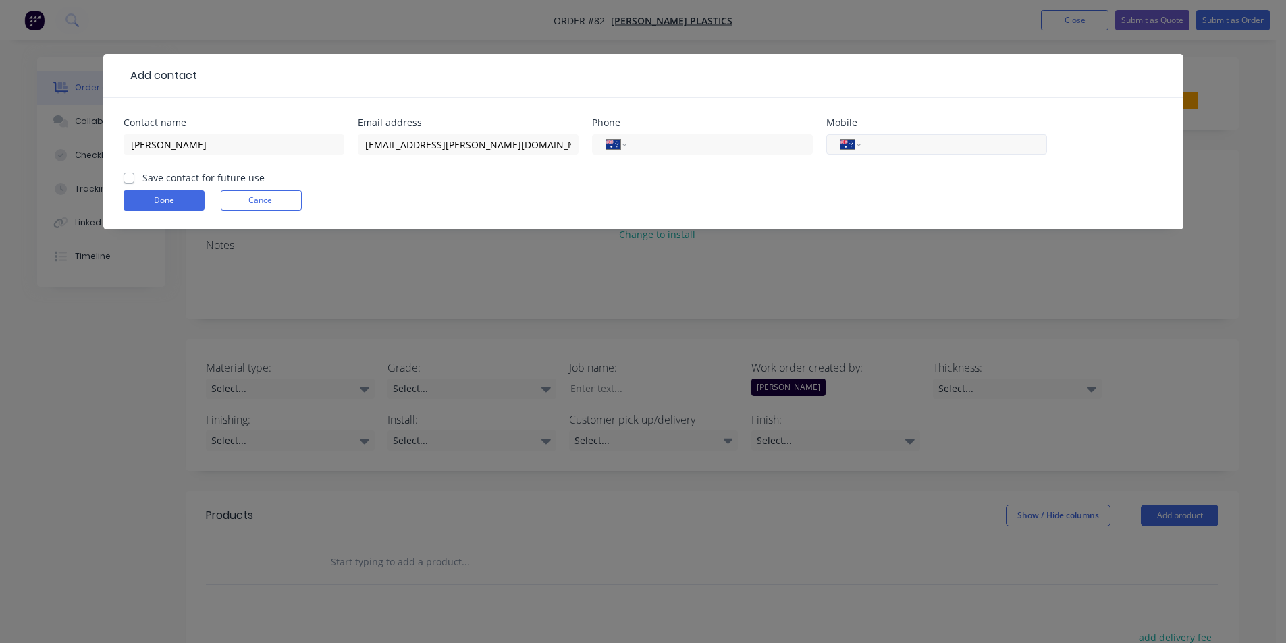
click at [927, 146] on input "tel" at bounding box center [951, 145] width 162 height 16
type input "0420 534 987"
click at [142, 176] on label "Save contact for future use" at bounding box center [203, 178] width 122 height 14
click at [130, 176] on input "Save contact for future use" at bounding box center [129, 177] width 11 height 13
checkbox input "true"
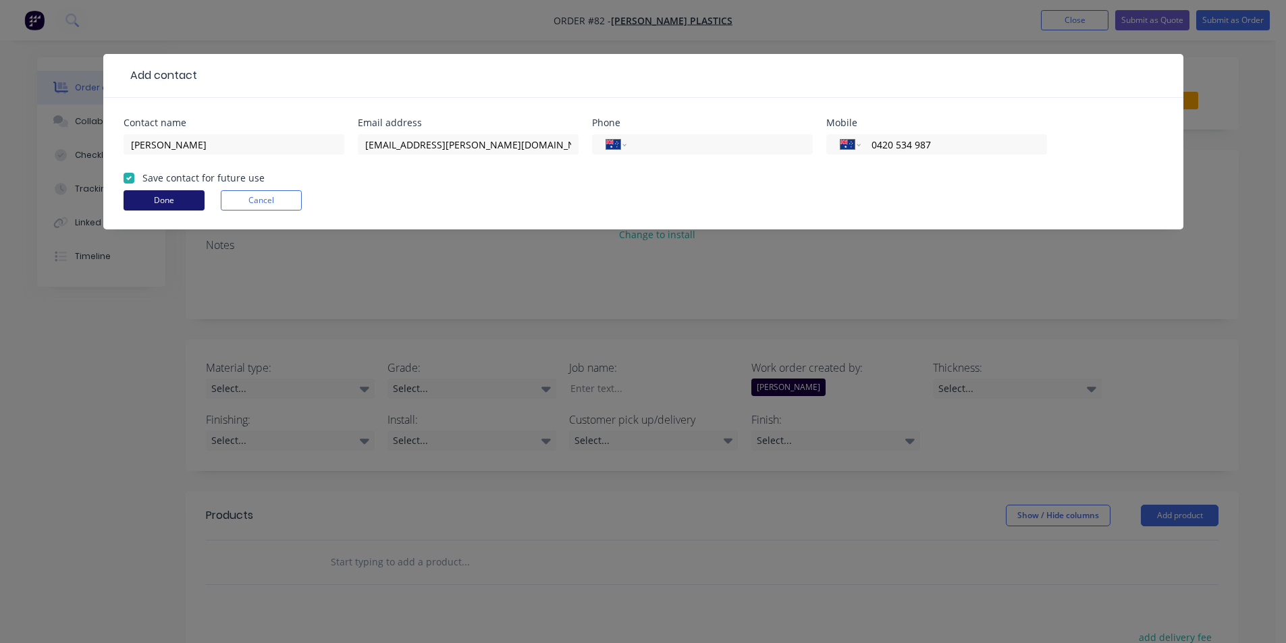
click at [169, 207] on button "Done" at bounding box center [164, 200] width 81 height 20
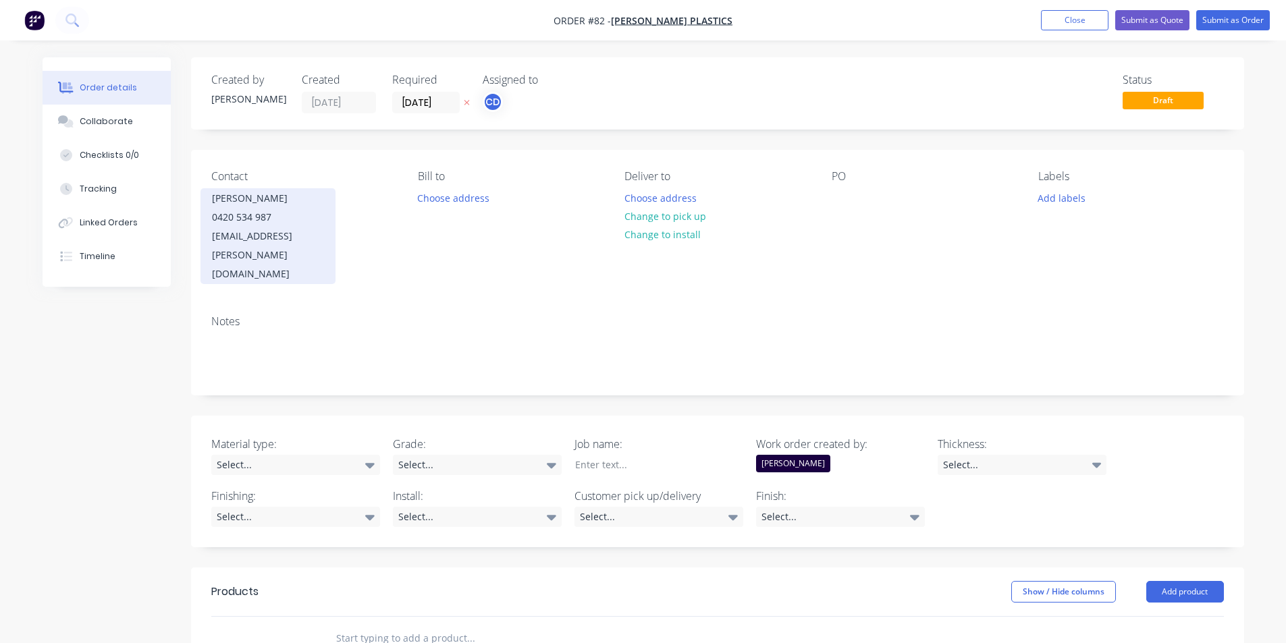
click at [266, 225] on div "0420 534 987" at bounding box center [268, 217] width 112 height 19
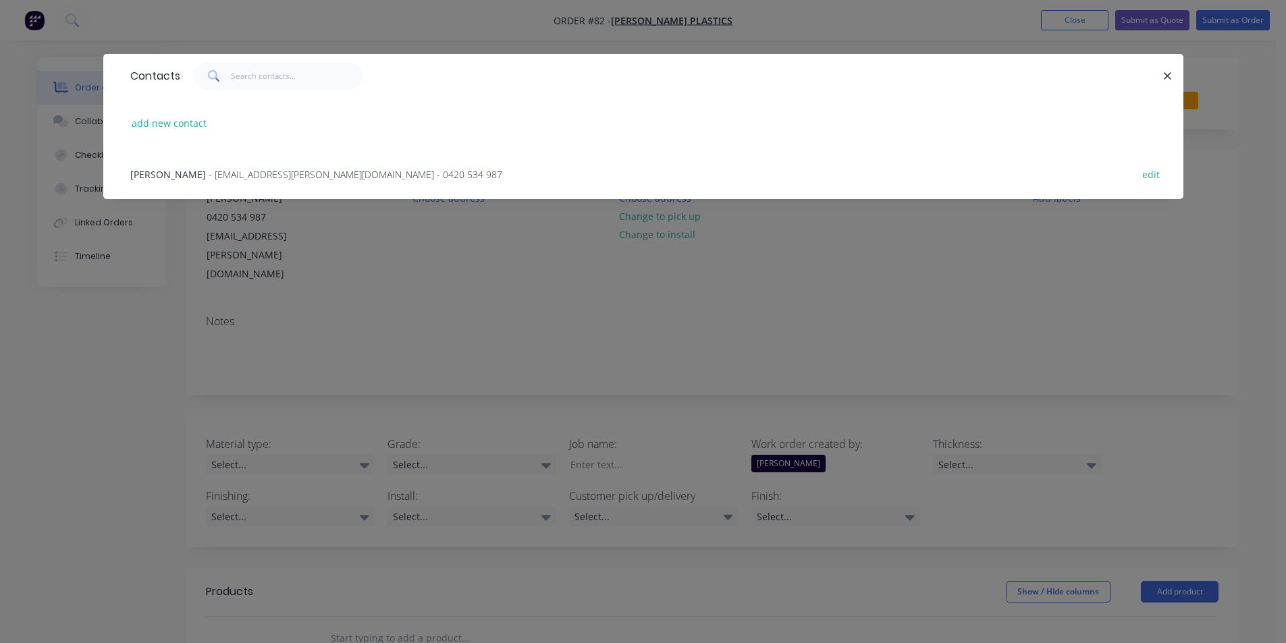
click at [316, 172] on span "- [EMAIL_ADDRESS][PERSON_NAME][DOMAIN_NAME] - 0420 534 987" at bounding box center [356, 174] width 294 height 13
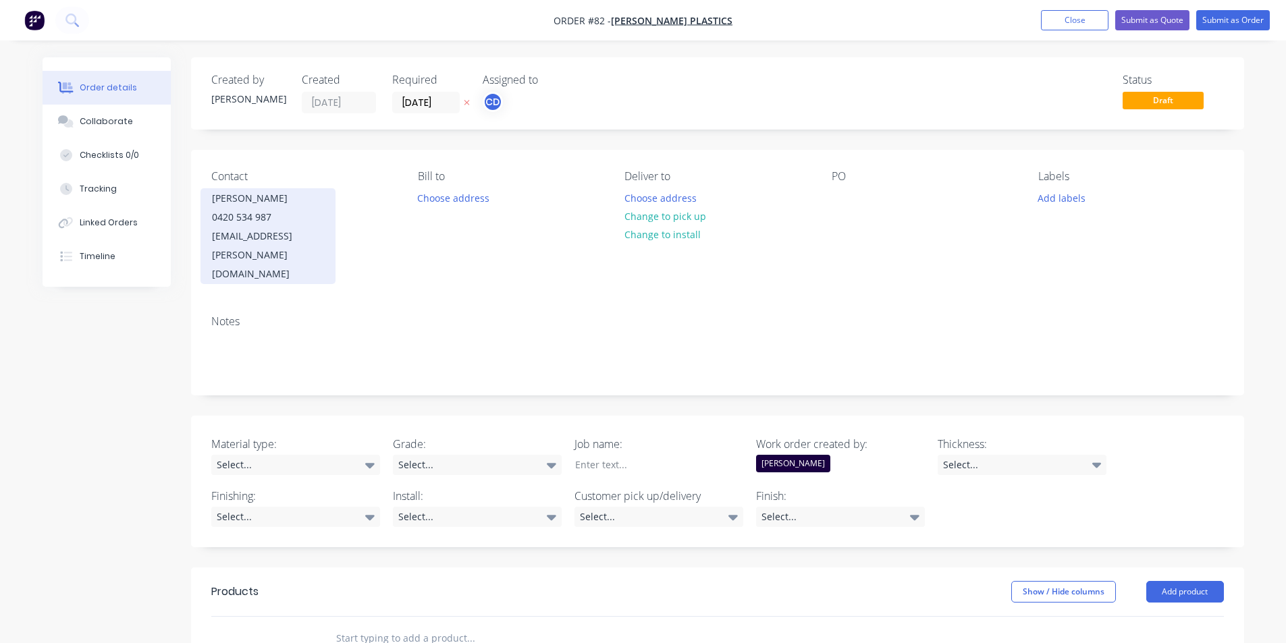
click at [246, 230] on div "[EMAIL_ADDRESS][PERSON_NAME][DOMAIN_NAME]" at bounding box center [268, 255] width 112 height 57
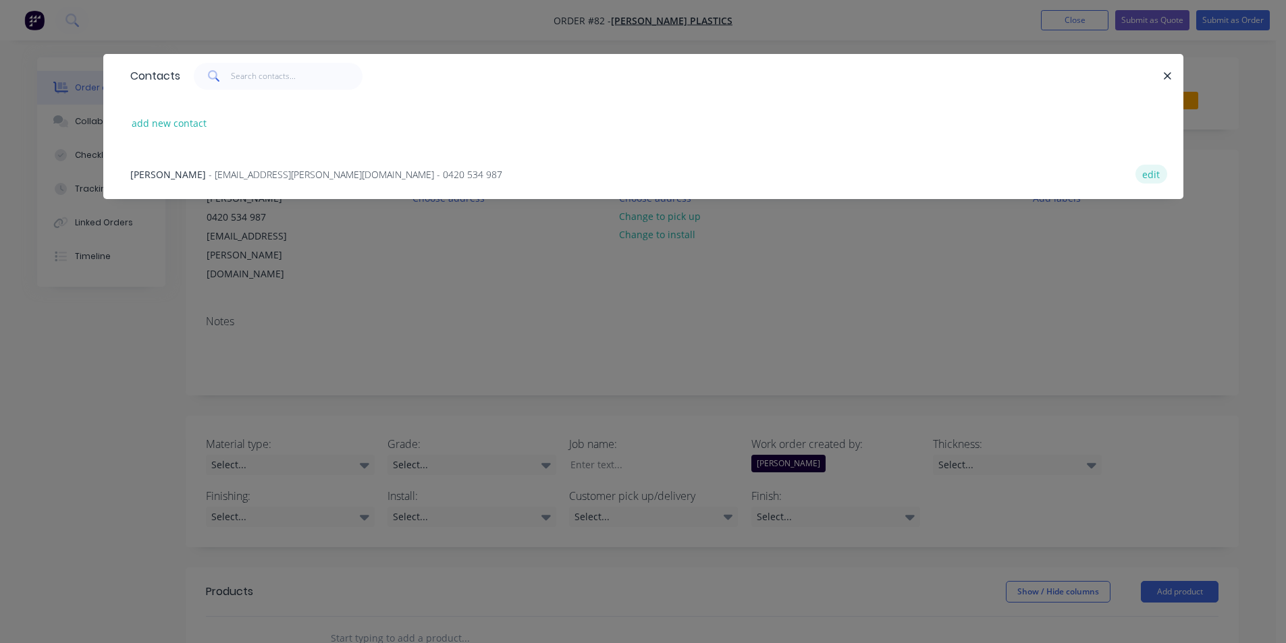
click at [1146, 177] on button "edit" at bounding box center [1151, 174] width 32 height 18
select select "AU"
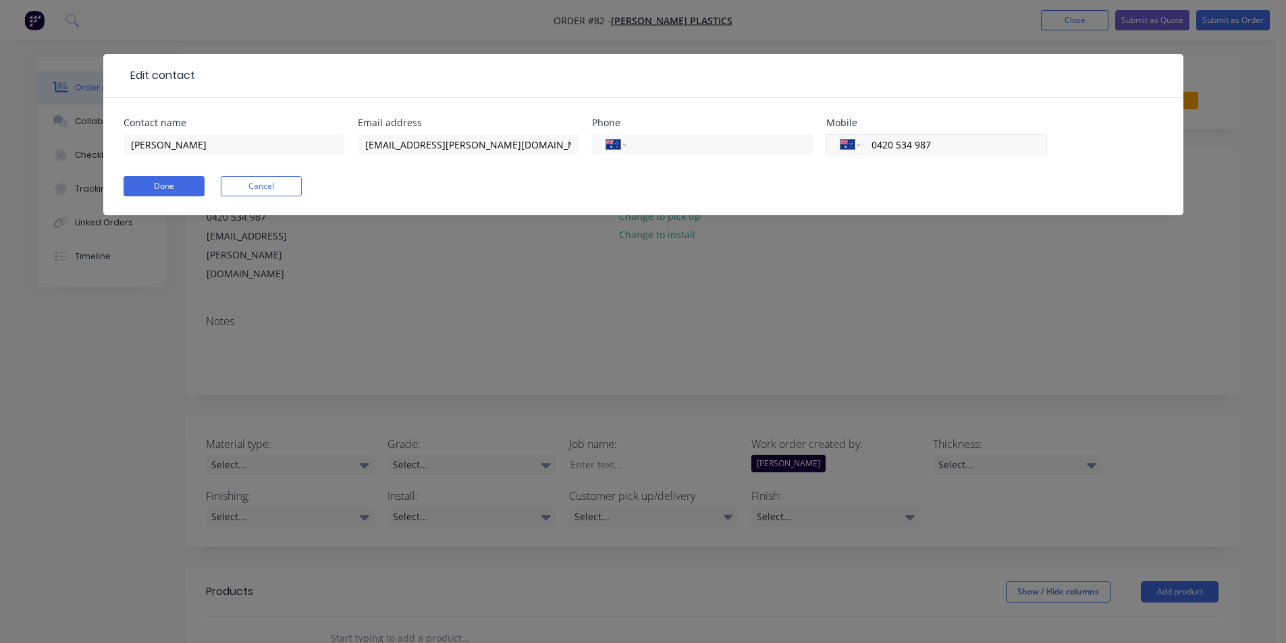
click at [989, 146] on input "0420 534 987" at bounding box center [951, 145] width 162 height 16
type input "0"
click at [678, 143] on input "tel" at bounding box center [717, 145] width 162 height 16
click at [171, 186] on button "Done" at bounding box center [164, 186] width 81 height 20
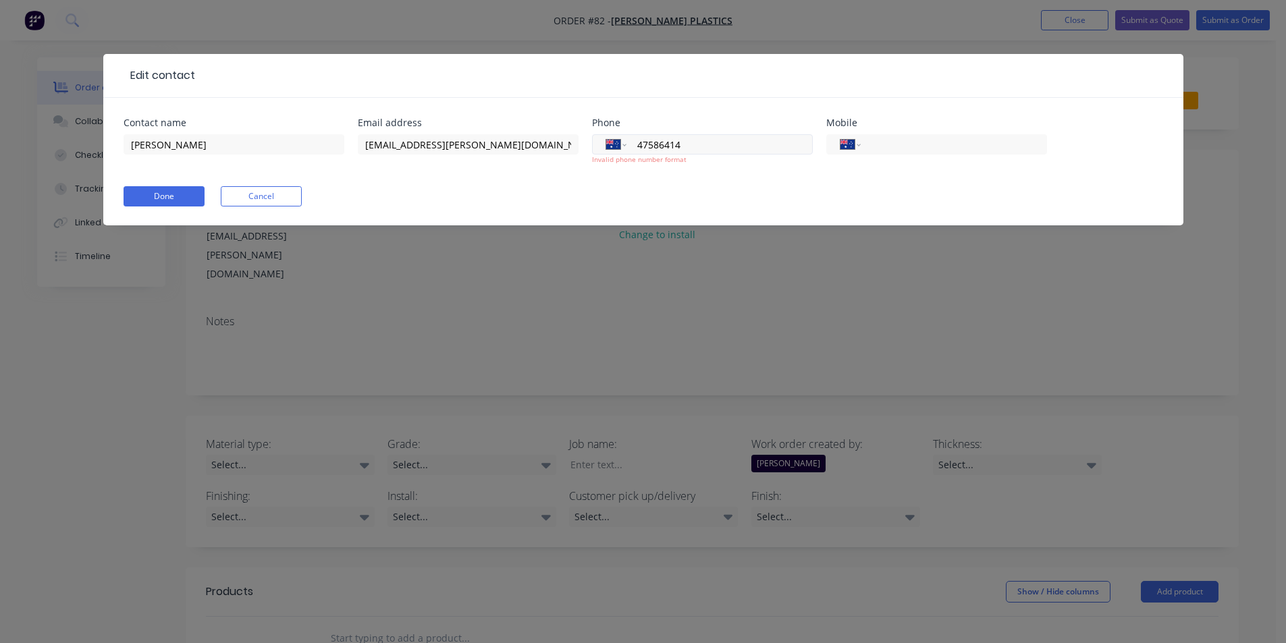
click at [634, 144] on div "International [GEOGRAPHIC_DATA] [GEOGRAPHIC_DATA] [GEOGRAPHIC_DATA] [GEOGRAPHIC…" at bounding box center [702, 144] width 221 height 20
click at [637, 141] on input "47586414" at bounding box center [717, 145] width 162 height 16
type input "[PHONE_NUMBER]"
click at [177, 199] on button "Done" at bounding box center [164, 196] width 81 height 20
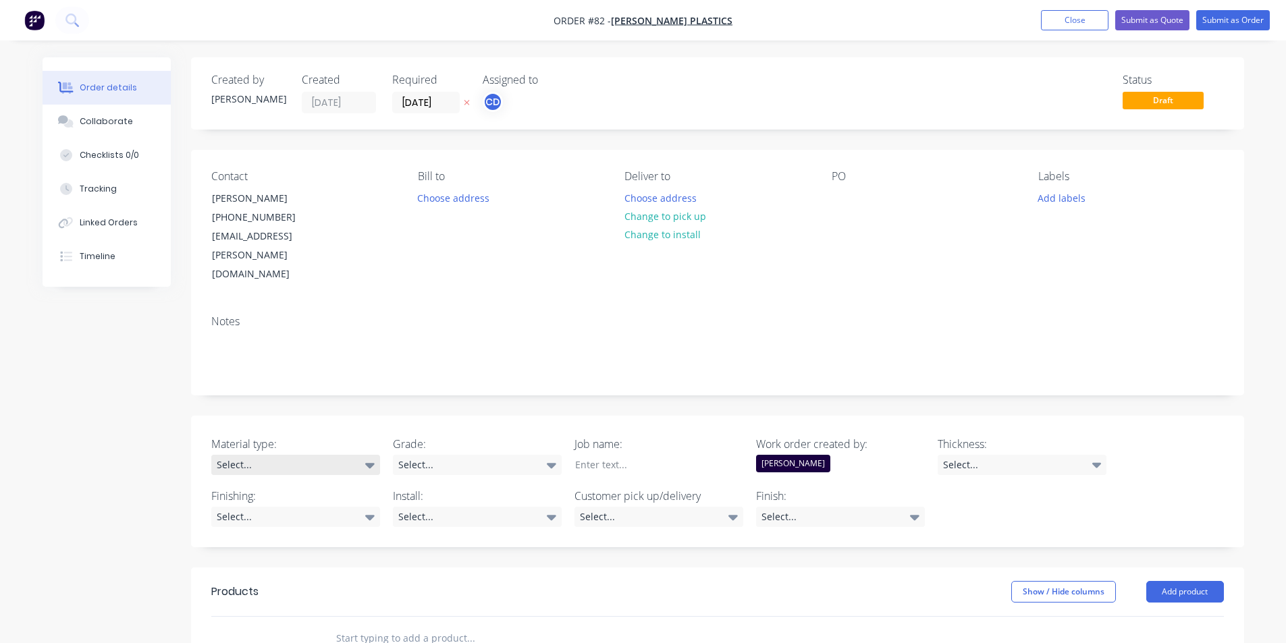
click at [370, 458] on icon at bounding box center [369, 465] width 9 height 15
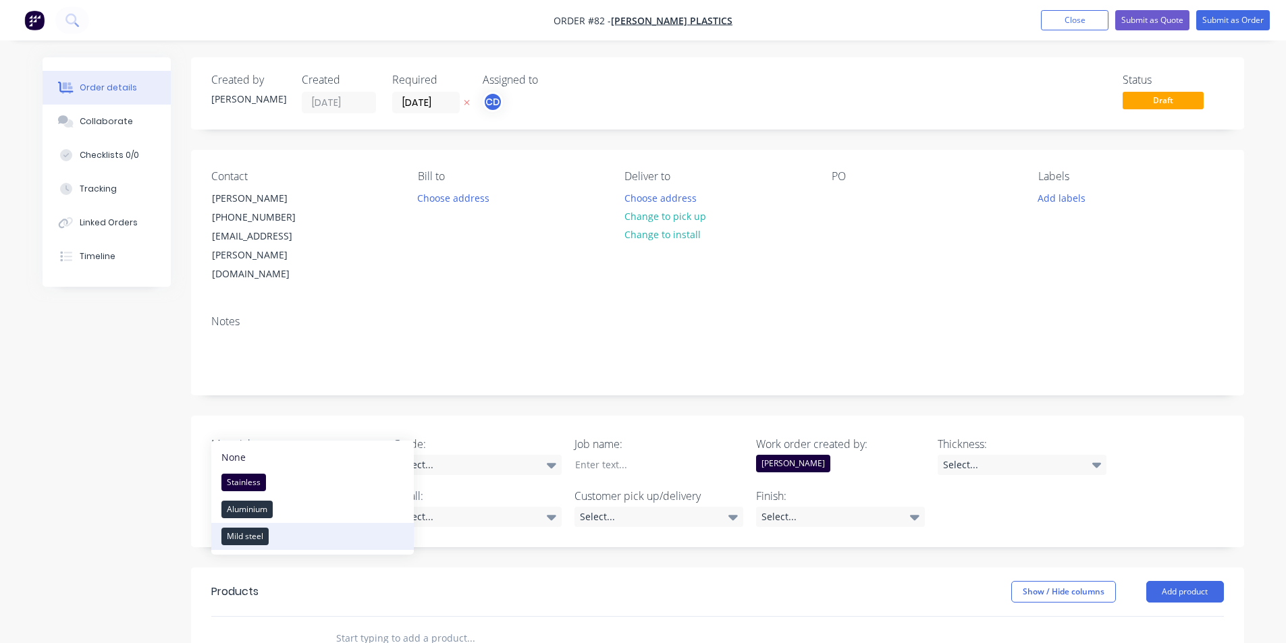
click at [295, 544] on button "Mild steel" at bounding box center [312, 536] width 202 height 27
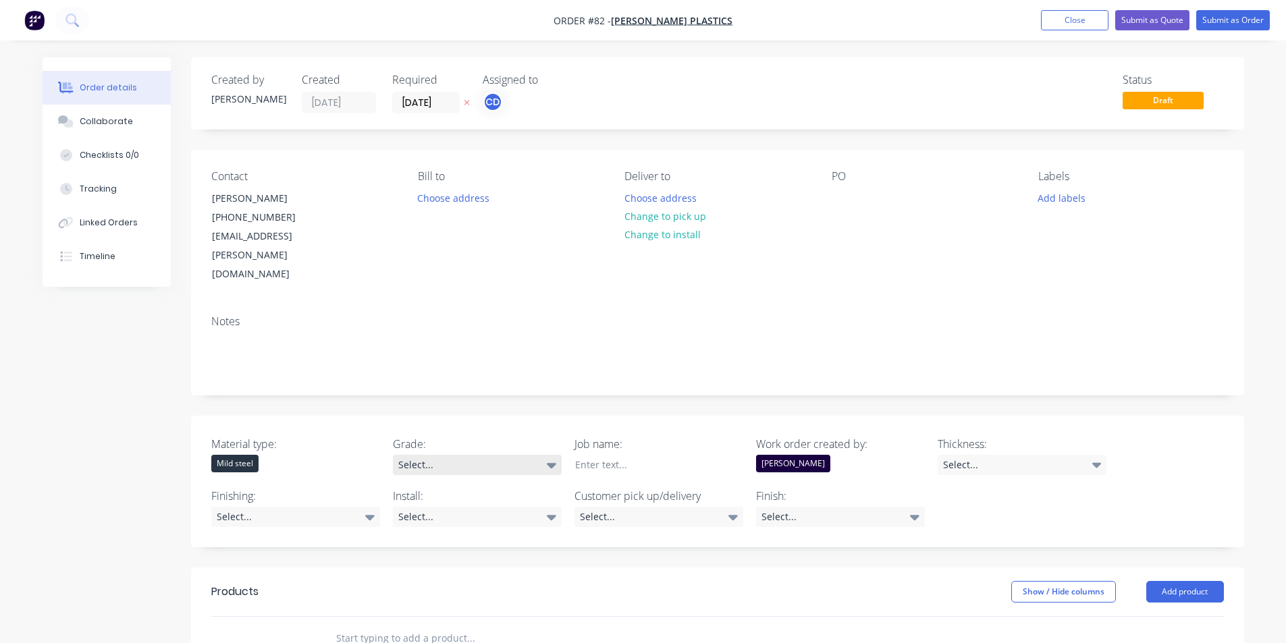
click at [547, 458] on icon at bounding box center [551, 465] width 9 height 15
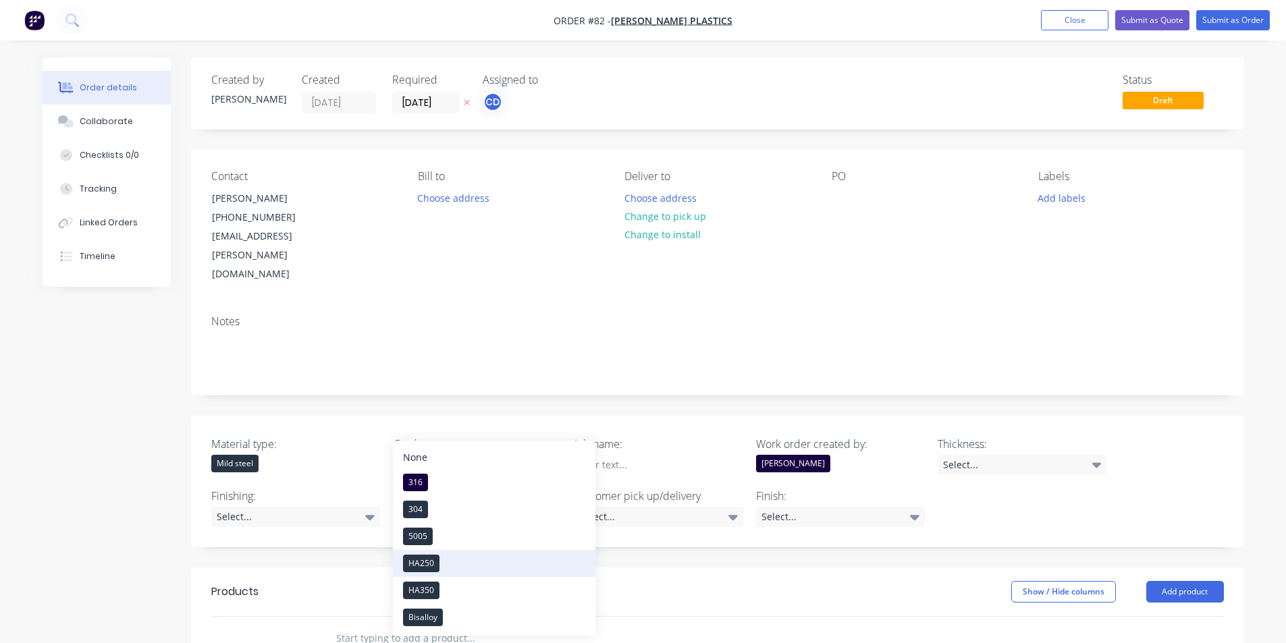
click at [455, 556] on button "HA250" at bounding box center [494, 563] width 202 height 27
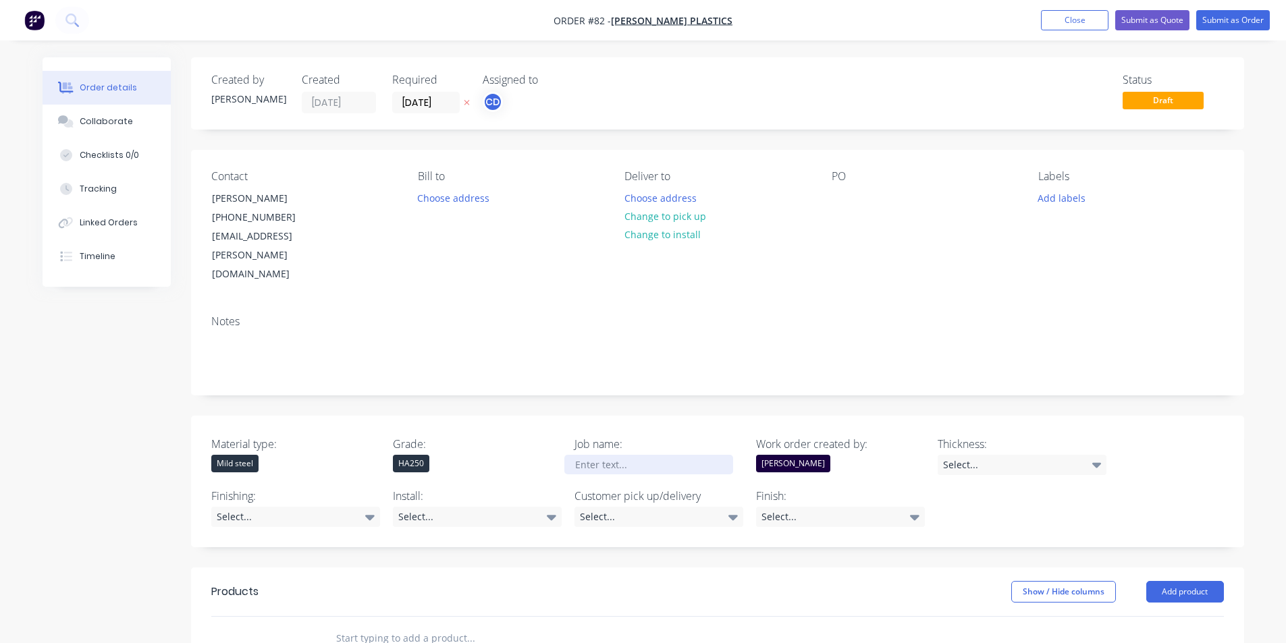
click at [615, 455] on div at bounding box center [648, 465] width 169 height 20
click at [661, 455] on div at bounding box center [648, 465] width 169 height 20
click at [1100, 463] on icon at bounding box center [1095, 465] width 9 height 5
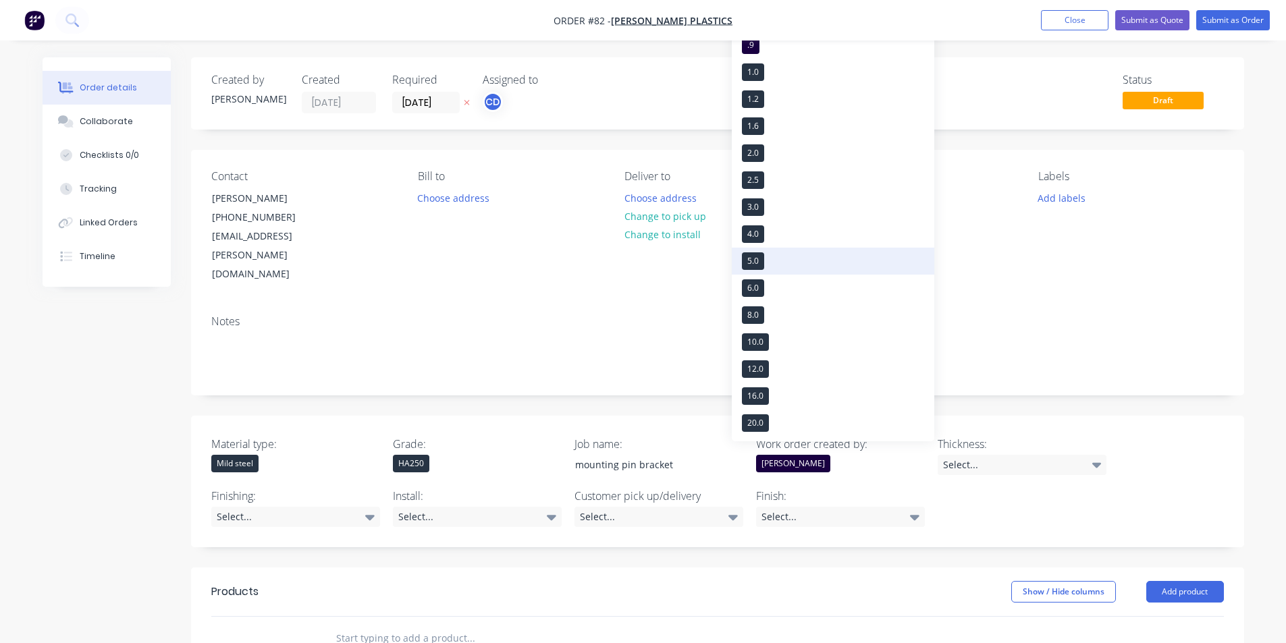
click at [766, 260] on button "5.0" at bounding box center [833, 261] width 202 height 27
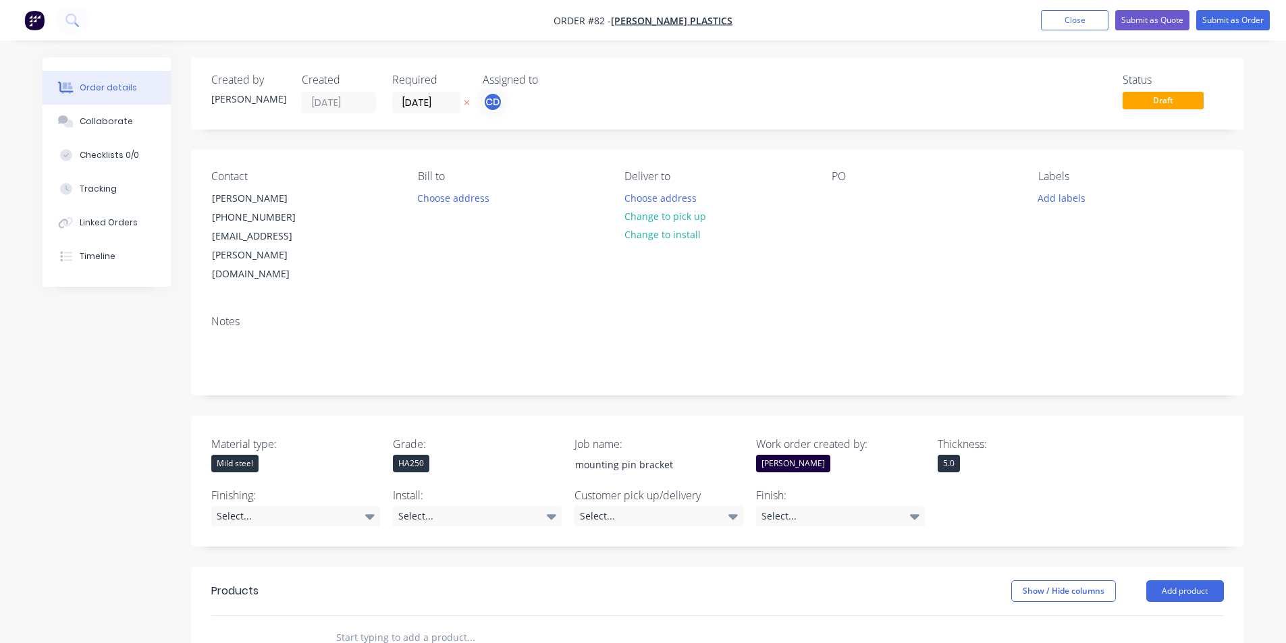
click at [466, 520] on div "Created by [PERSON_NAME] Created [DATE] Required [DATE] Assigned to CD Status D…" at bounding box center [717, 520] width 1053 height 927
click at [728, 509] on icon at bounding box center [732, 516] width 9 height 15
click at [618, 511] on div "Pick up" at bounding box center [624, 510] width 37 height 18
click at [999, 474] on div "Material type: Mild steel Grade: HA250 Job name: mounting pin bracket Work orde…" at bounding box center [717, 481] width 1053 height 131
click at [910, 509] on icon at bounding box center [914, 516] width 9 height 15
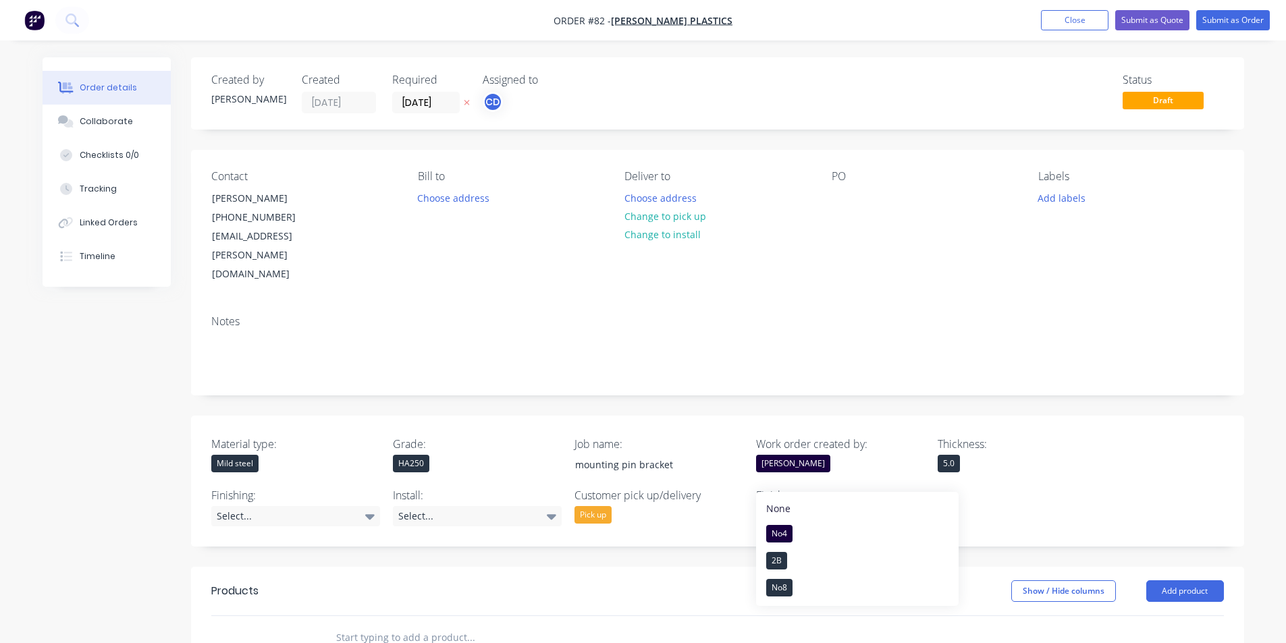
click at [910, 509] on icon at bounding box center [914, 516] width 9 height 15
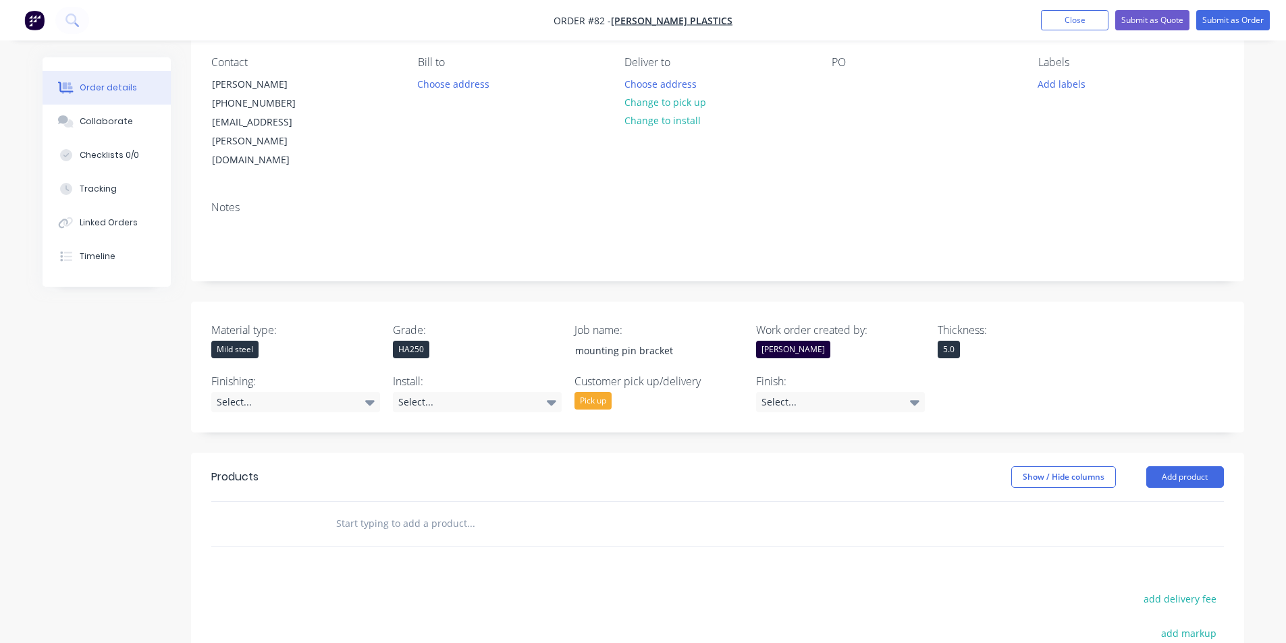
scroll to position [135, 0]
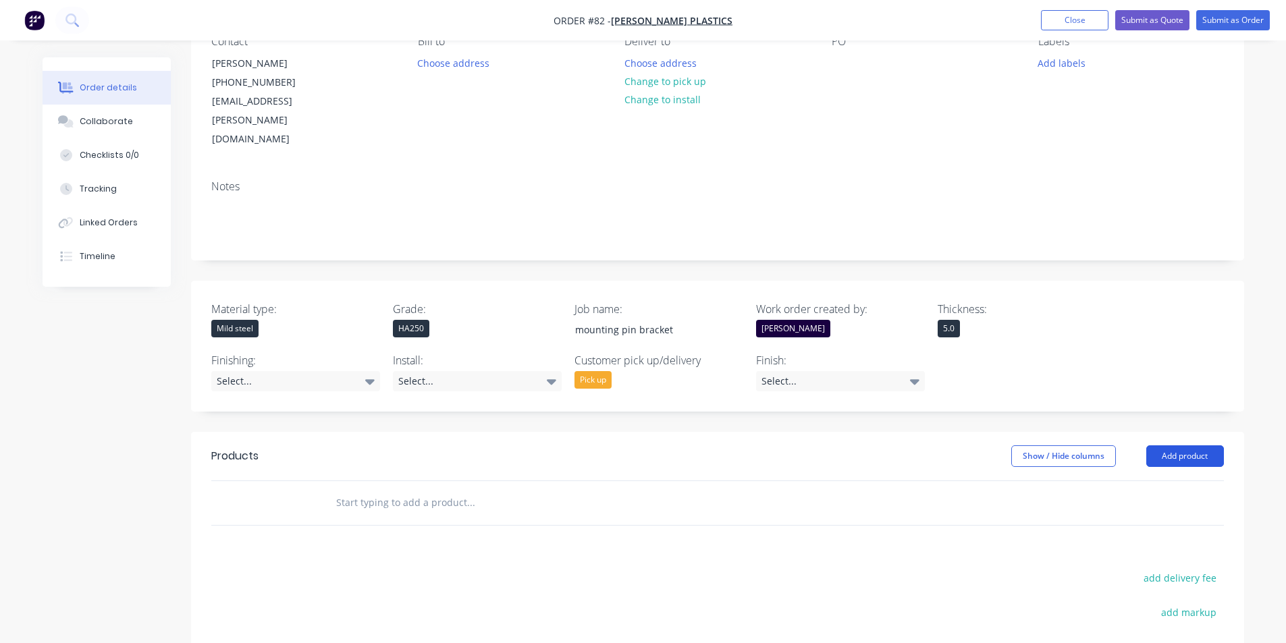
click at [1184, 445] on button "Add product" at bounding box center [1185, 456] width 78 height 22
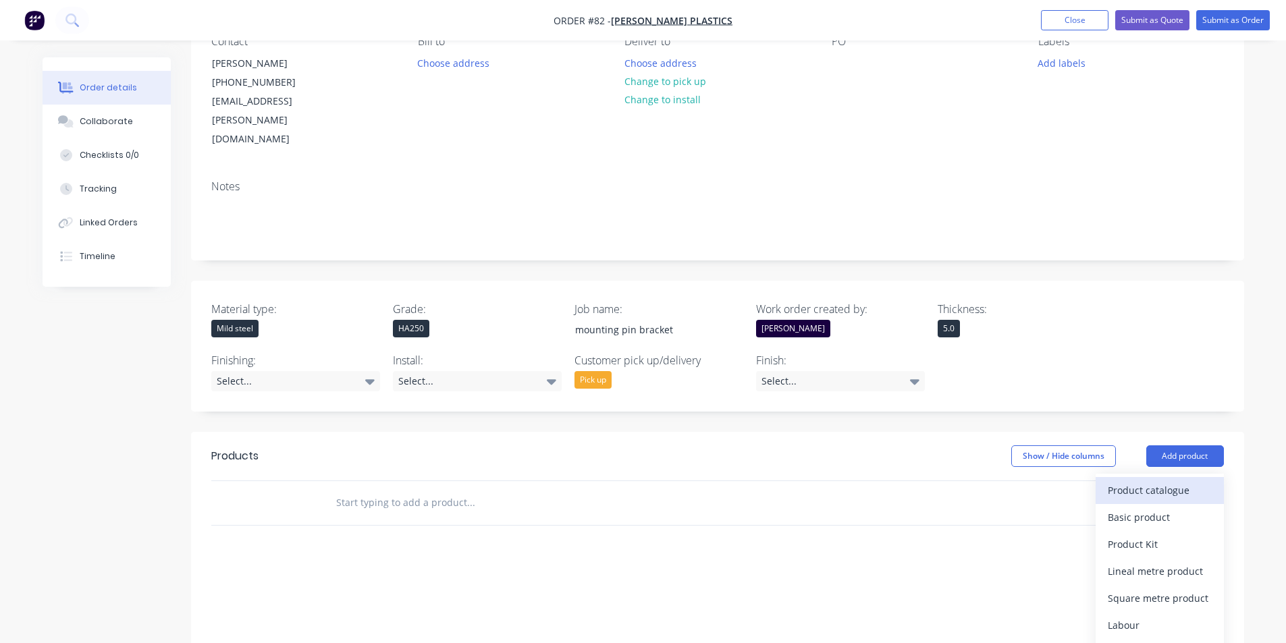
click at [1152, 481] on div "Product catalogue" at bounding box center [1160, 491] width 104 height 20
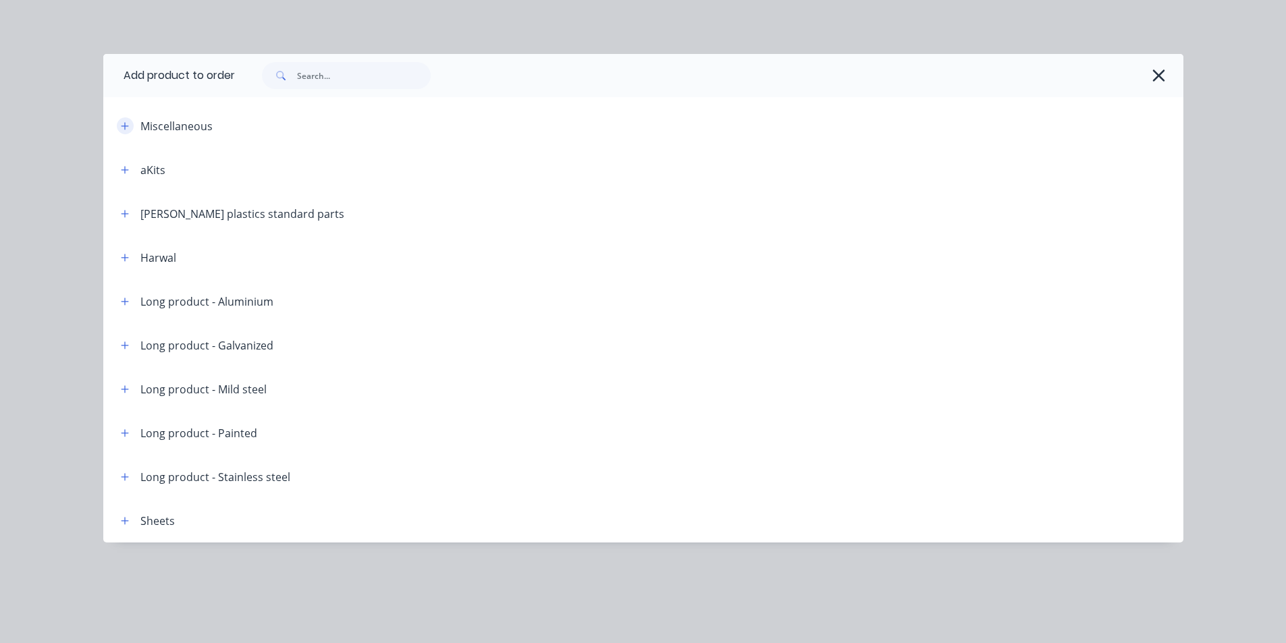
click at [127, 130] on icon "button" at bounding box center [125, 125] width 8 height 9
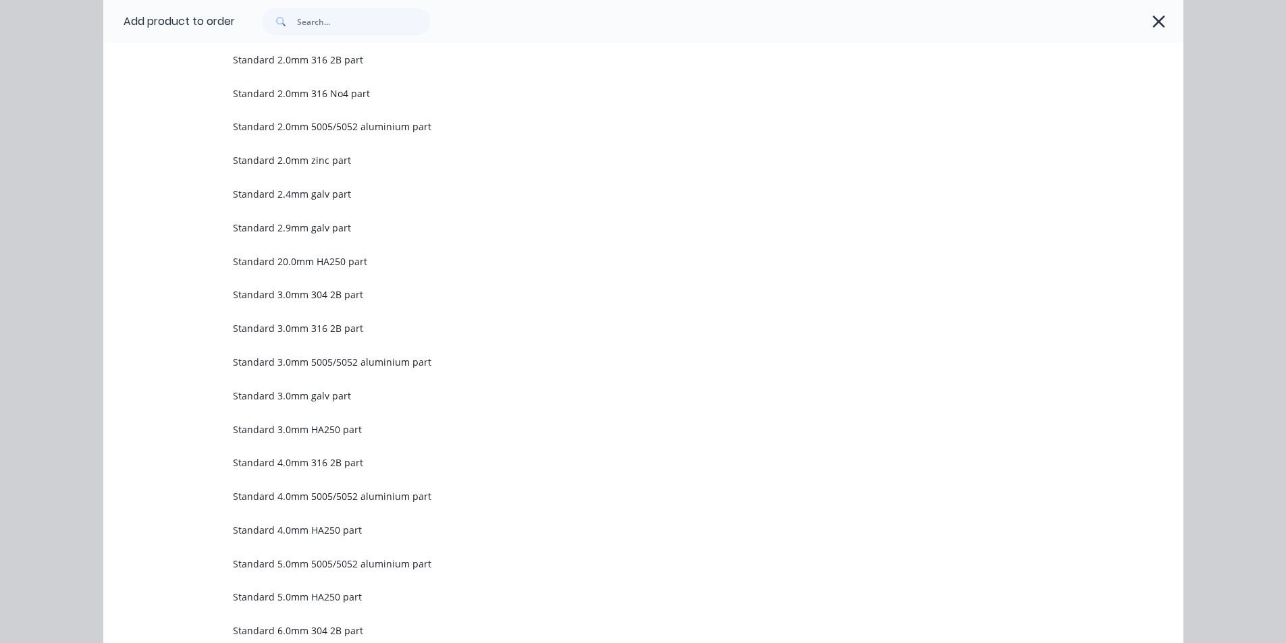
scroll to position [1012, 0]
click at [350, 520] on td "Standard 5.0mm HA250 part" at bounding box center [708, 530] width 950 height 34
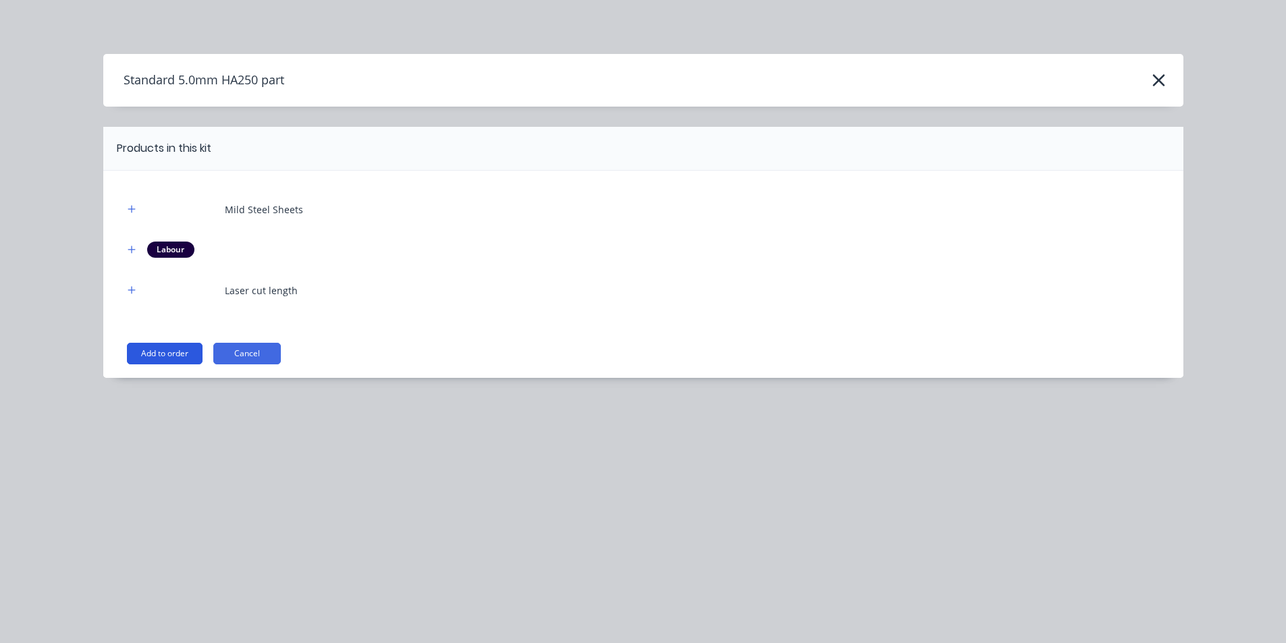
click at [194, 360] on button "Add to order" at bounding box center [165, 354] width 76 height 22
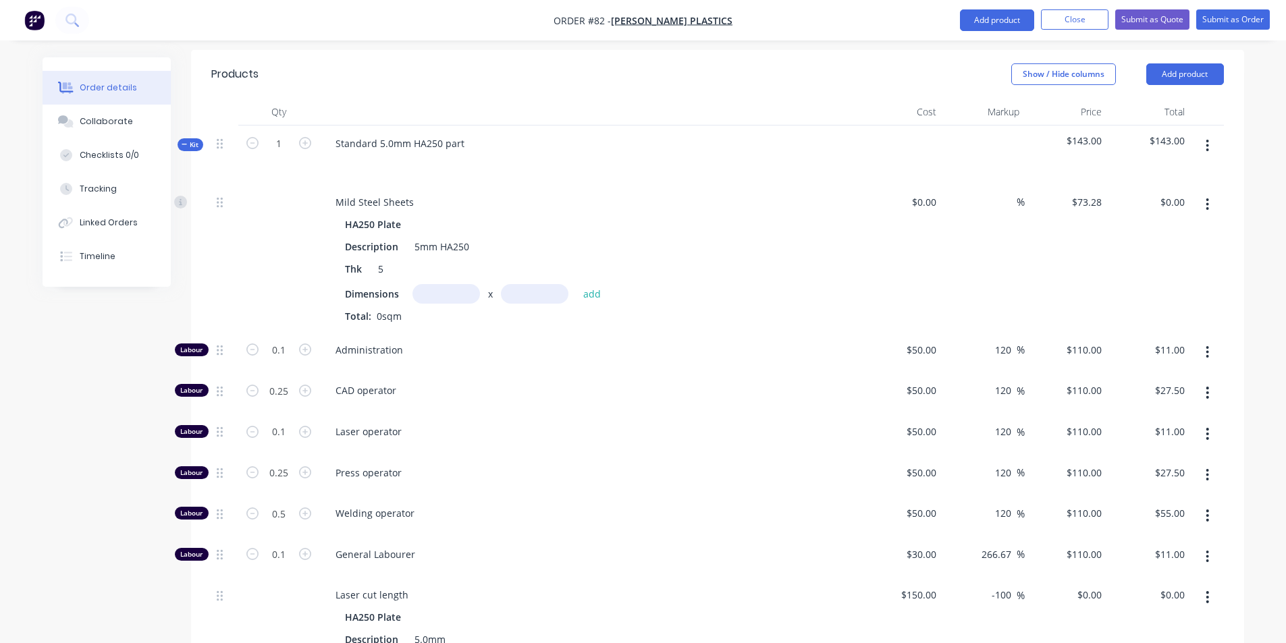
scroll to position [540, 0]
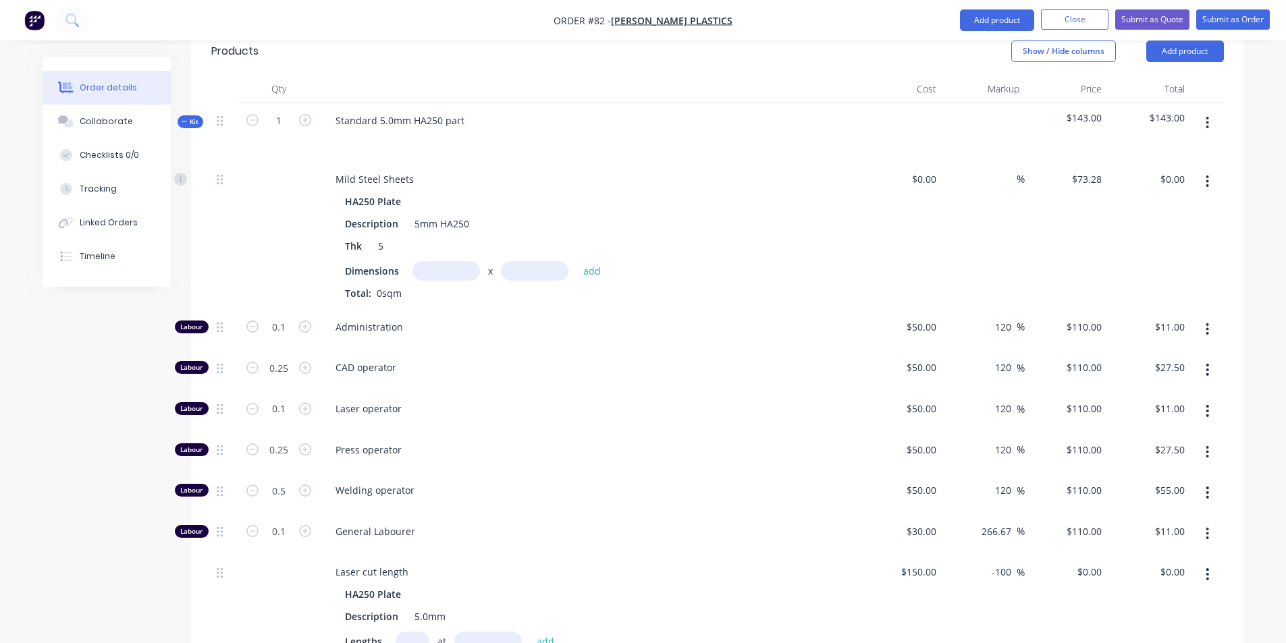
click at [467, 261] on input "text" at bounding box center [445, 271] width 67 height 20
type input "0.1m"
click at [528, 261] on input "text" at bounding box center [534, 271] width 67 height 20
type input "0.1m"
click at [601, 262] on button "add" at bounding box center [592, 271] width 32 height 18
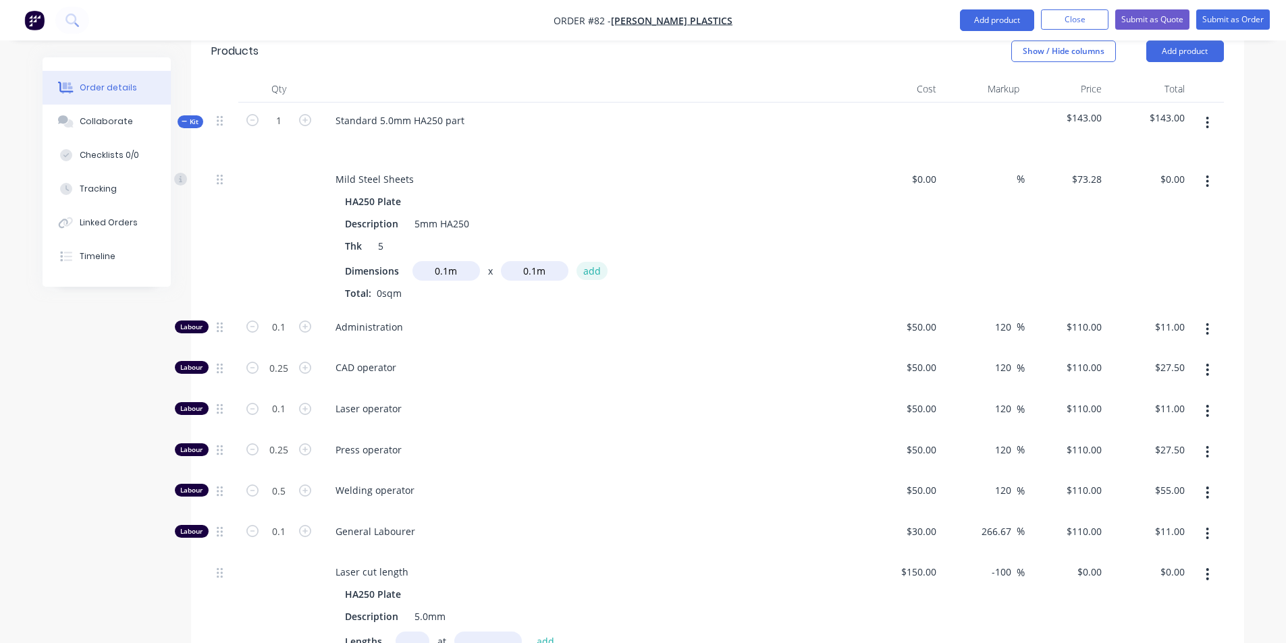
type input "$0.73"
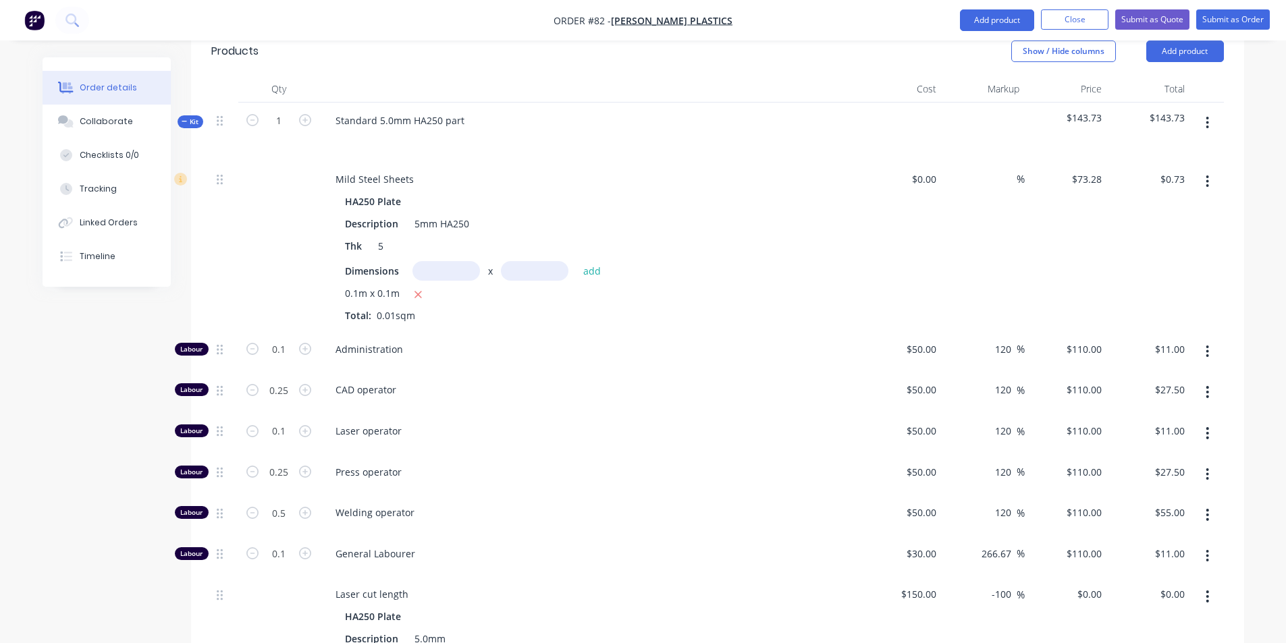
click at [433, 261] on input "text" at bounding box center [445, 271] width 67 height 20
type input "0.1m"
click at [527, 261] on input "text" at bounding box center [534, 271] width 67 height 20
type input "0.3m"
click at [594, 262] on button "add" at bounding box center [592, 271] width 32 height 18
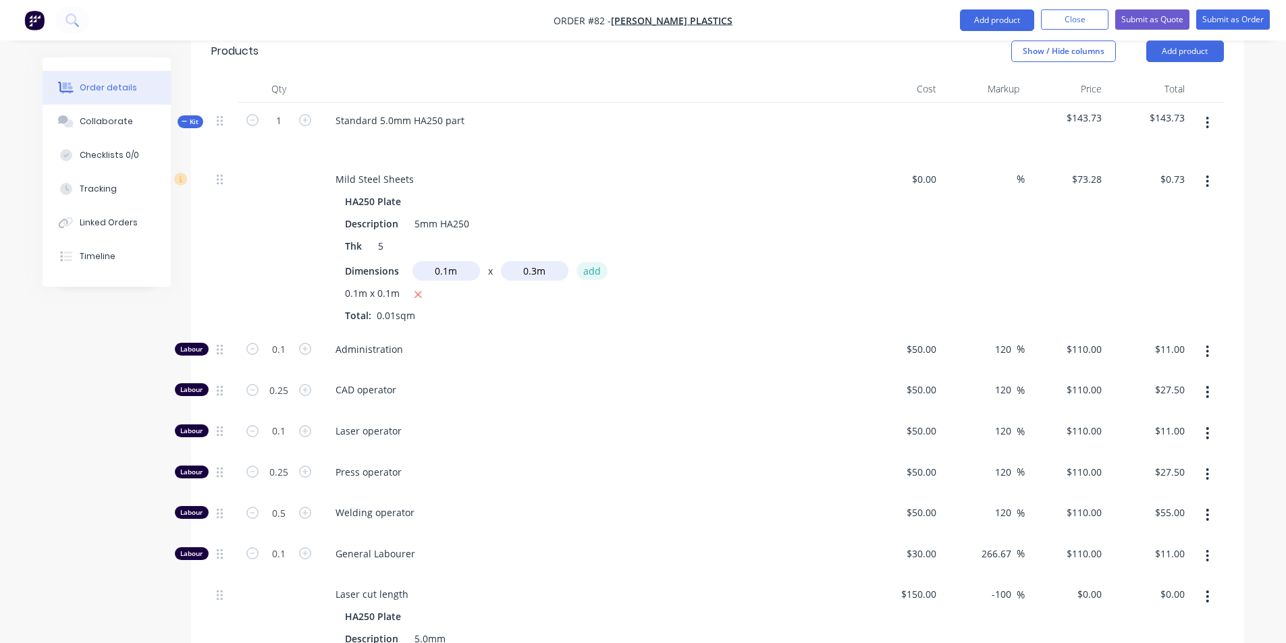
type input "$2.93"
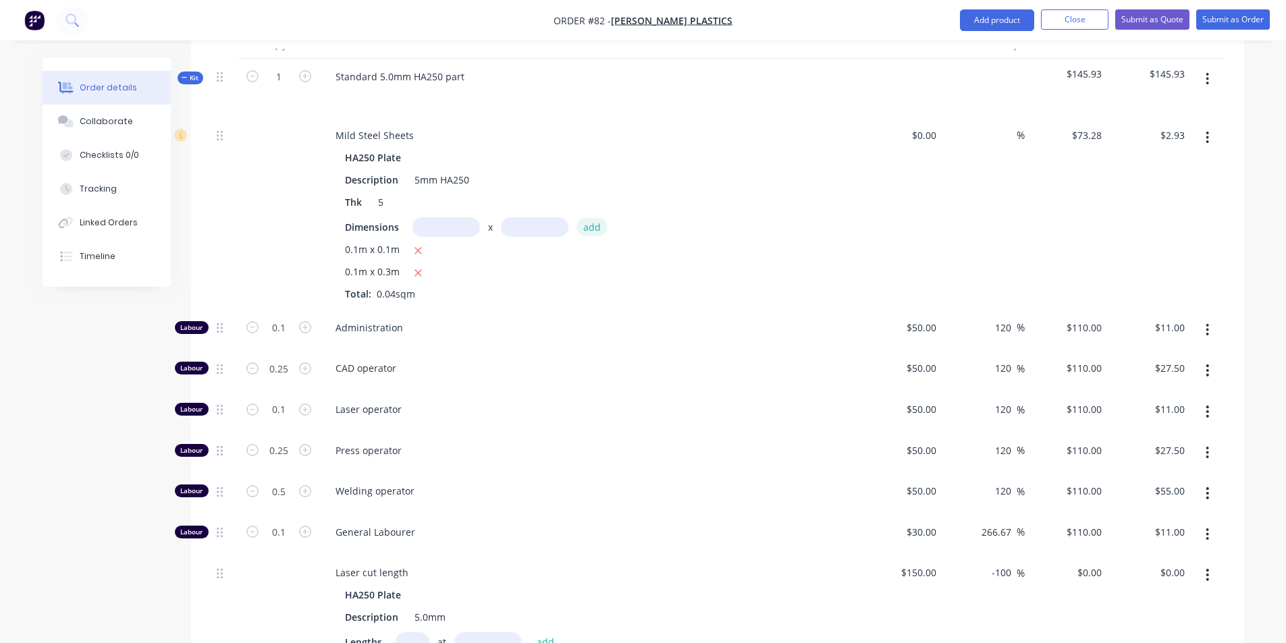
scroll to position [607, 0]
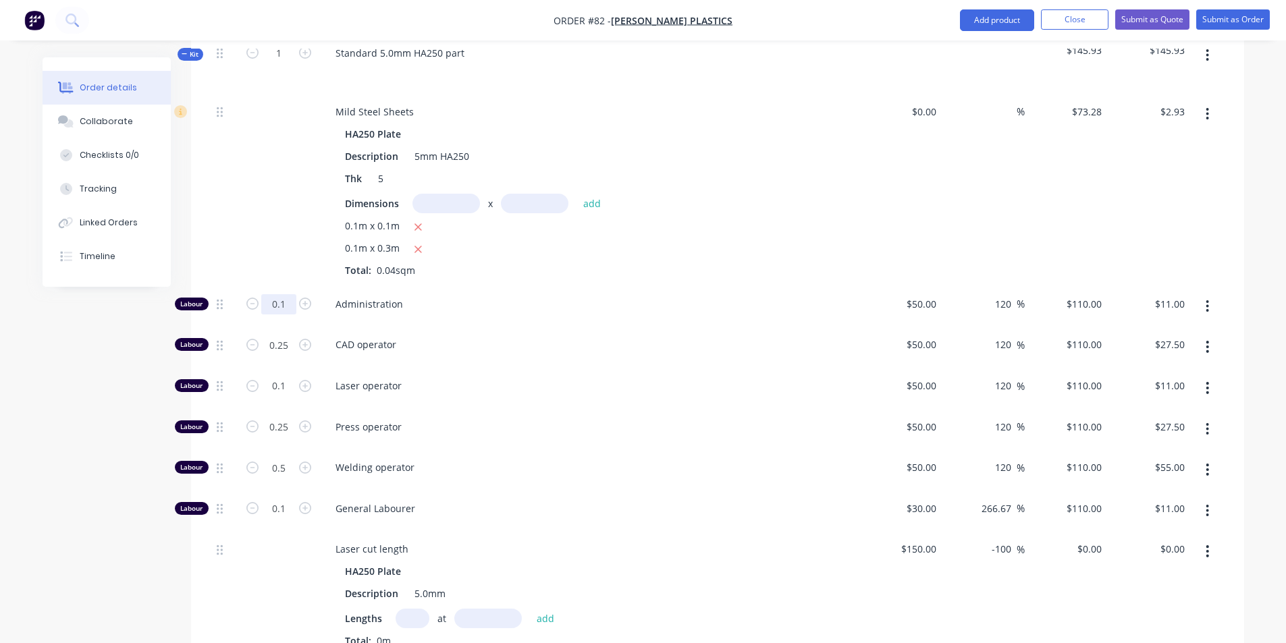
click at [287, 294] on input "0.1" at bounding box center [278, 304] width 35 height 20
type input "0"
type input "$0.00"
click at [286, 306] on input "0.25" at bounding box center [278, 304] width 35 height 20
type input "0"
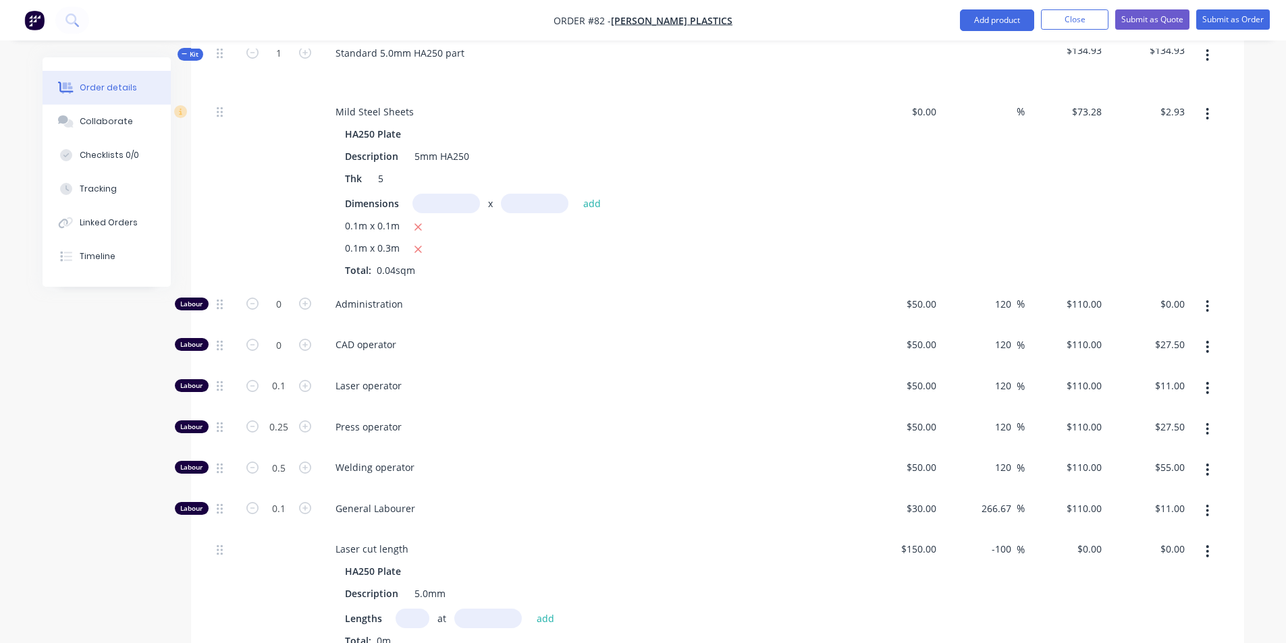
type input "$0.00"
click at [285, 375] on div "0.1" at bounding box center [278, 385] width 35 height 20
click at [290, 315] on input "0.1" at bounding box center [278, 304] width 35 height 20
type input "0"
type input "$0.00"
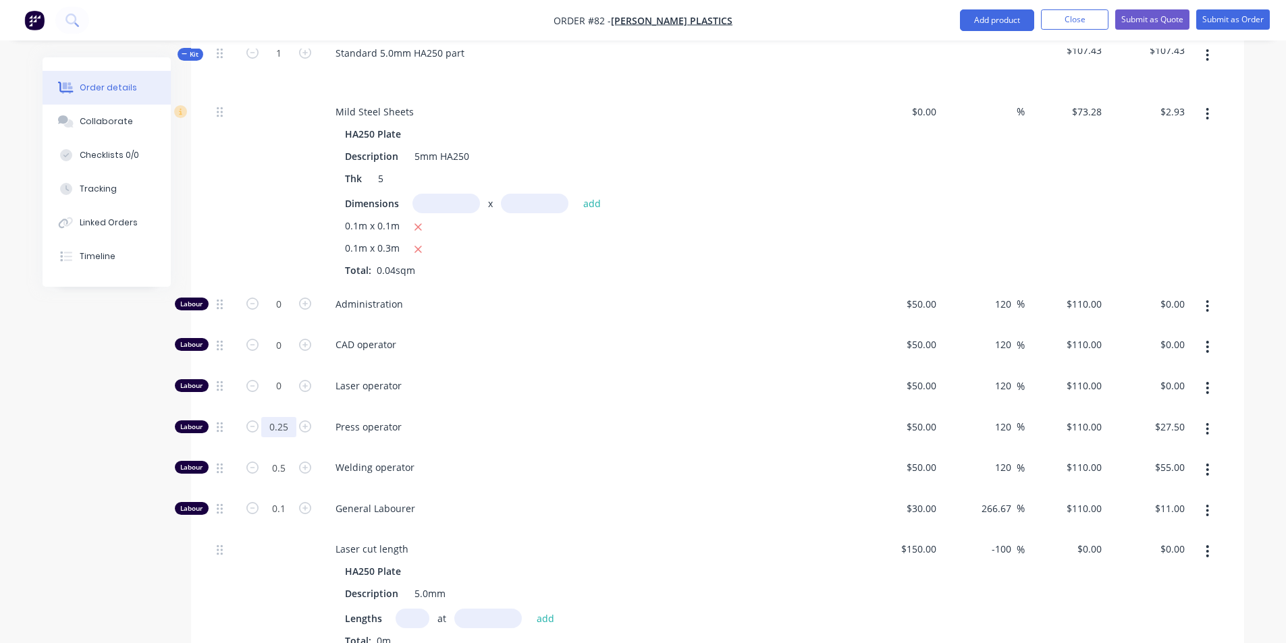
click at [289, 315] on input "0.25" at bounding box center [278, 304] width 35 height 20
type input "0"
type input "$0.00"
click at [288, 315] on input "0.5" at bounding box center [278, 304] width 35 height 20
type input "0"
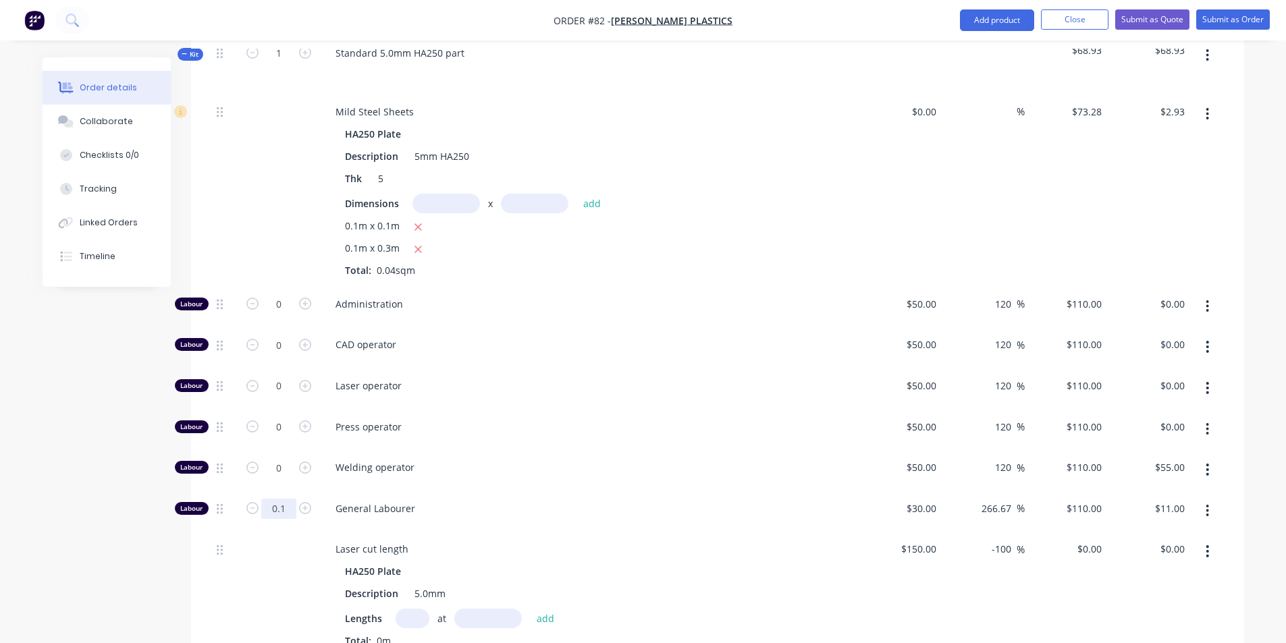
click at [288, 315] on input "0.1" at bounding box center [278, 304] width 35 height 20
type input "$0.00"
type input "0"
type input "$0.00"
click at [778, 219] on div "0.1m x 0.1m" at bounding box center [589, 227] width 489 height 17
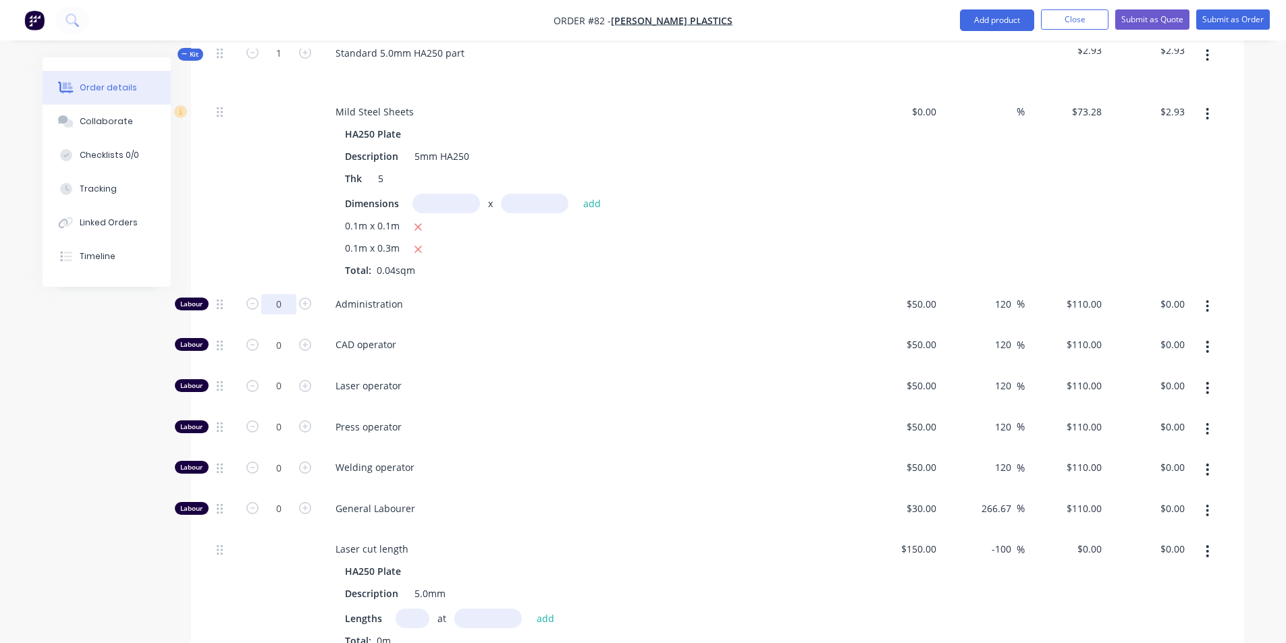
click at [291, 294] on input "0" at bounding box center [278, 304] width 35 height 20
type input "0.1"
type input "$11.00"
click at [709, 241] on div "0.1m x 0.3m" at bounding box center [589, 249] width 489 height 17
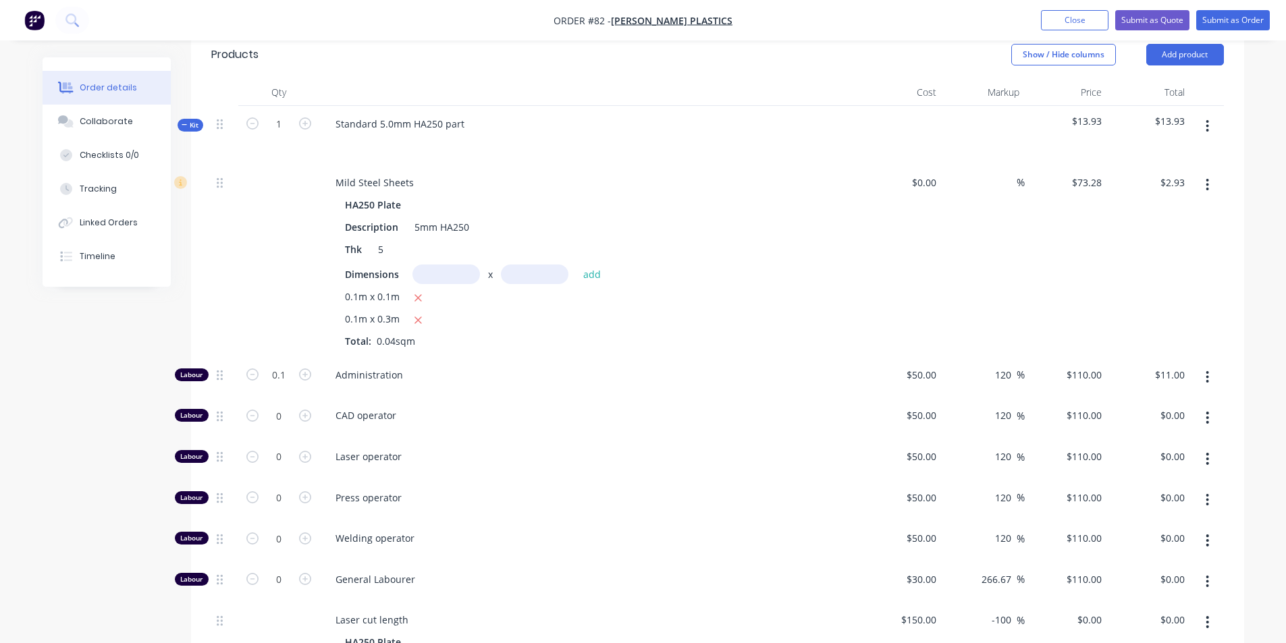
scroll to position [540, 0]
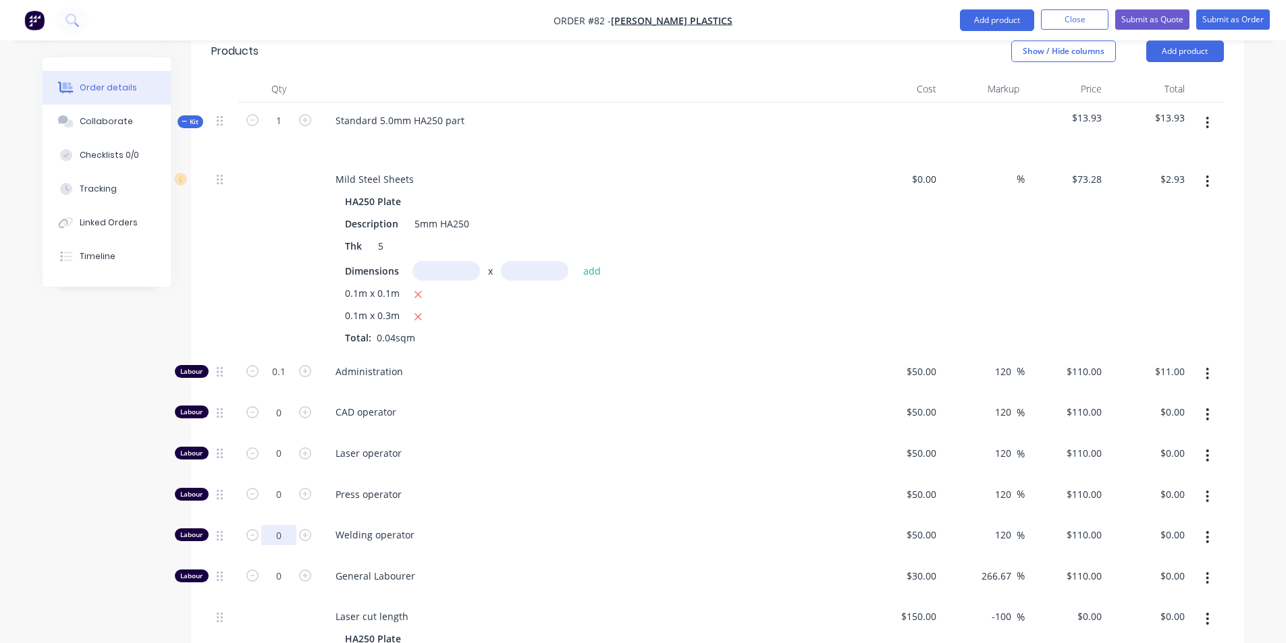
click at [286, 382] on input "0" at bounding box center [278, 372] width 35 height 20
type input "0.1"
type input "$11.00"
click at [699, 236] on div "Thk 5" at bounding box center [586, 246] width 494 height 20
